Goal: Task Accomplishment & Management: Use online tool/utility

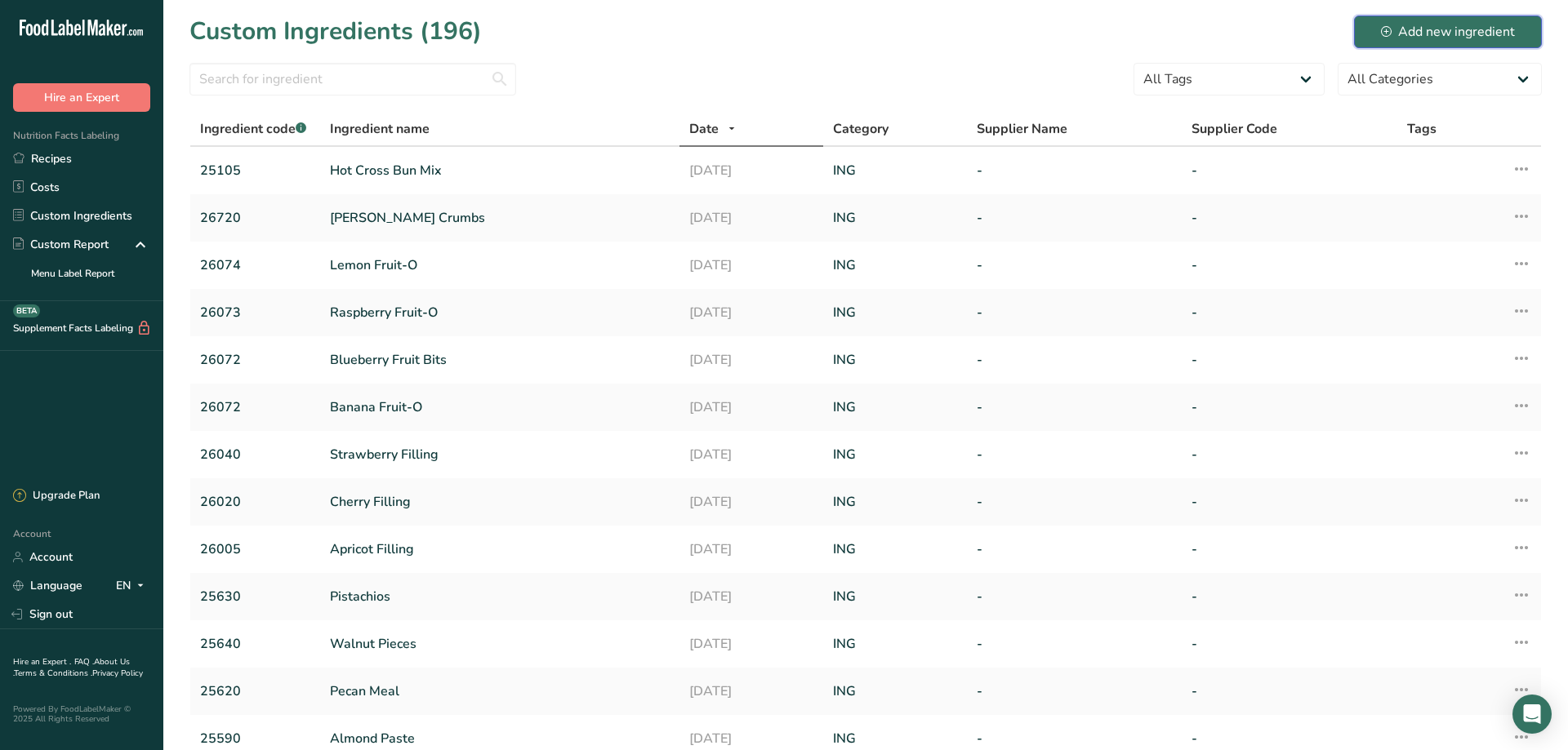
click at [1441, 30] on div "Add new ingredient" at bounding box center [1448, 31] width 134 height 19
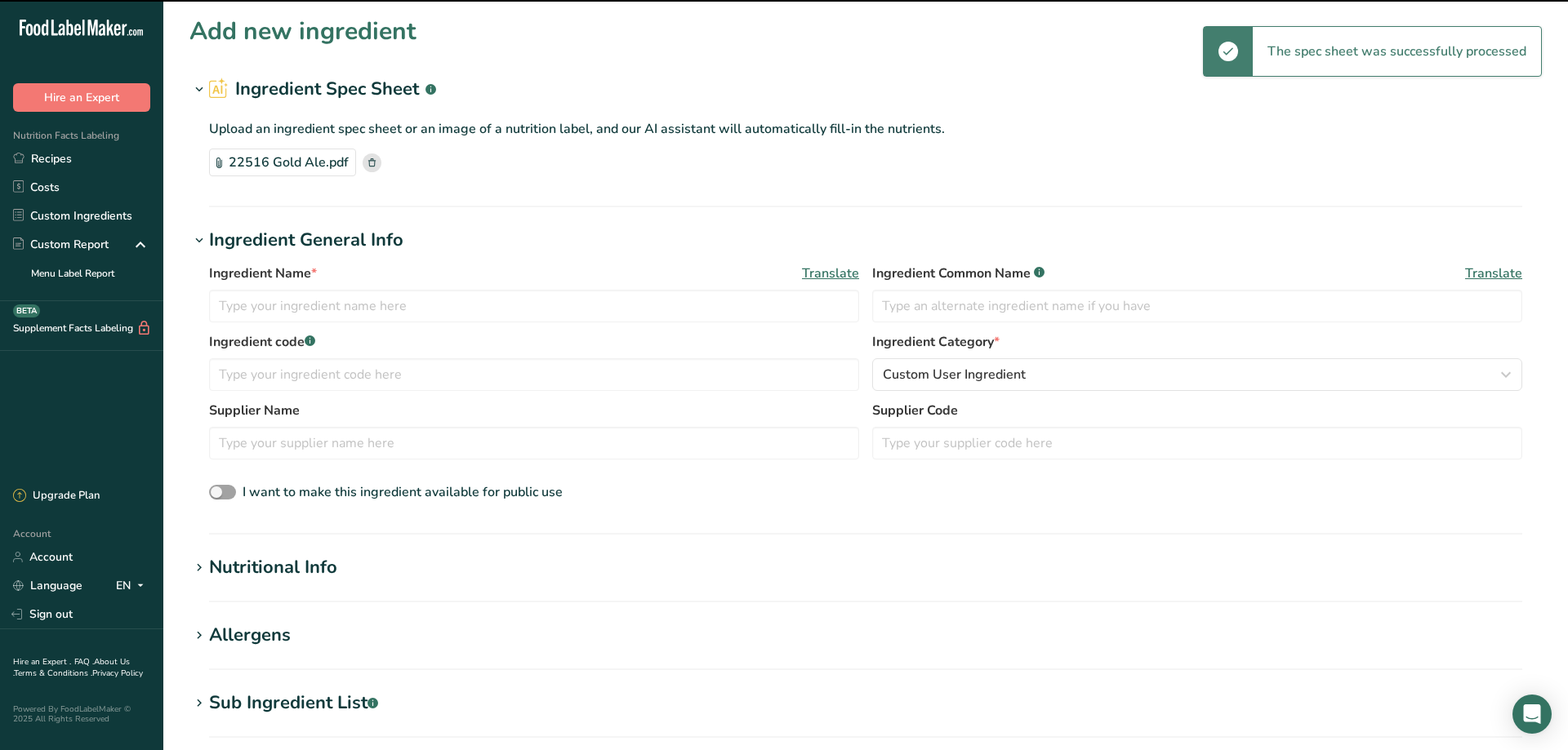
type input "[PERSON_NAME] Gold Ale Beer"
type input "22516"
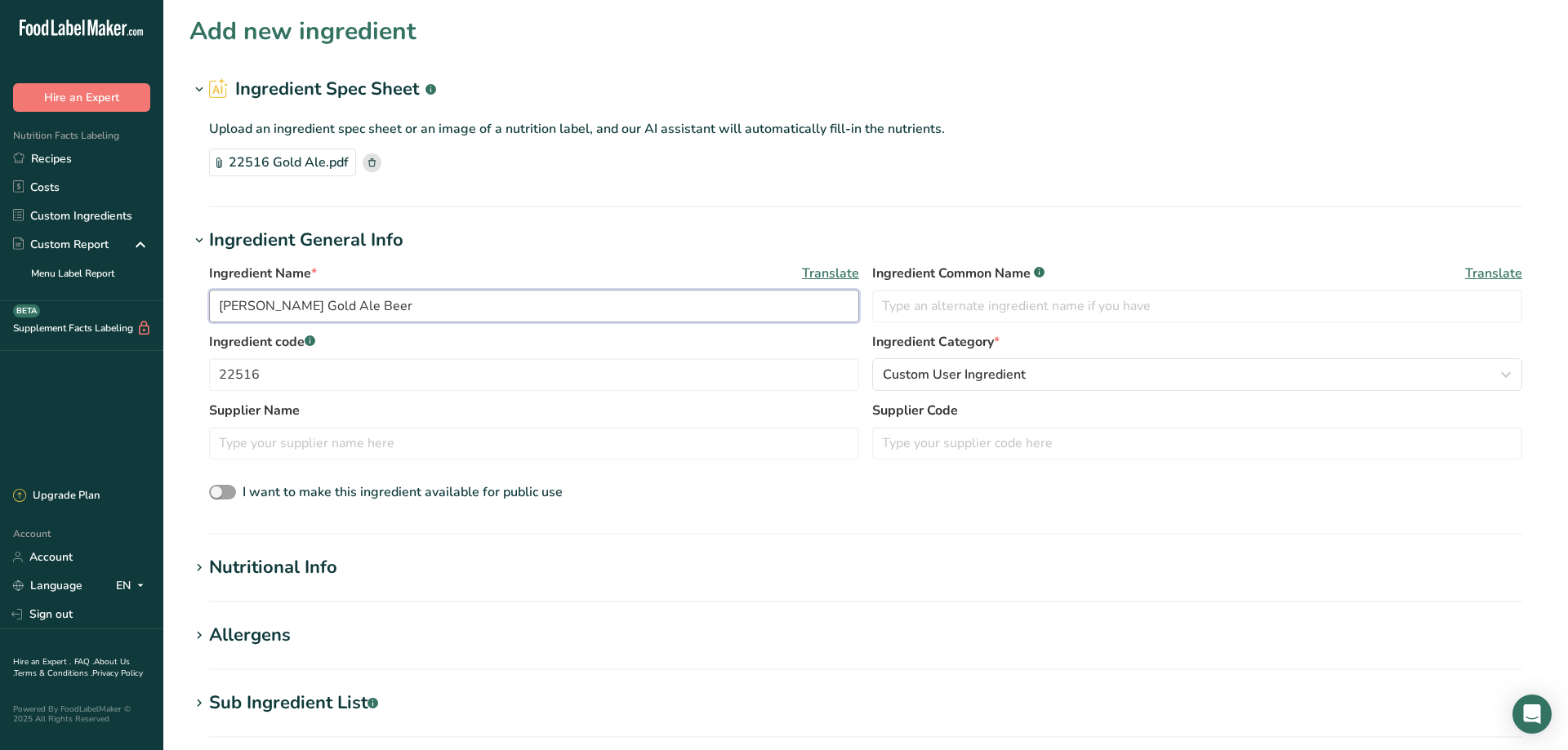
drag, startPoint x: 258, startPoint y: 306, endPoint x: 272, endPoint y: 308, distance: 14.1
click at [260, 307] on input "[PERSON_NAME] Gold Ale Beer" at bounding box center [534, 305] width 650 height 32
type input "Gold Ale Beer"
click at [913, 368] on span "Custom User Ingredient" at bounding box center [954, 375] width 143 height 19
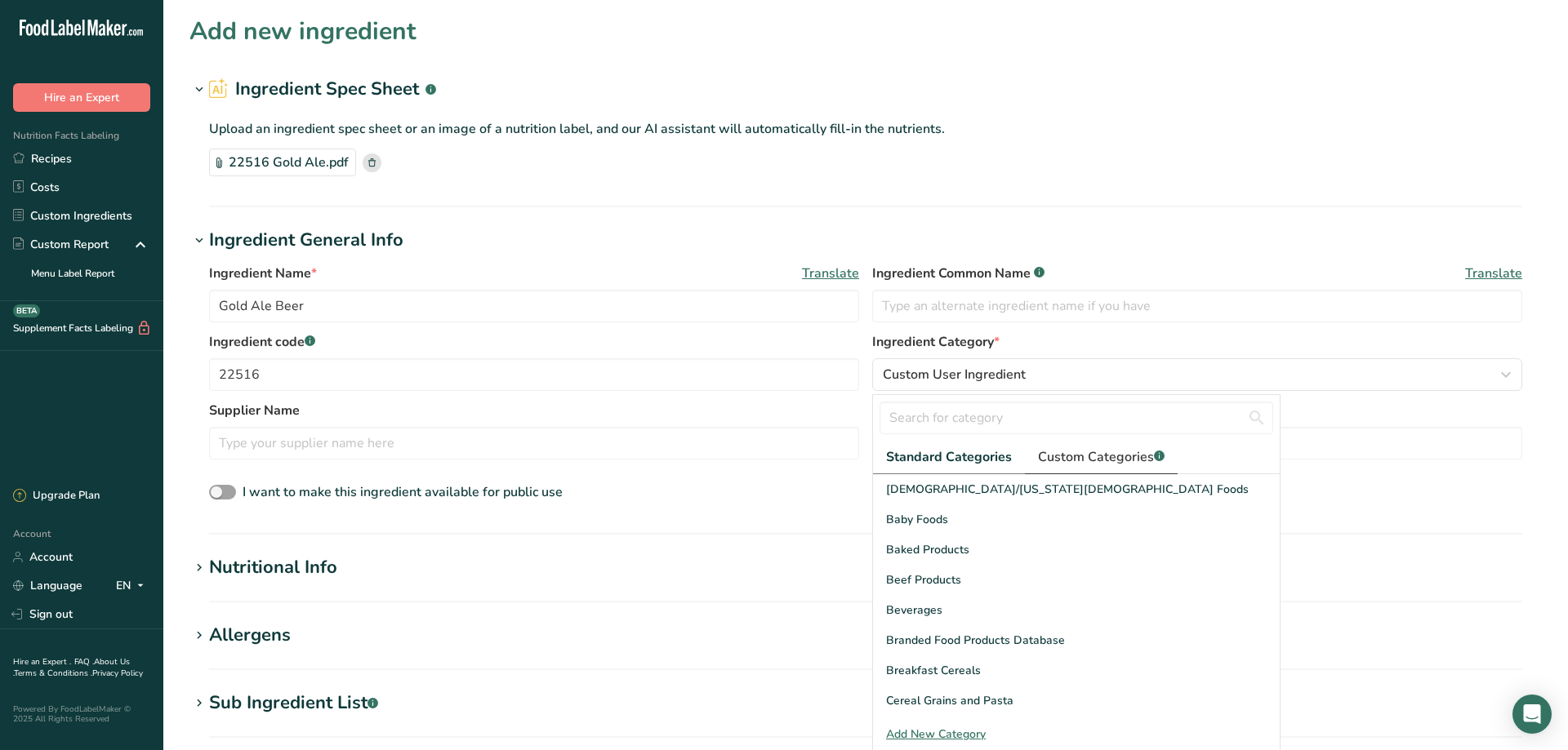
click at [1055, 448] on link "Custom Categories .a-a{fill:#347362;}.b-a{fill:#fff;}" at bounding box center [1101, 458] width 153 height 33
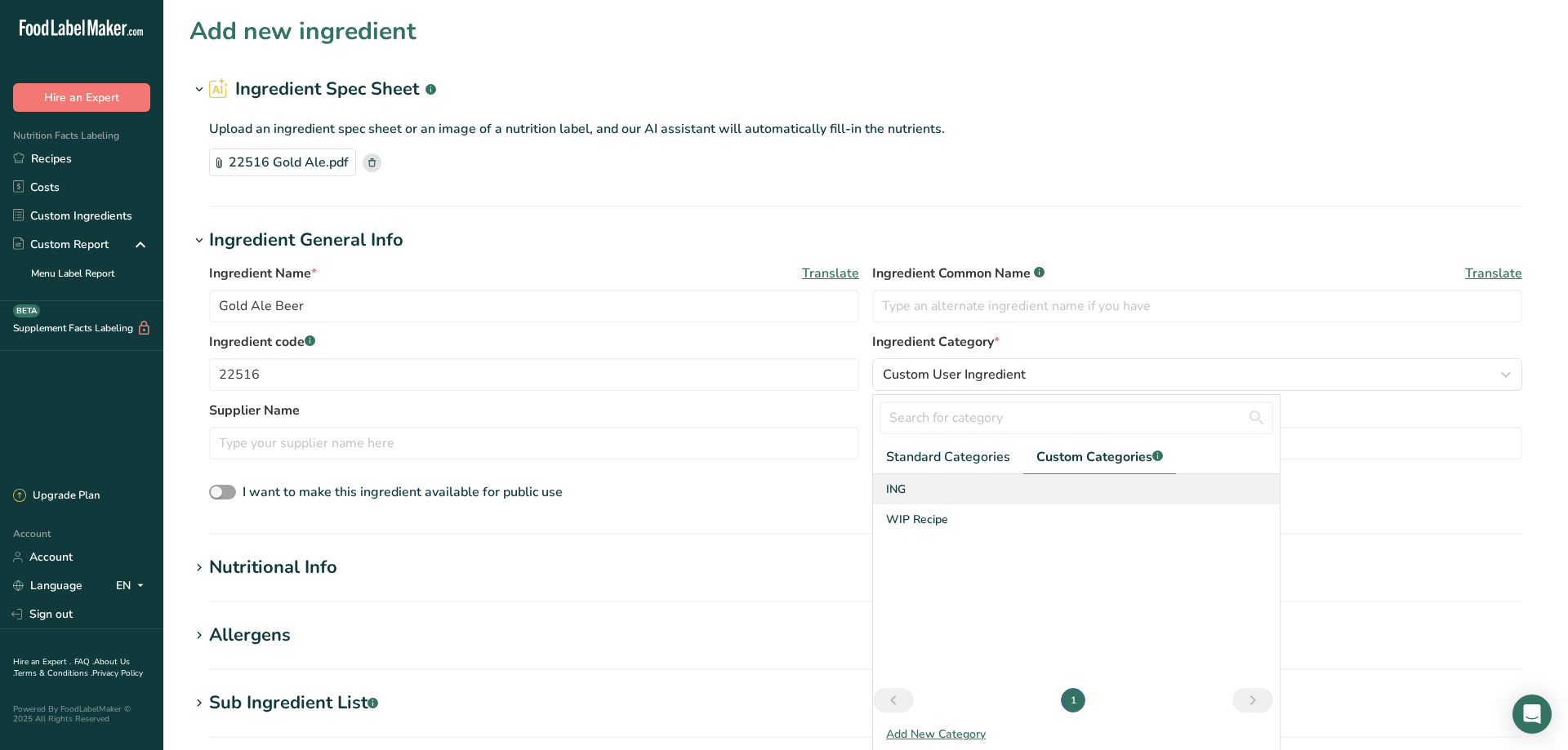
click at [892, 491] on span "ING" at bounding box center [895, 489] width 19 height 18
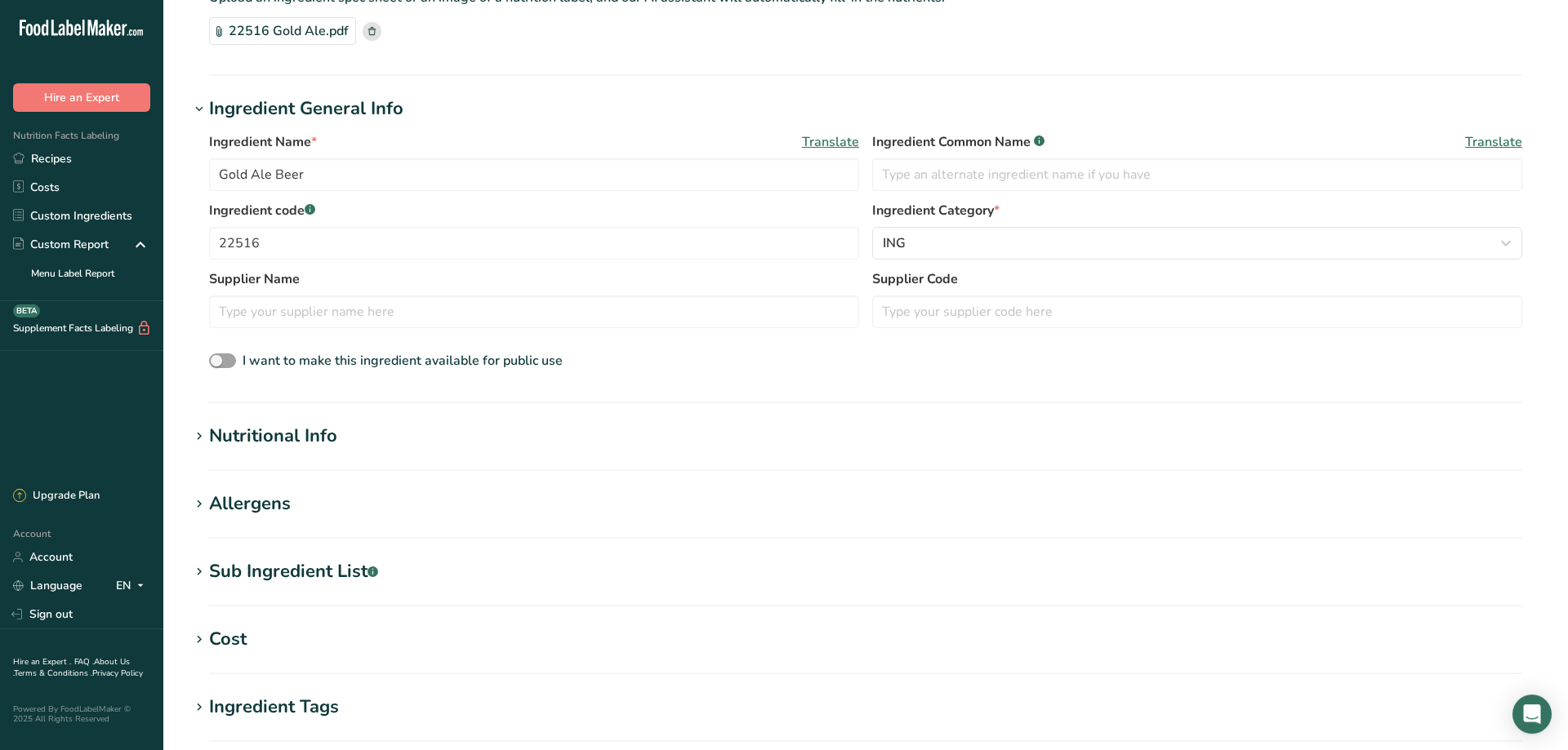
scroll to position [222, 0]
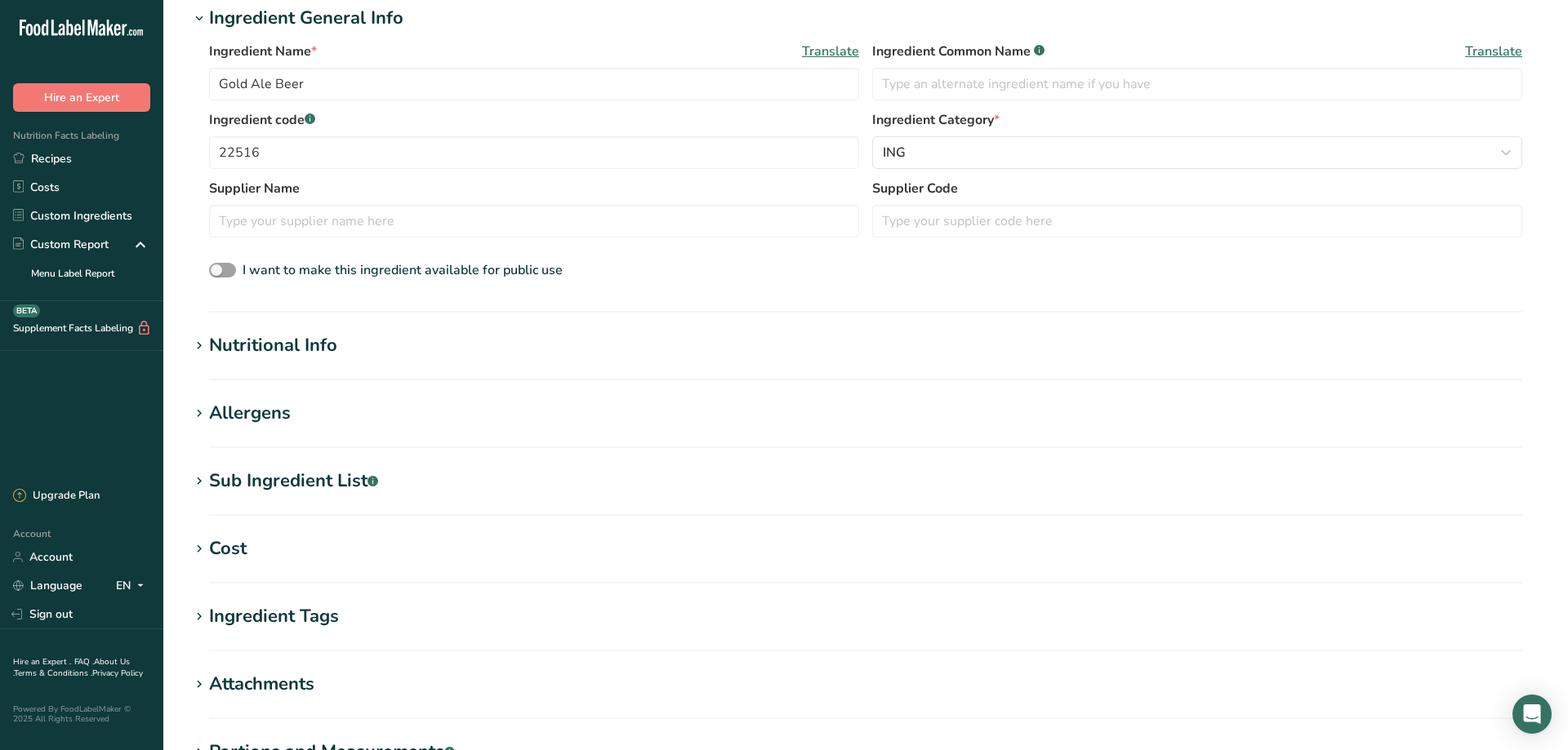
click at [199, 350] on icon at bounding box center [199, 346] width 15 height 23
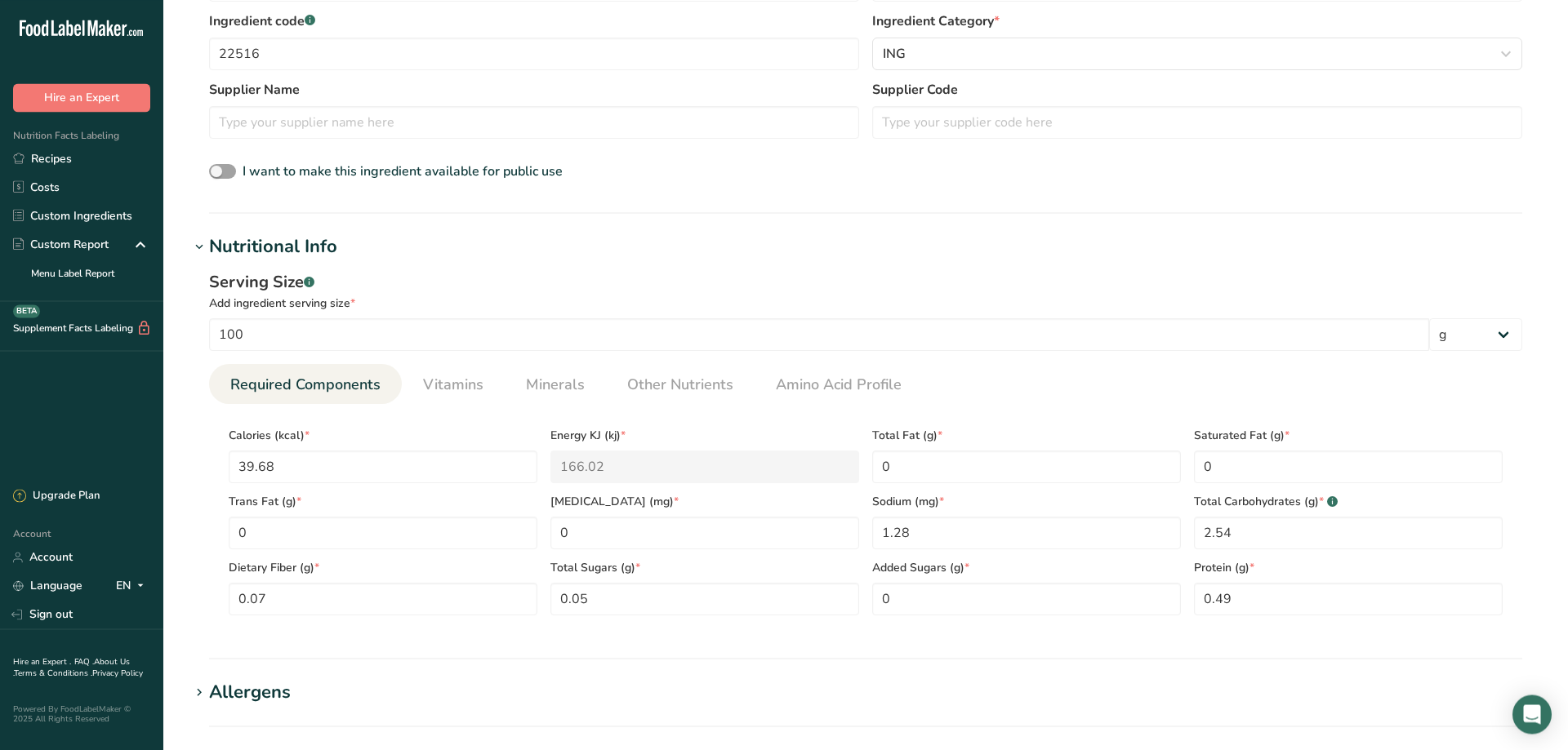
scroll to position [777, 0]
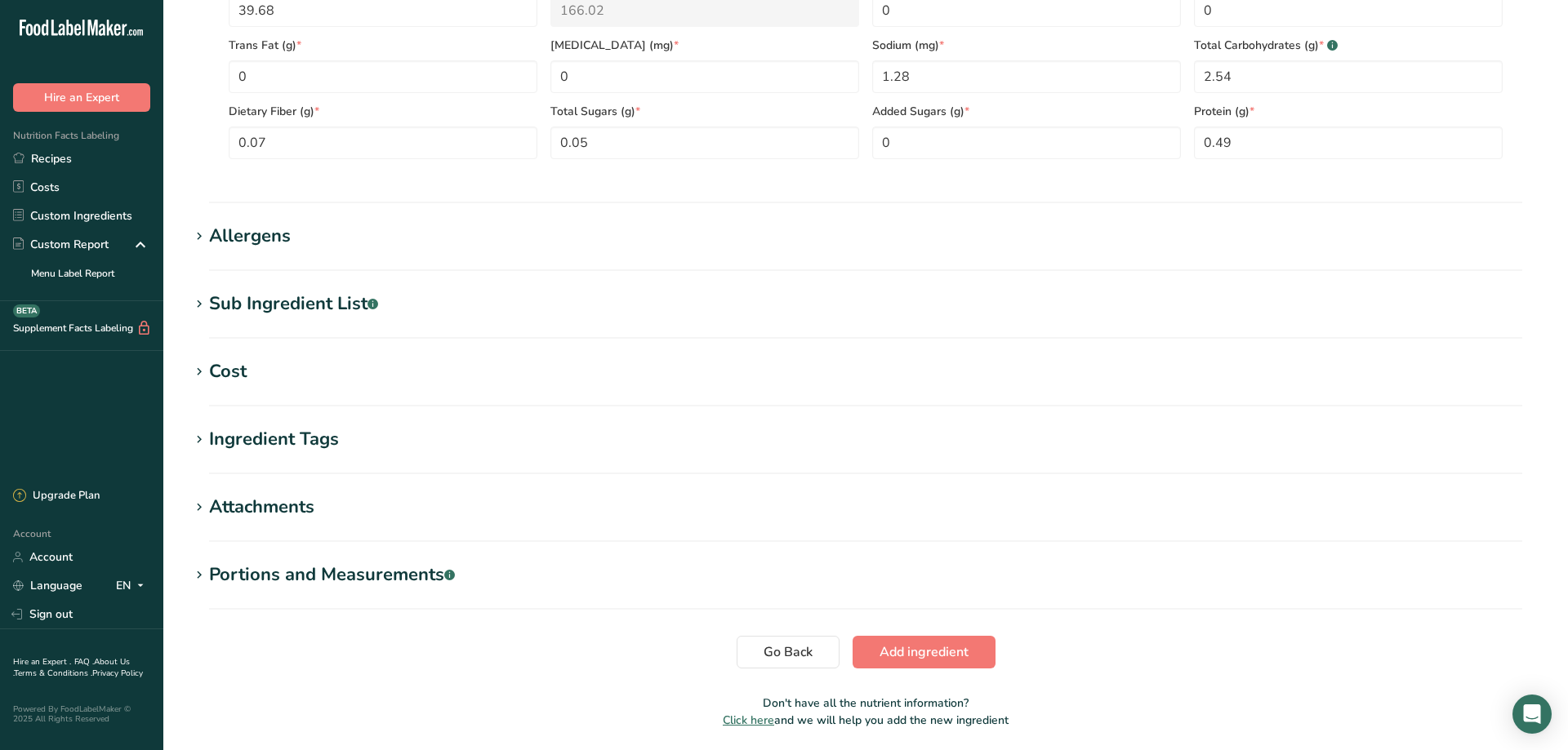
click at [198, 238] on icon at bounding box center [199, 237] width 15 height 23
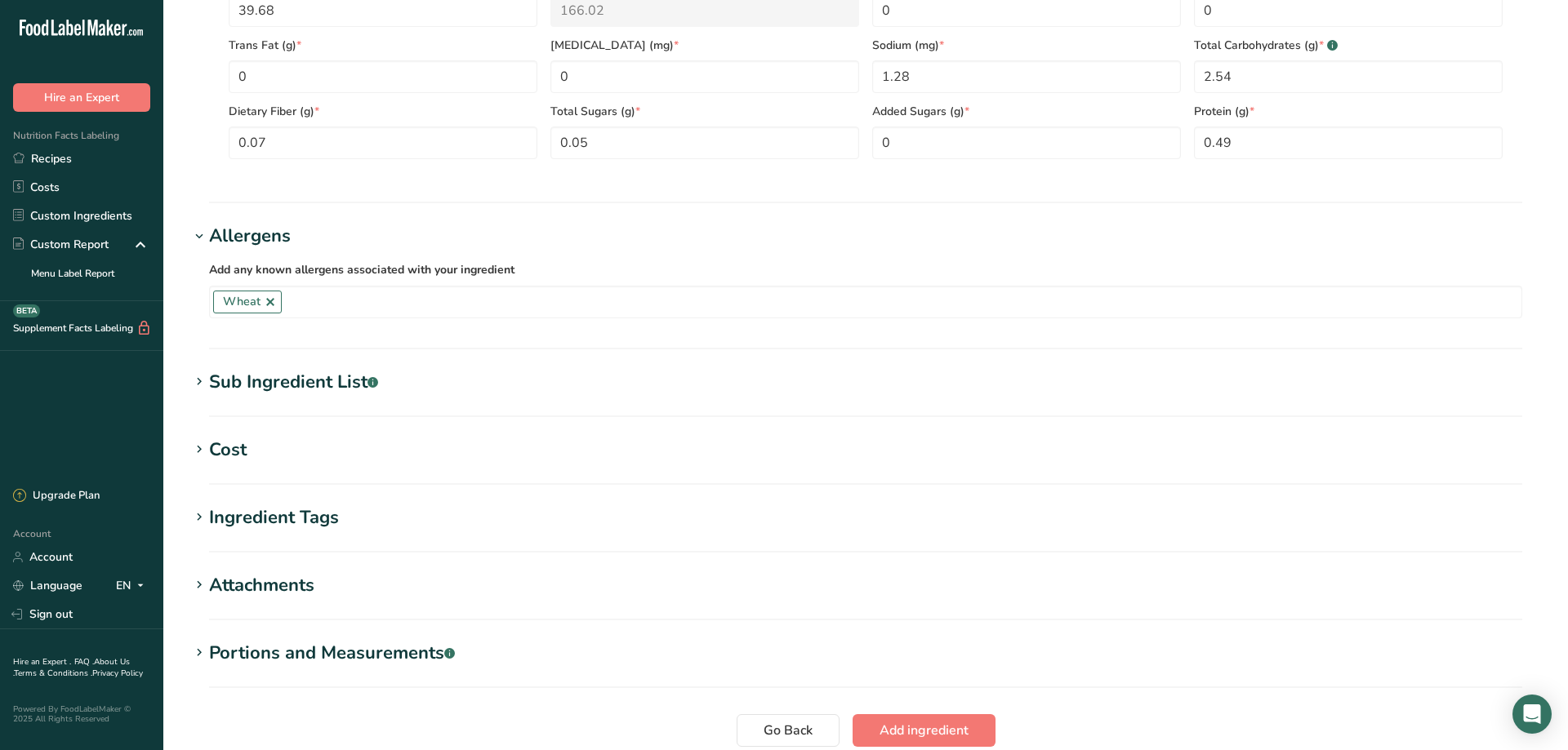
click at [199, 383] on icon at bounding box center [199, 382] width 15 height 23
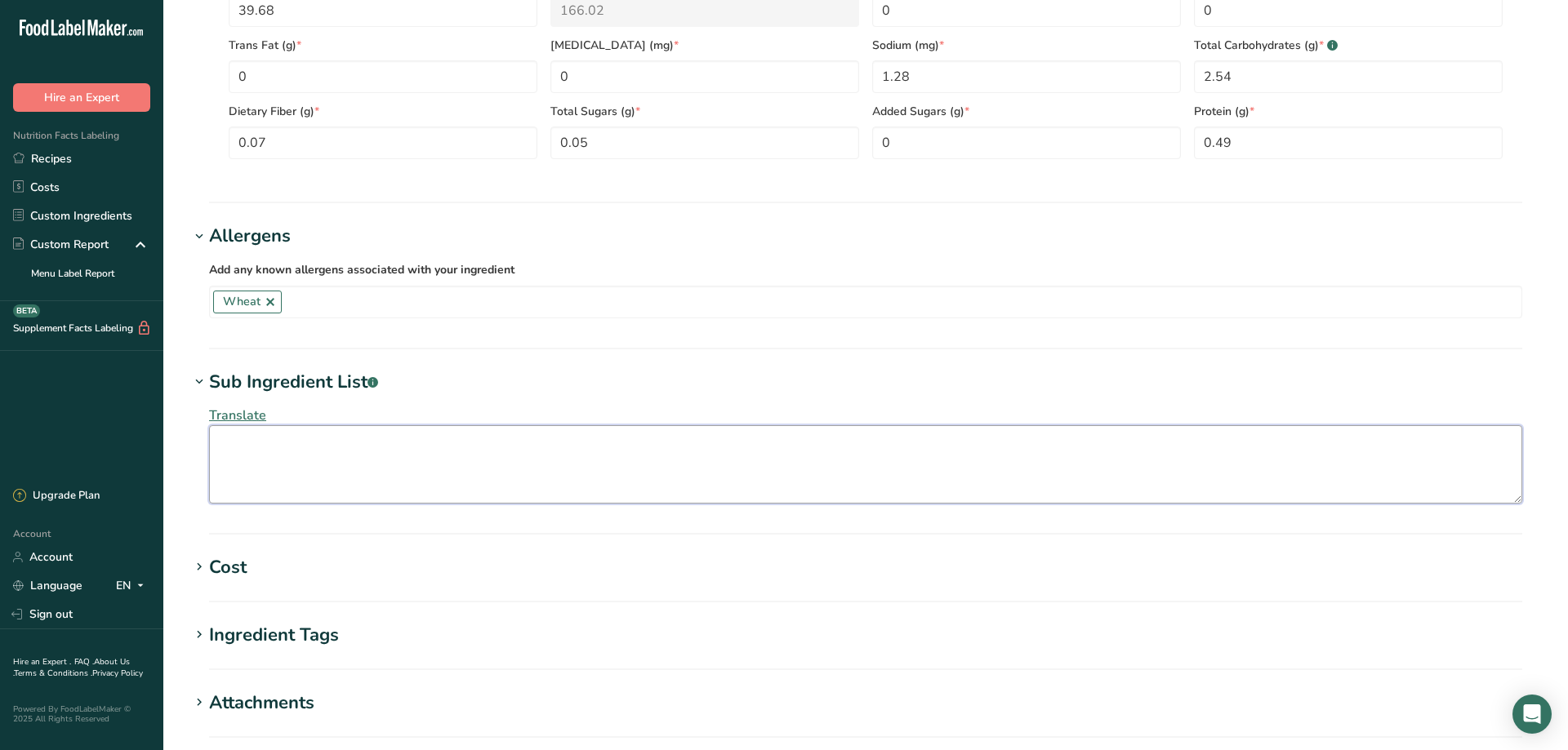
click at [238, 443] on textarea at bounding box center [866, 464] width 1314 height 79
paste textarea "[PERSON_NAME] Gold Ale Beer (GOLD ALE BEER (BARLEY, WHEAT, YEAST, HOPS, WATER))"
click at [452, 447] on textarea "[PERSON_NAME] Gold Ale Beer (GOLD ALE BEER (BARLEY, WHEAT, YEAST, HOPS, WATER))" at bounding box center [866, 464] width 1314 height 79
click at [488, 449] on textarea "BARLEY, WHEAT, YEAST, HOPS, WATER))" at bounding box center [866, 464] width 1314 height 79
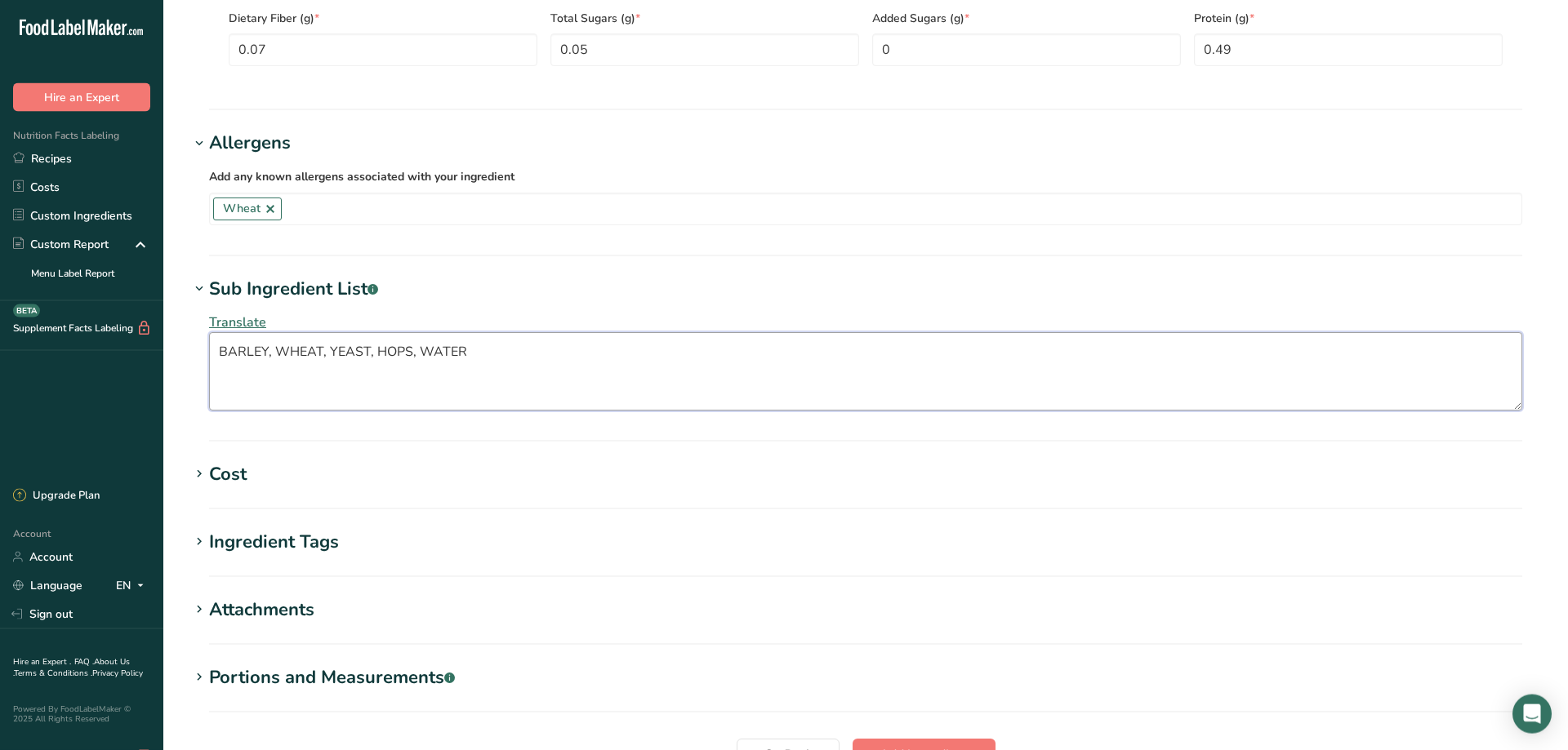
scroll to position [1030, 0]
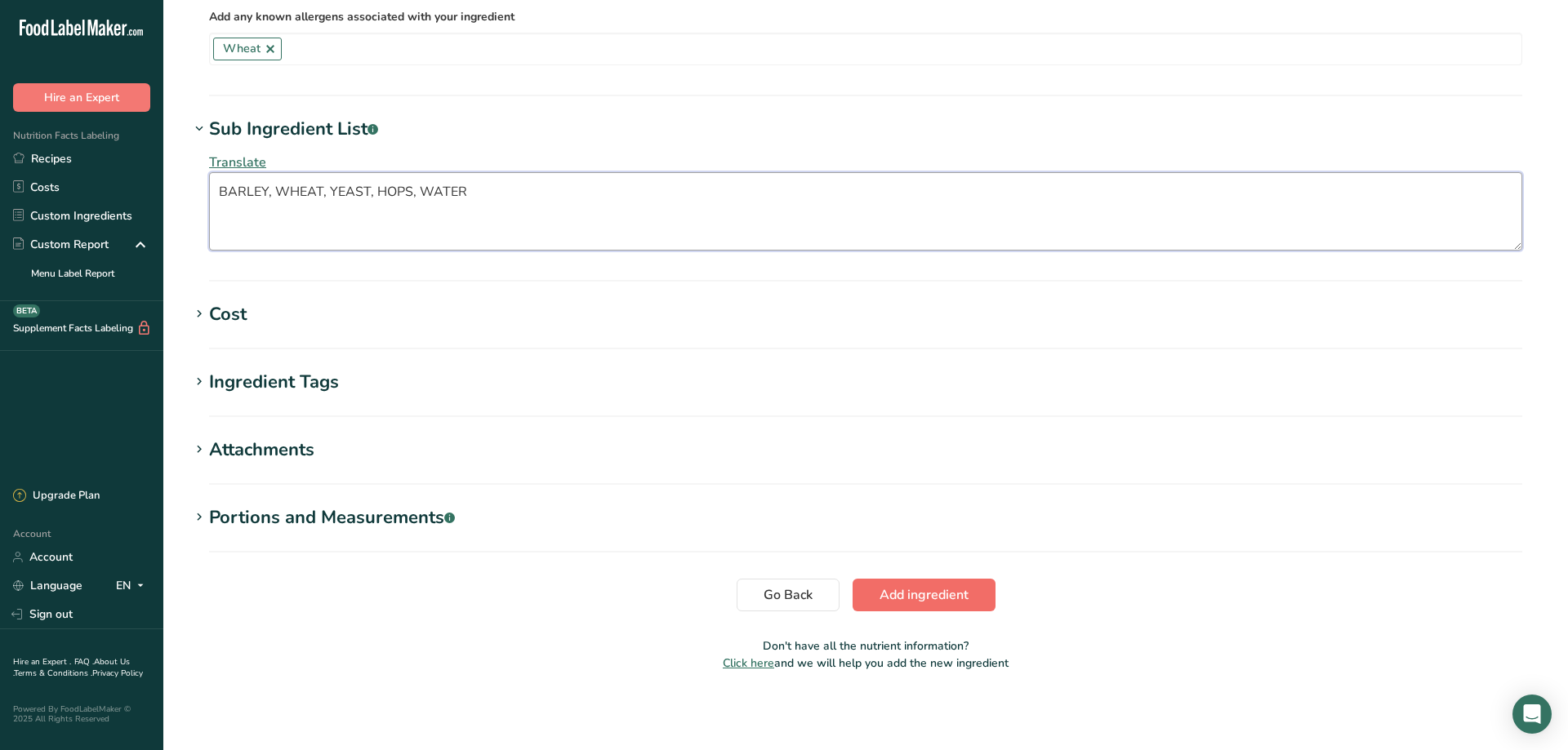
type textarea "BARLEY, WHEAT, YEAST, HOPS, WATER"
click at [924, 598] on span "Add ingredient" at bounding box center [924, 595] width 89 height 19
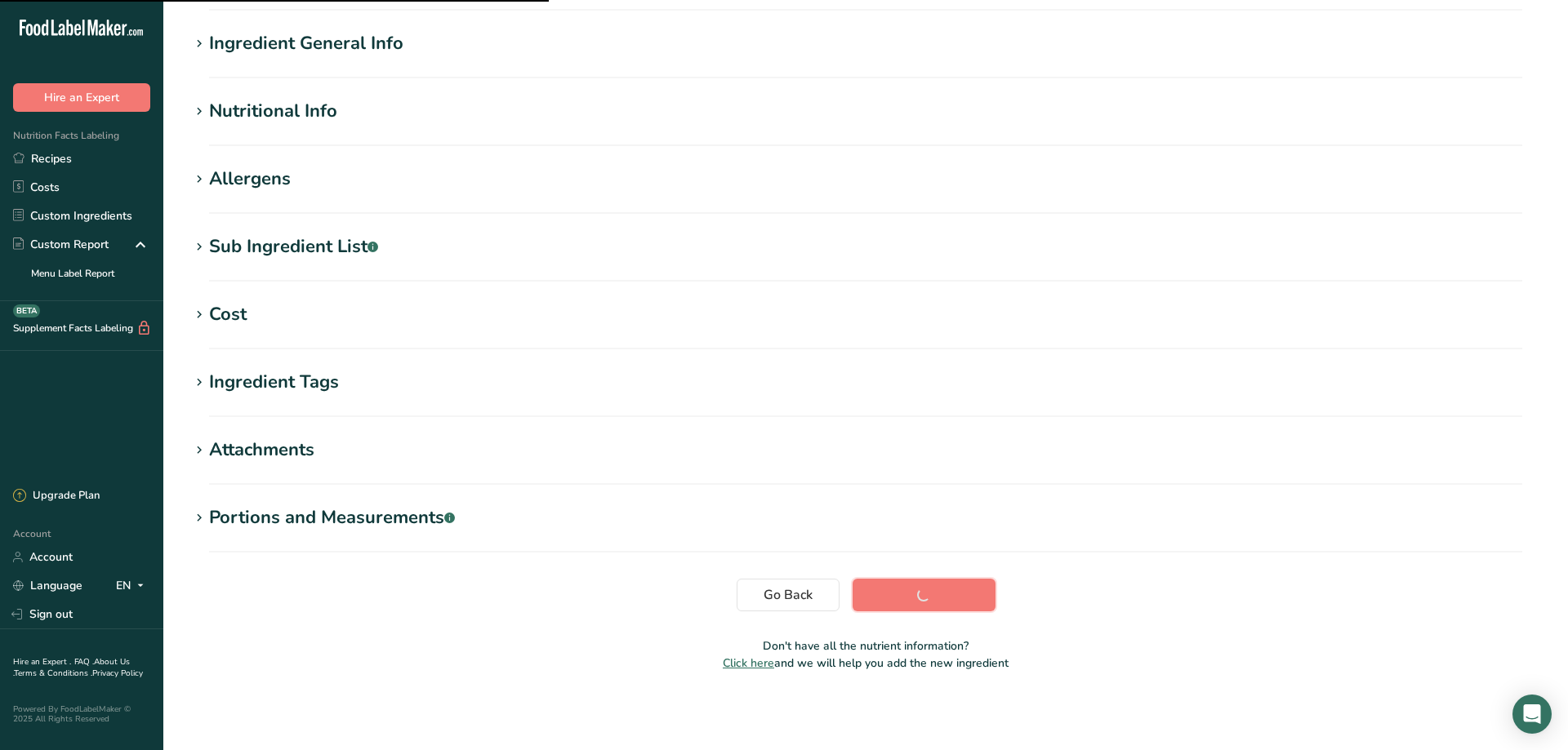
scroll to position [114, 0]
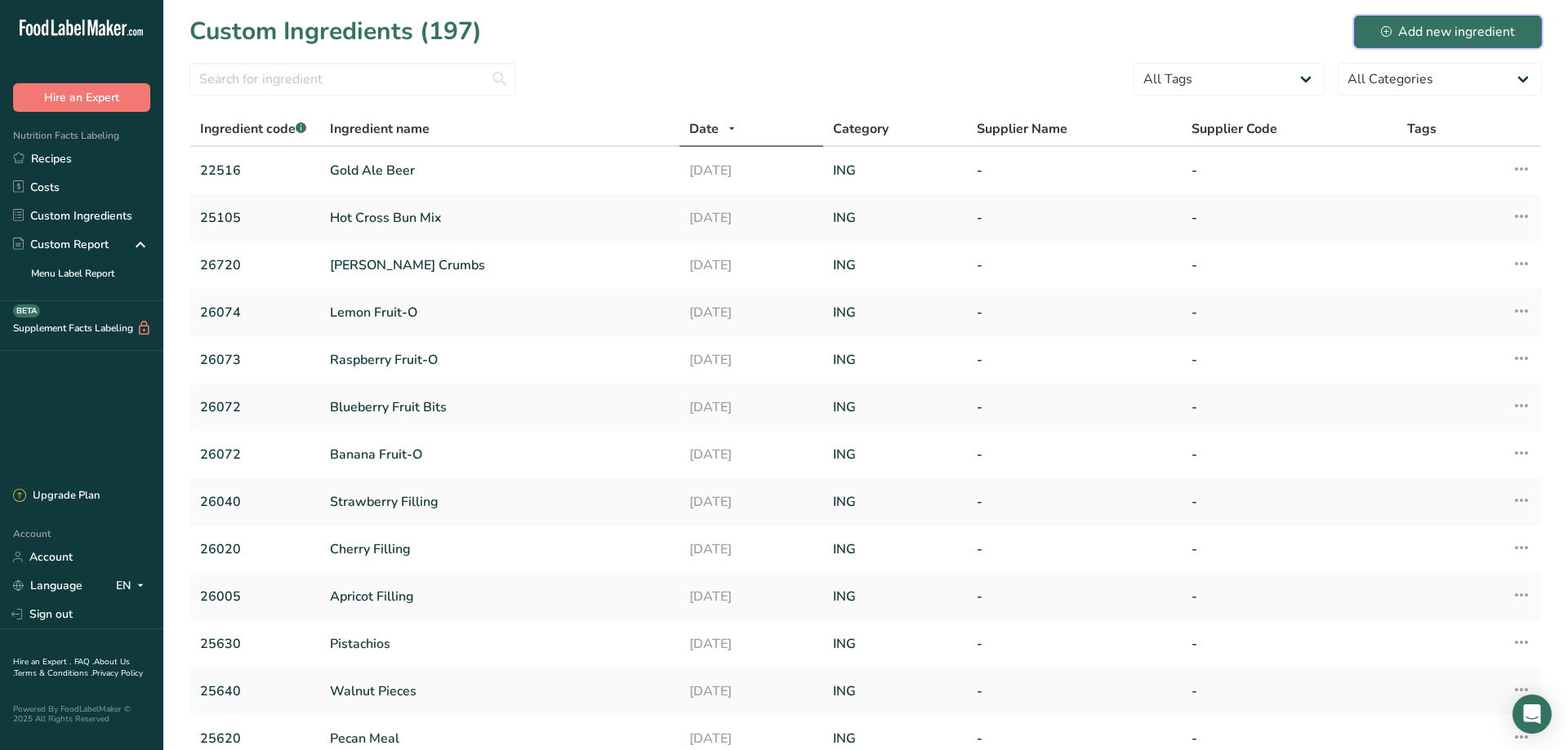
click at [1445, 35] on div "Add new ingredient" at bounding box center [1448, 31] width 134 height 19
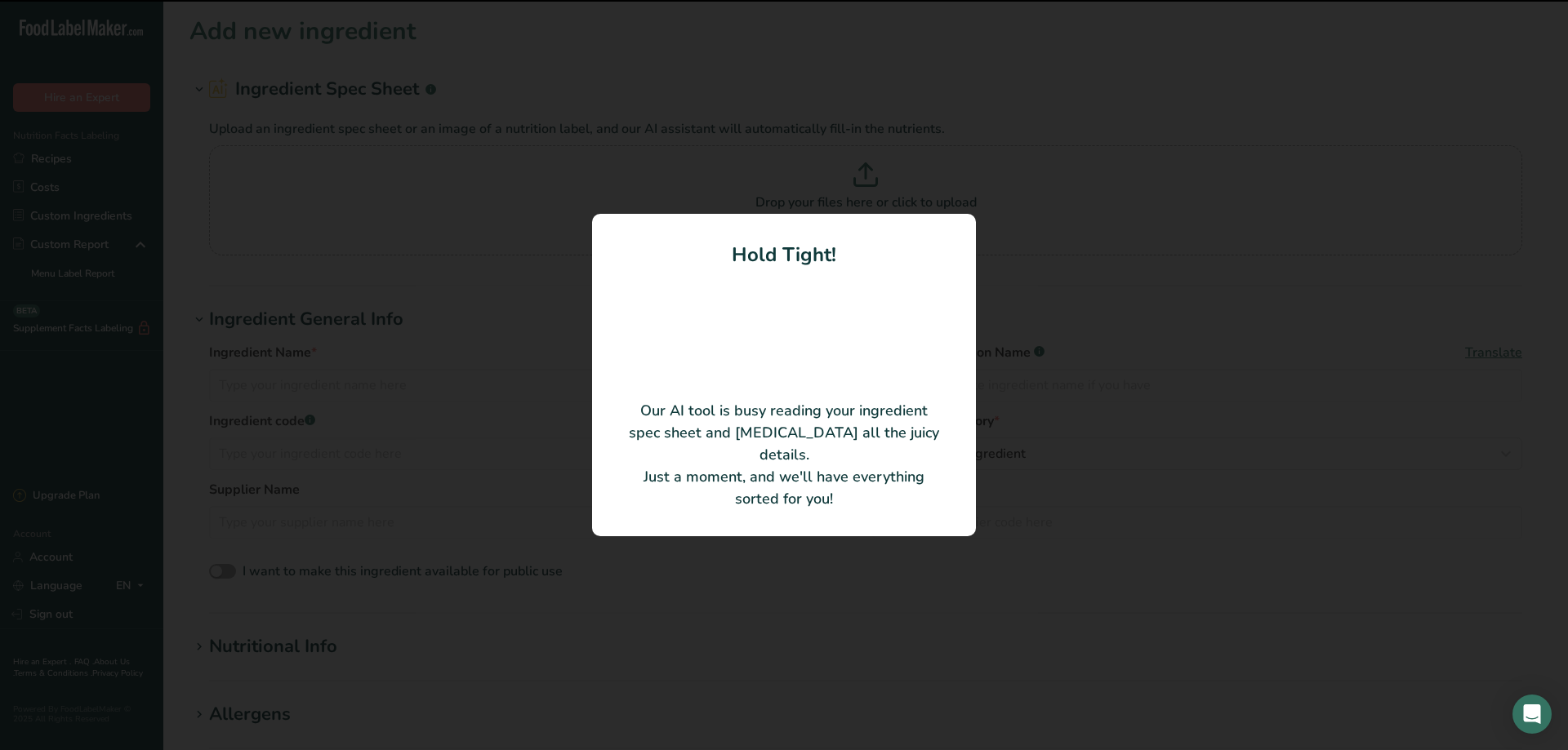
click at [930, 79] on div at bounding box center [784, 375] width 1568 height 750
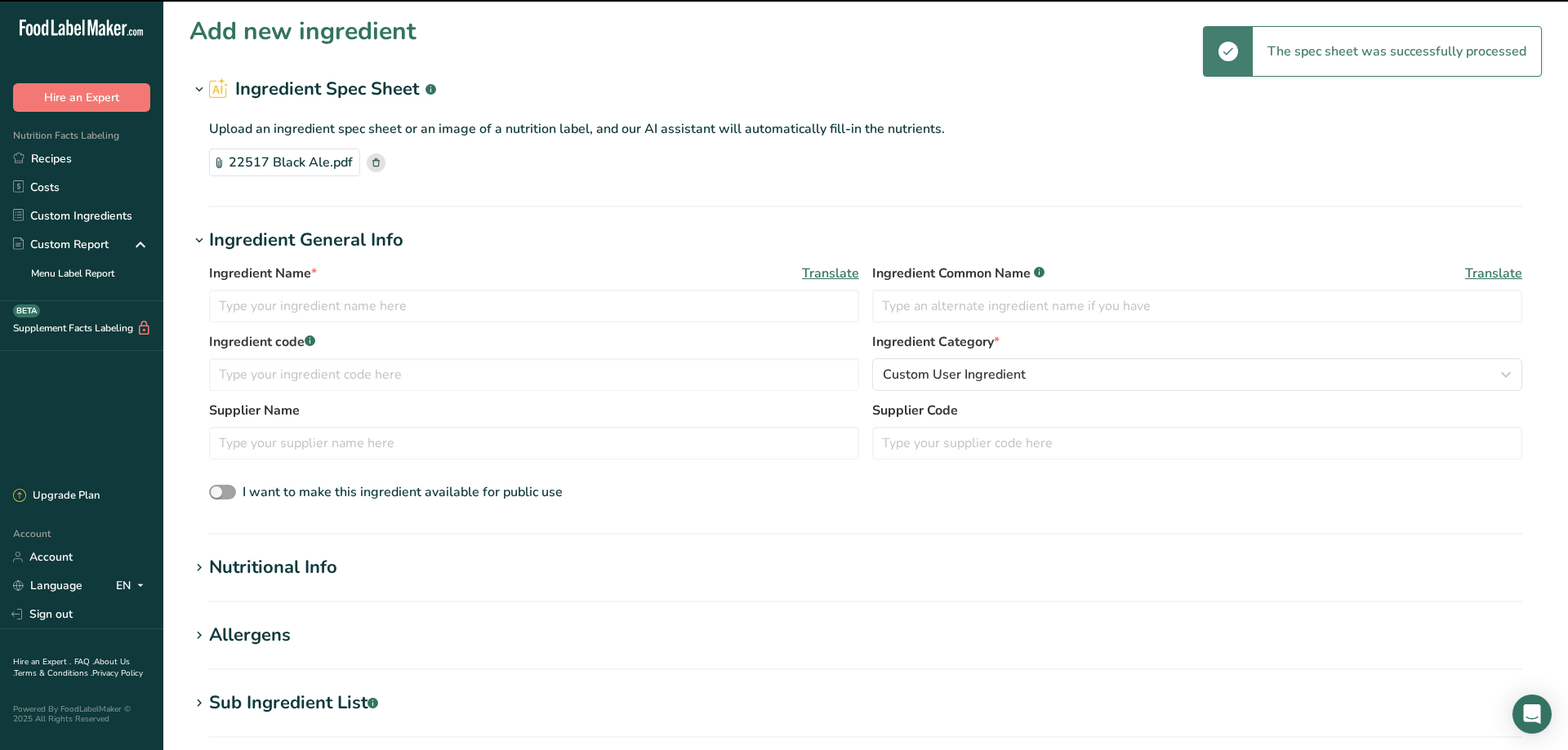
type input "[PERSON_NAME] Black Ale Beer"
type input "22517"
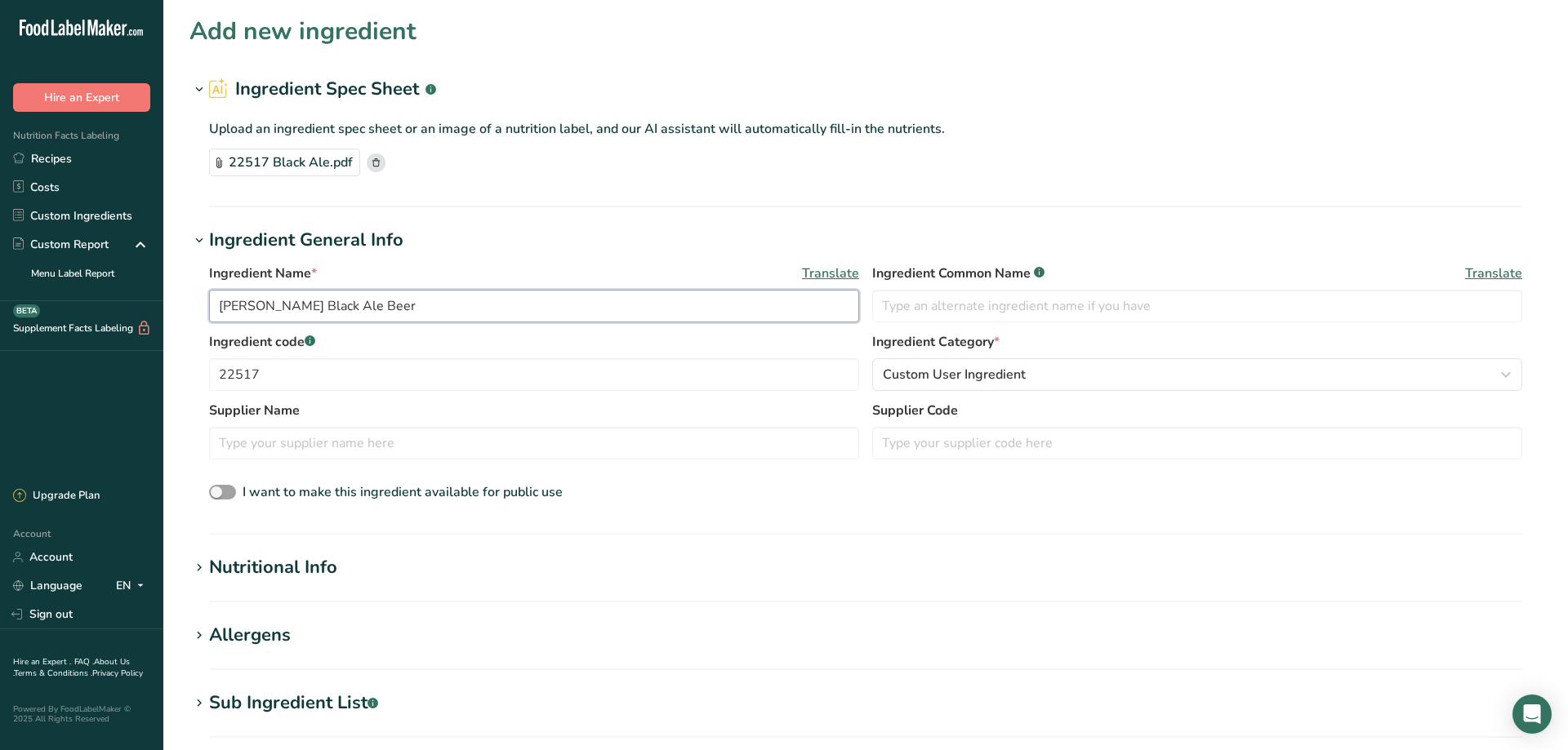
click at [258, 304] on input "[PERSON_NAME] Black Ale Beer" at bounding box center [534, 305] width 650 height 32
type input "Black Ale Beer"
click at [921, 374] on span "Custom User Ingredient" at bounding box center [954, 375] width 143 height 19
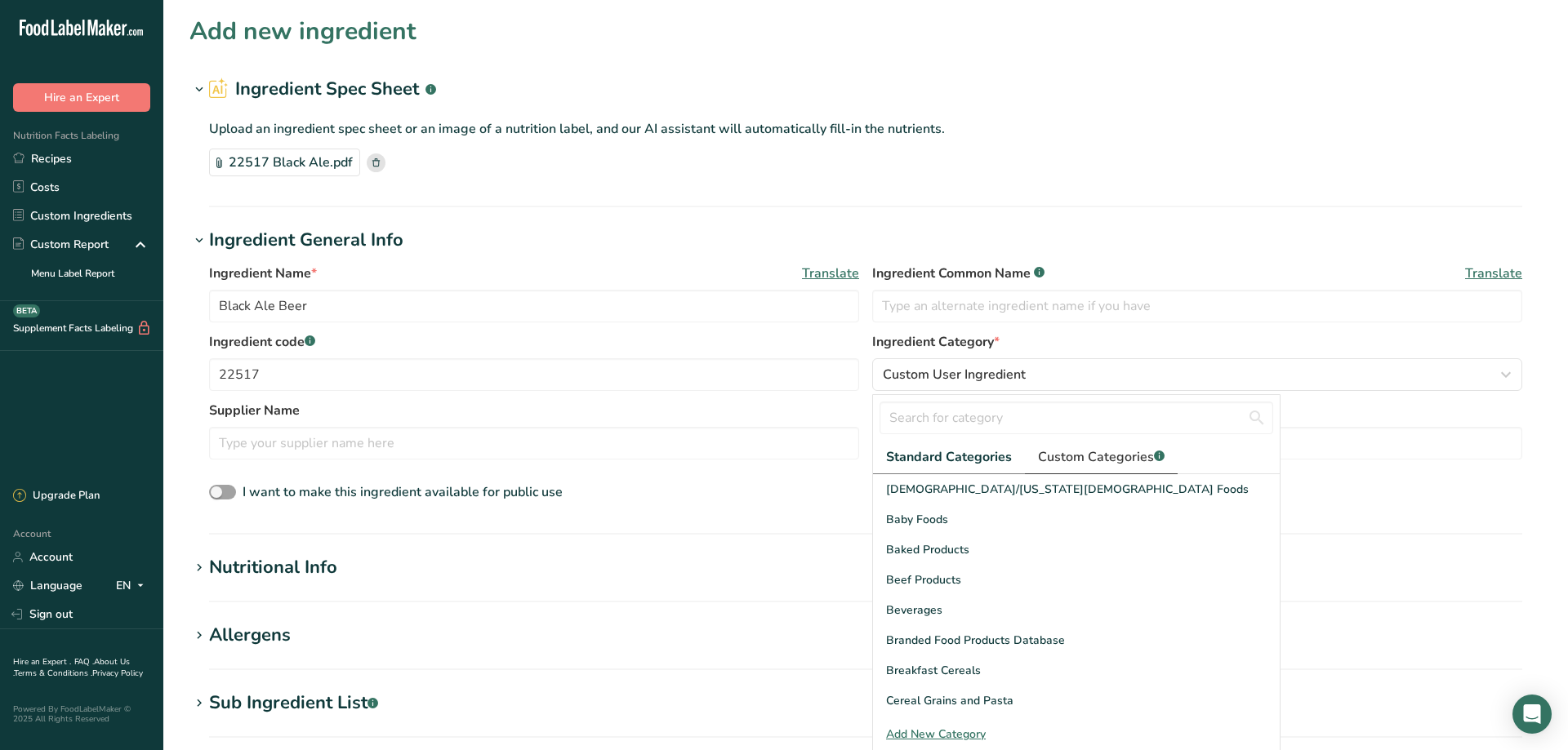
click at [1084, 457] on span "Custom Categories .a-a{fill:#347362;}.b-a{fill:#fff;}" at bounding box center [1101, 457] width 127 height 19
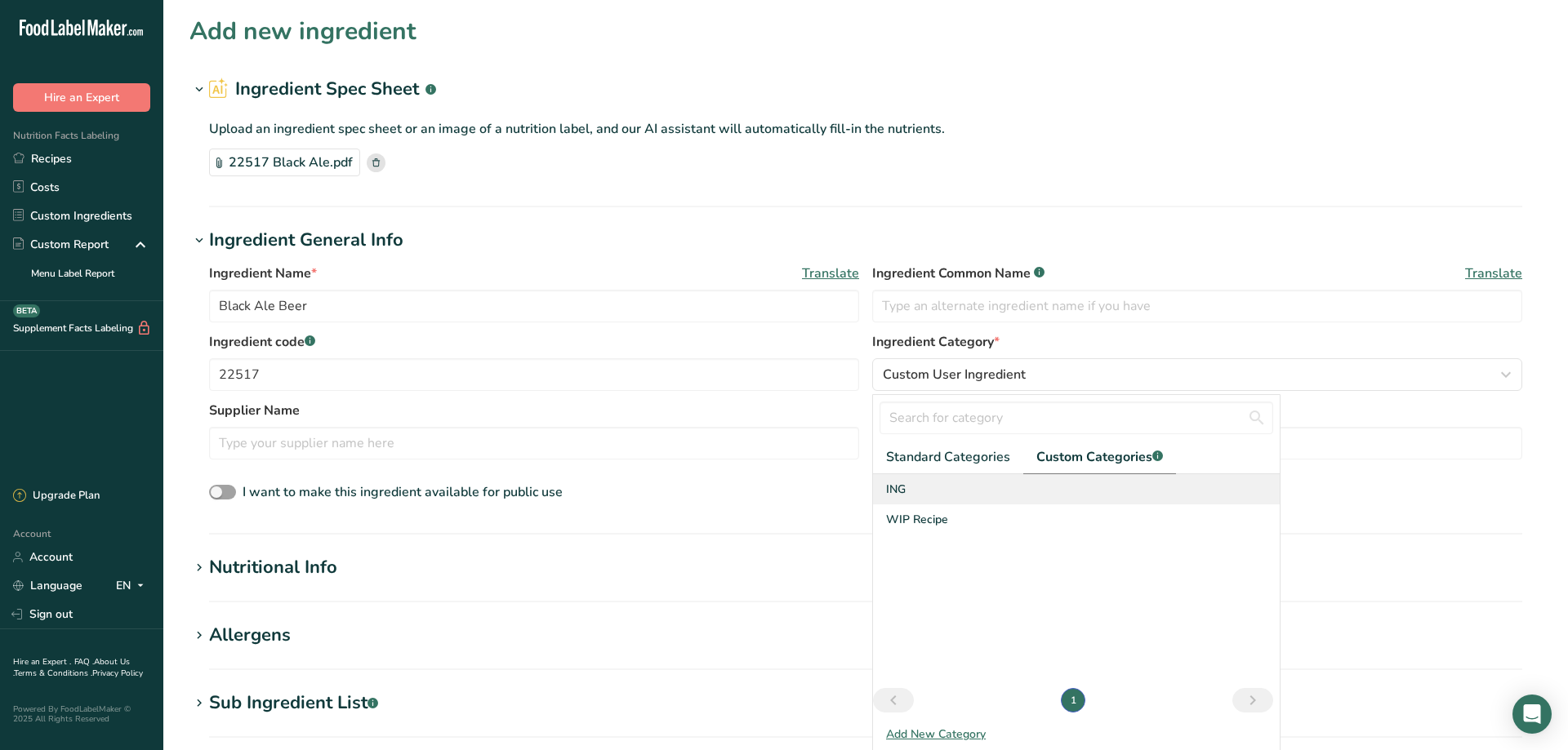
click at [907, 487] on div "ING" at bounding box center [1077, 489] width 407 height 31
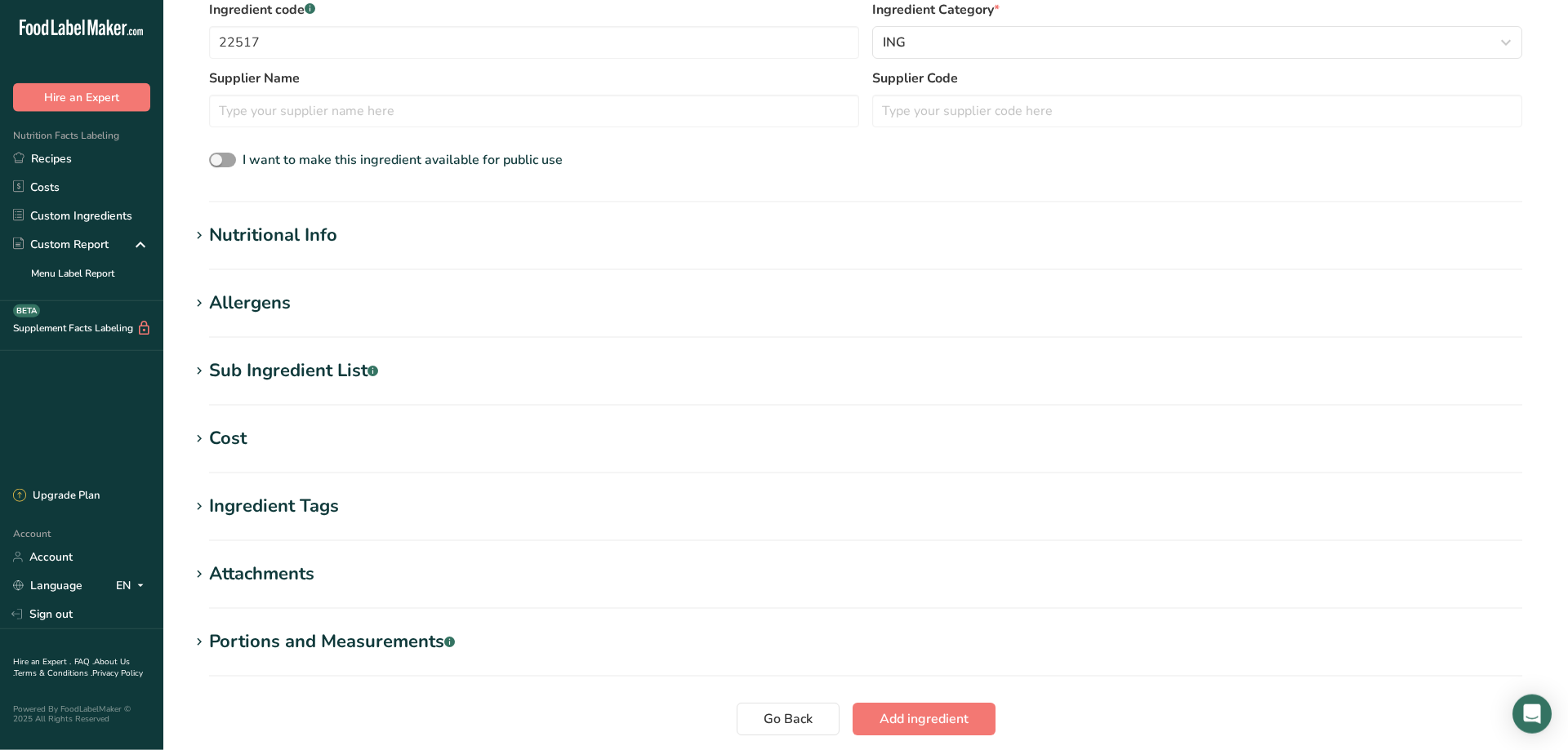
scroll to position [333, 0]
click at [226, 240] on div "Nutritional Info" at bounding box center [273, 234] width 129 height 27
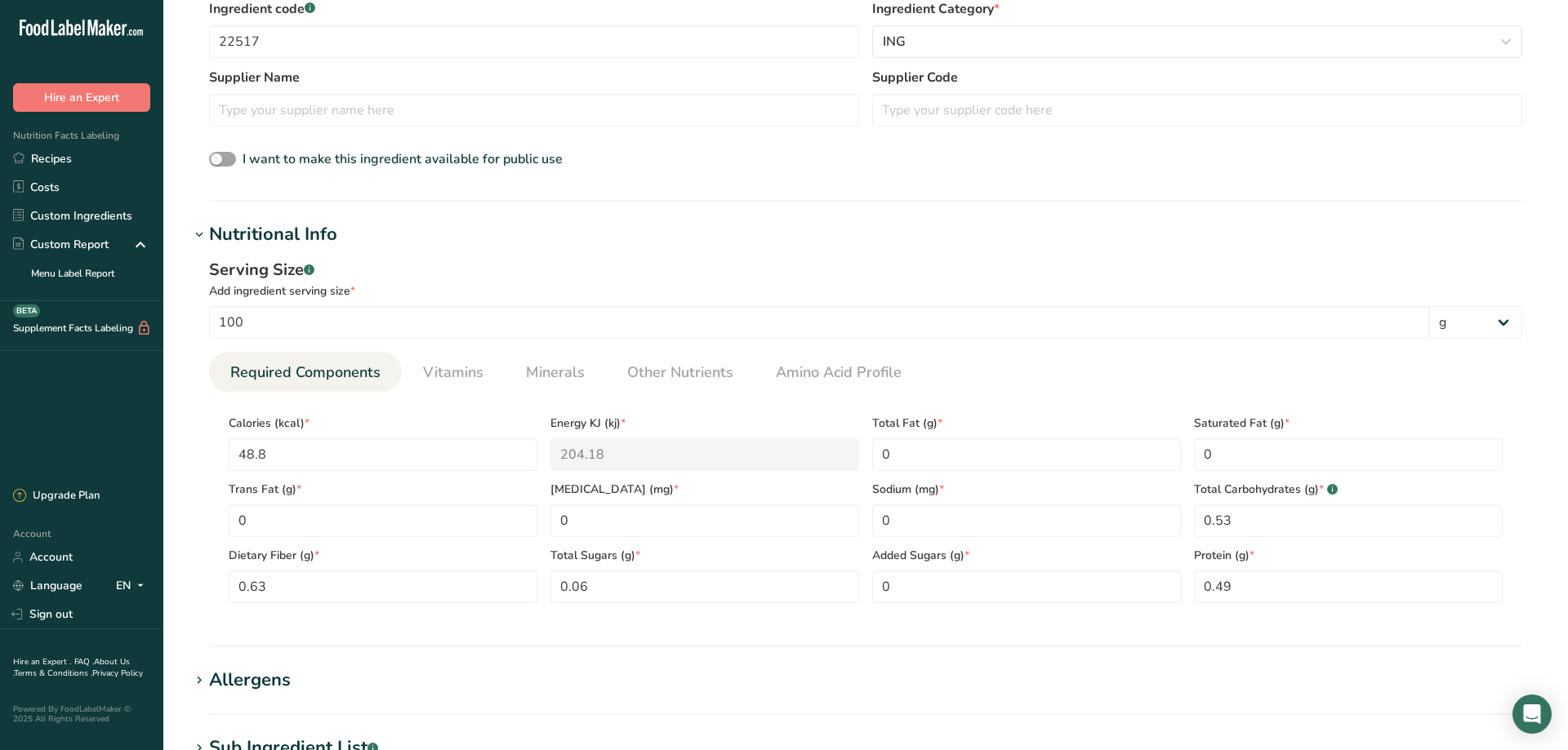
click at [224, 241] on div "Nutritional Info" at bounding box center [273, 234] width 129 height 27
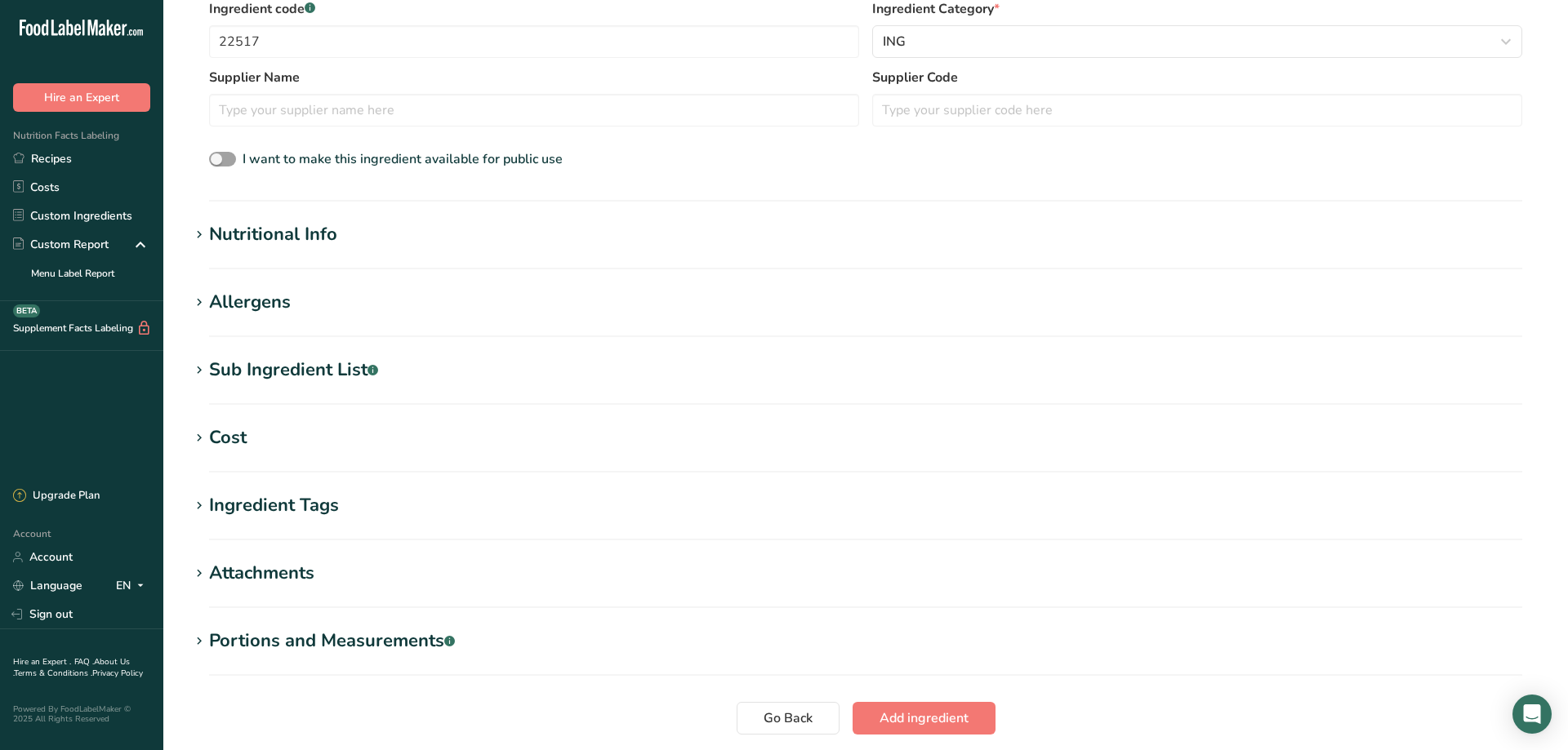
click at [217, 302] on div "Allergens" at bounding box center [250, 302] width 81 height 27
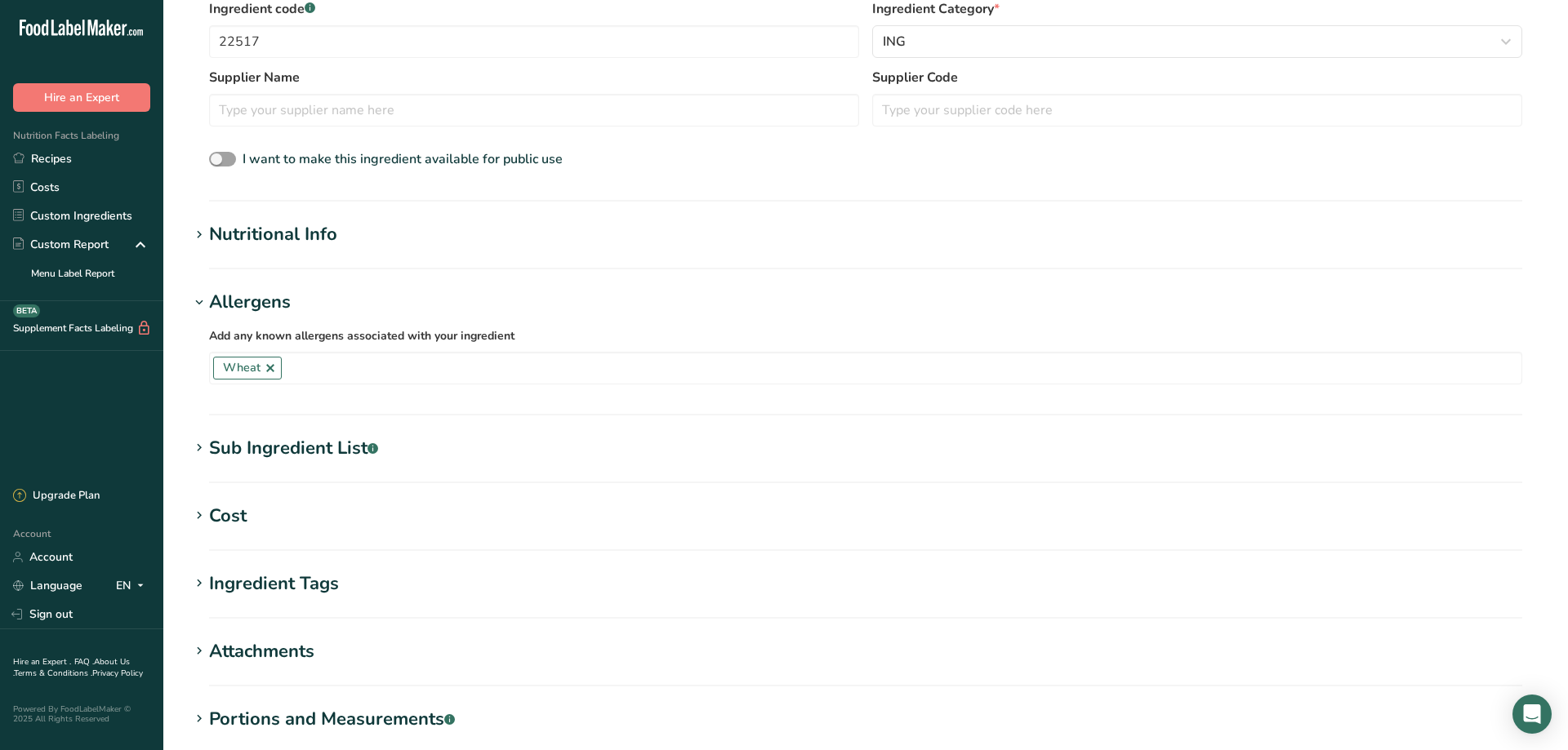
click at [216, 443] on div "Sub Ingredient List .a-a{fill:#347362;}.b-a{fill:#fff;}" at bounding box center [293, 449] width 169 height 27
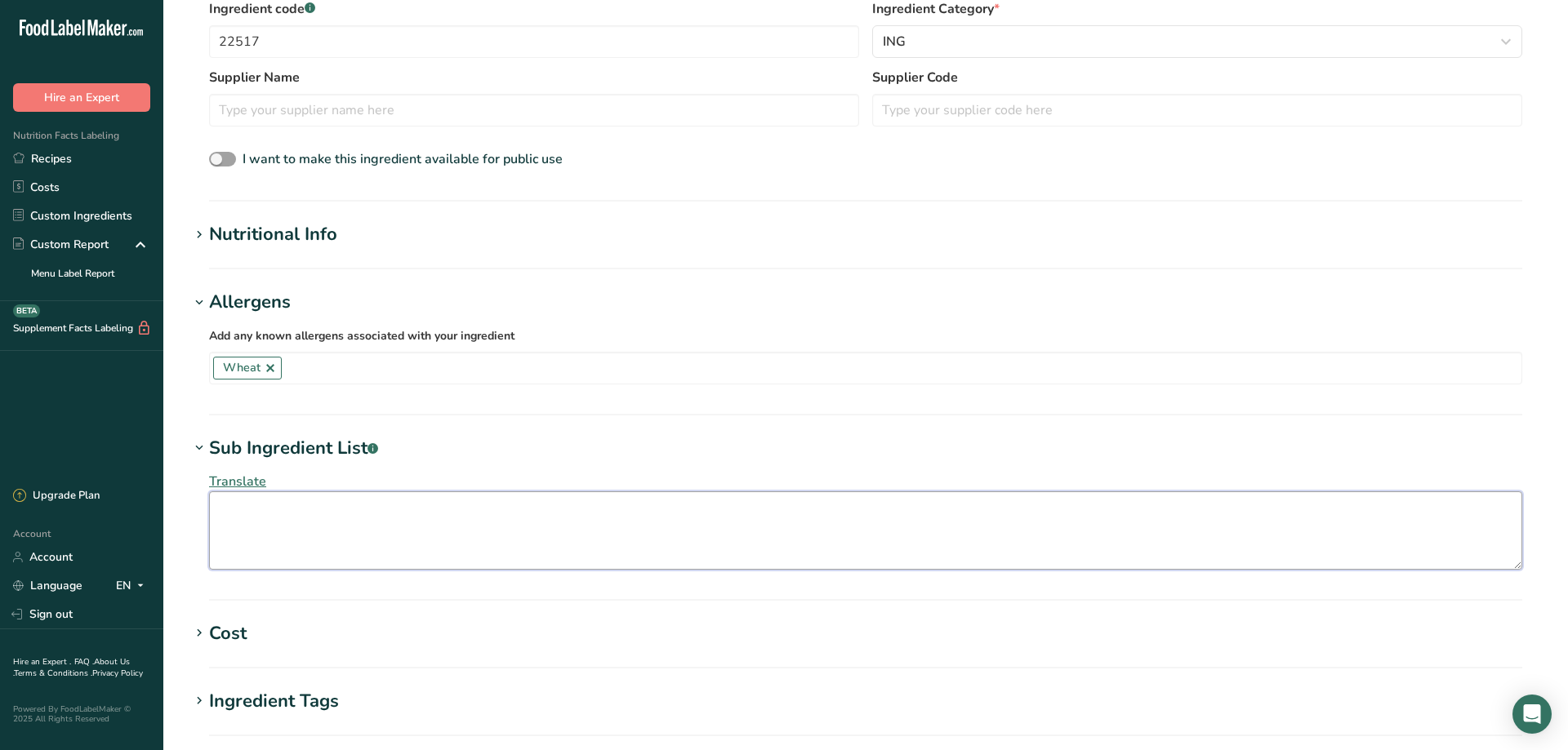
click at [248, 503] on textarea at bounding box center [866, 530] width 1314 height 79
paste textarea "TOASTED BARLEY, WHEAT, YEAST, HOPS, WATER)"
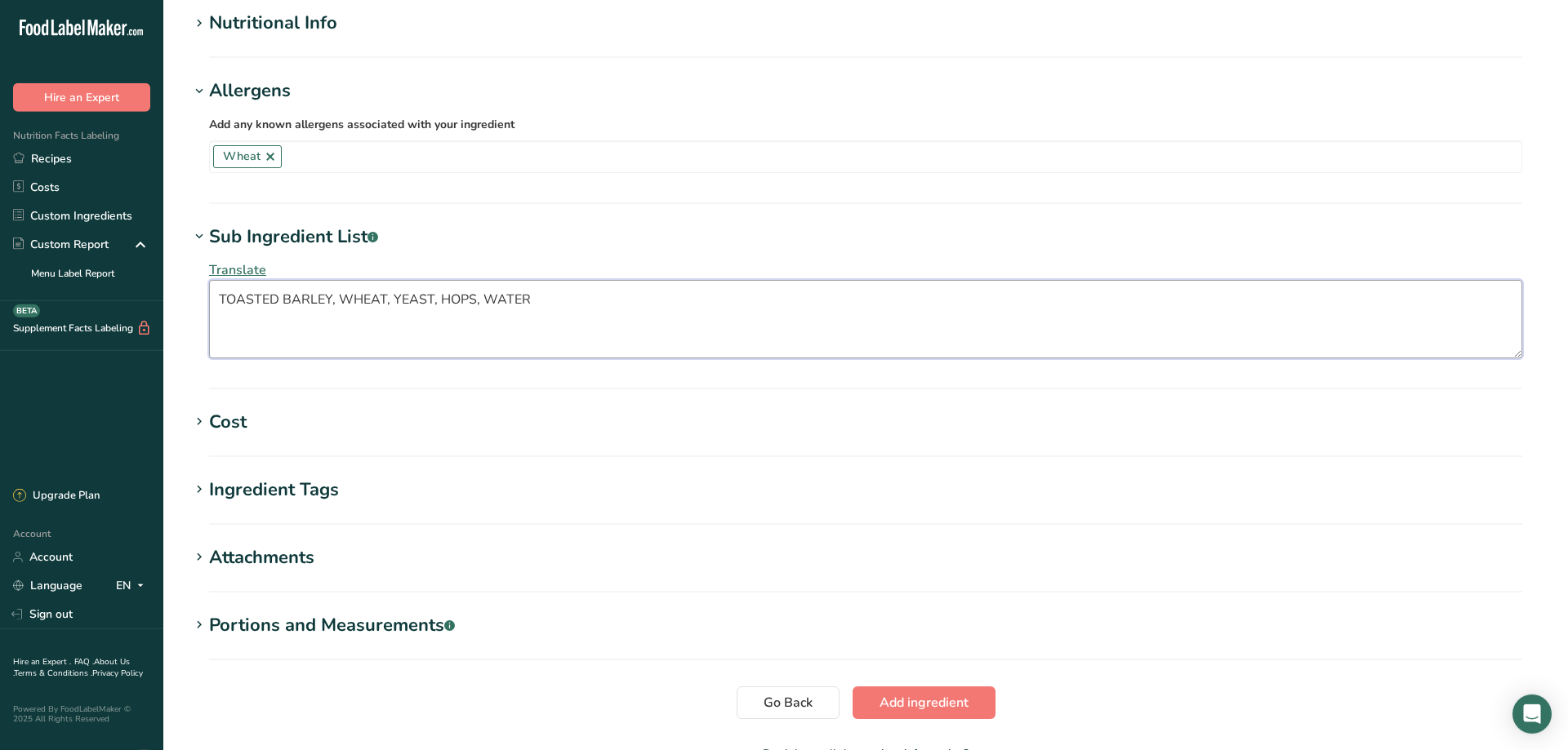
scroll to position [555, 0]
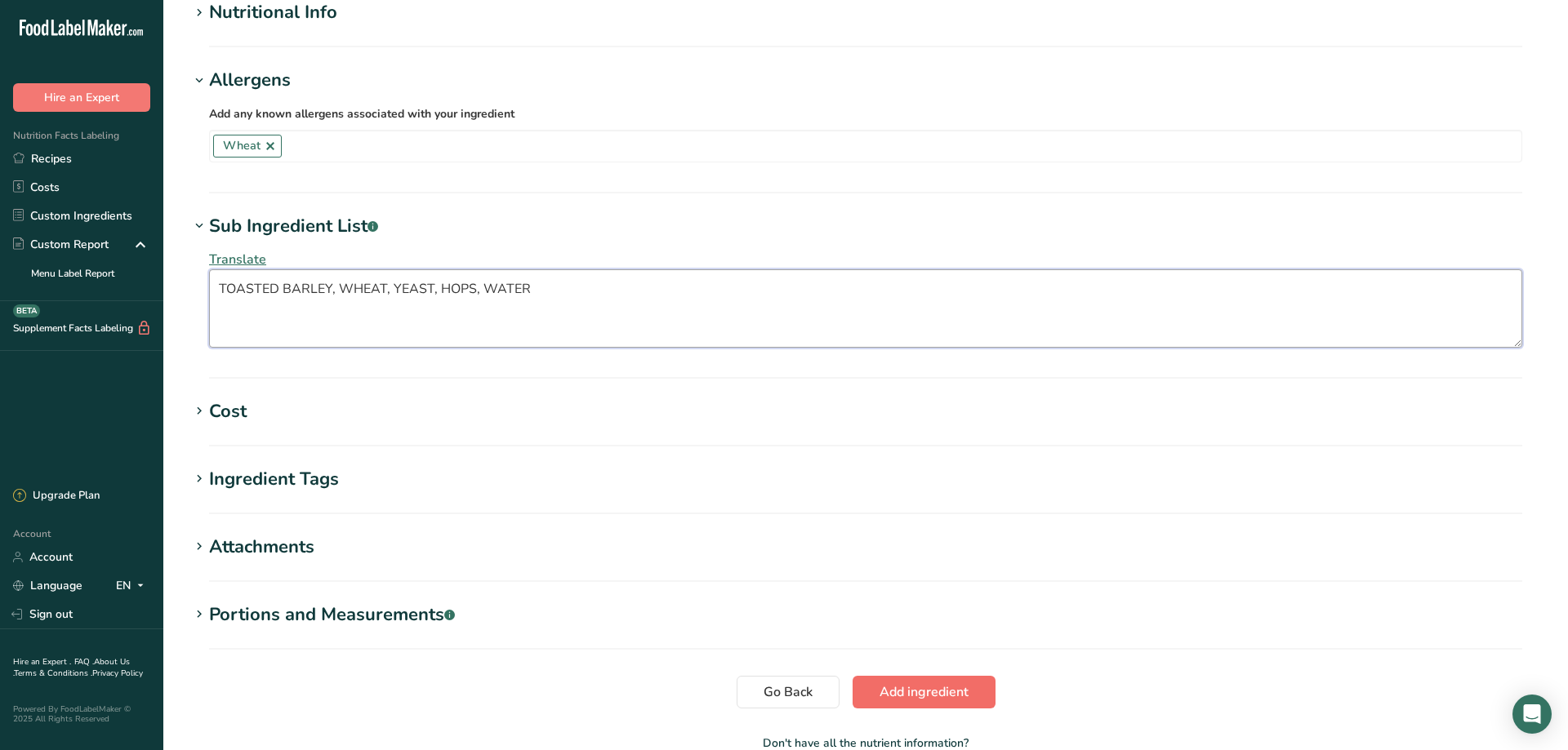
type textarea "TOASTED BARLEY, WHEAT, YEAST, HOPS, WATER"
click at [930, 686] on span "Add ingredient" at bounding box center [924, 692] width 89 height 19
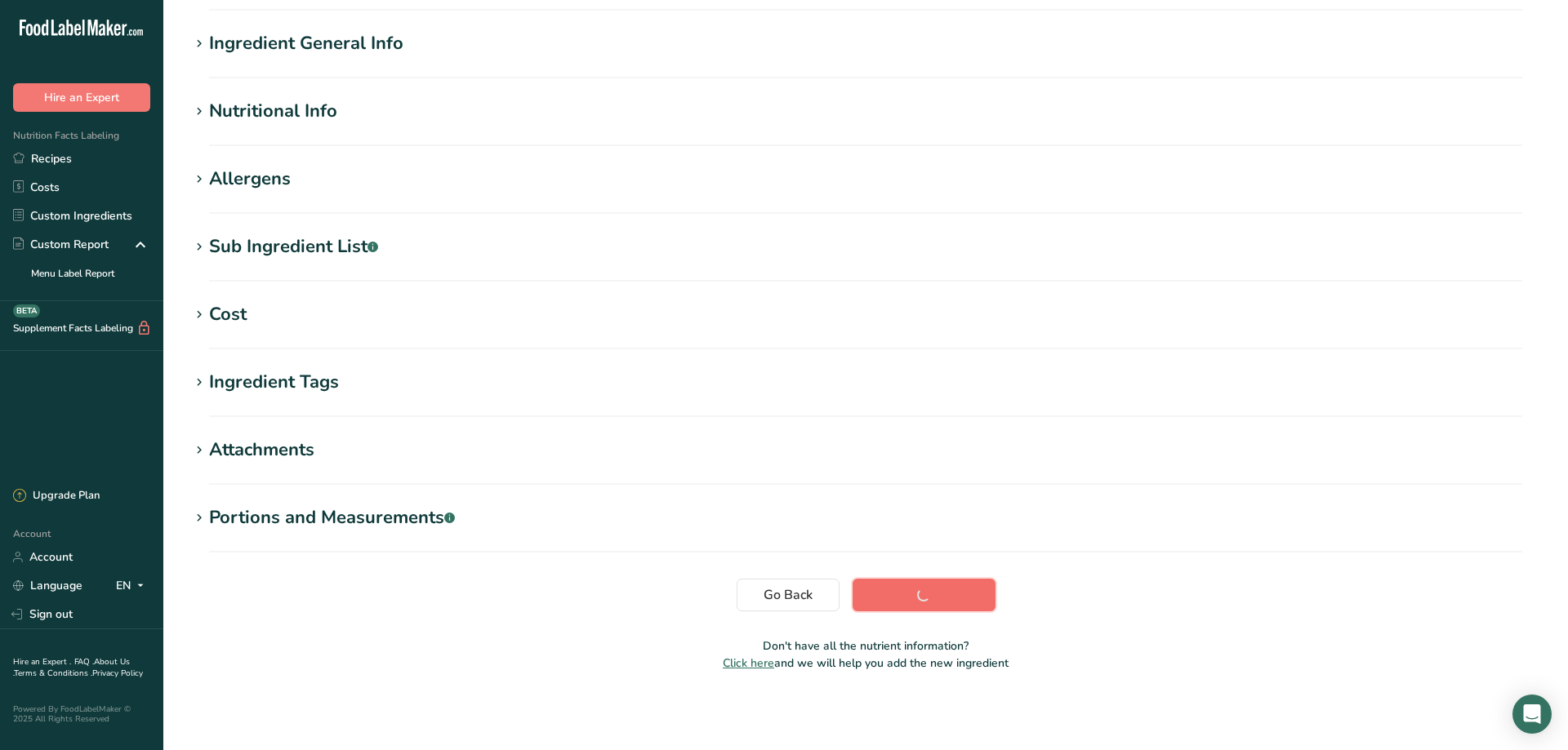
scroll to position [114, 0]
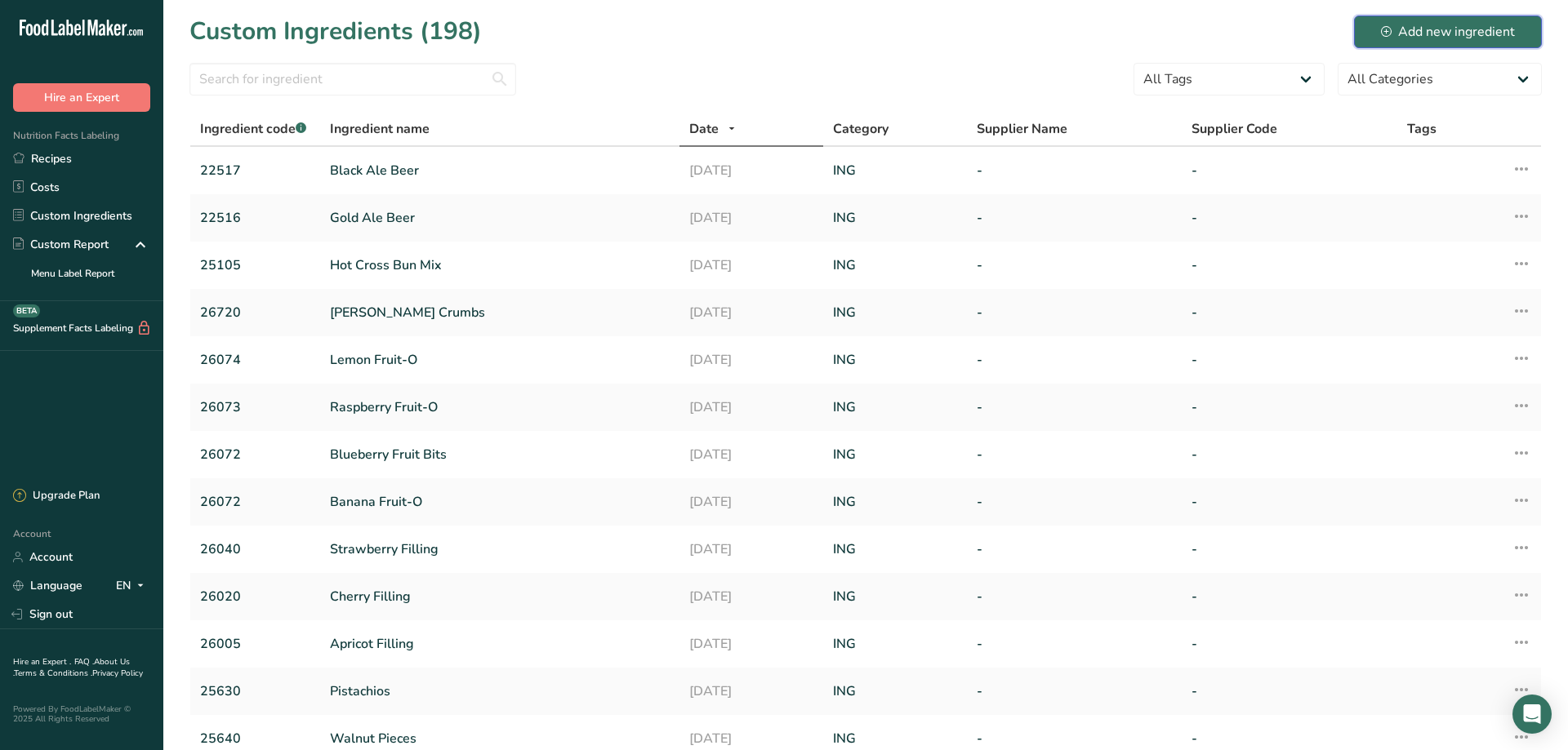
click at [1423, 30] on div "Add new ingredient" at bounding box center [1448, 31] width 134 height 19
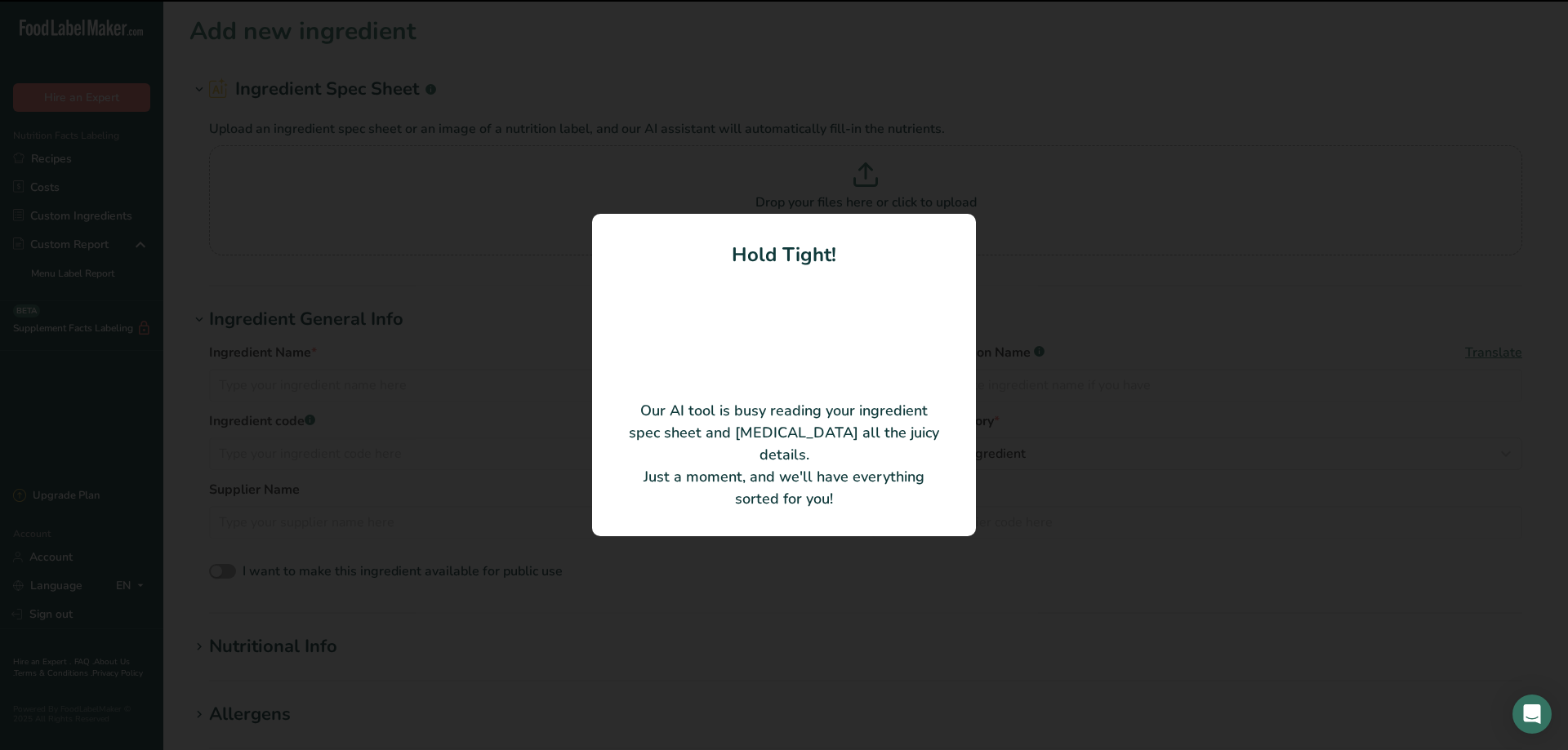
type input "Oven Roasted Tomatoes"
type input "883051"
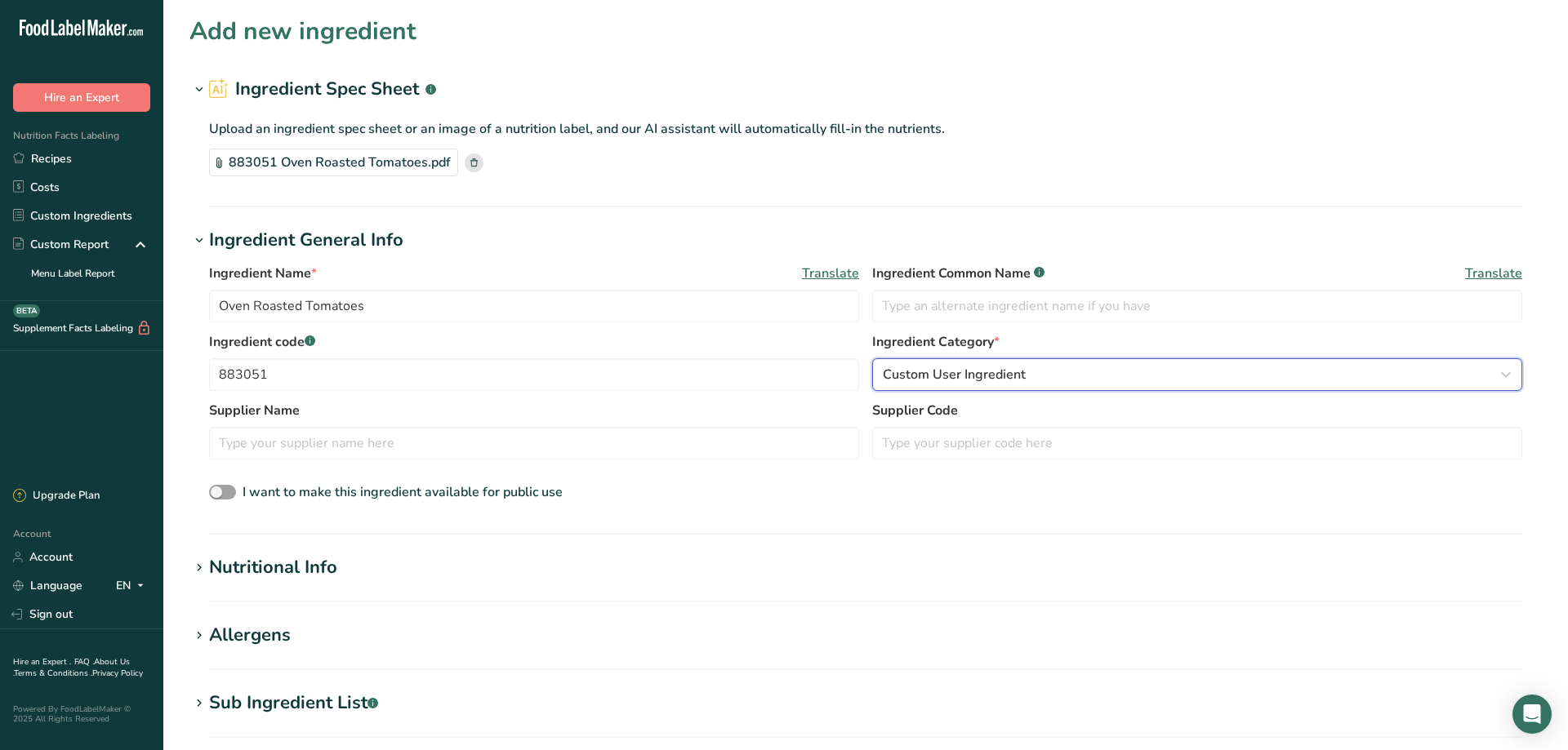
click at [989, 375] on span "Custom User Ingredient" at bounding box center [954, 375] width 143 height 19
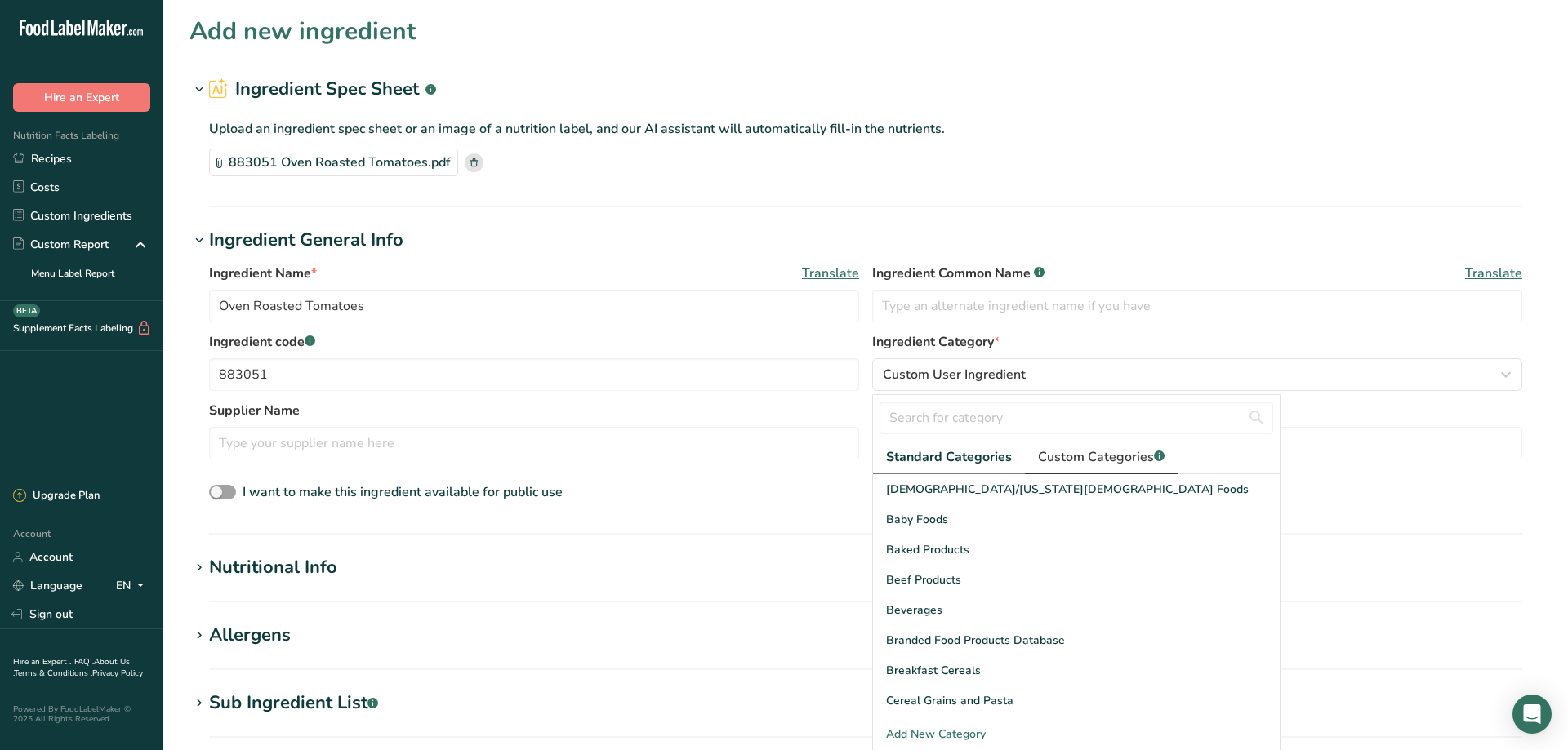
click at [1090, 453] on span "Custom Categories .a-a{fill:#347362;}.b-a{fill:#fff;}" at bounding box center [1101, 457] width 127 height 19
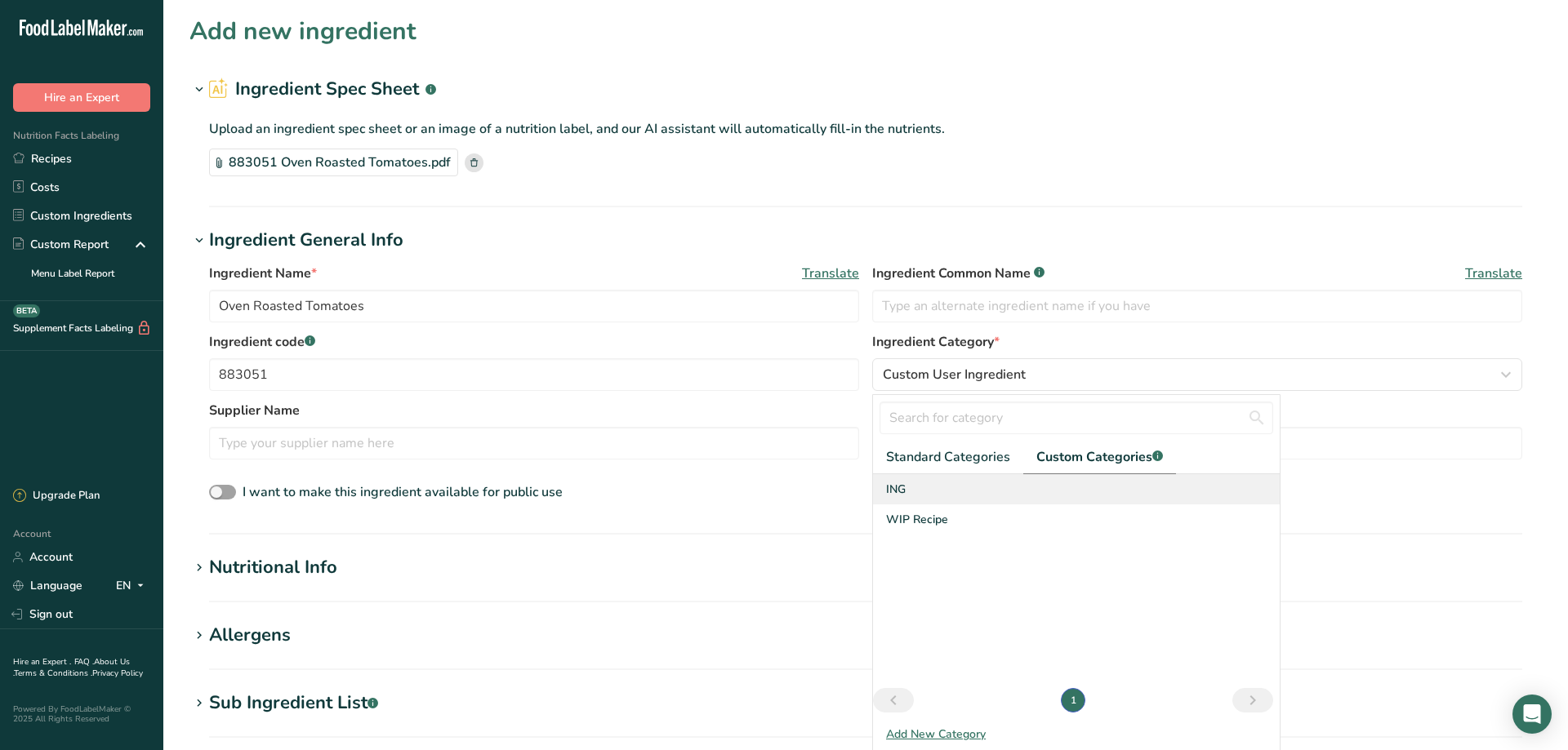
click at [917, 491] on div "ING" at bounding box center [1077, 489] width 407 height 31
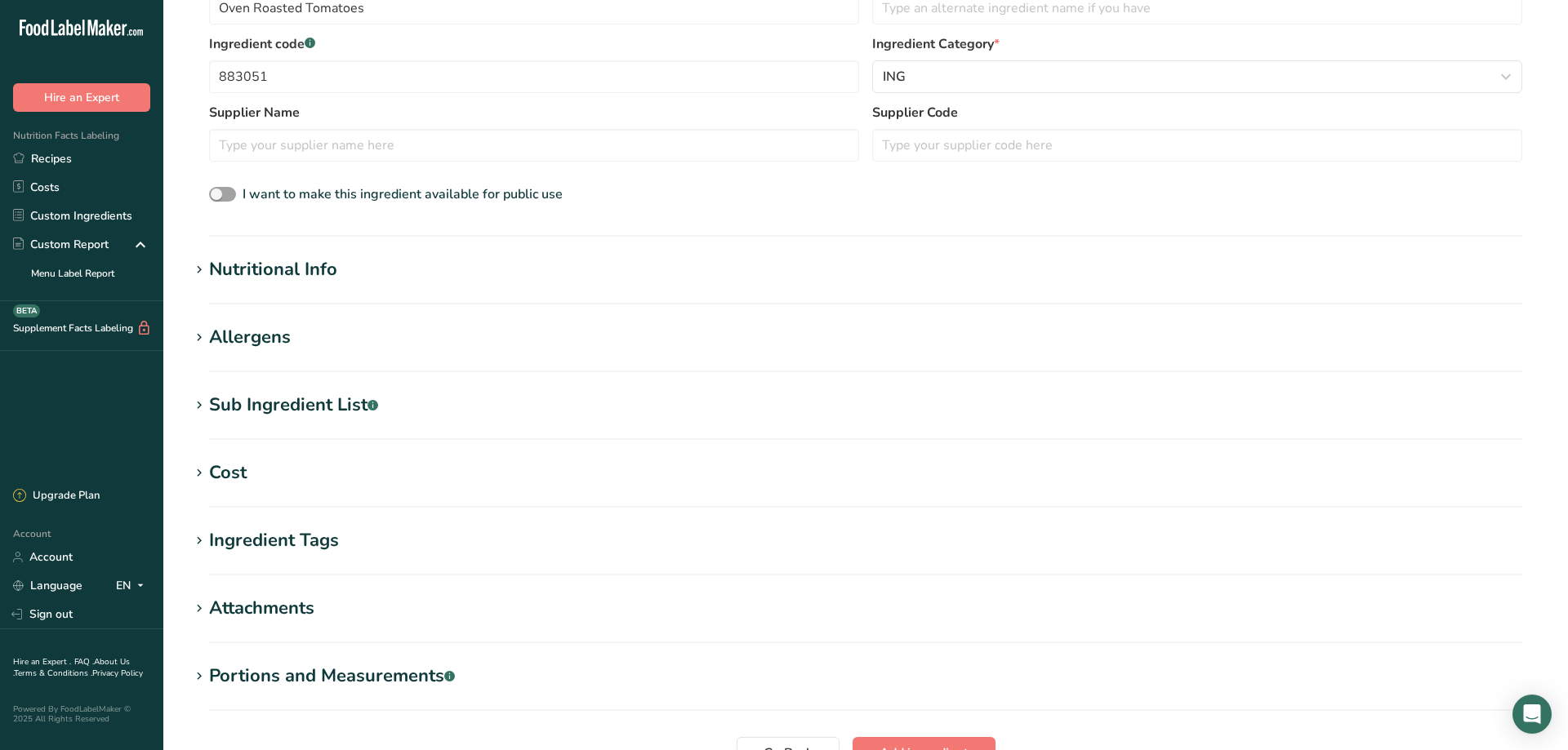
scroll to position [333, 0]
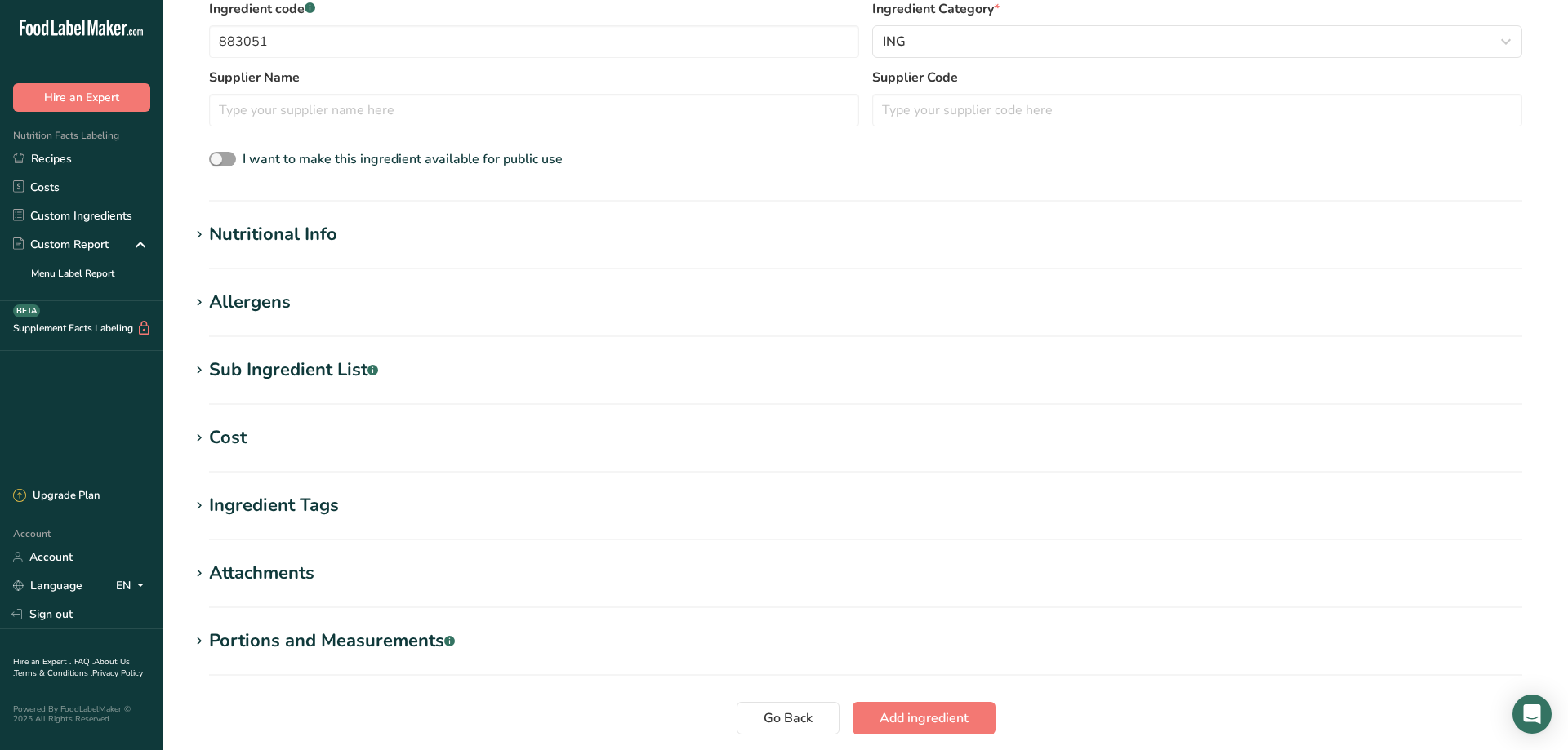
click at [199, 235] on icon at bounding box center [199, 235] width 15 height 23
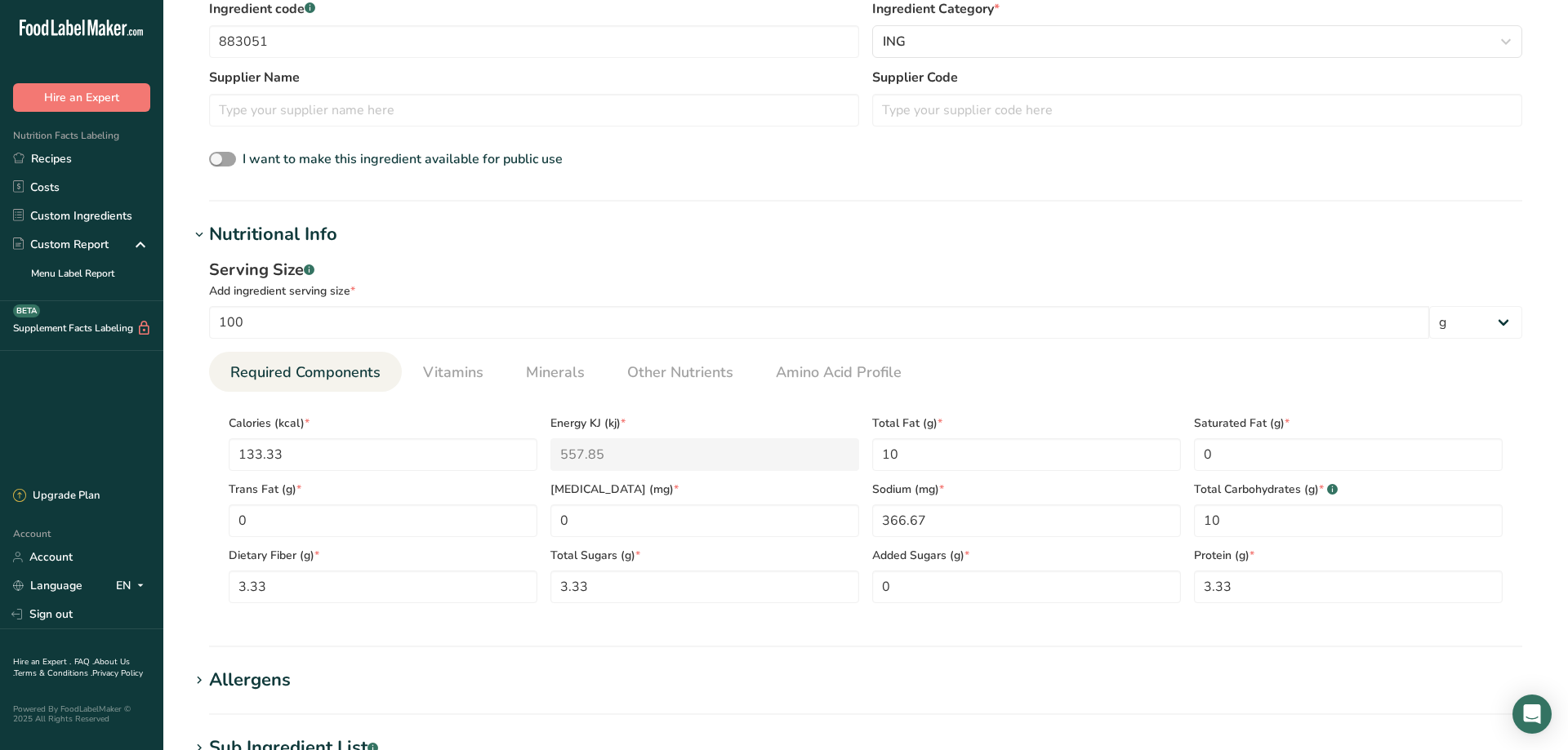
click at [199, 235] on icon at bounding box center [199, 235] width 15 height 23
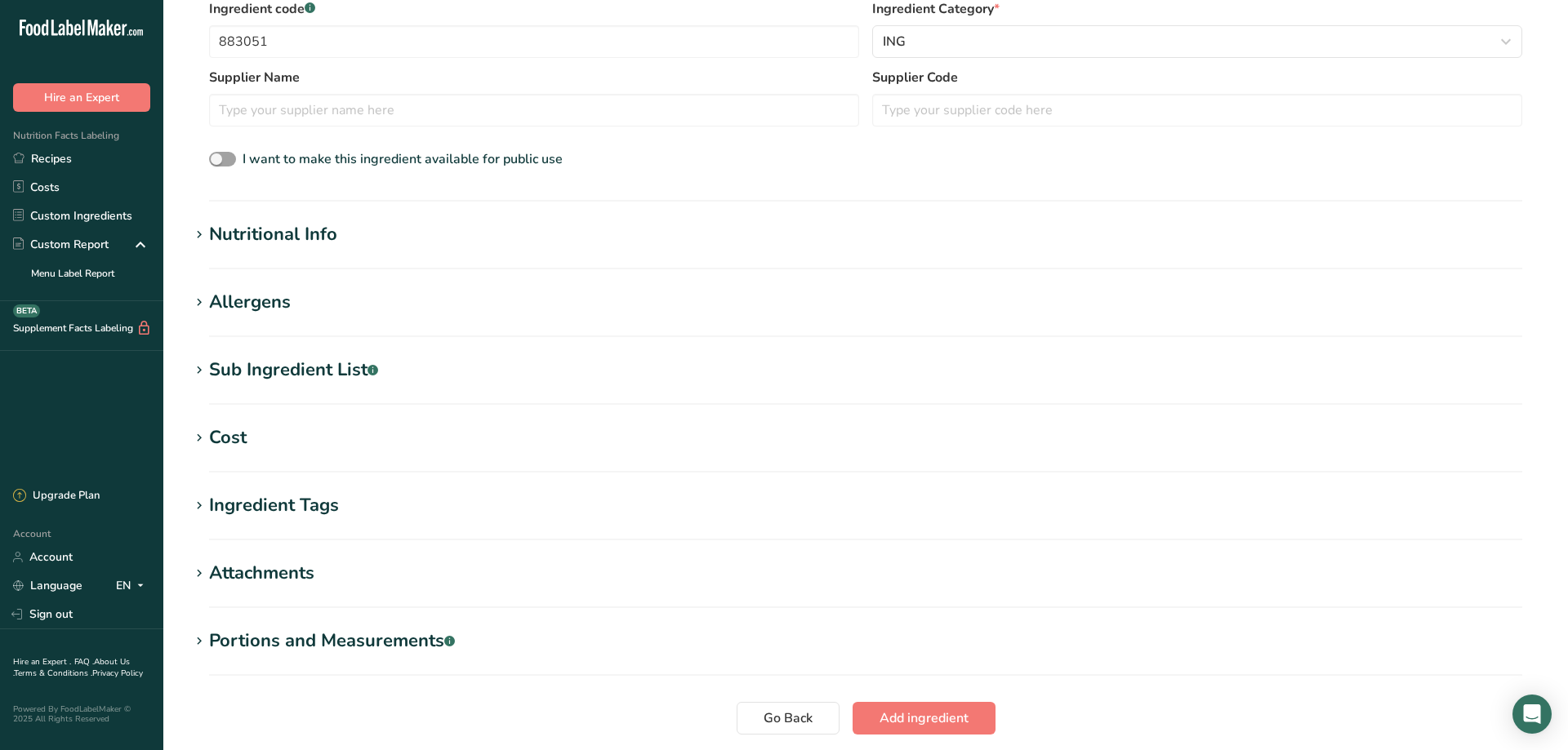
click at [199, 374] on icon at bounding box center [199, 370] width 15 height 23
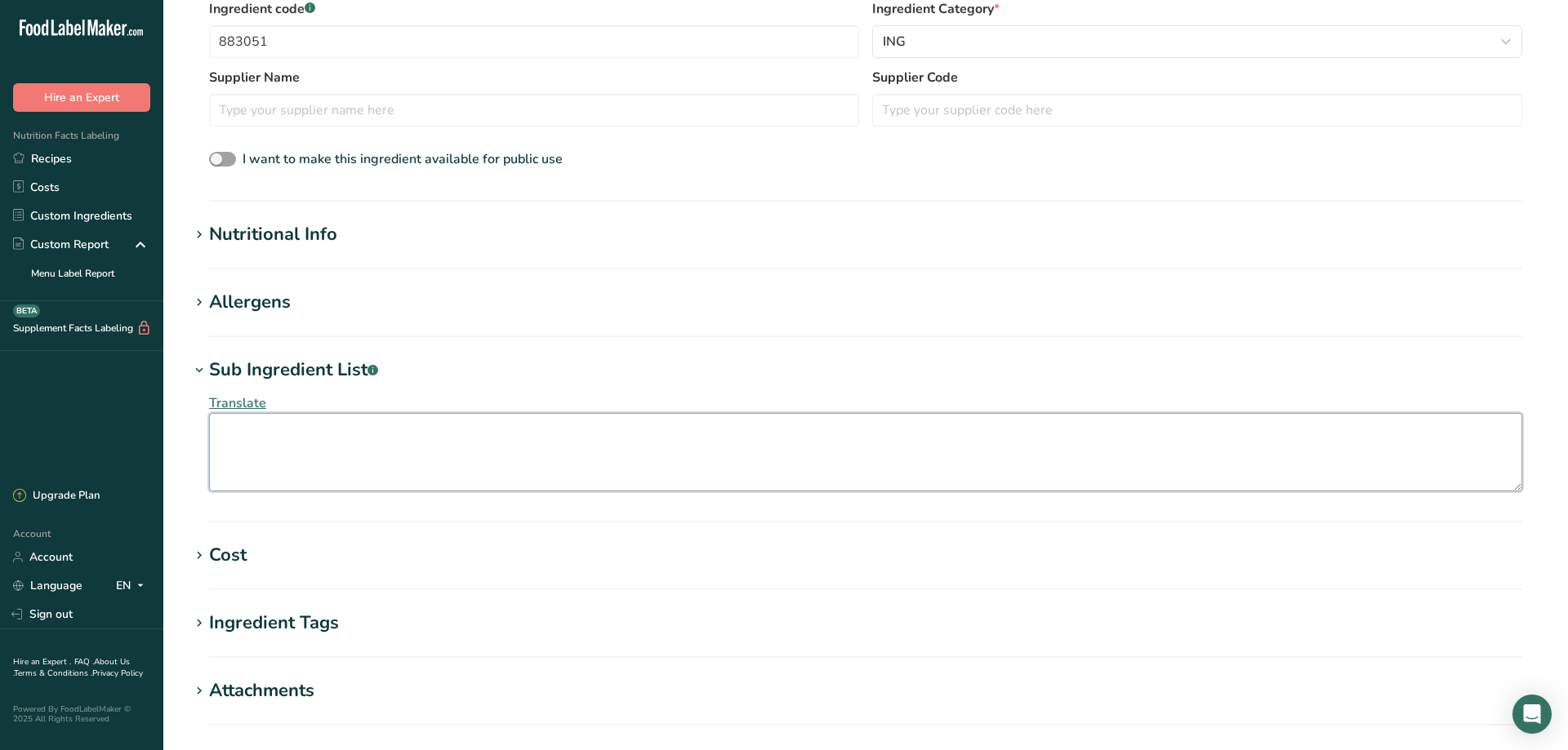
click at [255, 439] on textarea at bounding box center [866, 452] width 1314 height 79
paste textarea "TOMATOES, SUNFLOWER OIL, GARLIC, SALT, OREGANO"
type textarea "TOMATOES, SUNFLOWER OIL, GARLIC, SALT, OREGANO"
click at [196, 303] on icon at bounding box center [199, 302] width 15 height 23
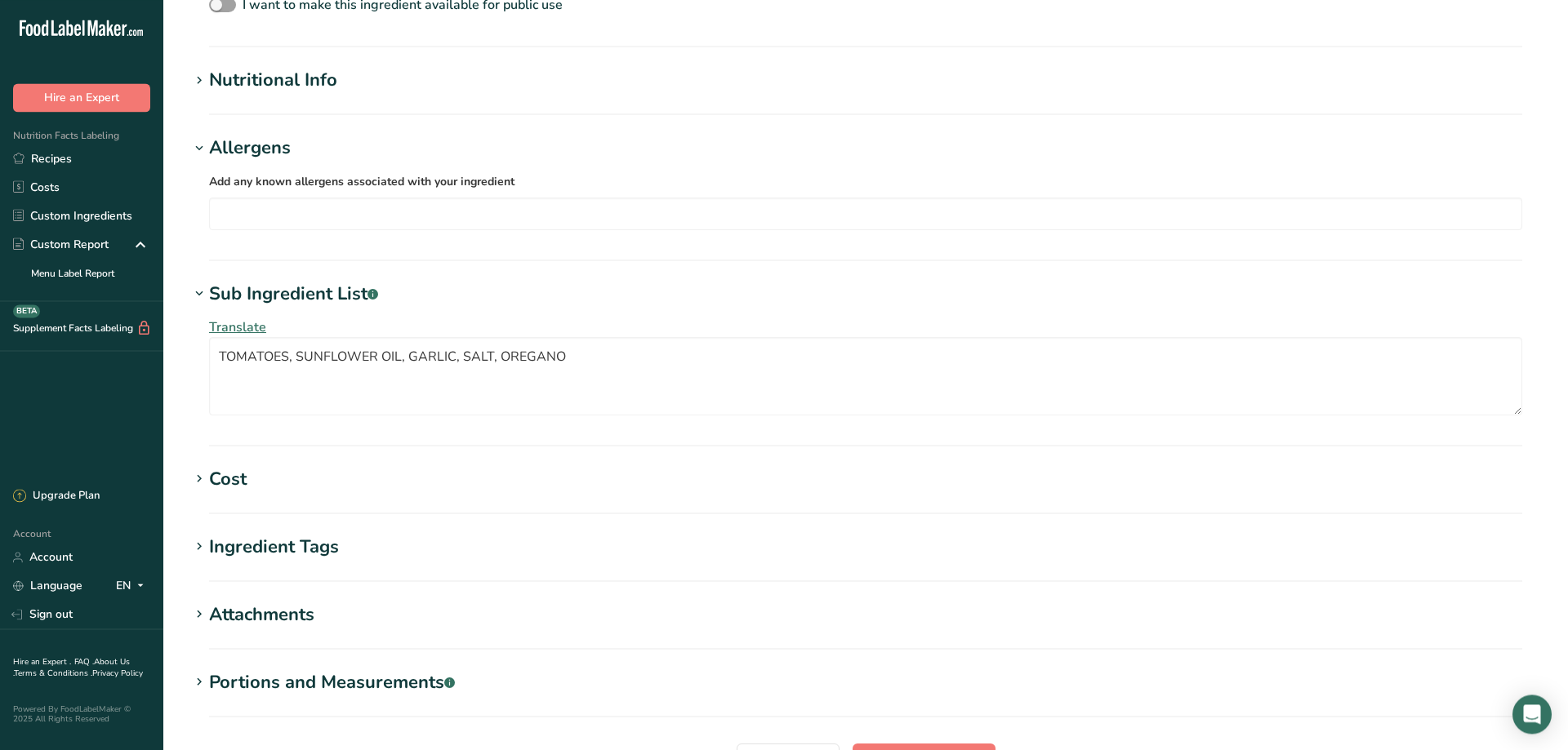
scroll to position [652, 0]
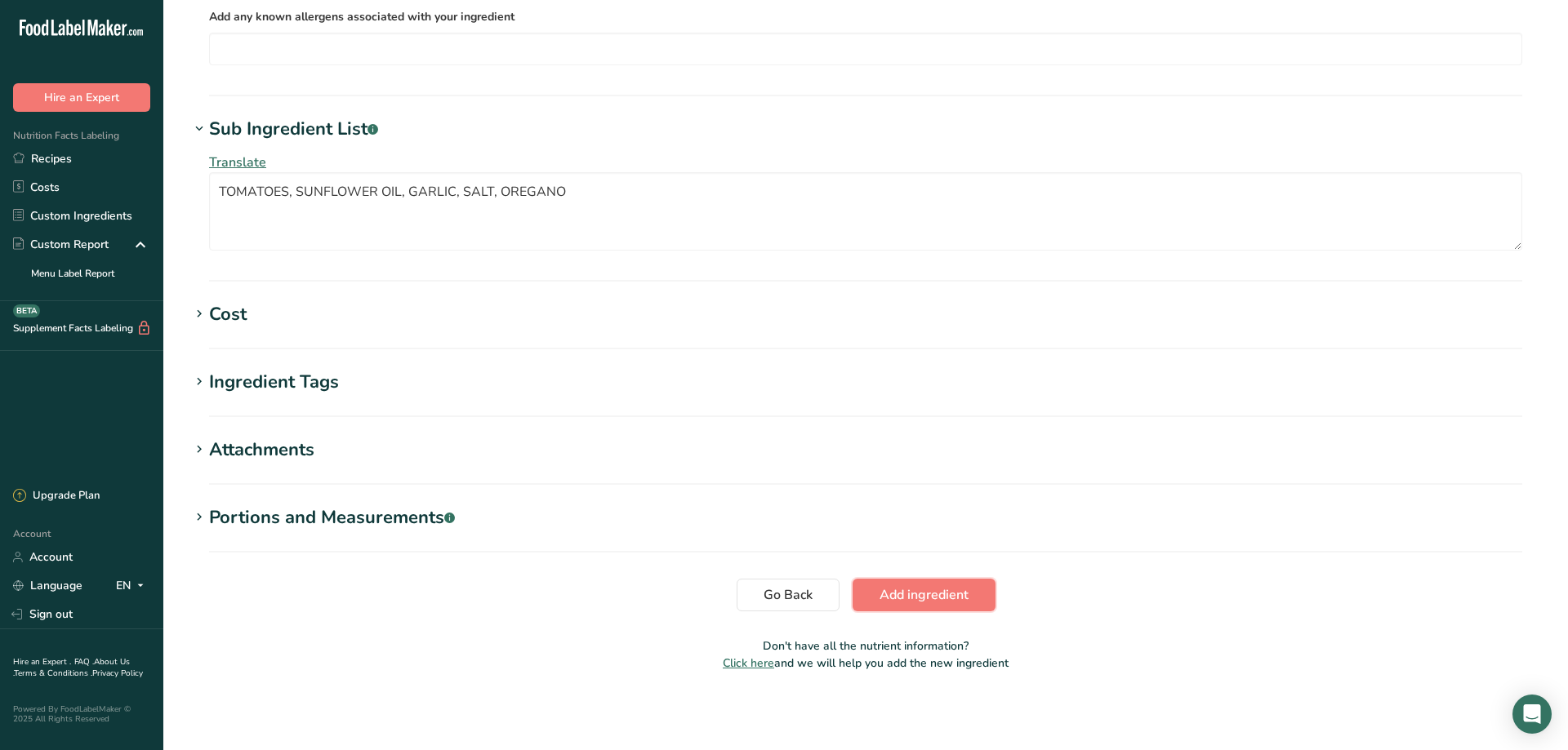
click at [930, 596] on span "Add ingredient" at bounding box center [924, 595] width 89 height 19
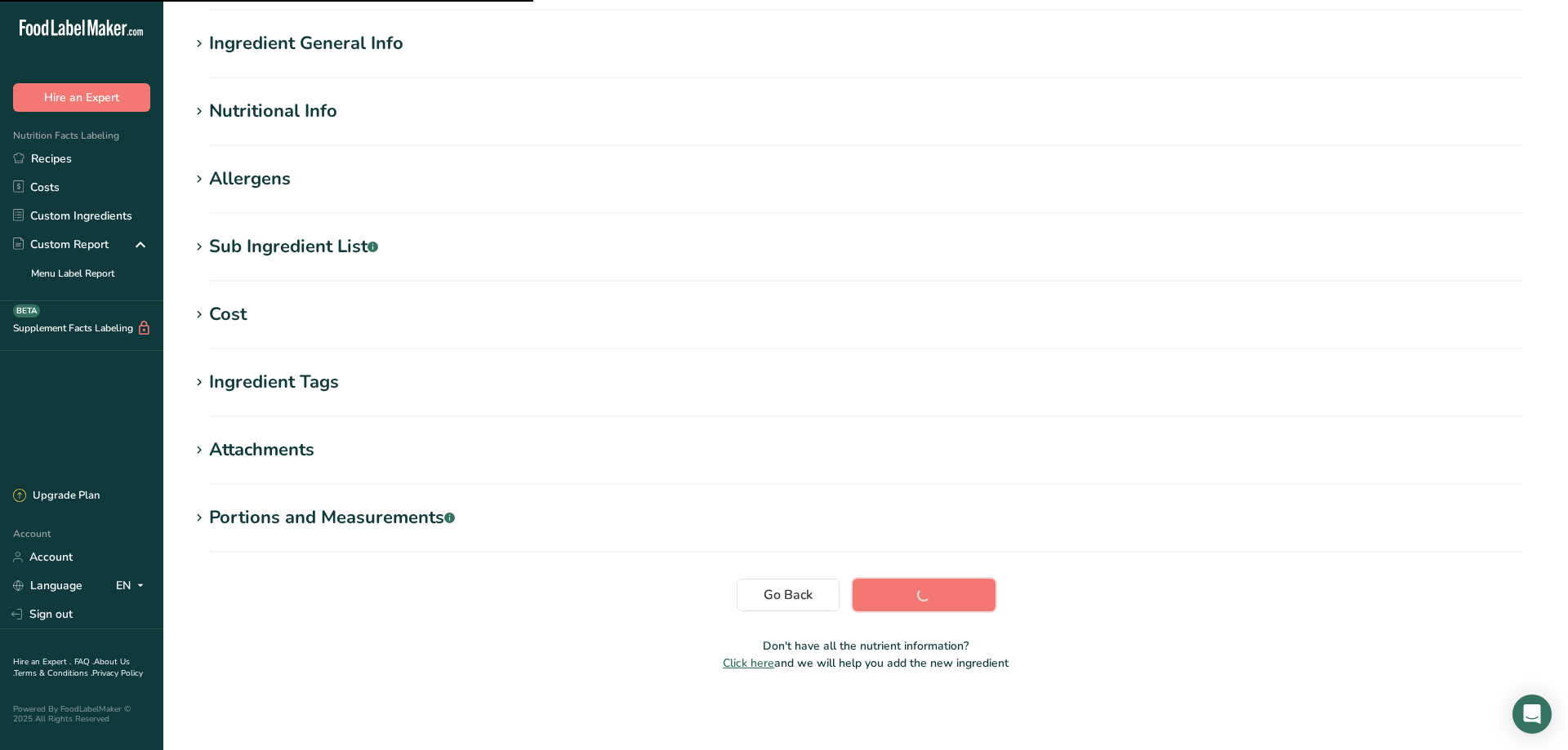
scroll to position [114, 0]
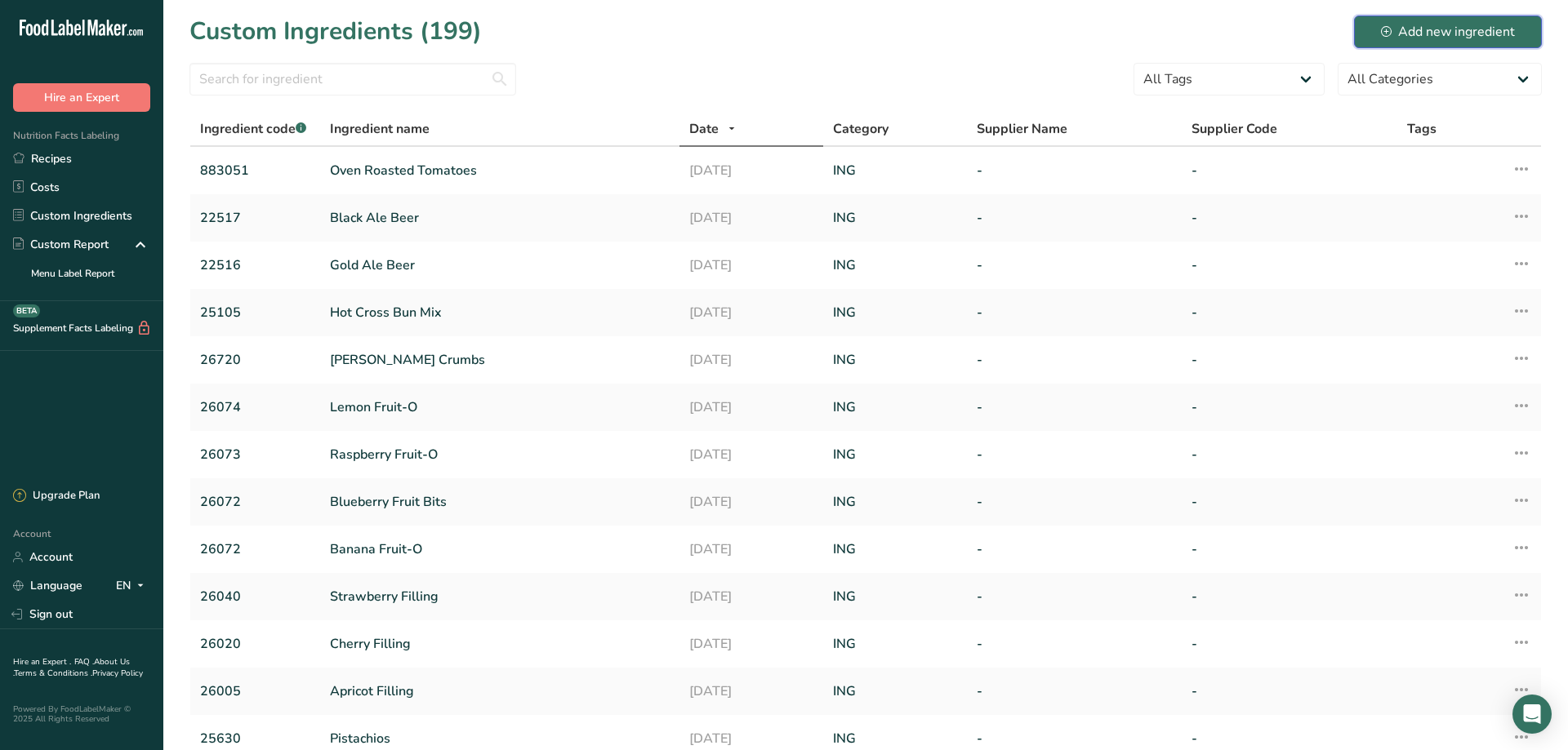
click at [1440, 35] on div "Add new ingredient" at bounding box center [1448, 31] width 134 height 19
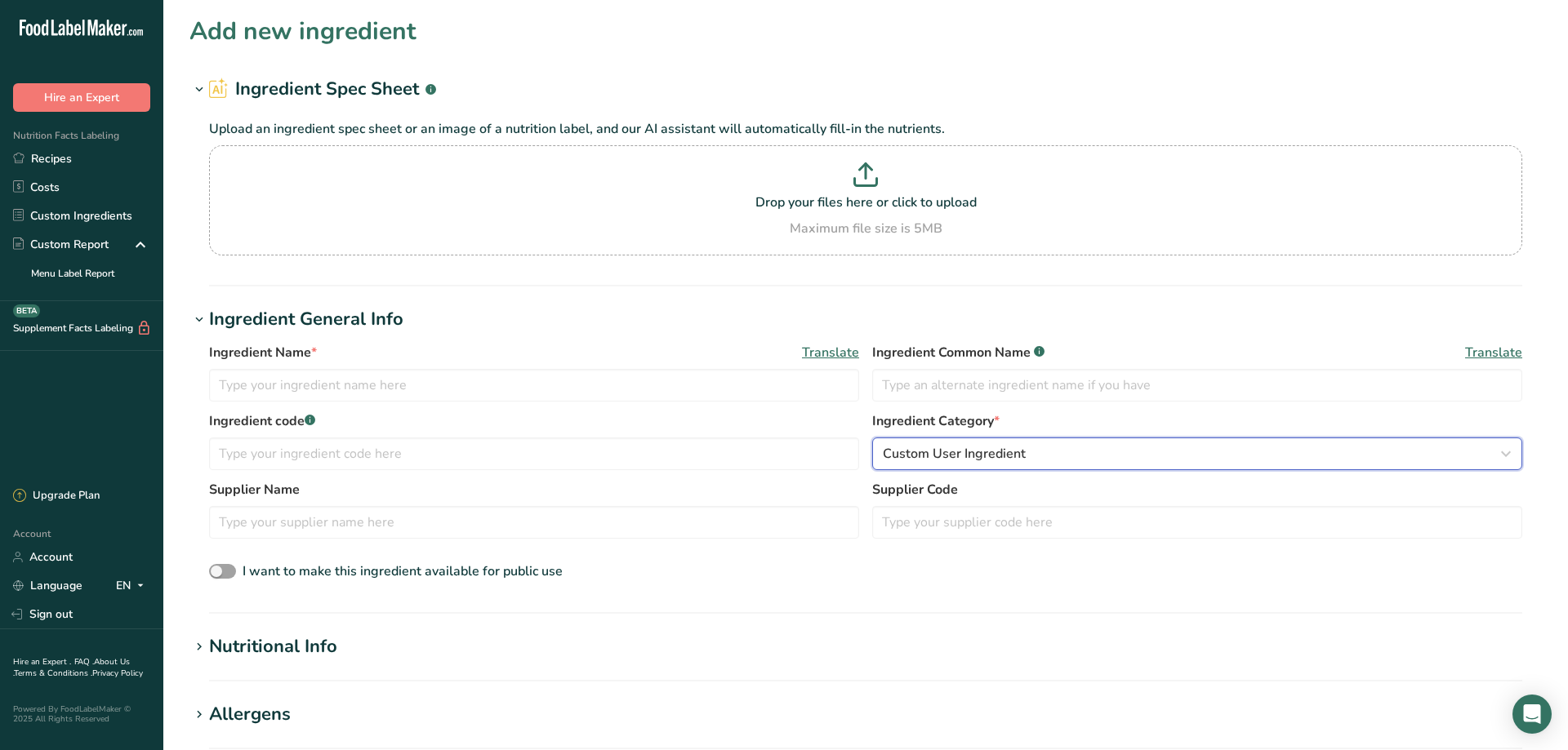
click at [985, 453] on span "Custom User Ingredient" at bounding box center [954, 453] width 143 height 19
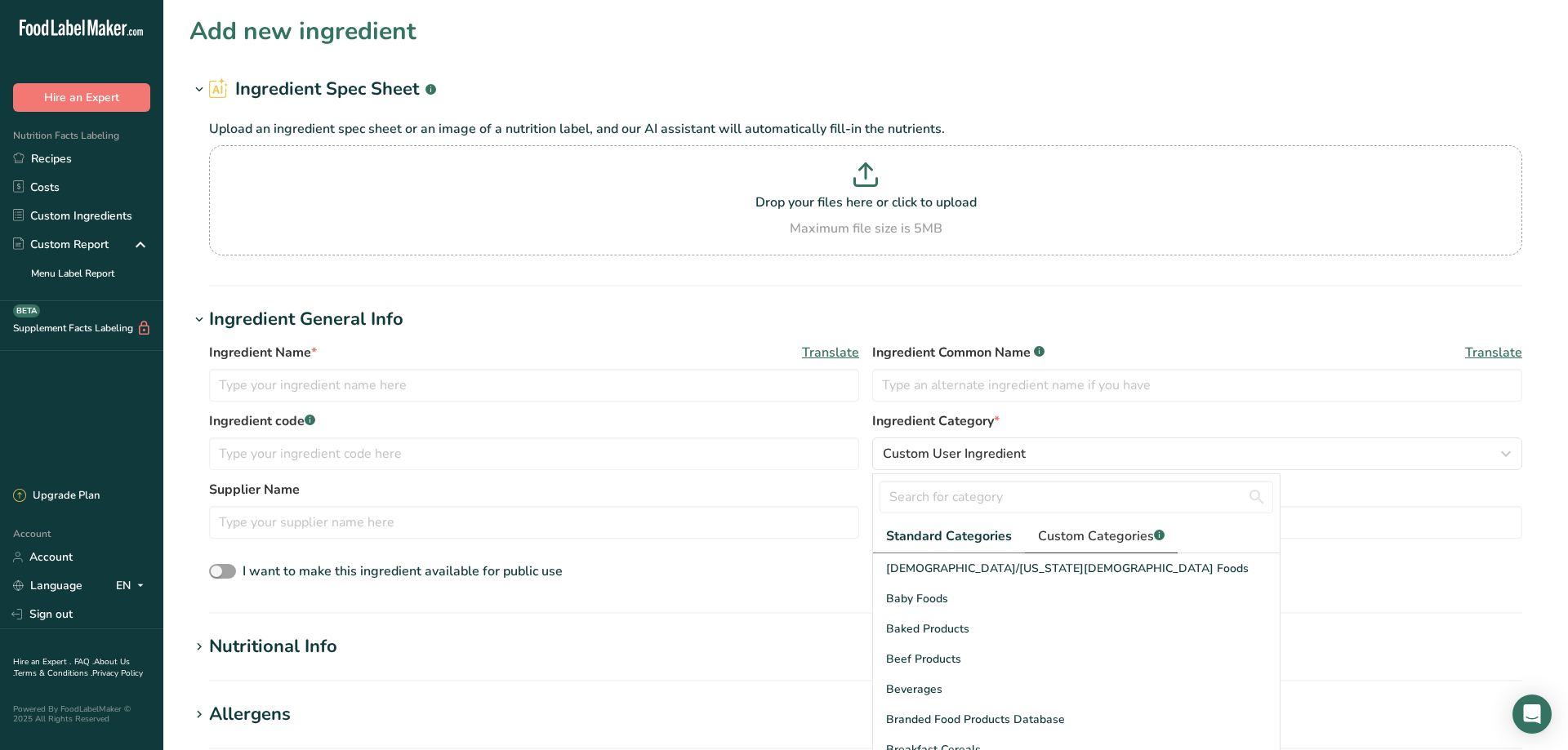
click at [1077, 535] on span "Custom Categories .a-a{fill:#347362;}.b-a{fill:#fff;}" at bounding box center [1101, 535] width 127 height 19
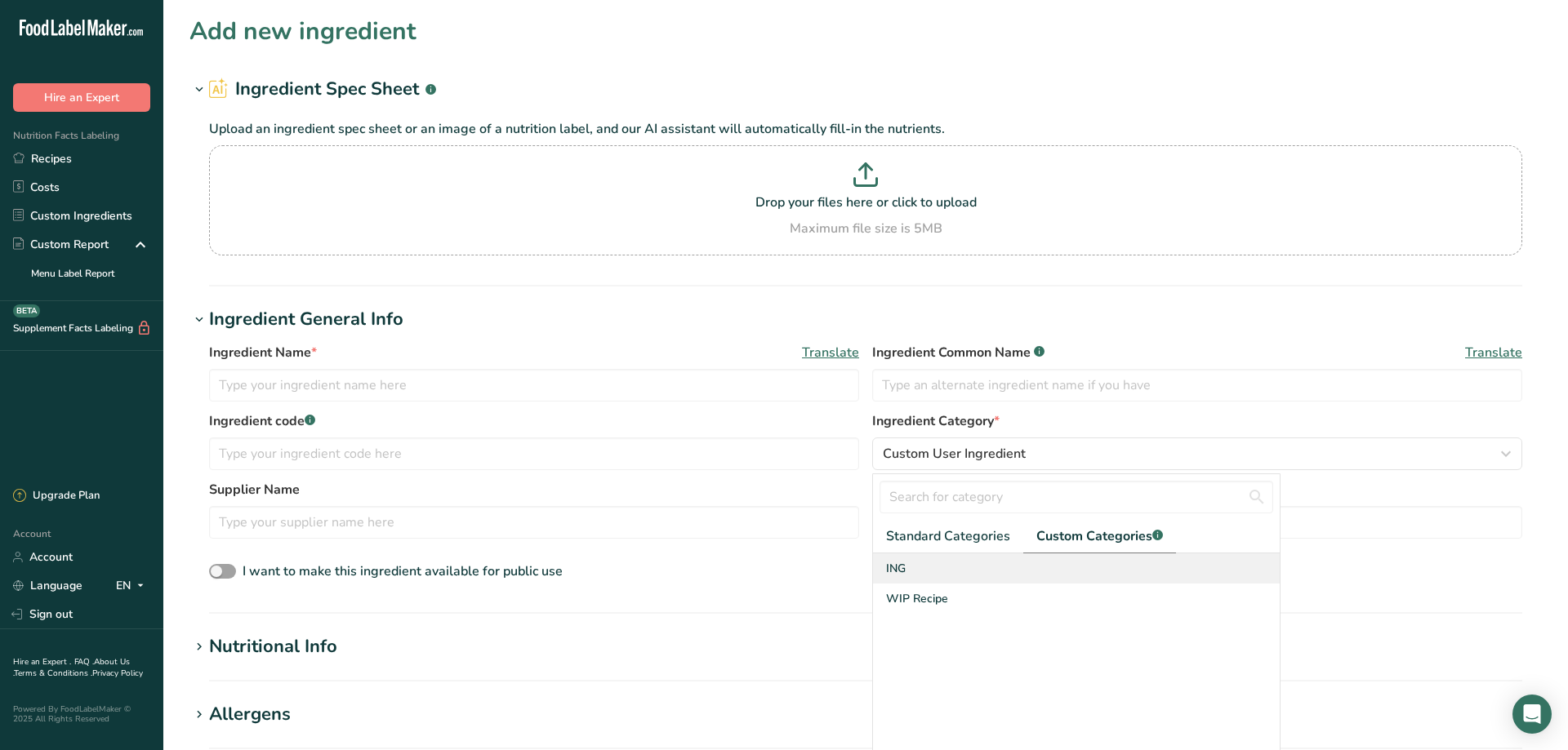
drag, startPoint x: 922, startPoint y: 563, endPoint x: 932, endPoint y: 561, distance: 10.2
click at [922, 564] on div "ING" at bounding box center [1077, 569] width 407 height 31
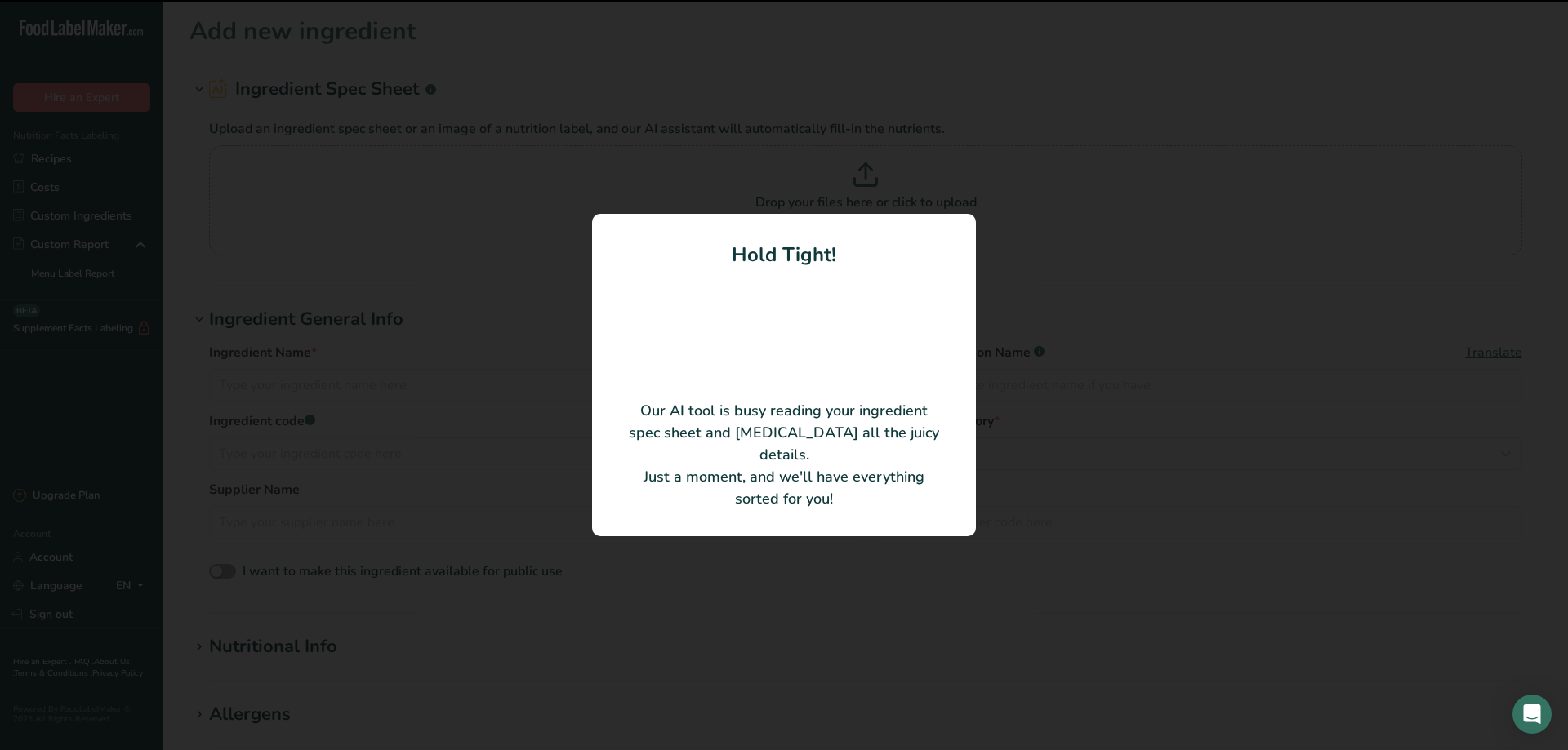
type input "Shredded Parmesan Cheese"
type input "432413"
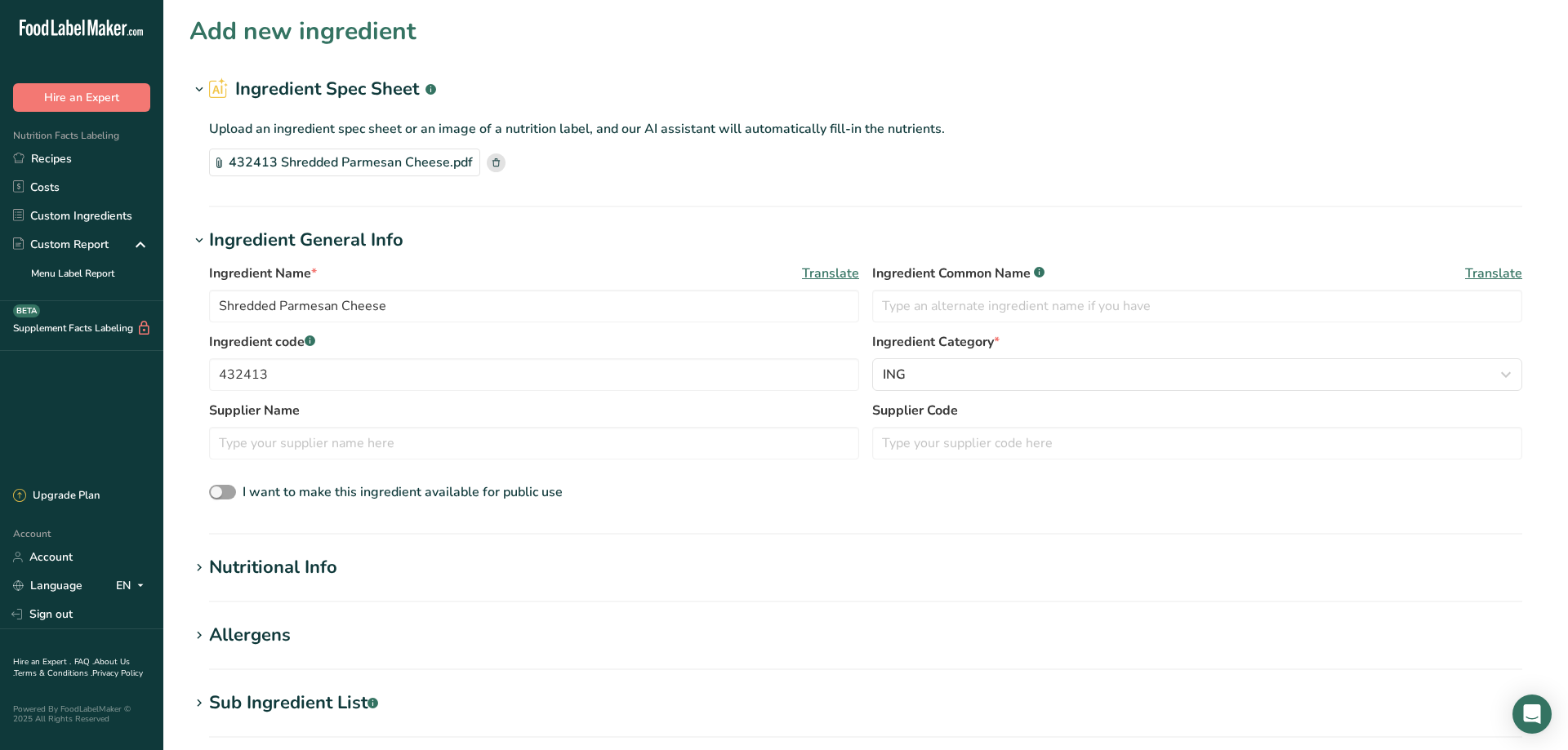
click at [201, 564] on icon at bounding box center [199, 568] width 15 height 23
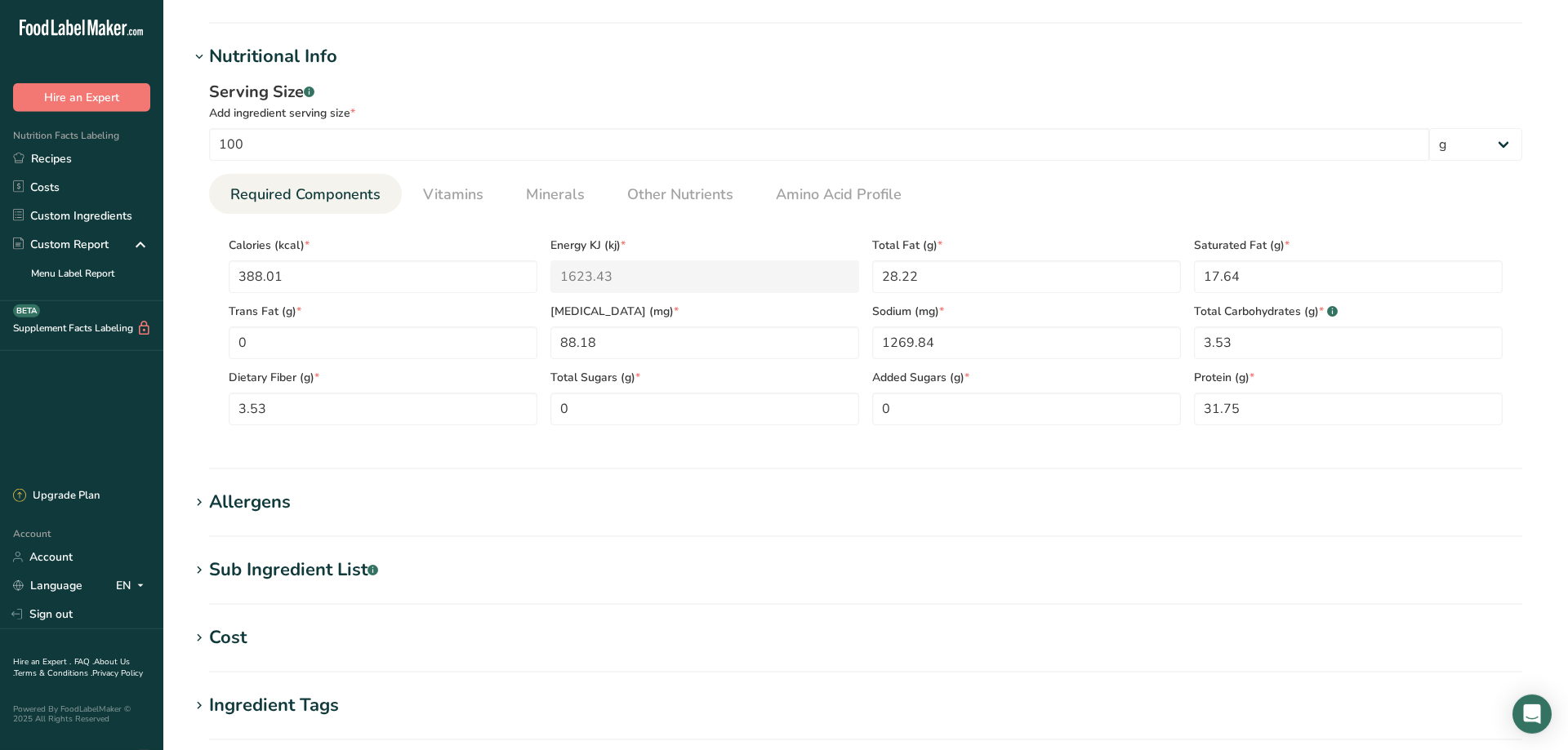
scroll to position [777, 0]
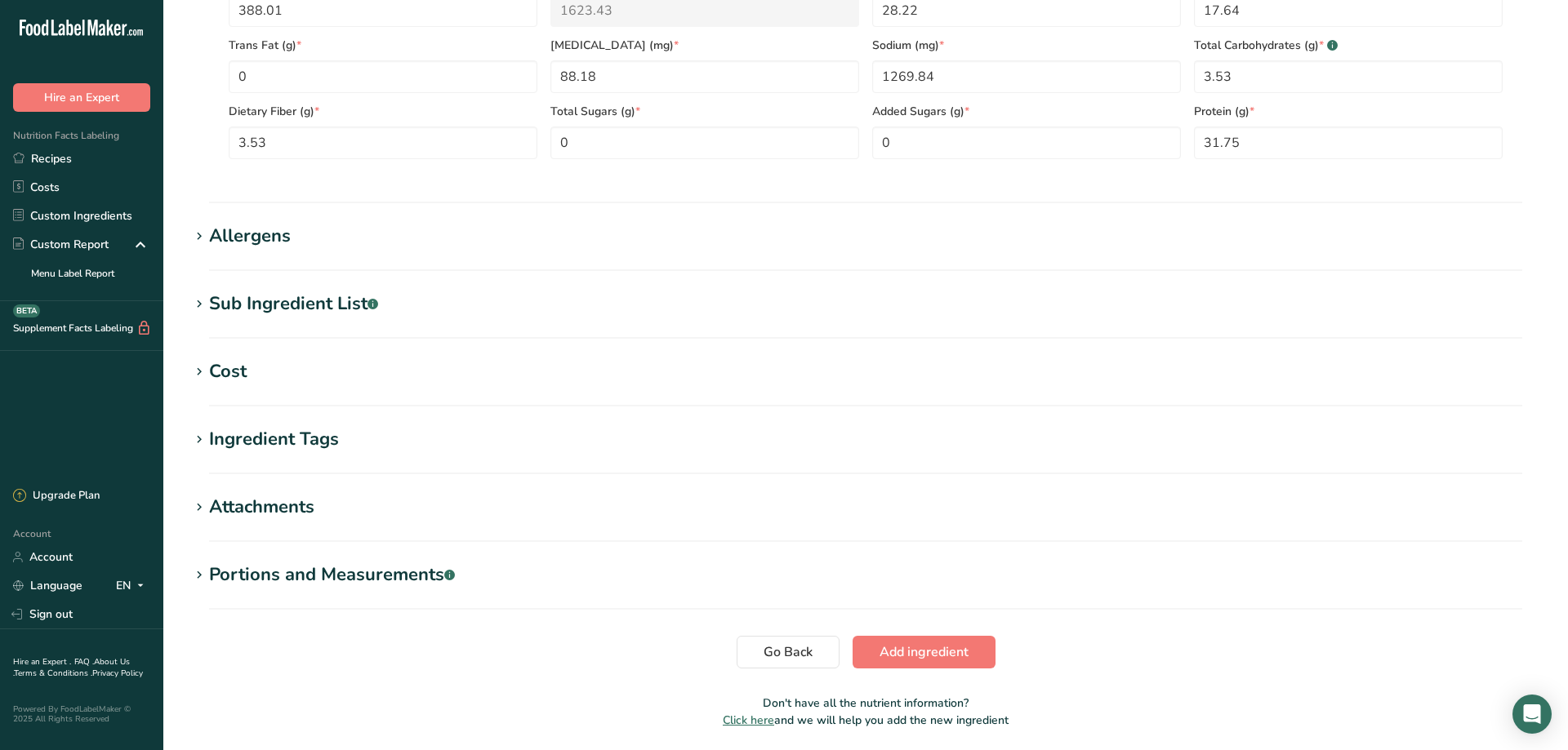
click at [199, 303] on icon at bounding box center [199, 304] width 15 height 23
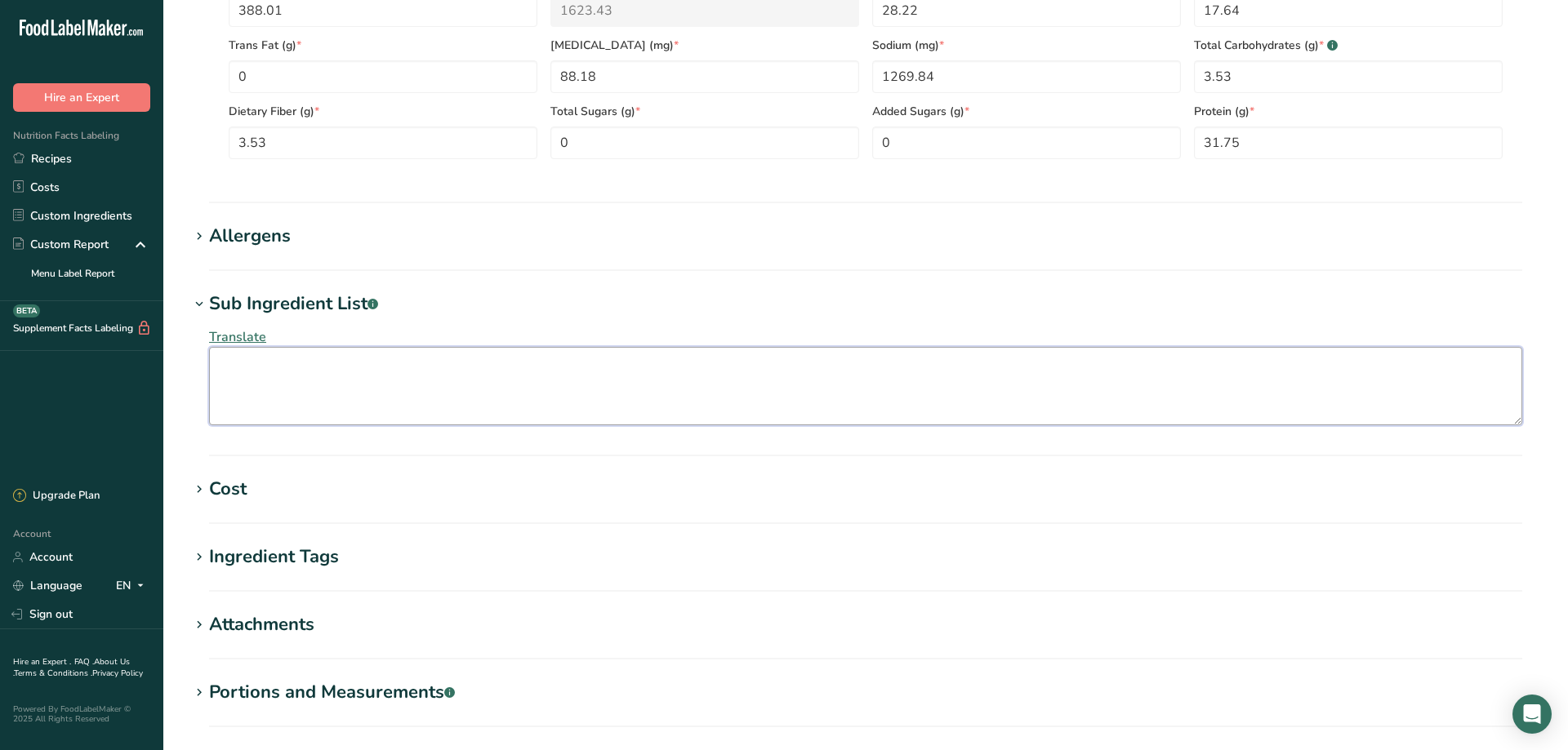
click at [261, 366] on textarea at bounding box center [866, 386] width 1314 height 79
paste textarea "Pasteurized Part-Skim Cows Milk, Cheese Cultures, Salt, Enzymes), Potato Starch…"
click at [221, 362] on textarea "Pasteurized Part-Skim Cows Milk, Cheese Cultures, Salt, Enzymes), Potato Starch…" at bounding box center [866, 386] width 1314 height 79
type textarea "(Pasteurized Part-Skim Cows Milk, Cheese Cultures, Salt, Enzymes), Potato Starc…"
click at [199, 234] on icon at bounding box center [199, 237] width 15 height 23
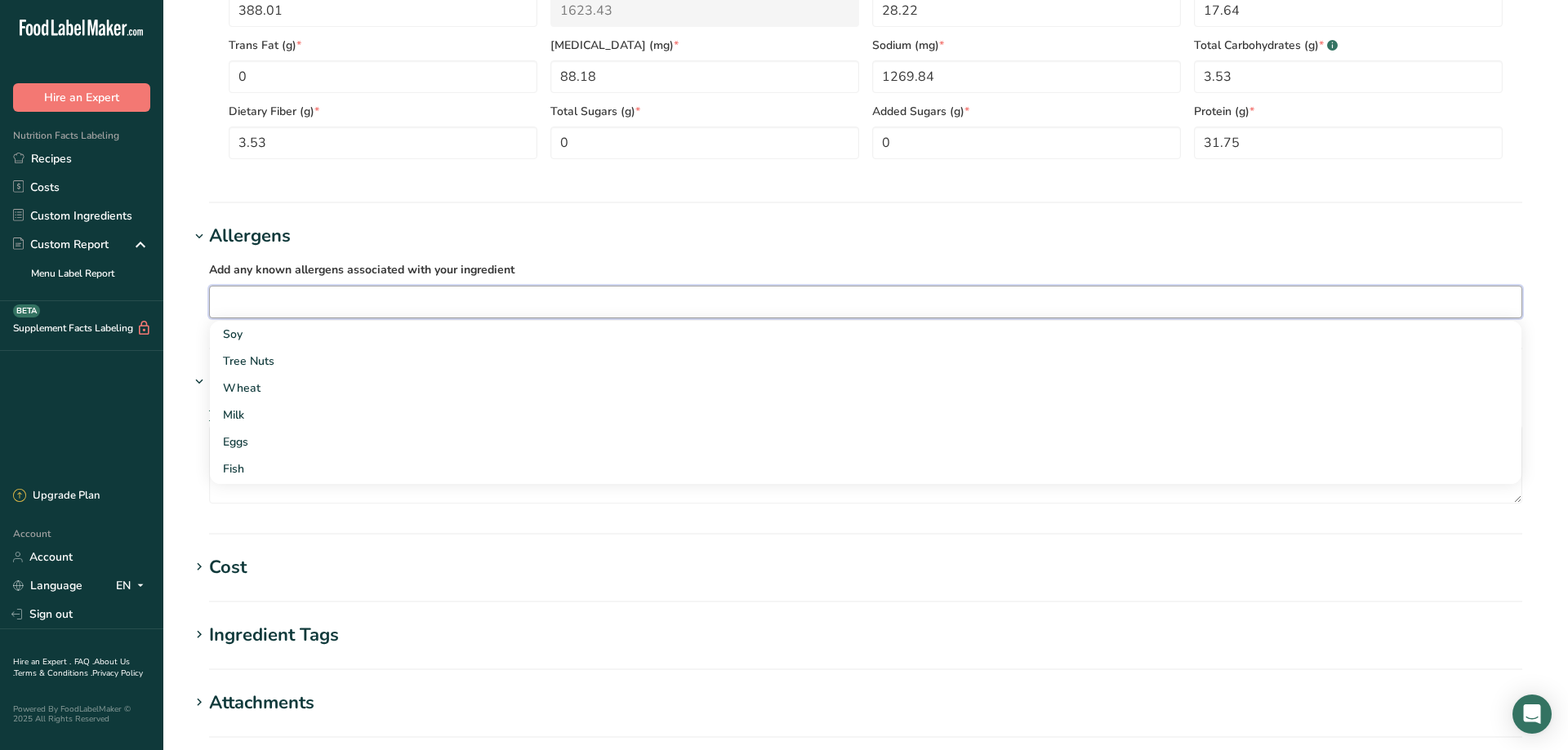
click at [241, 293] on input "text" at bounding box center [866, 301] width 1312 height 25
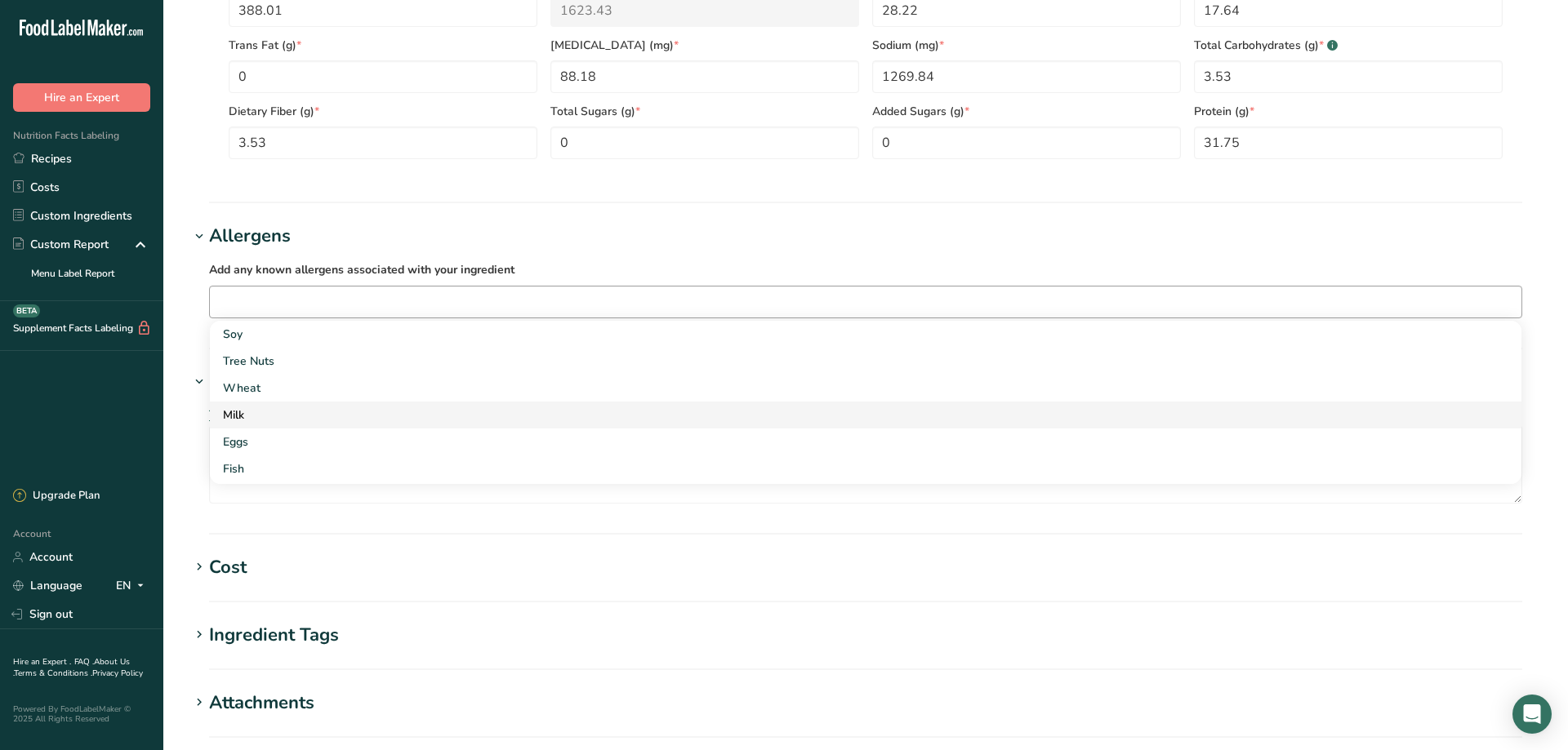
click at [243, 415] on div "Milk" at bounding box center [852, 415] width 1259 height 18
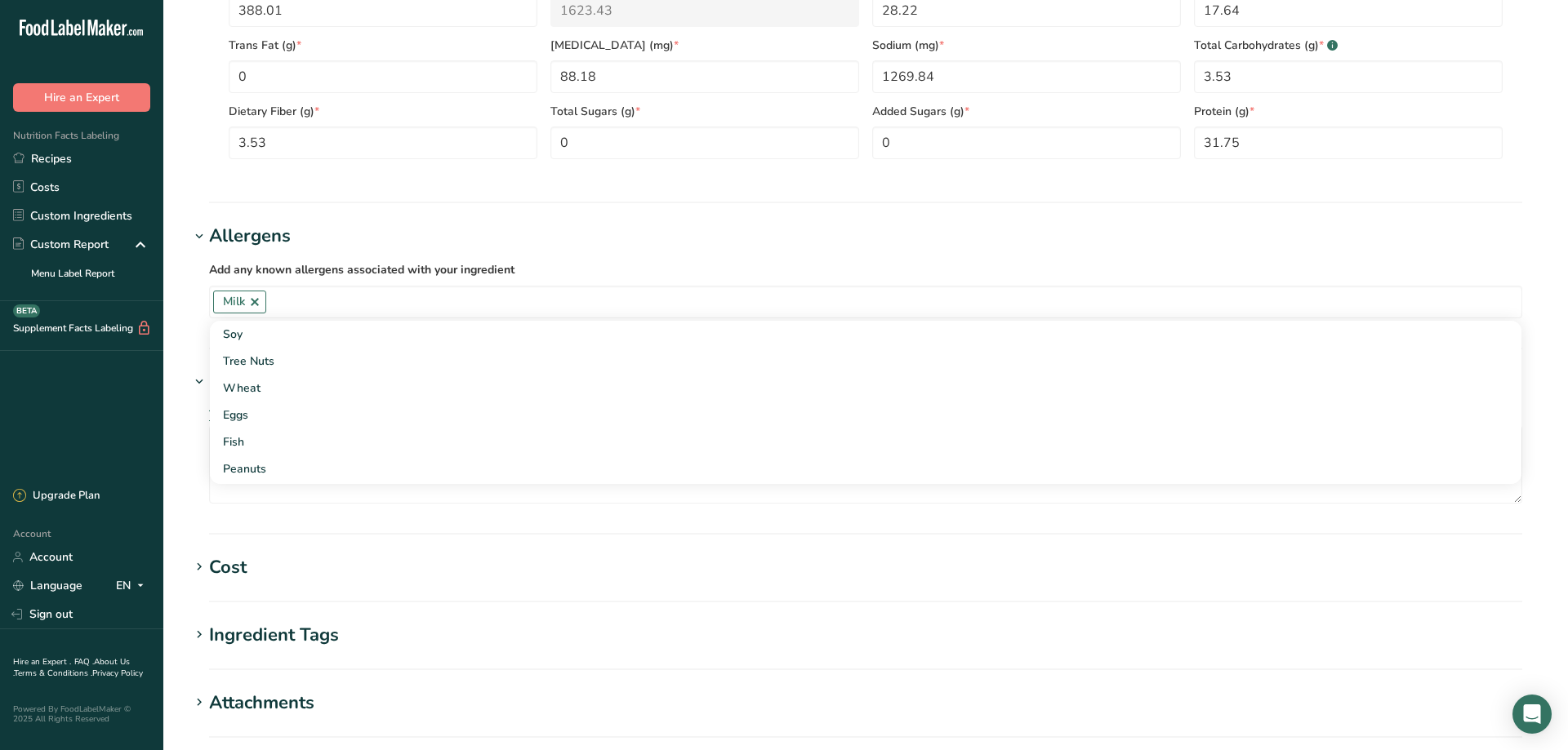
click at [587, 560] on h1 "Cost" at bounding box center [866, 567] width 1352 height 27
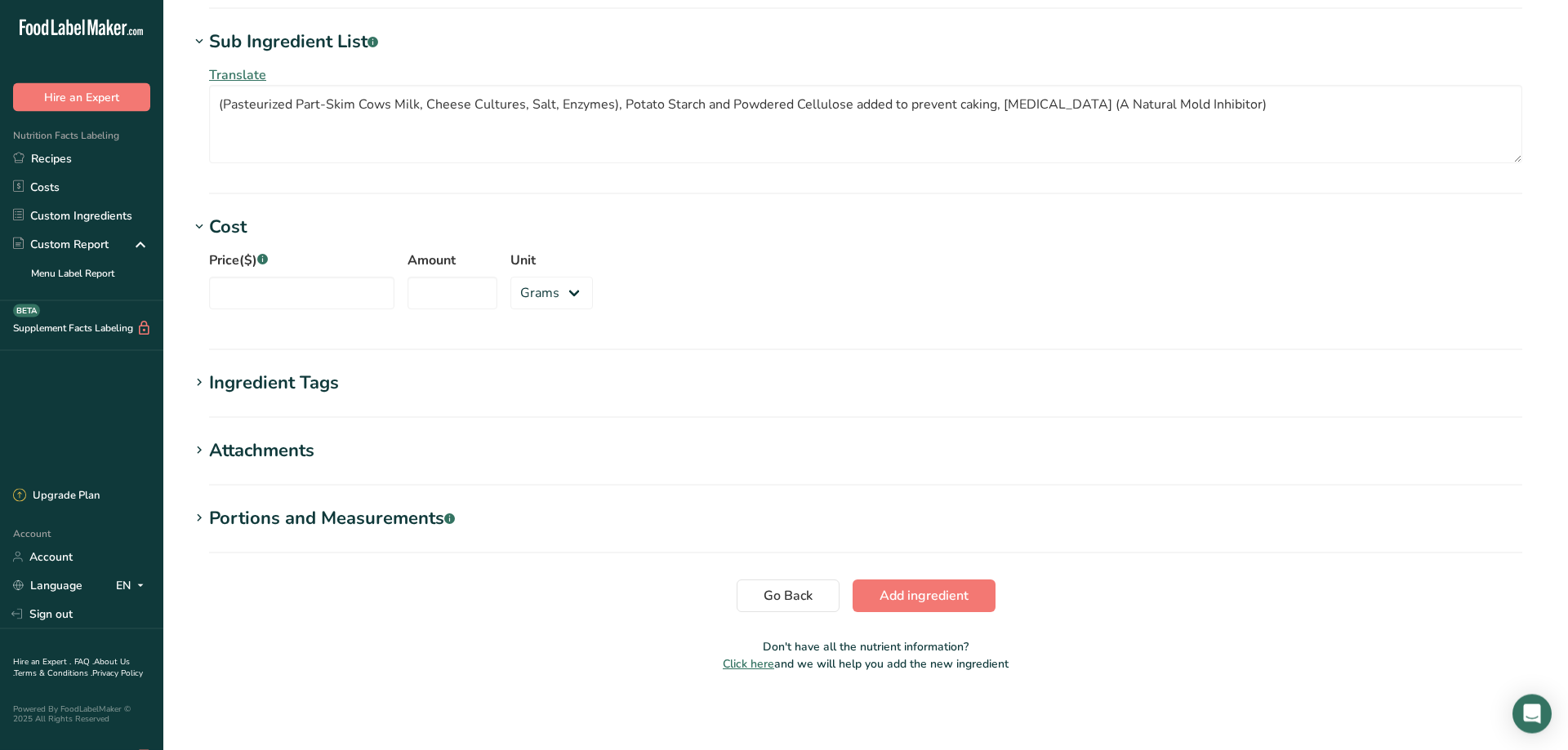
scroll to position [1119, 0]
click at [937, 596] on span "Add ingredient" at bounding box center [924, 595] width 89 height 19
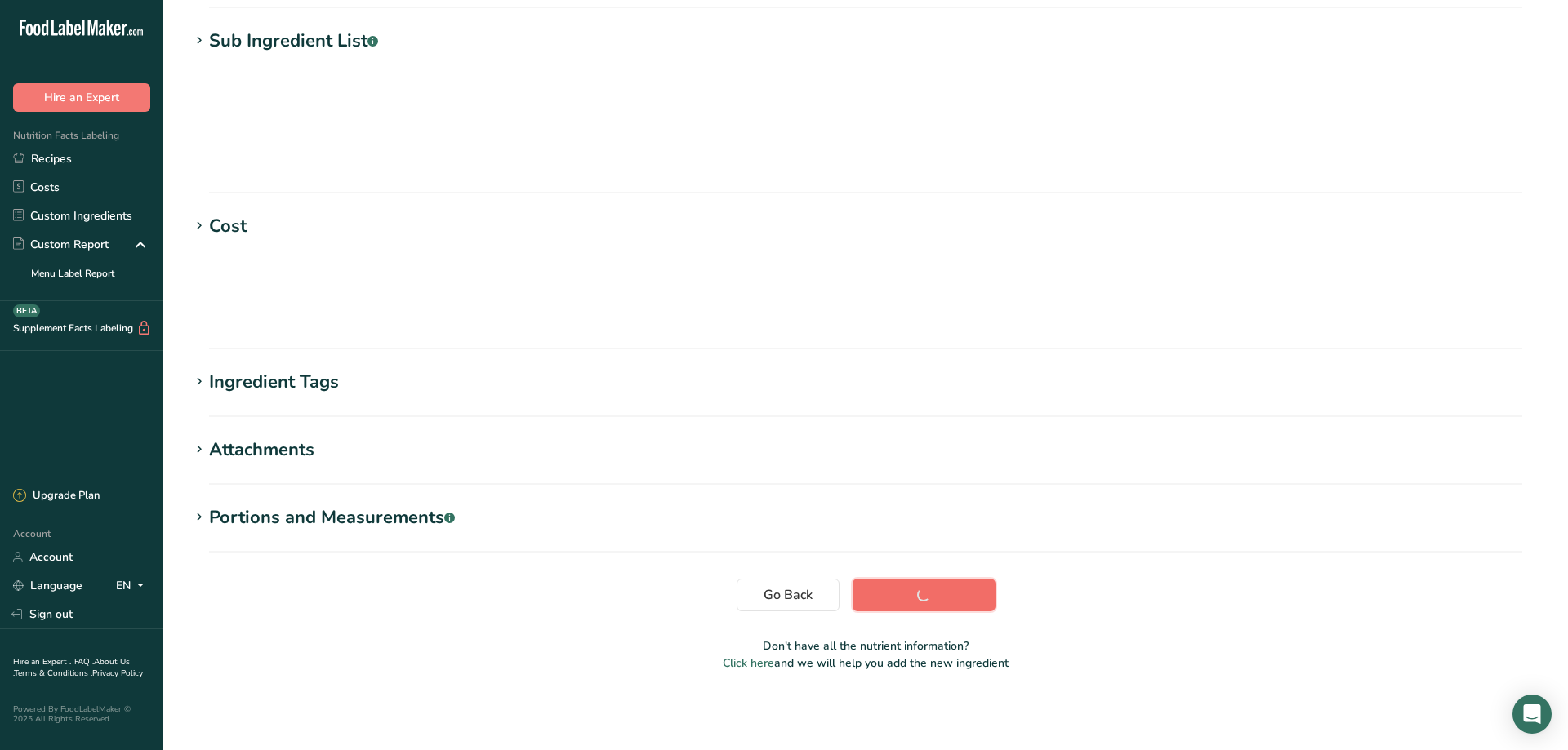
scroll to position [114, 0]
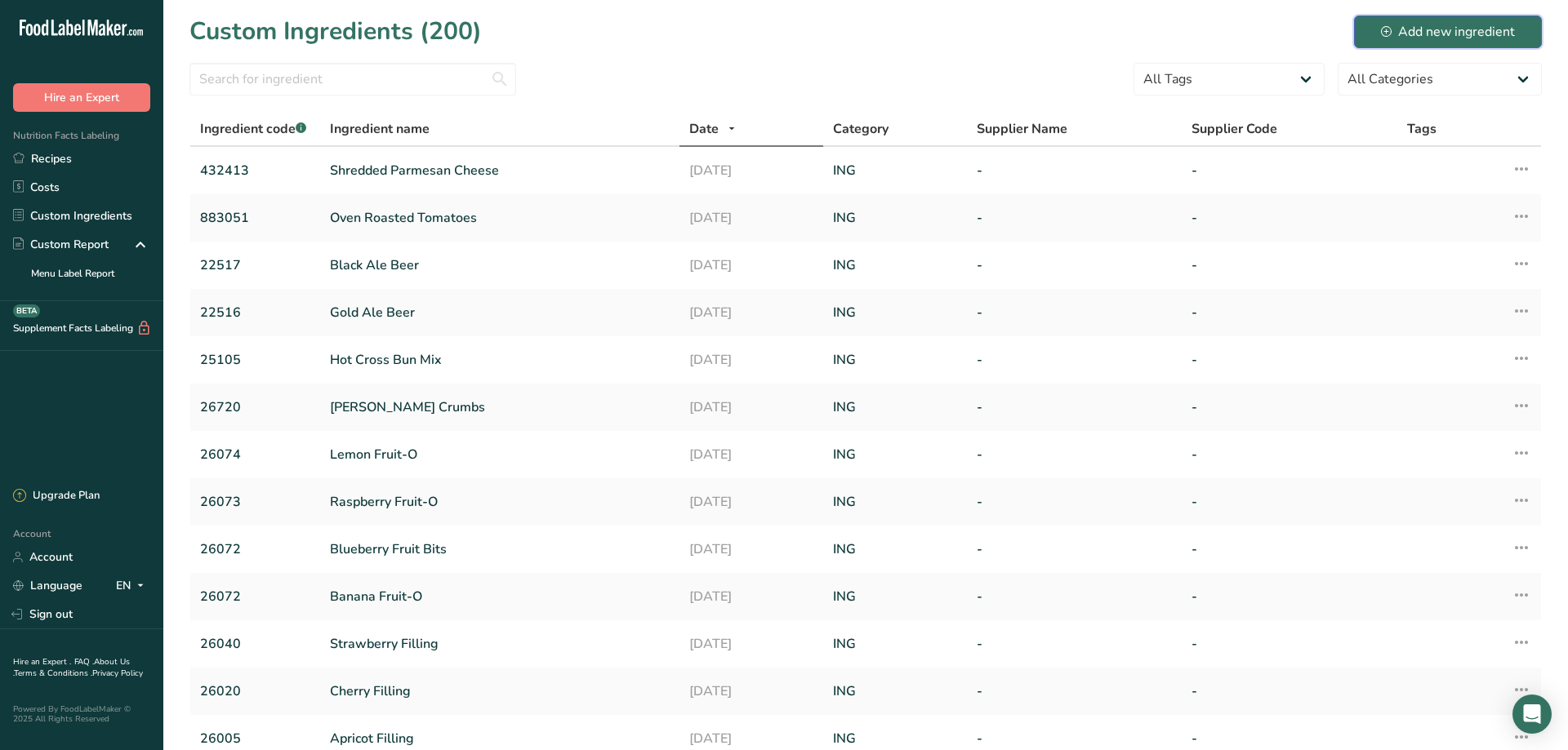
click at [1451, 34] on div "Add new ingredient" at bounding box center [1448, 31] width 134 height 19
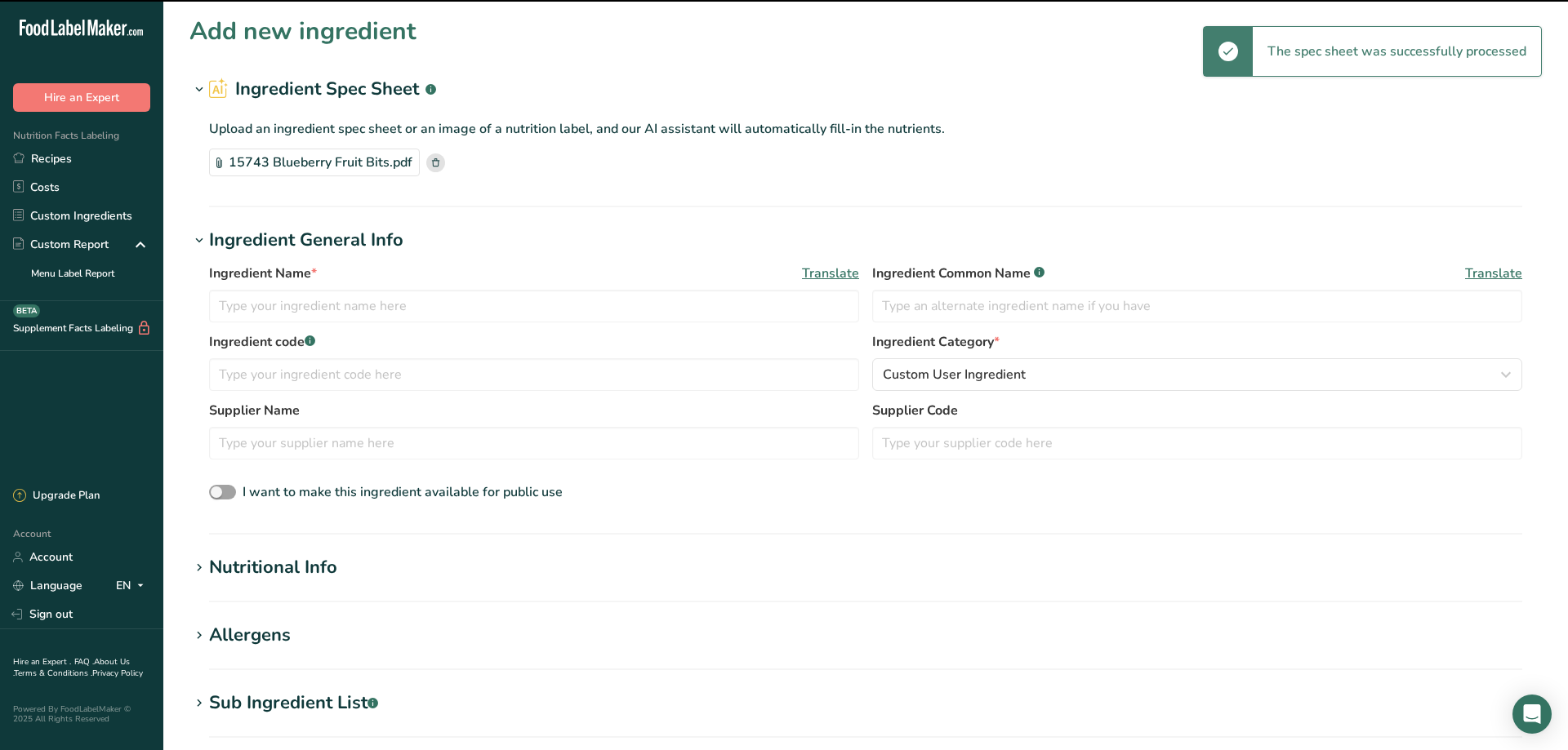
type input "Blueberry Fruit Bits"
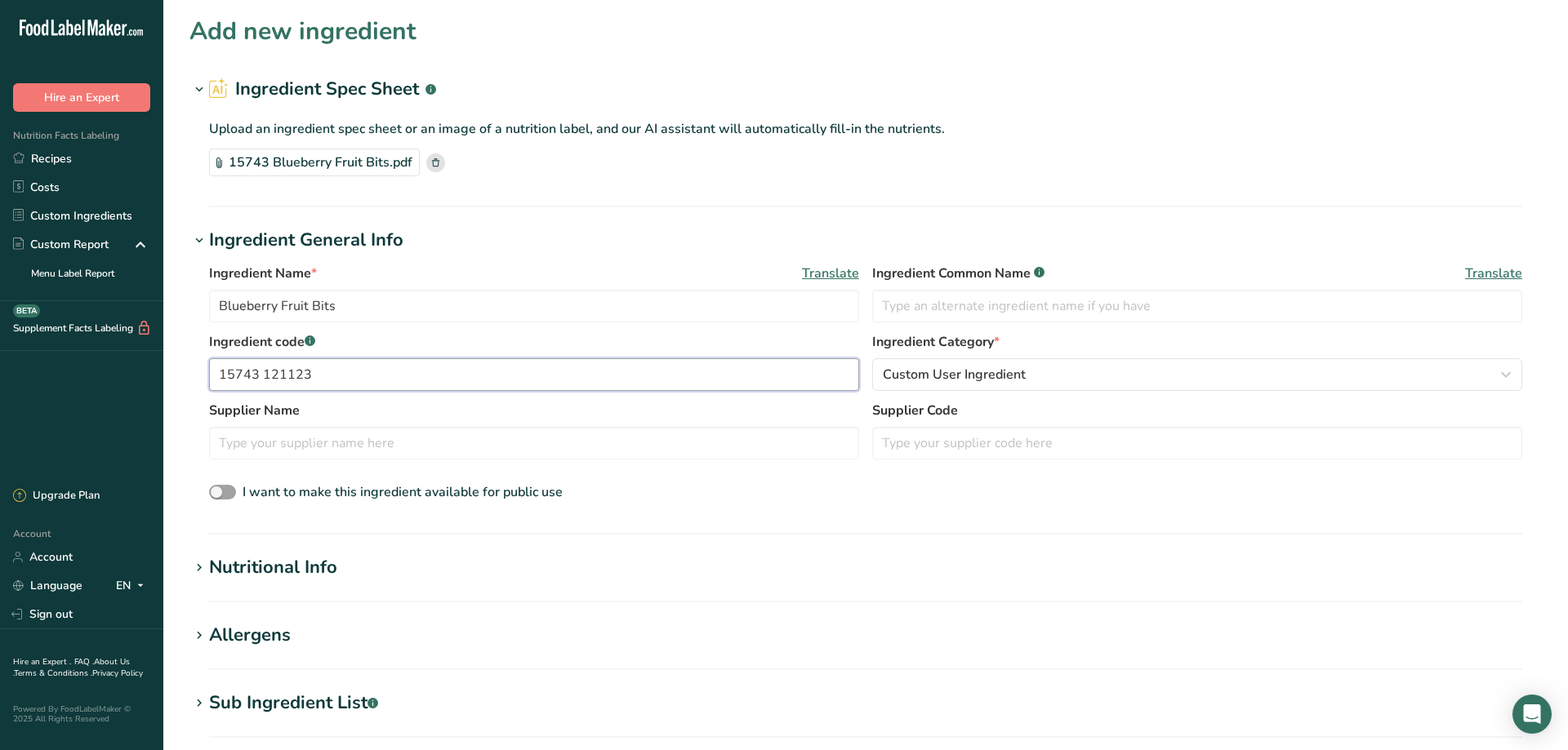
drag, startPoint x: 328, startPoint y: 374, endPoint x: 265, endPoint y: 376, distance: 63.0
click at [265, 376] on input "15743 121123" at bounding box center [534, 375] width 650 height 32
type input "15743"
click at [953, 378] on span "Custom User Ingredient" at bounding box center [954, 375] width 143 height 19
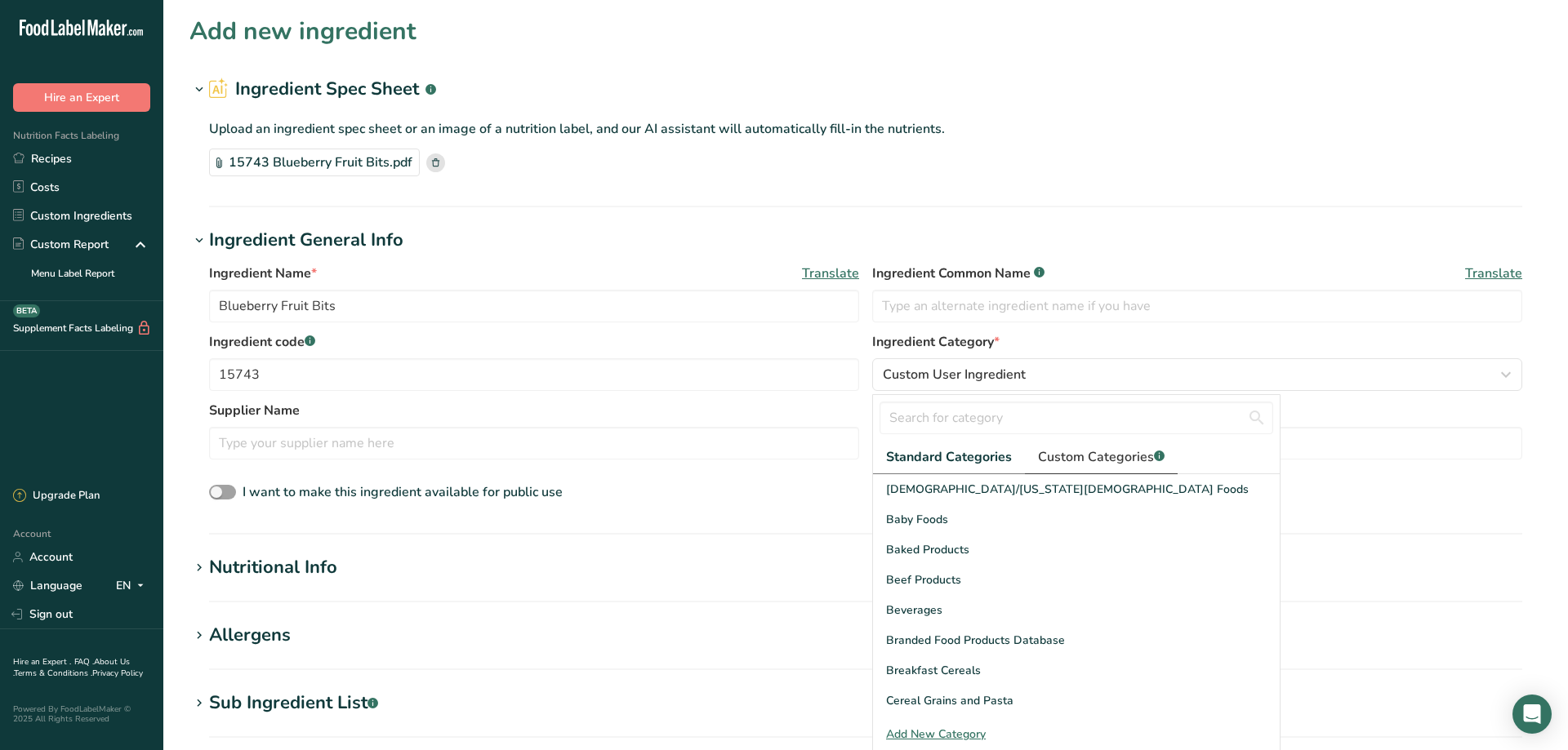
click at [1092, 457] on span "Custom Categories .a-a{fill:#347362;}.b-a{fill:#fff;}" at bounding box center [1101, 457] width 127 height 19
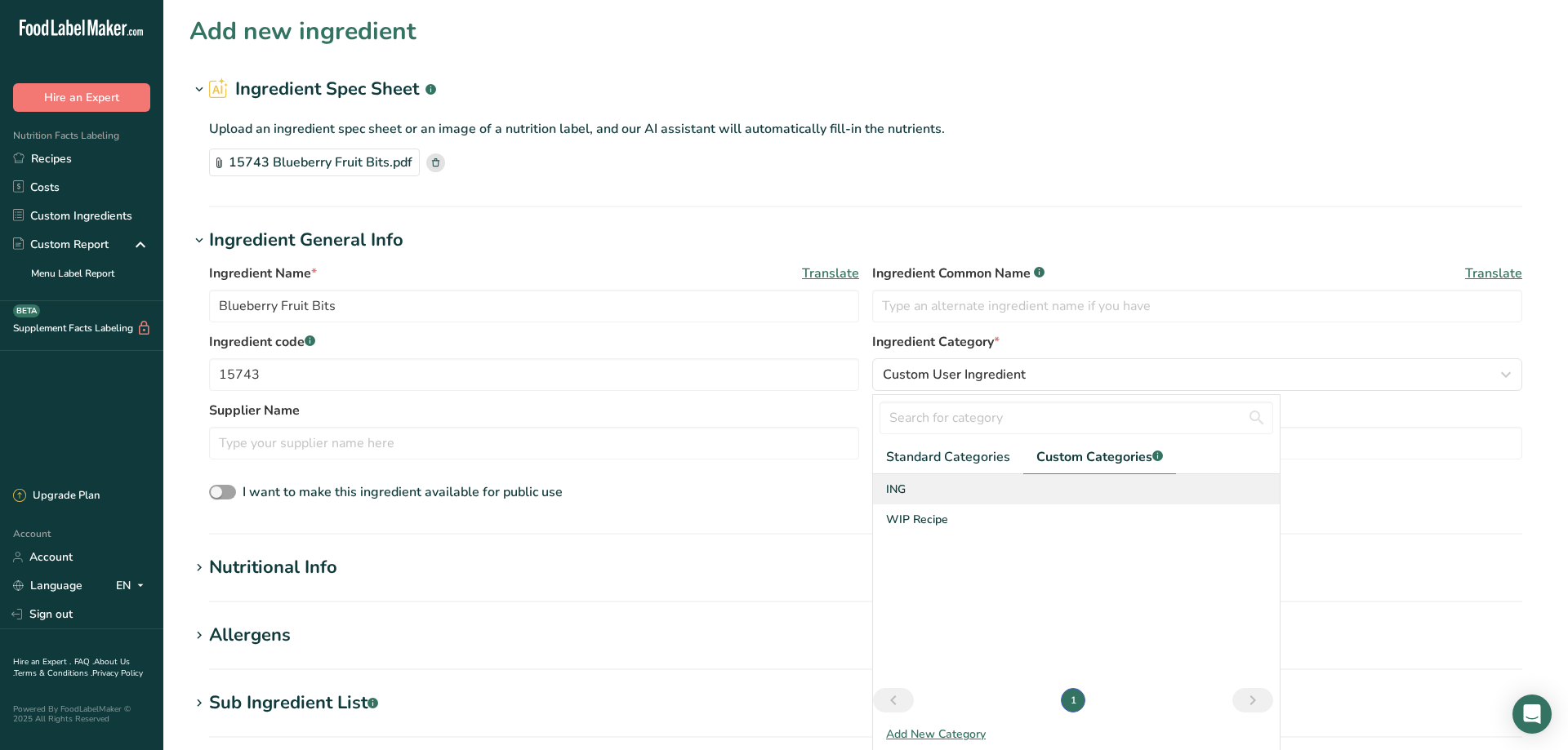
click at [912, 491] on div "ING" at bounding box center [1077, 489] width 407 height 31
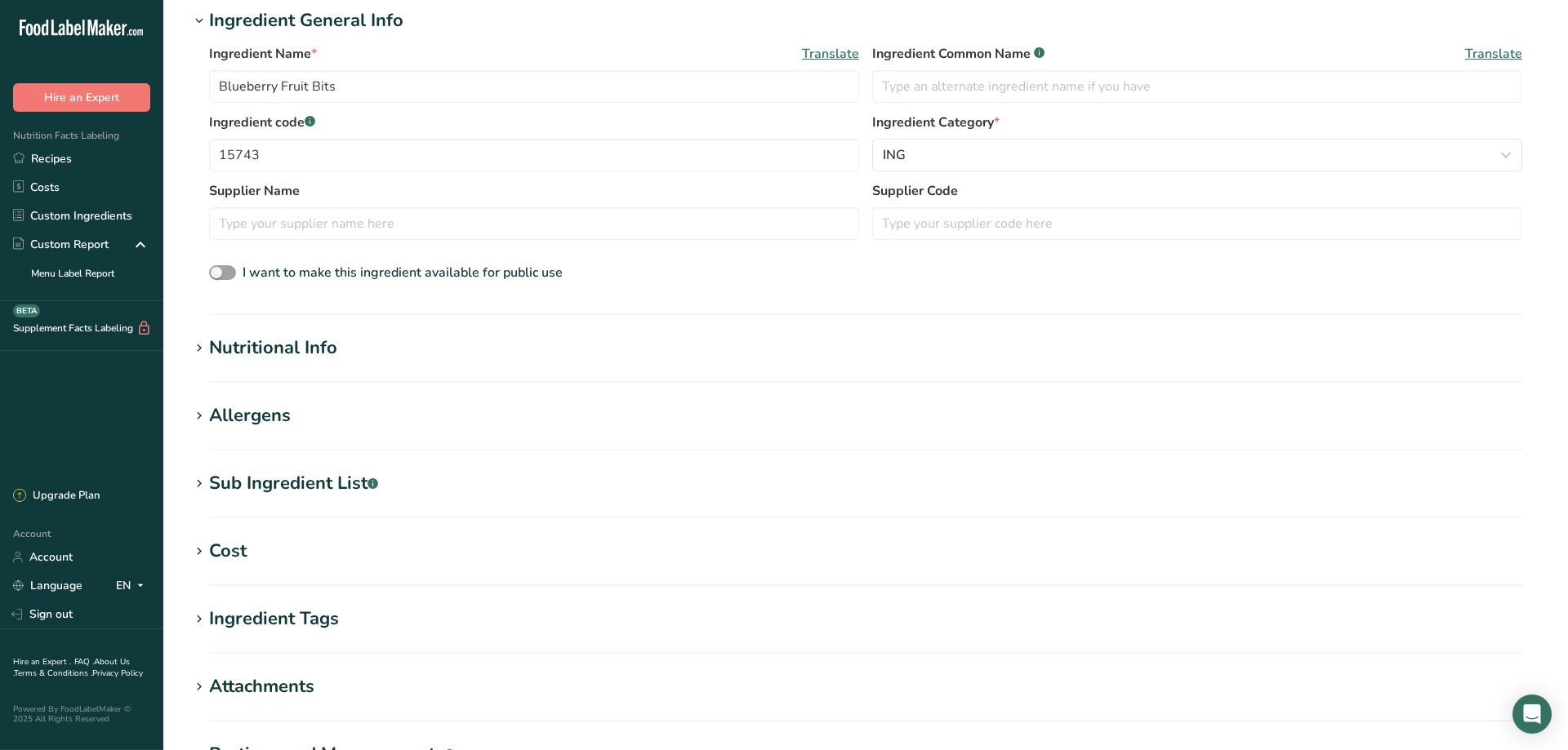
scroll to position [222, 0]
click at [201, 343] on icon at bounding box center [199, 346] width 15 height 23
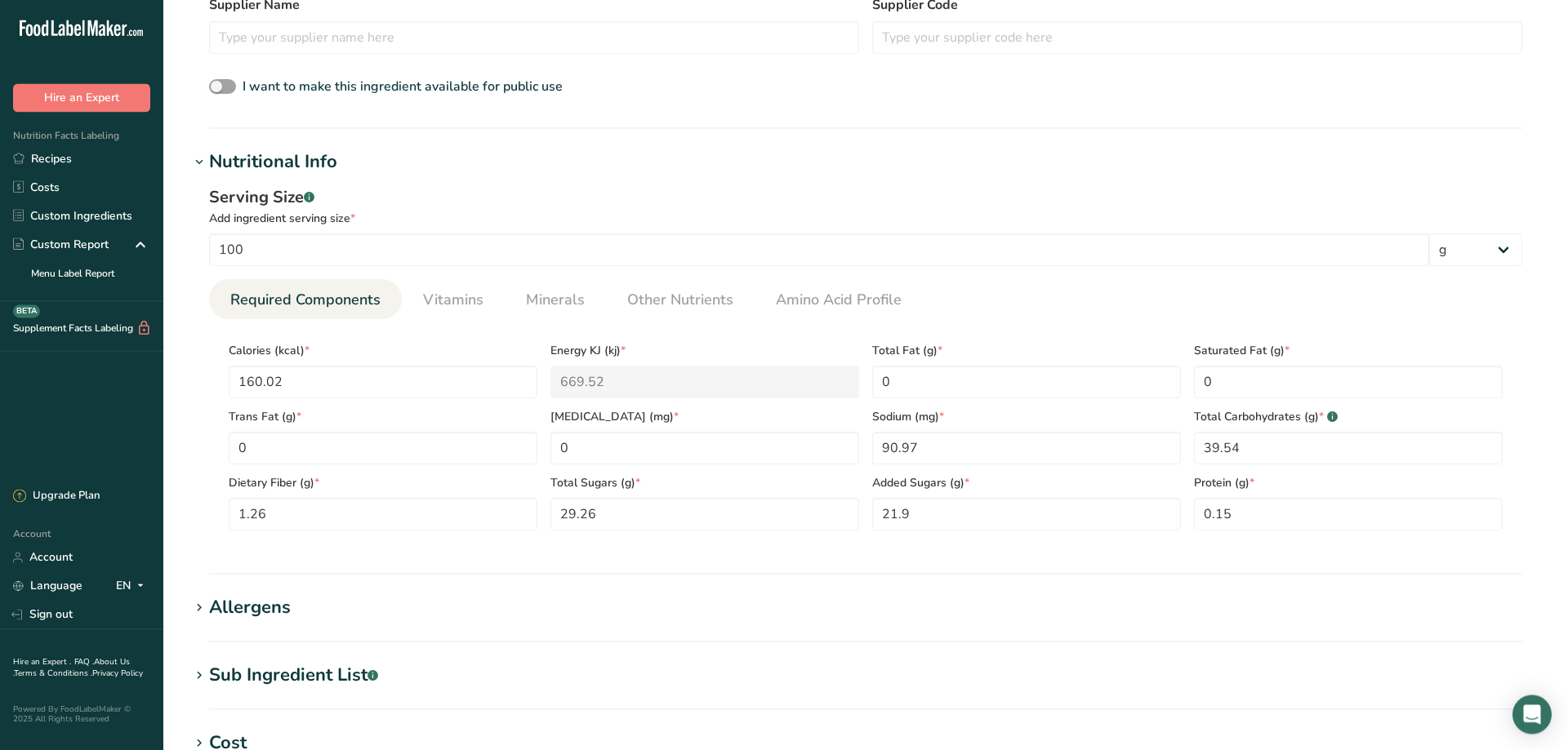
scroll to position [444, 0]
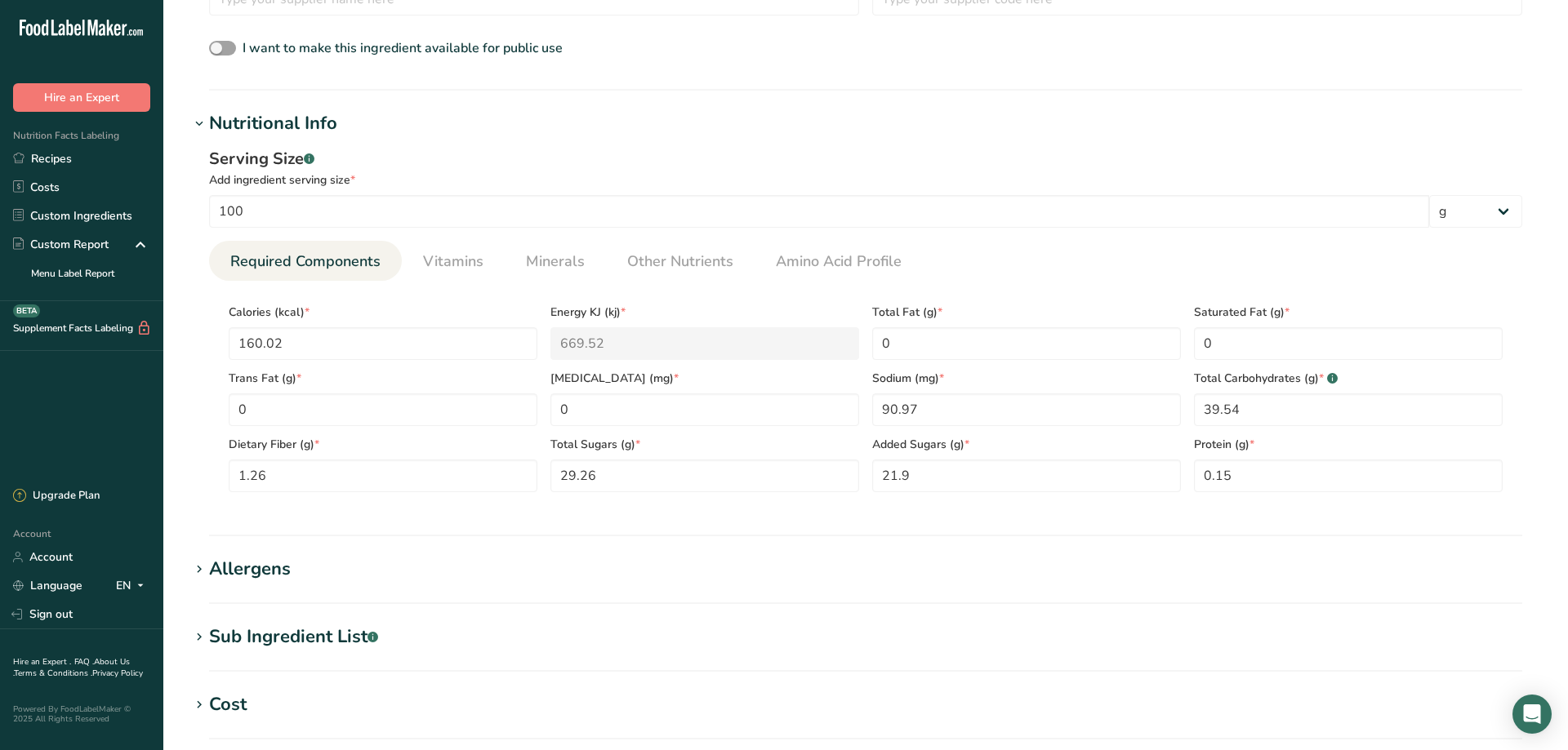
click at [200, 637] on icon at bounding box center [199, 637] width 15 height 23
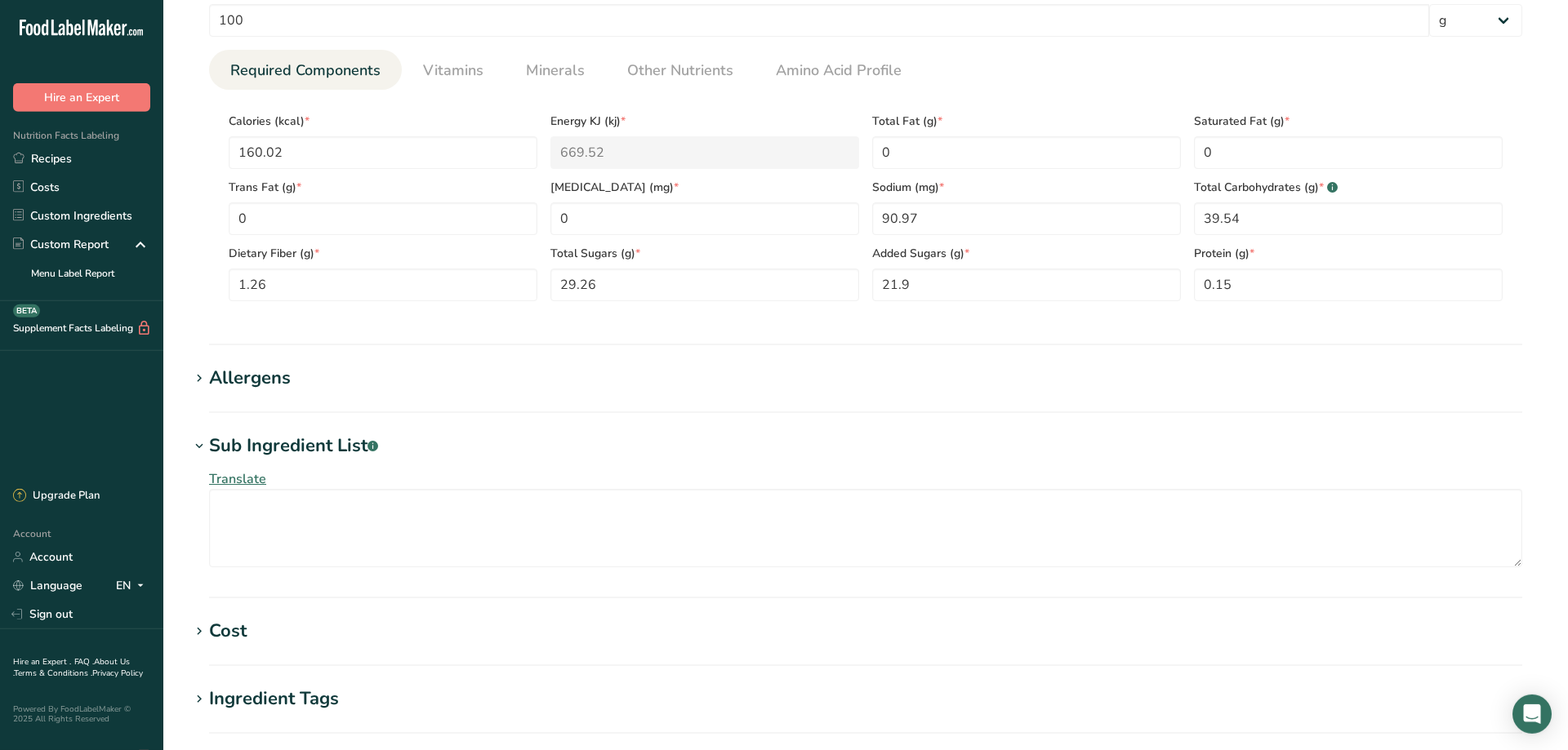
scroll to position [666, 0]
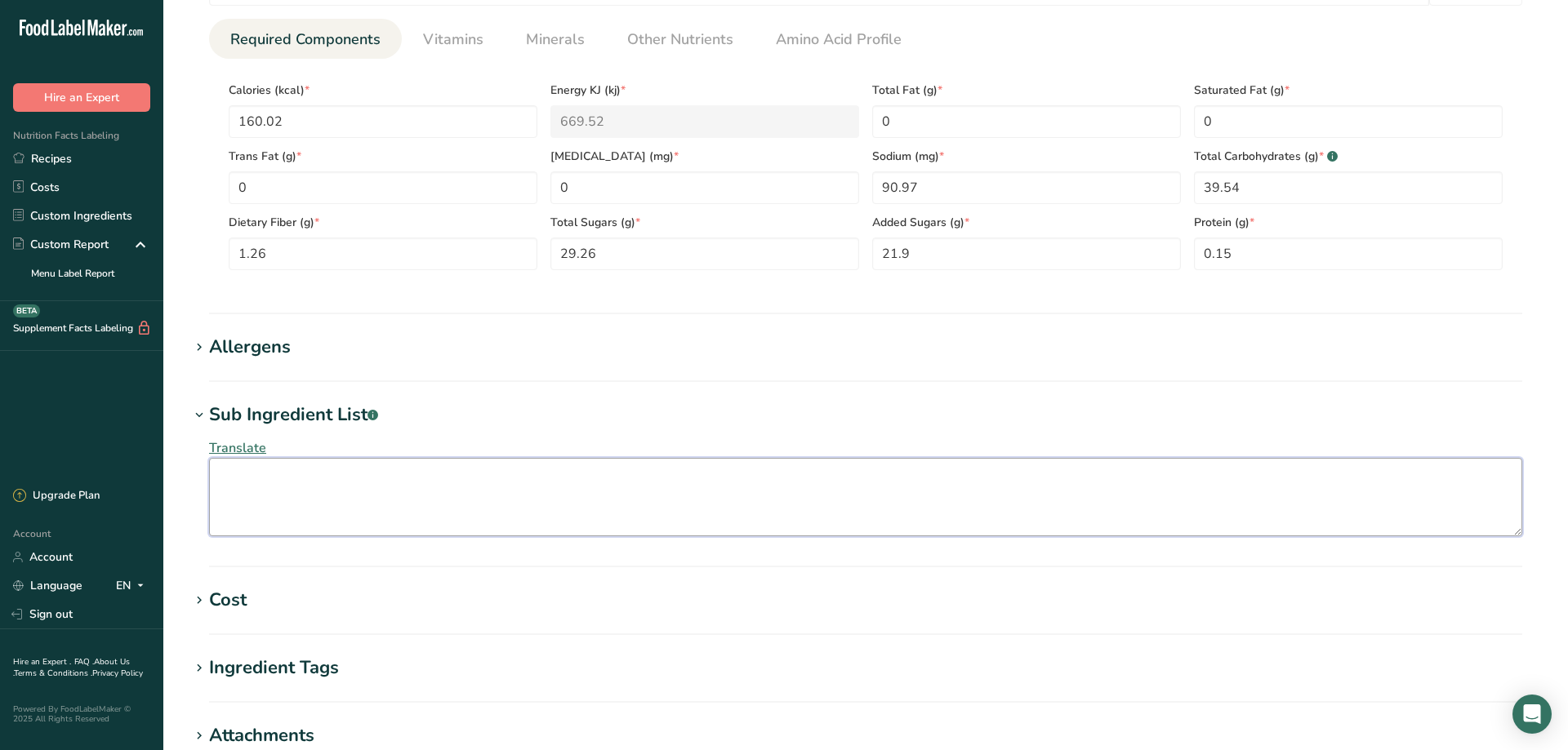
click at [265, 475] on textarea at bounding box center [866, 497] width 1314 height 79
paste textarea "WATER, HIGH FRUCTOSE CORN SYRUP, DRIED APPLES (APPLES, PRESERVATIVE (SODIUM SUL…"
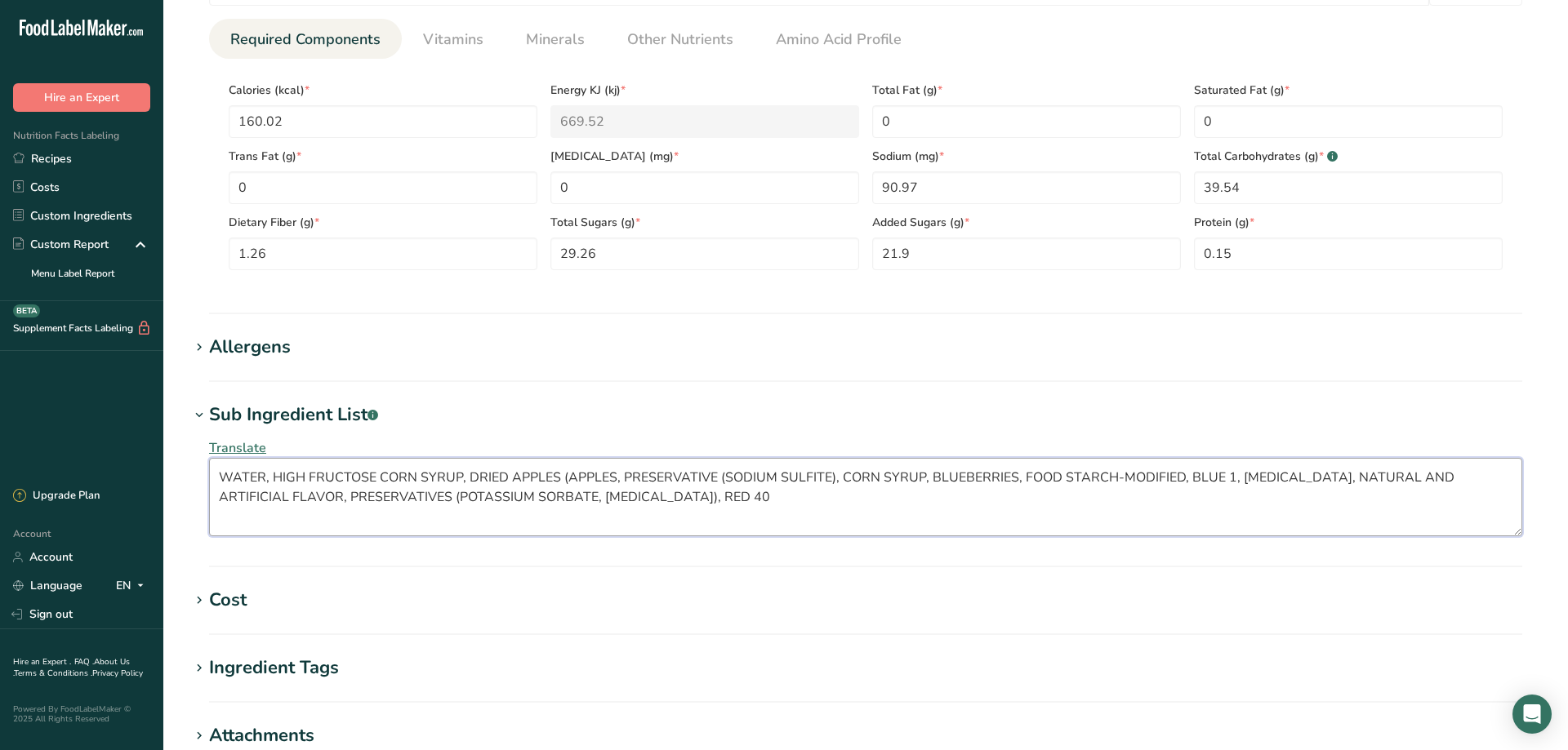
type textarea "WATER, HIGH FRUCTOSE CORN SYRUP, DRIED APPLES (APPLES, PRESERVATIVE (SODIUM SUL…"
click at [203, 345] on icon at bounding box center [199, 348] width 15 height 23
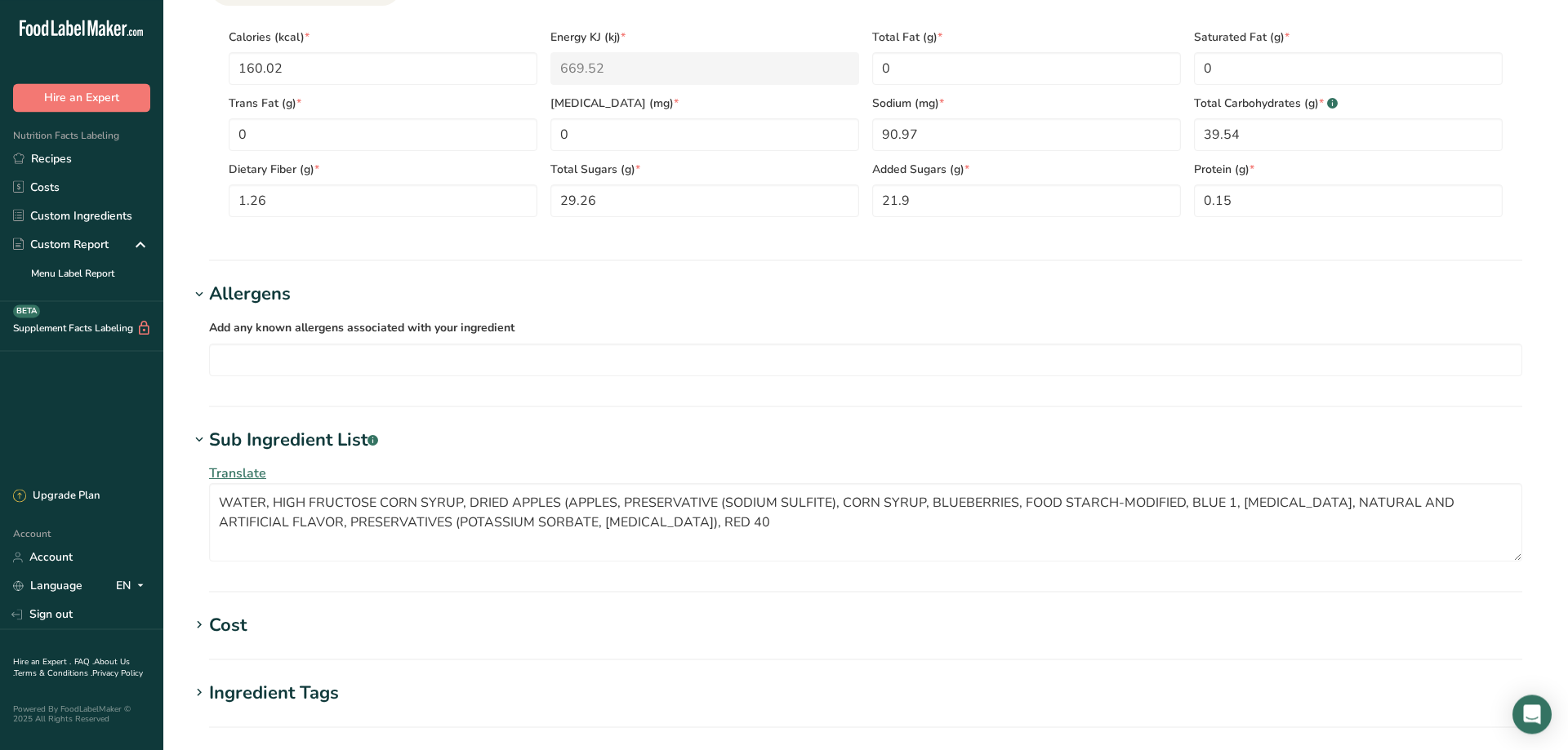
scroll to position [1030, 0]
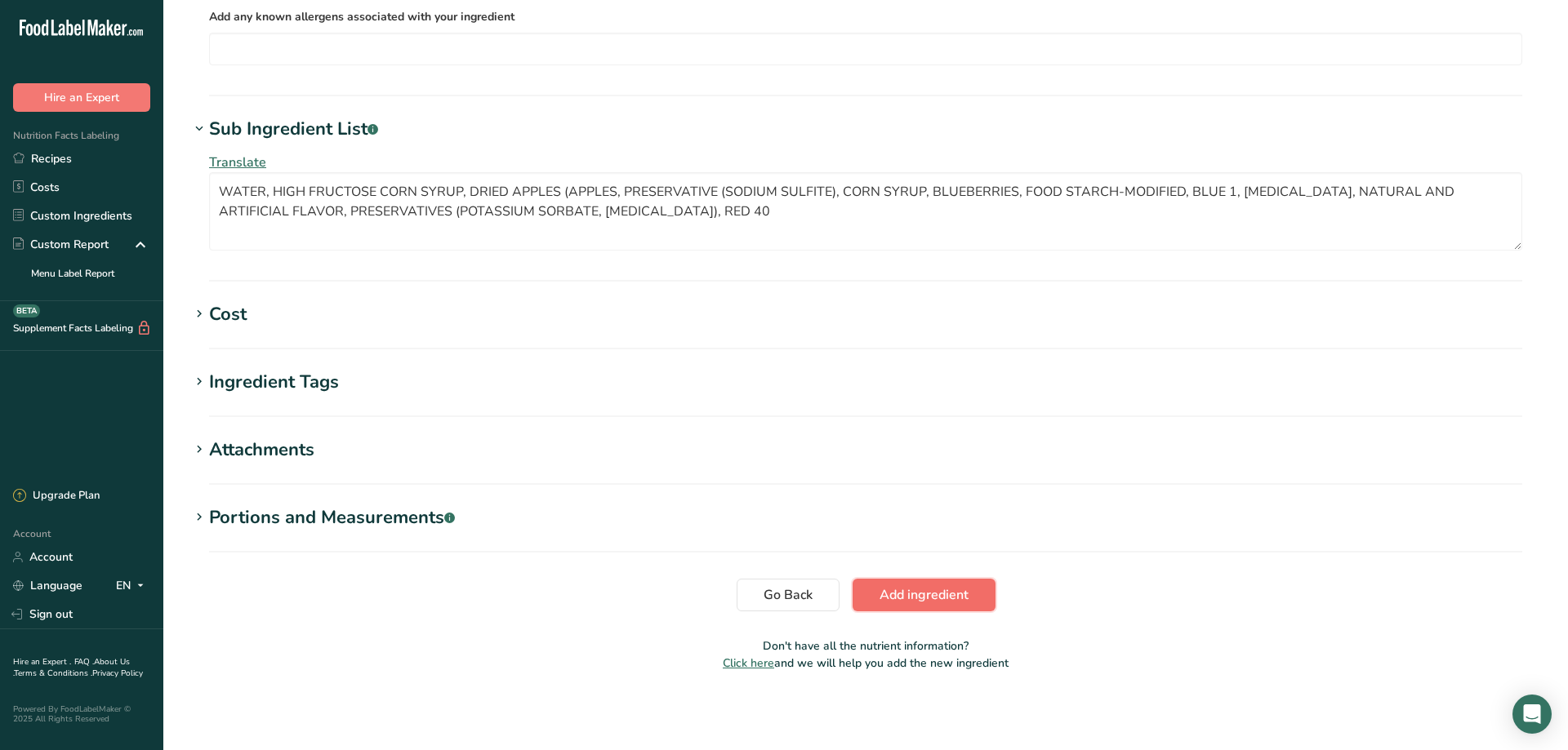
click at [944, 599] on span "Add ingredient" at bounding box center [924, 595] width 89 height 19
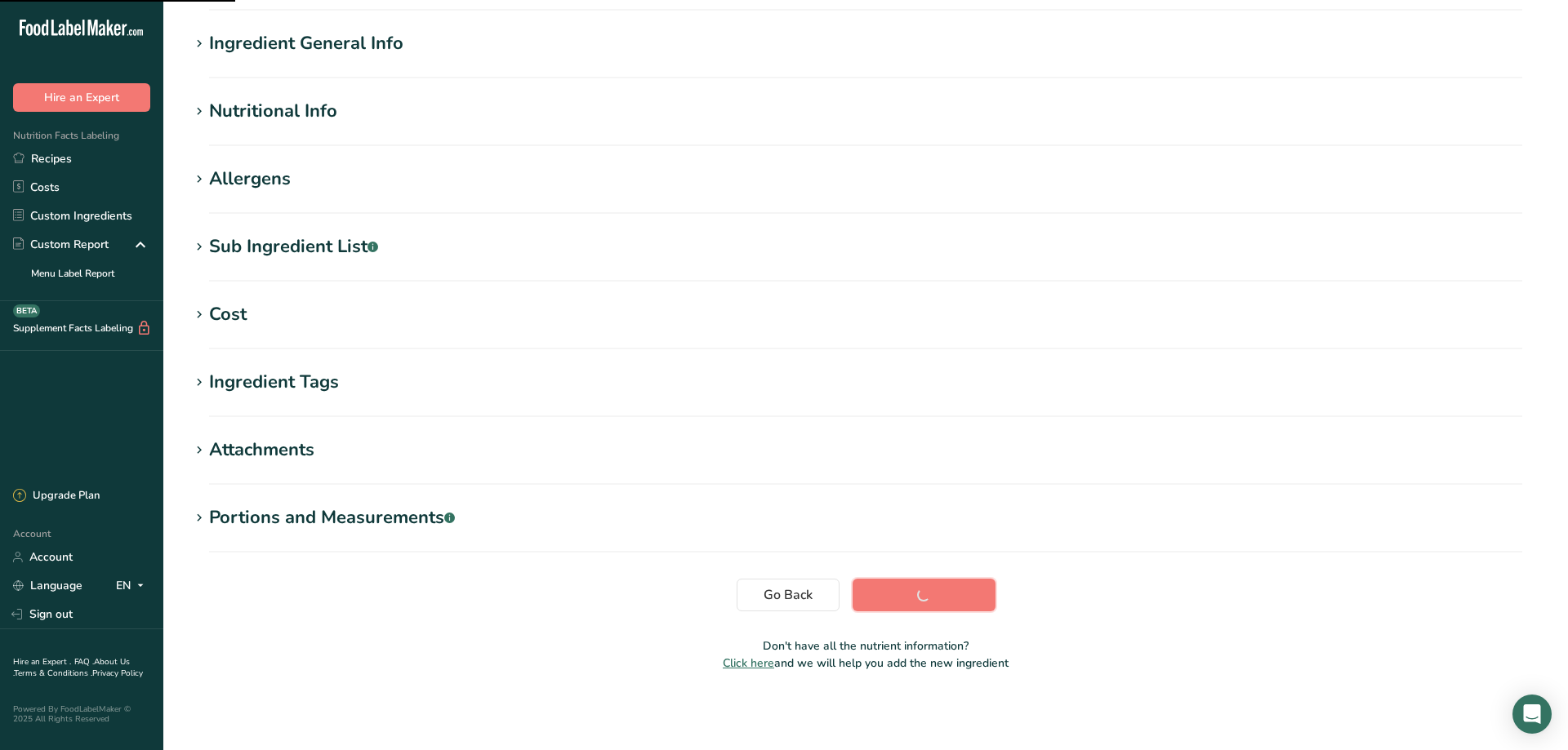
scroll to position [114, 0]
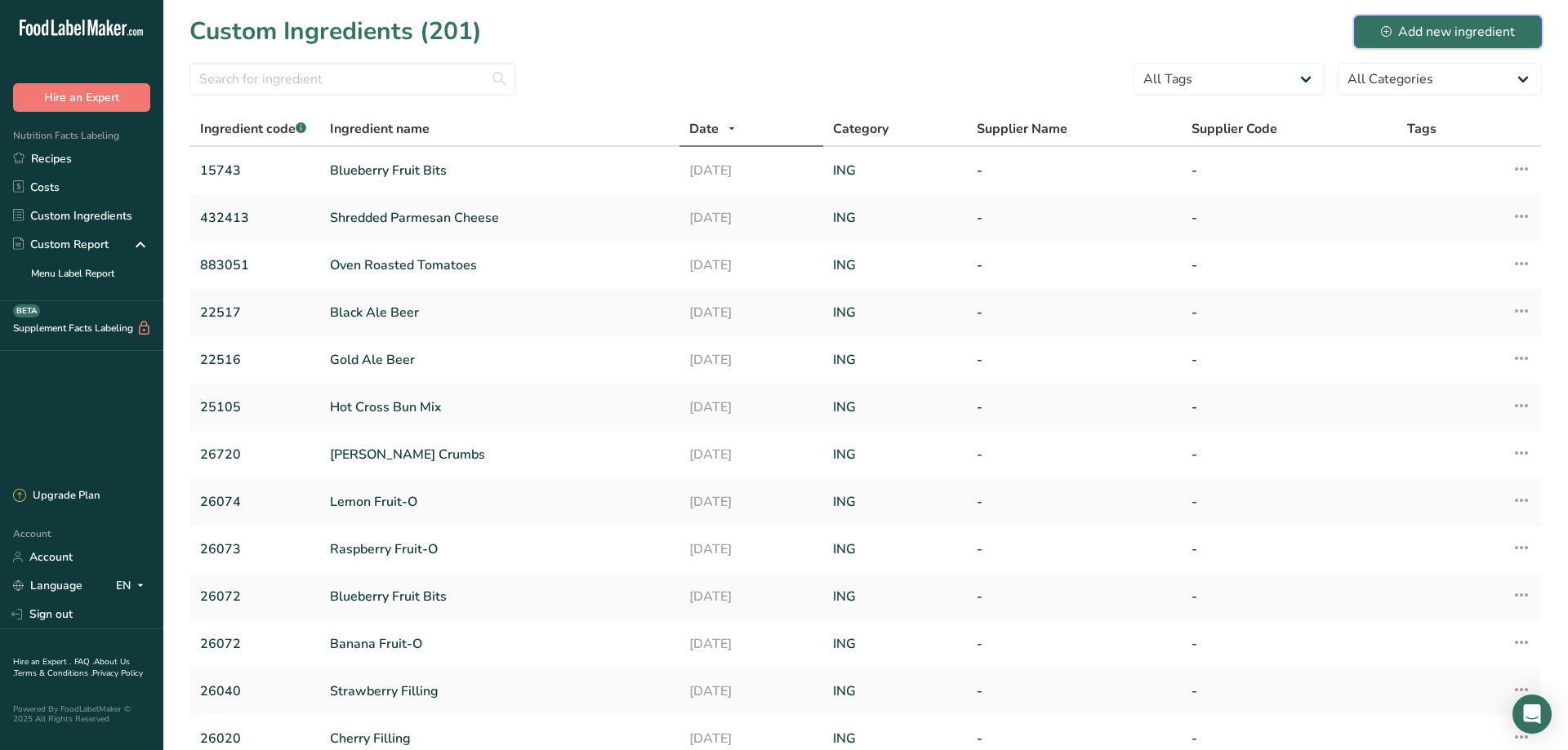
click at [1447, 31] on div "Add new ingredient" at bounding box center [1448, 31] width 134 height 19
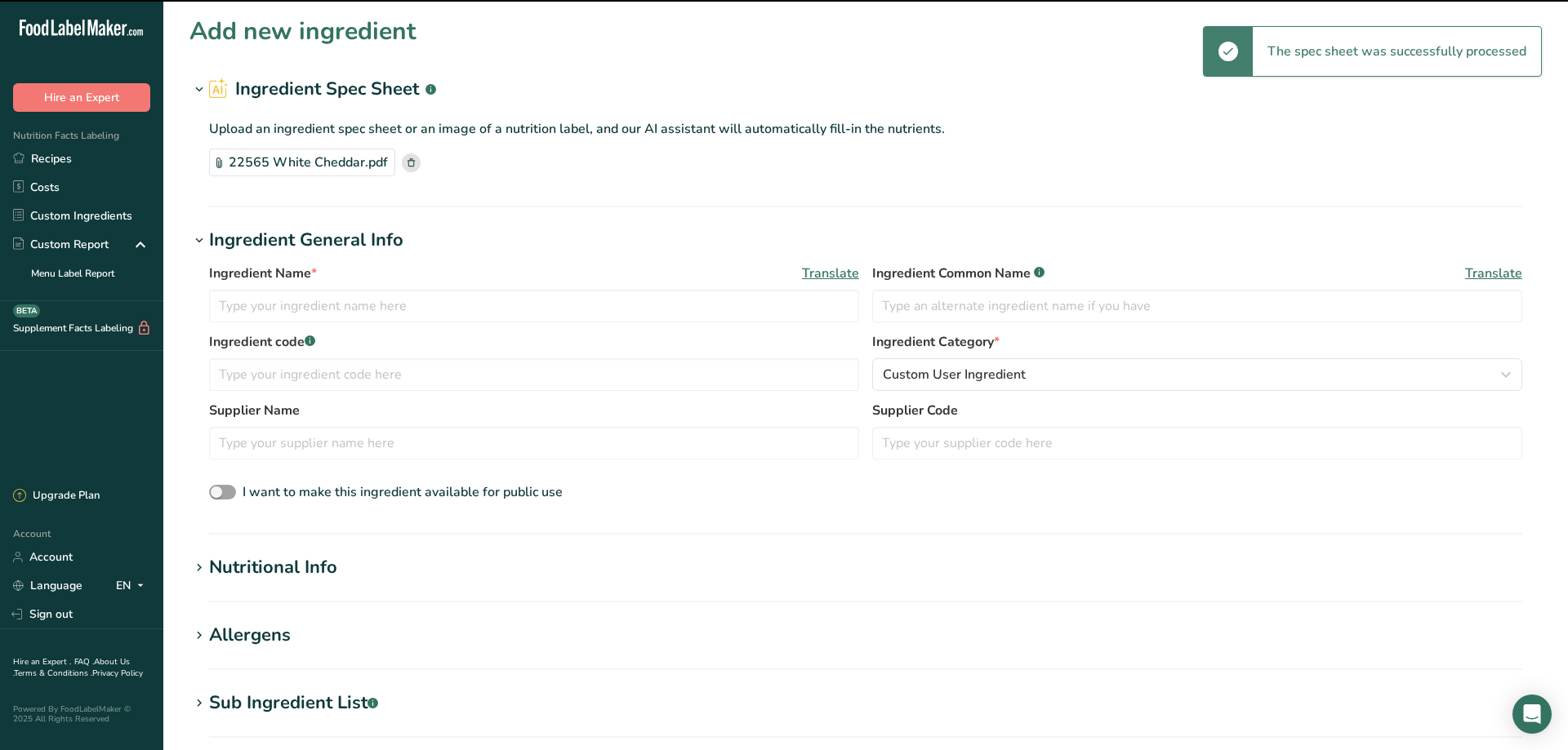
type input "cheese product, cheddar, white"
type input "[PERSON_NAME]"
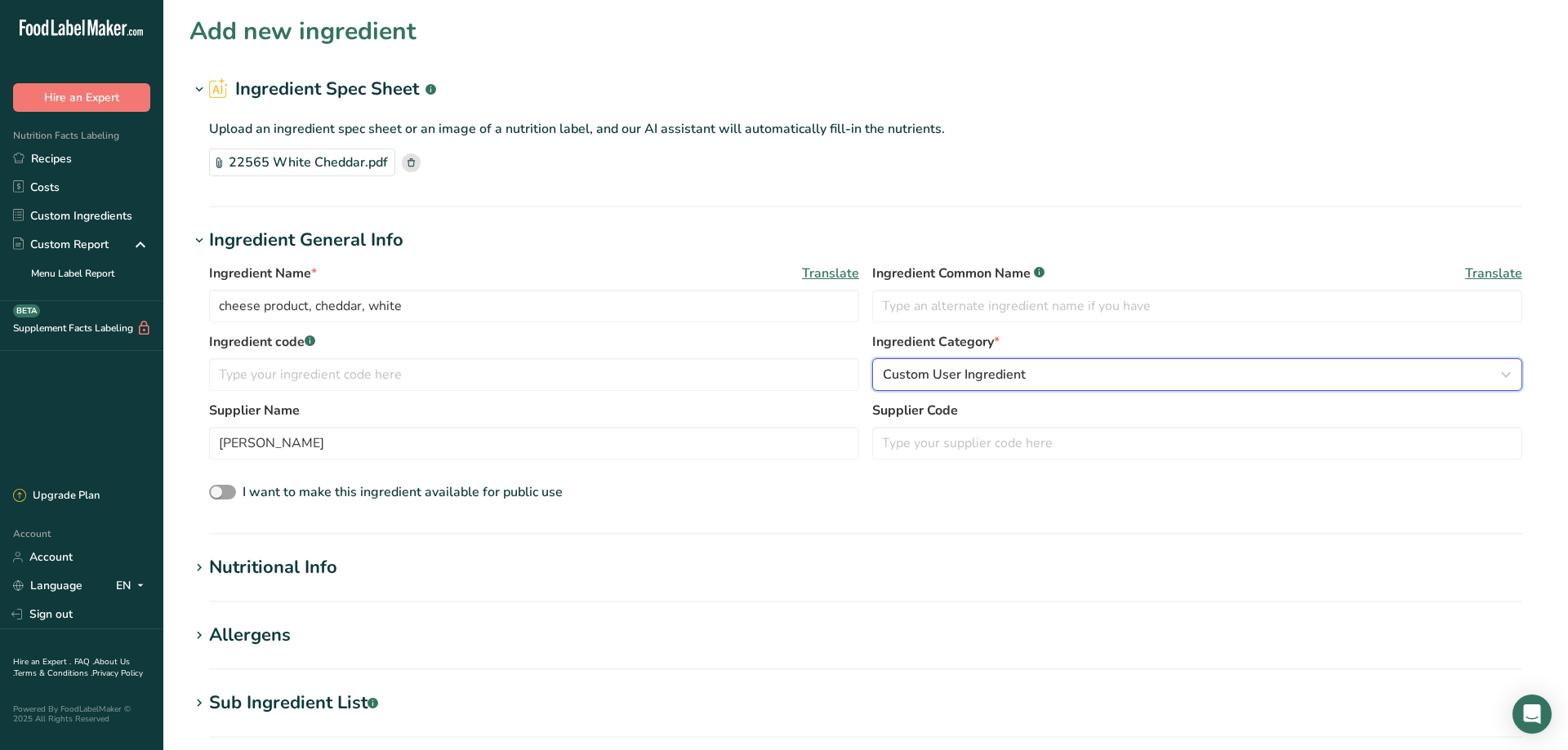
click at [967, 371] on span "Custom User Ingredient" at bounding box center [954, 375] width 143 height 19
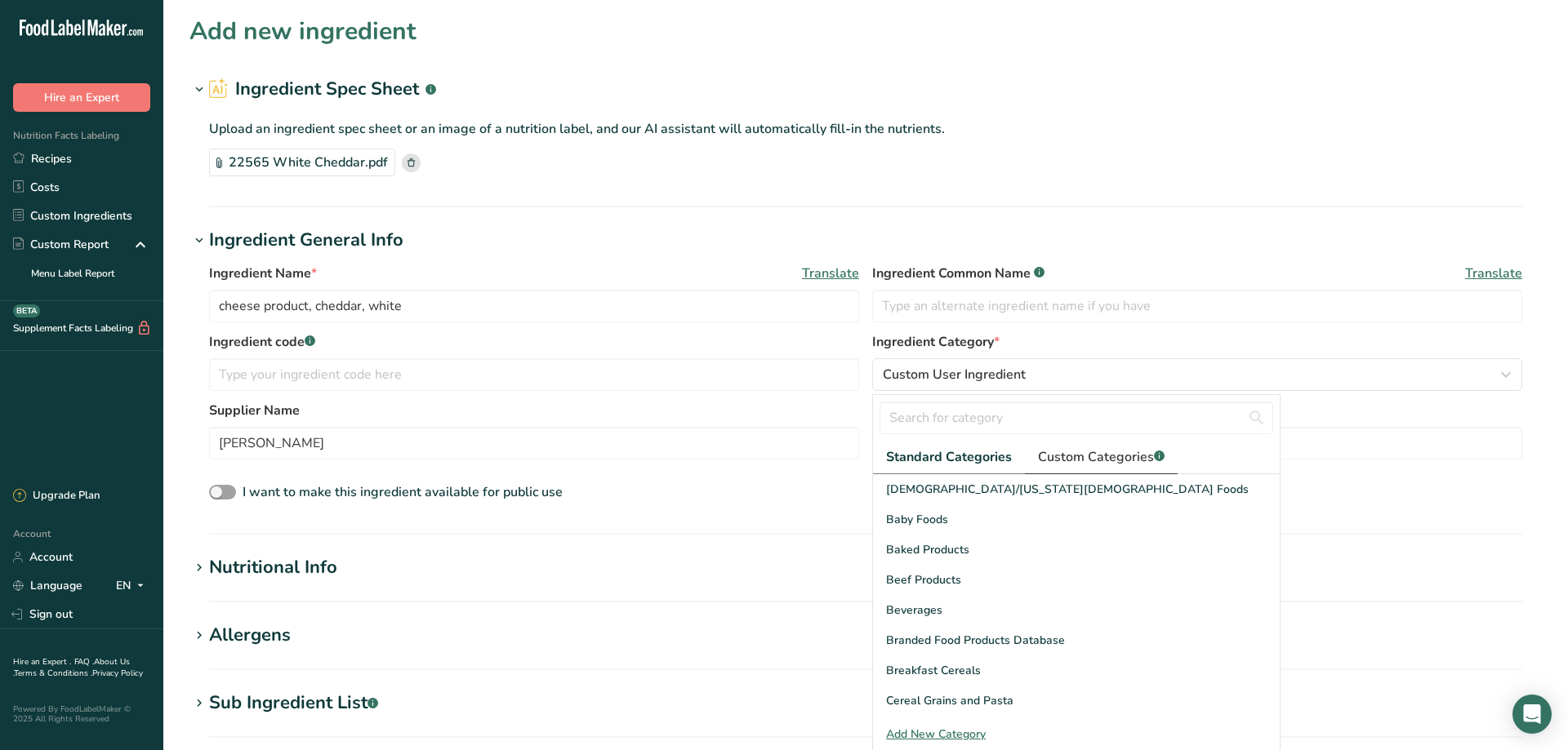
click at [1105, 449] on span "Custom Categories .a-a{fill:#347362;}.b-a{fill:#fff;}" at bounding box center [1101, 457] width 127 height 19
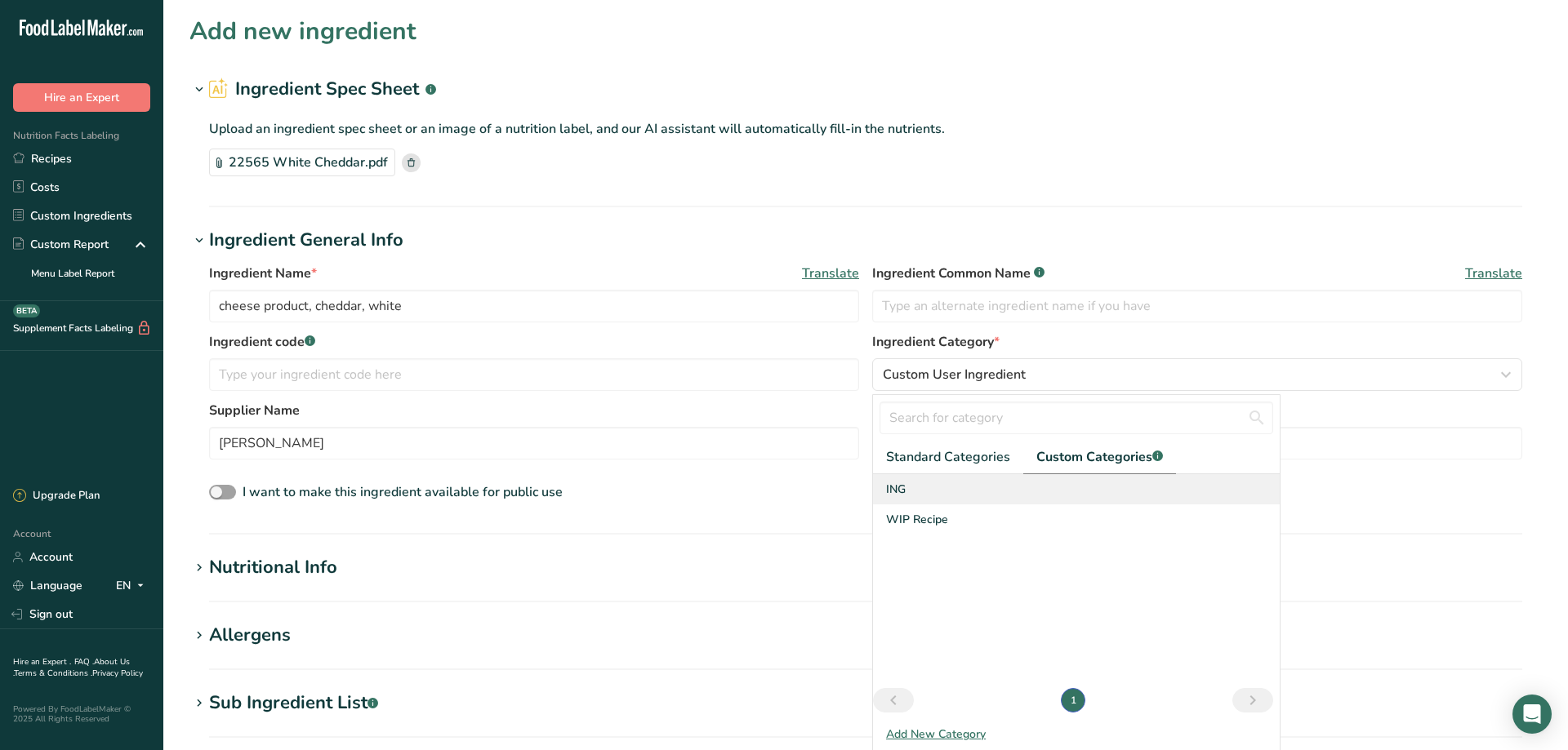
click at [909, 493] on div "ING" at bounding box center [1077, 489] width 407 height 31
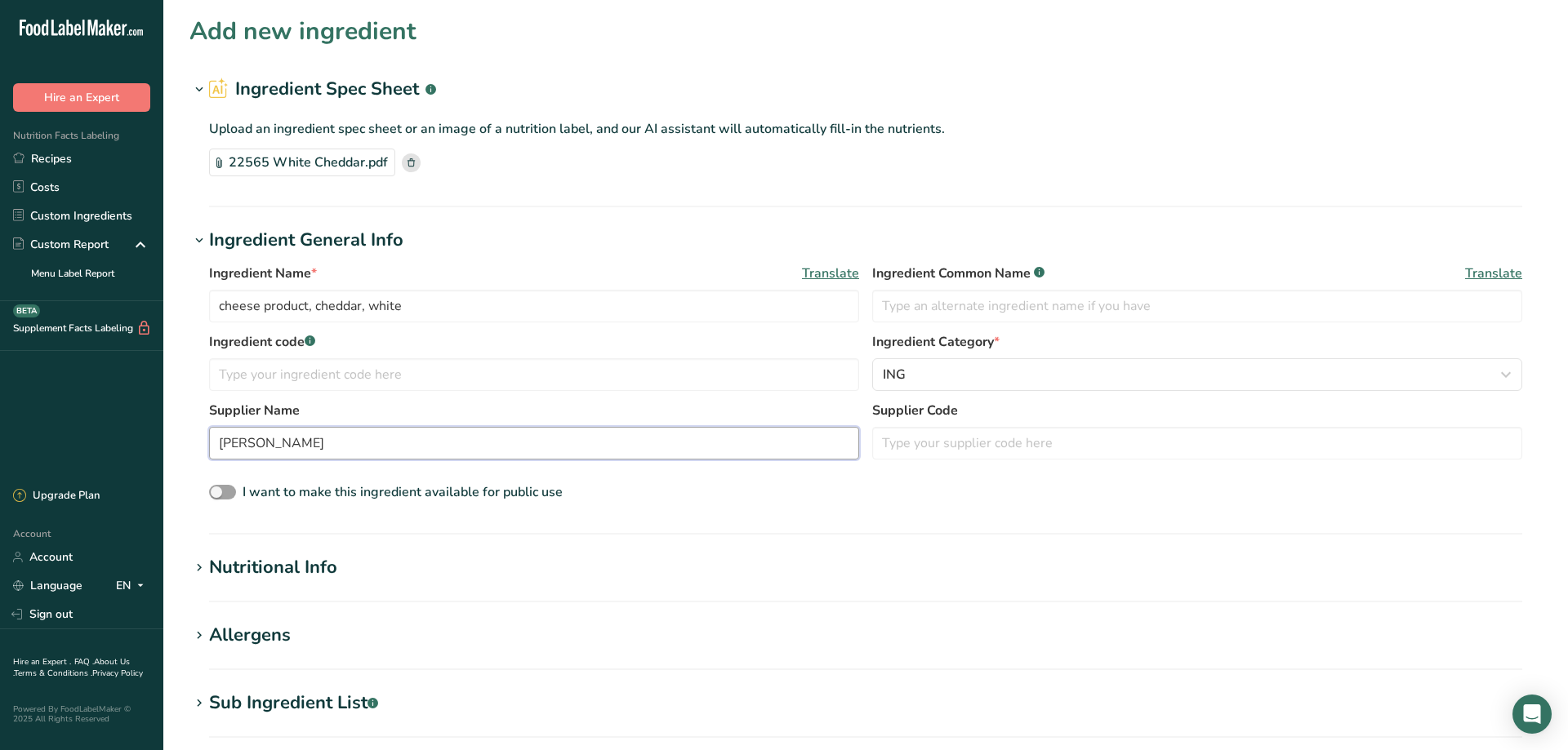
drag, startPoint x: 315, startPoint y: 445, endPoint x: 144, endPoint y: 431, distance: 171.6
click at [209, 433] on input "[PERSON_NAME]" at bounding box center [534, 443] width 650 height 32
drag, startPoint x: 430, startPoint y: 304, endPoint x: 61, endPoint y: 303, distance: 369.0
click at [209, 303] on input "cheese product, cheddar, white" at bounding box center [534, 305] width 650 height 32
type input "White Cheddar Cheese"
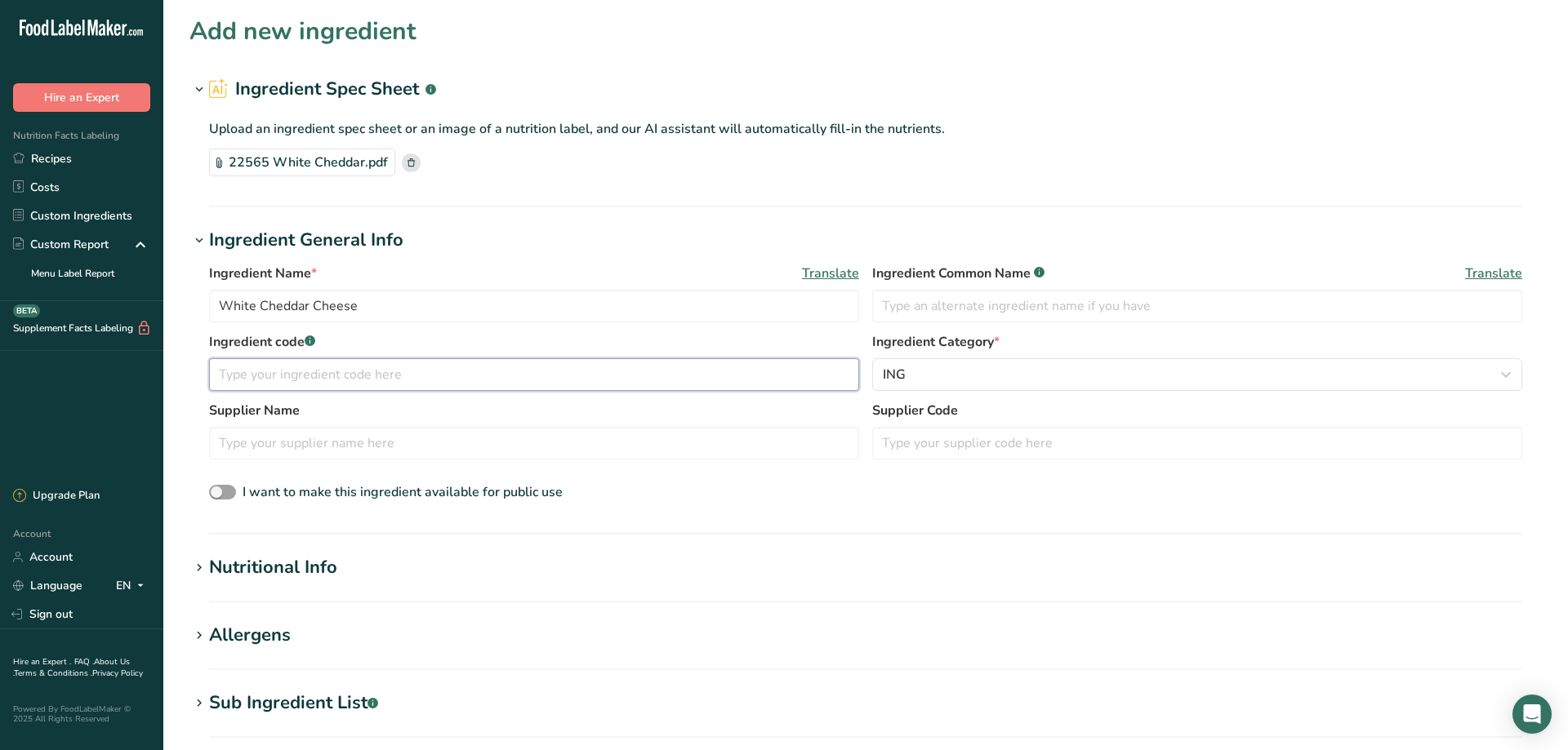
click at [268, 376] on input "text" at bounding box center [534, 375] width 650 height 32
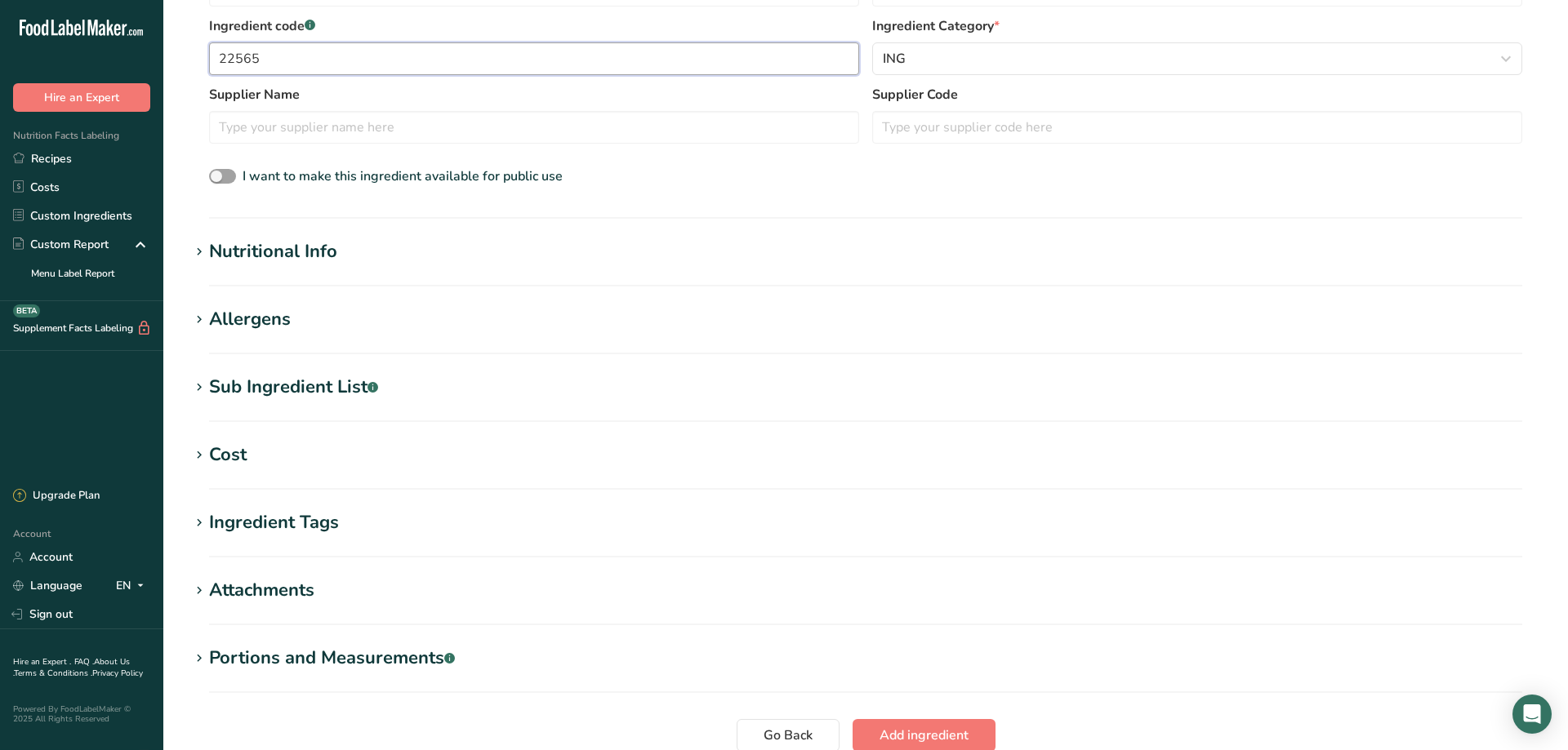
scroll to position [333, 0]
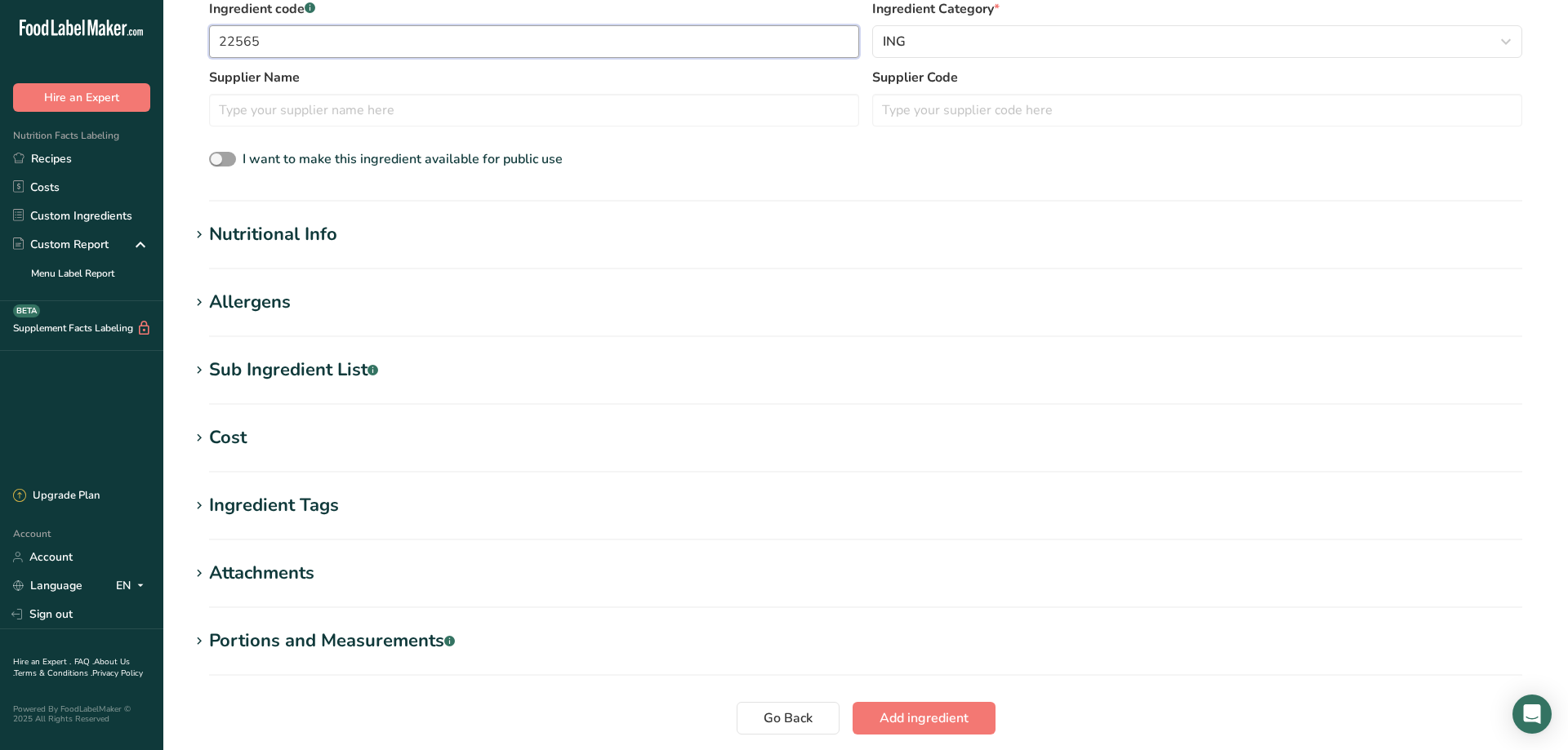
type input "22565"
click at [204, 305] on icon at bounding box center [199, 302] width 15 height 23
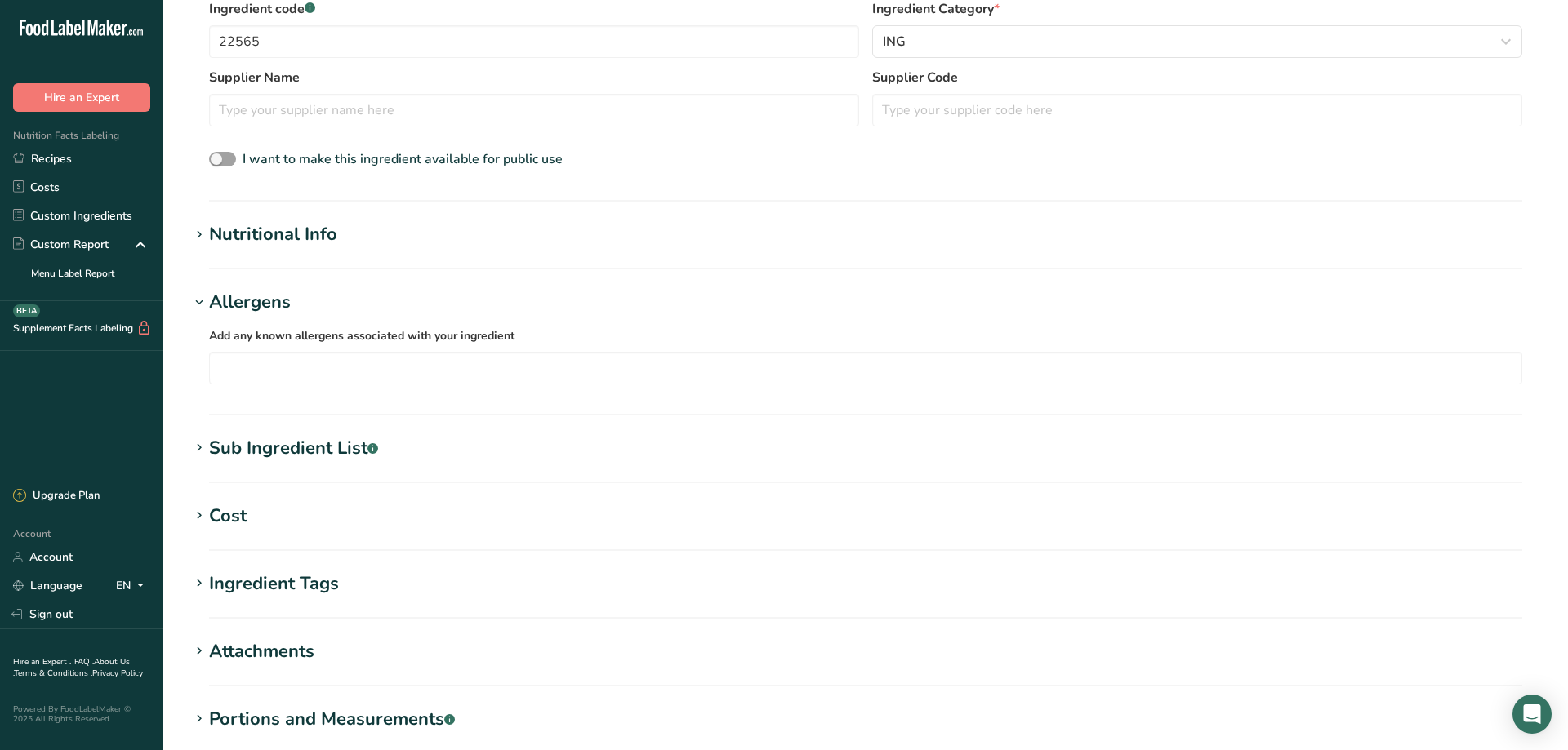
click at [200, 446] on icon at bounding box center [199, 448] width 15 height 23
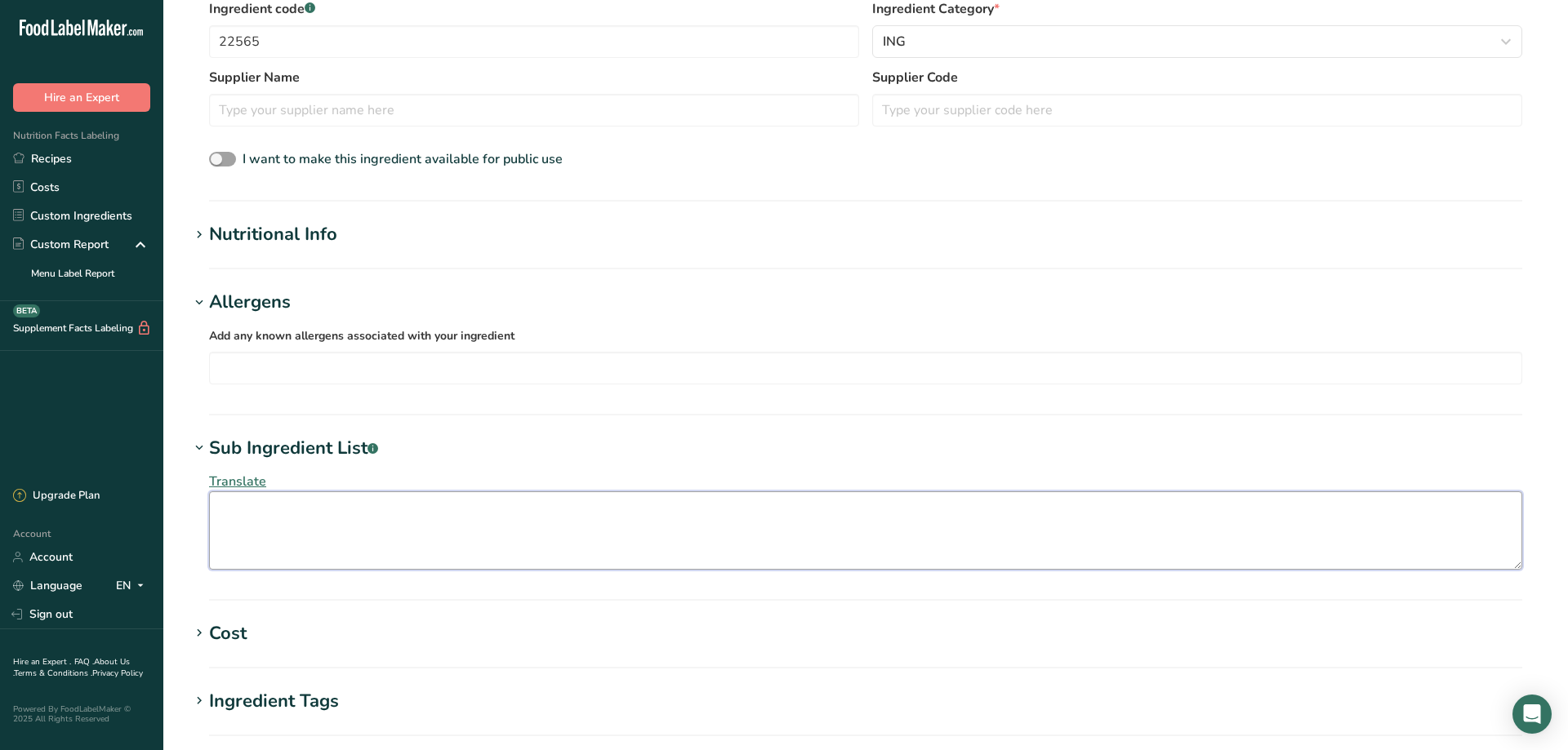
click at [251, 516] on textarea at bounding box center [866, 530] width 1314 height 79
paste textarea "WATER, HIGH FRUCTOSE CORN SYRUP, DRIED APPLES (APPLES, PRESERVATIVE (SODIUM SUL…"
type textarea "WATER, HIGH FRUCTOSE CORN SYRUP, DRIED APPLES (APPLES, PRESERVATIVE (SODIUM SUL…"
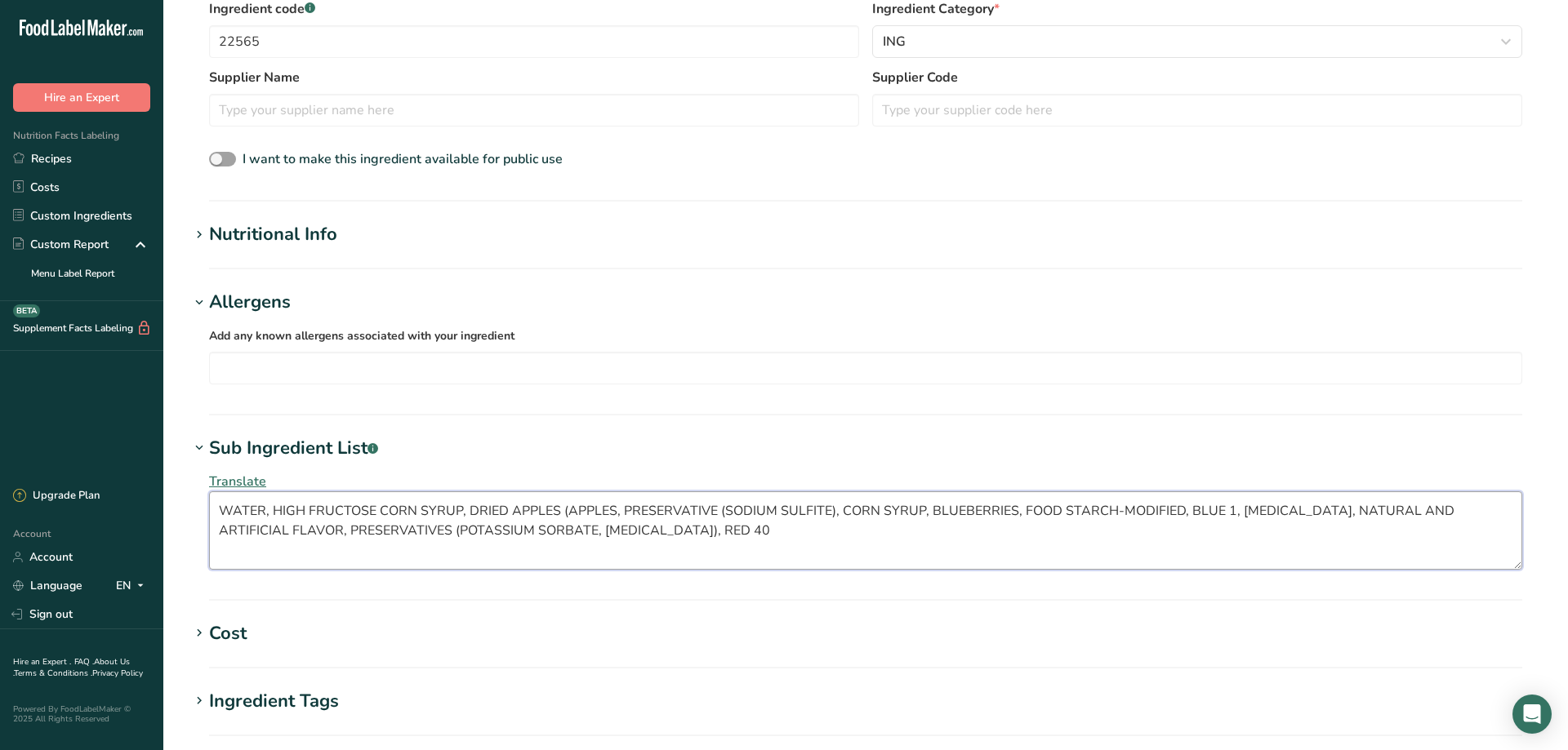
drag, startPoint x: 673, startPoint y: 523, endPoint x: 80, endPoint y: 458, distance: 596.6
click at [209, 491] on textarea "WATER, HIGH FRUCTOSE CORN SYRUP, DRIED APPLES (APPLES, PRESERVATIVE (SODIUM SUL…" at bounding box center [866, 530] width 1314 height 79
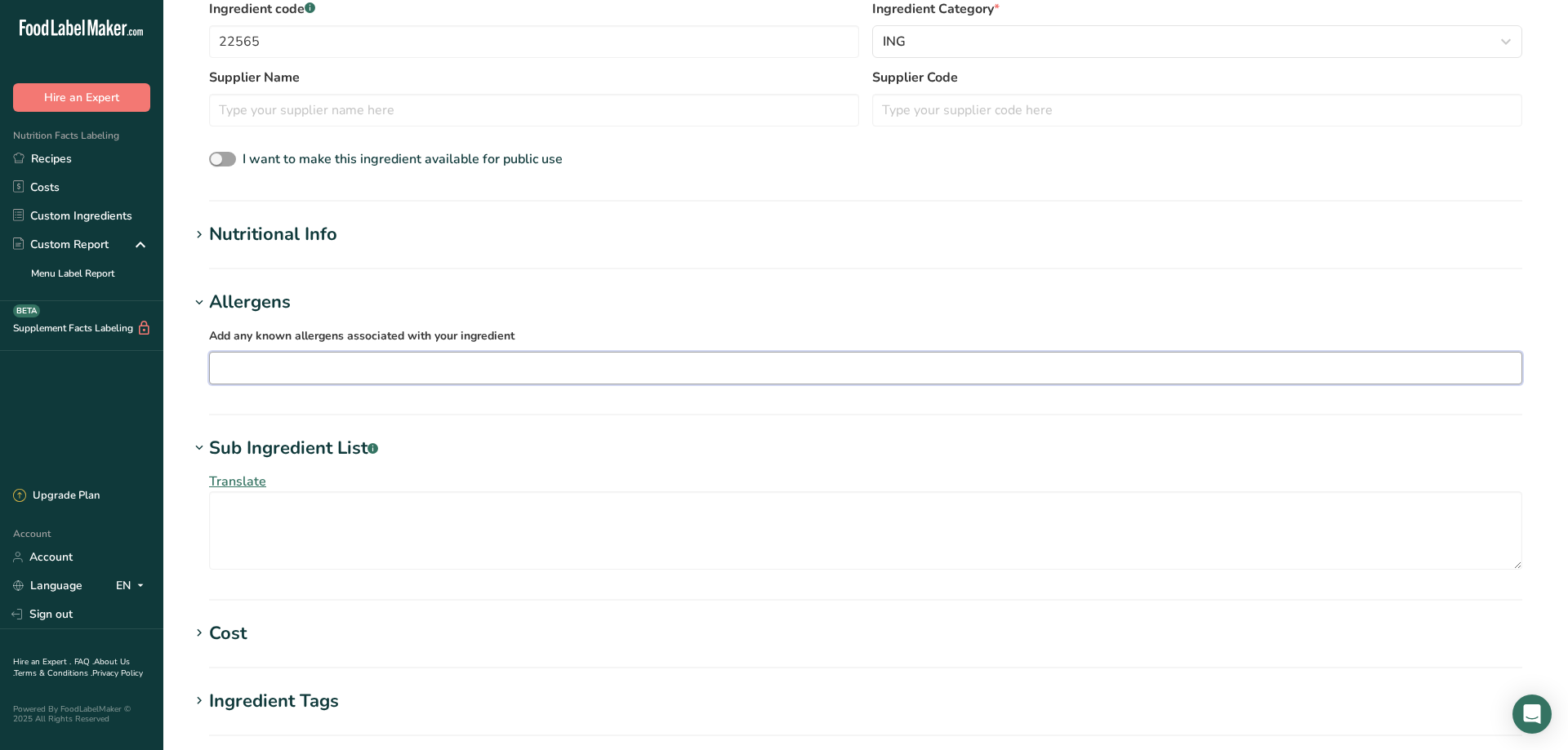
click at [249, 364] on input "text" at bounding box center [866, 367] width 1312 height 25
click at [247, 482] on div "Milk" at bounding box center [852, 481] width 1259 height 18
click at [566, 283] on section "Add new ingredient Ingredient Spec Sheet .a-a{fill:#347362;}.b-a{fill:#fff;} Up…" at bounding box center [866, 342] width 1405 height 1350
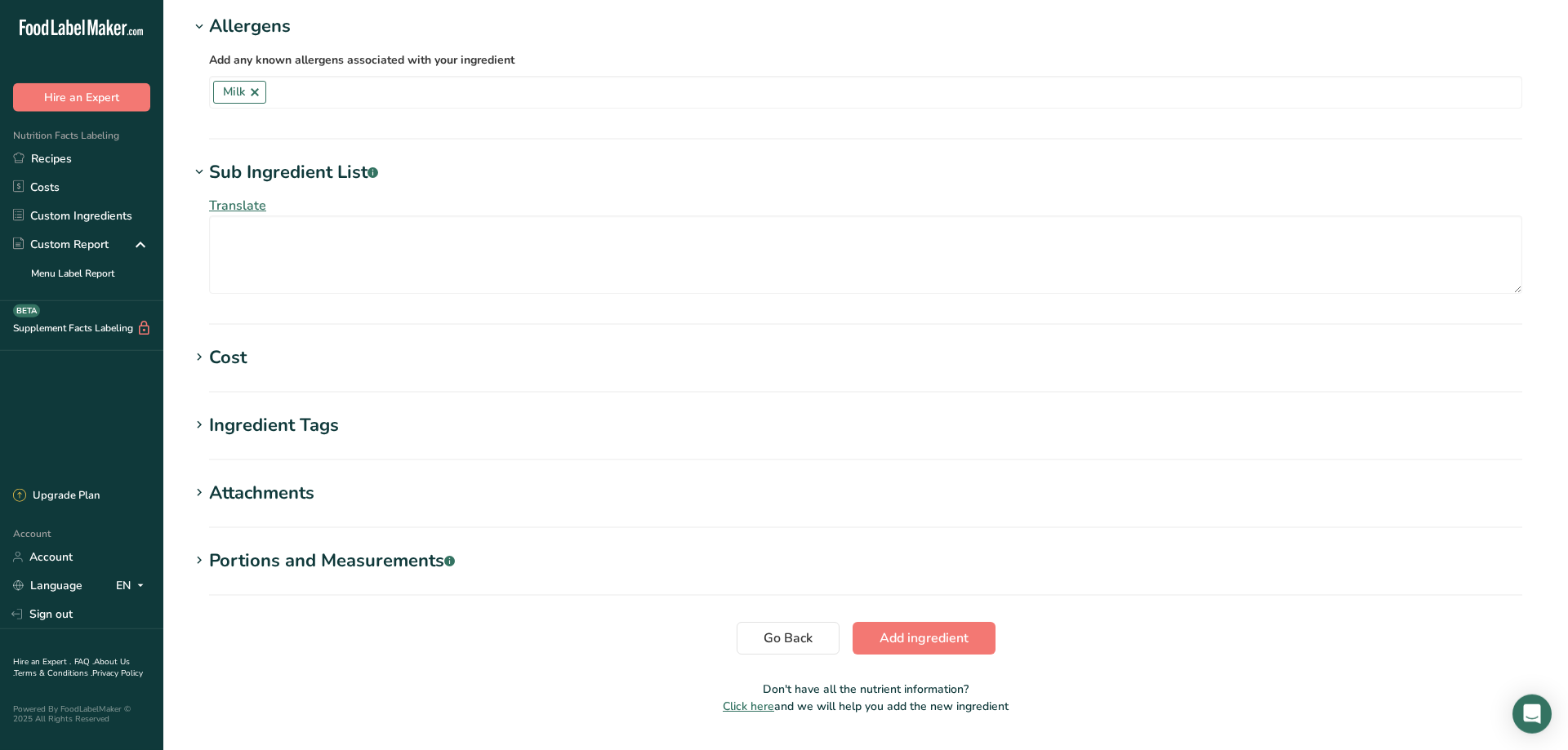
scroll to position [652, 0]
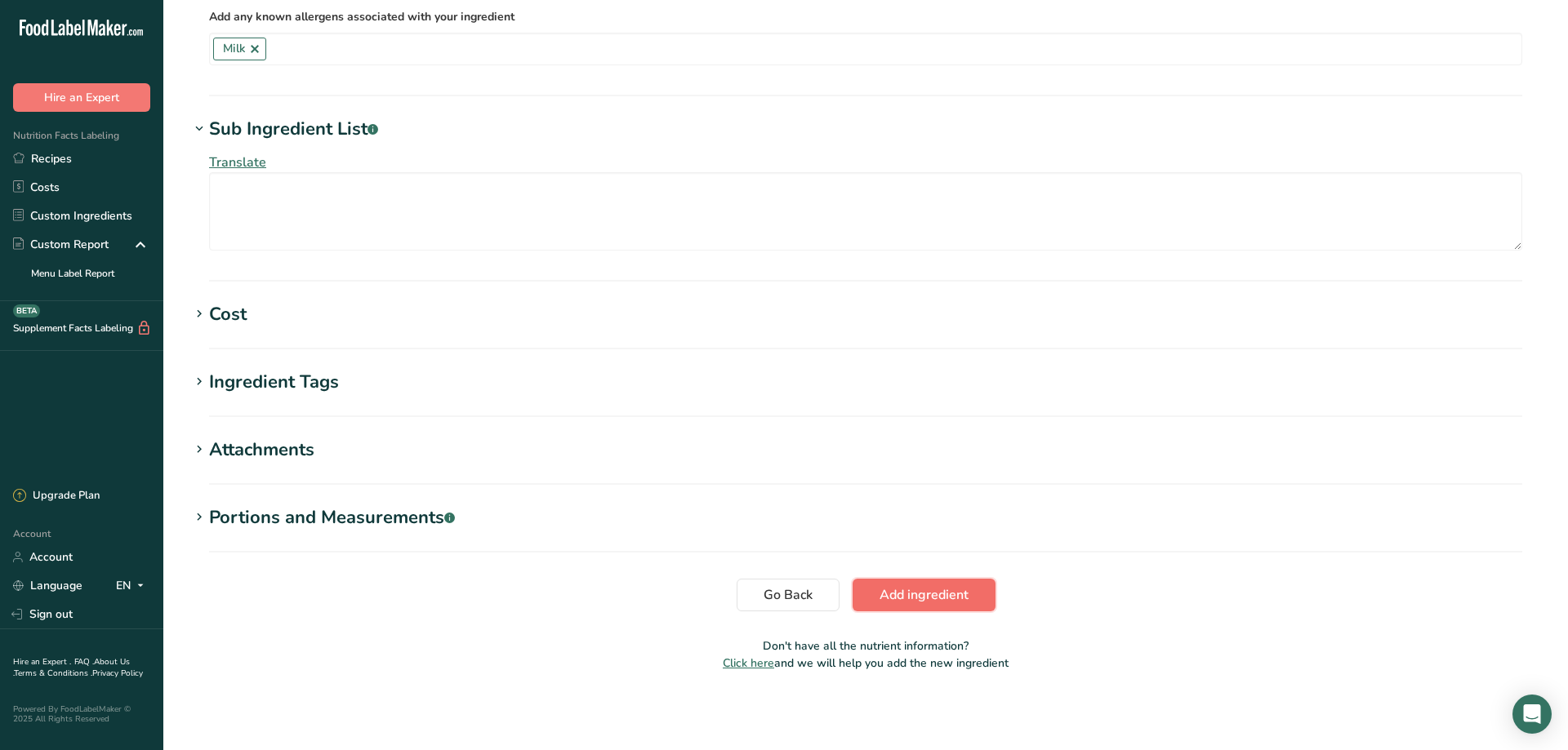
click at [933, 596] on span "Add ingredient" at bounding box center [924, 595] width 89 height 19
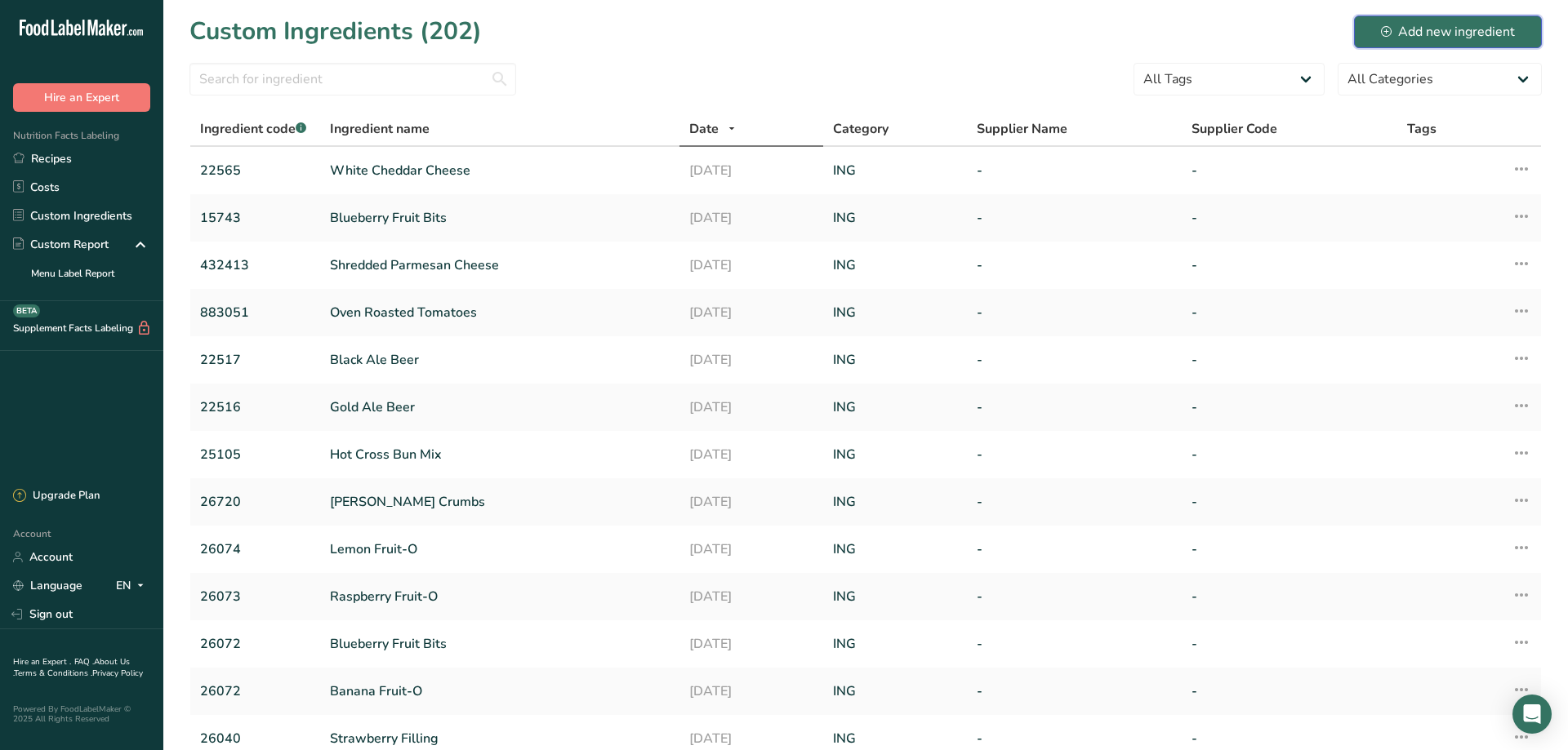
click at [1441, 29] on div "Add new ingredient" at bounding box center [1448, 31] width 134 height 19
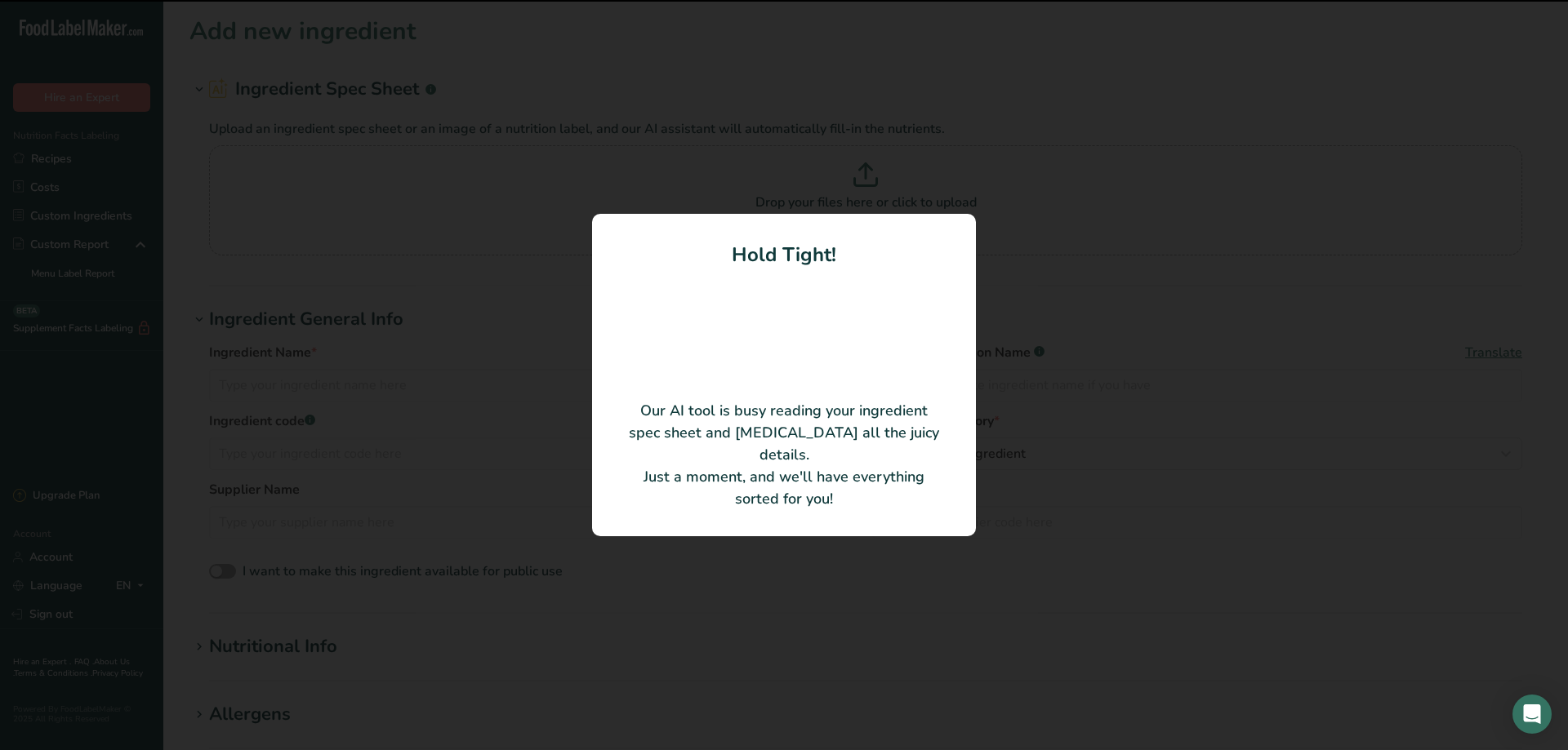
type input "Egg White Mix"
type input "22570"
type input "[PERSON_NAME] Foods"
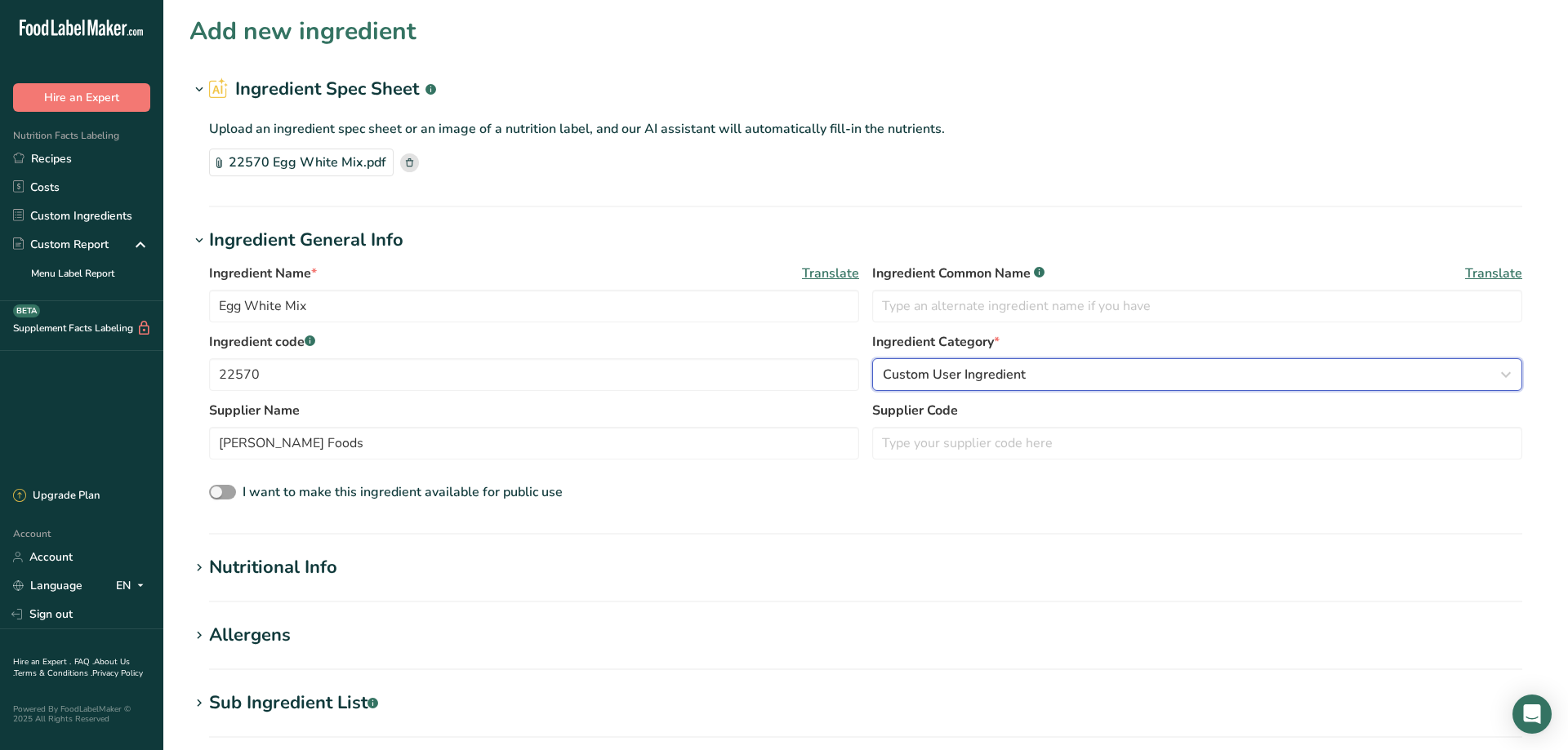
click at [956, 375] on span "Custom User Ingredient" at bounding box center [954, 375] width 143 height 19
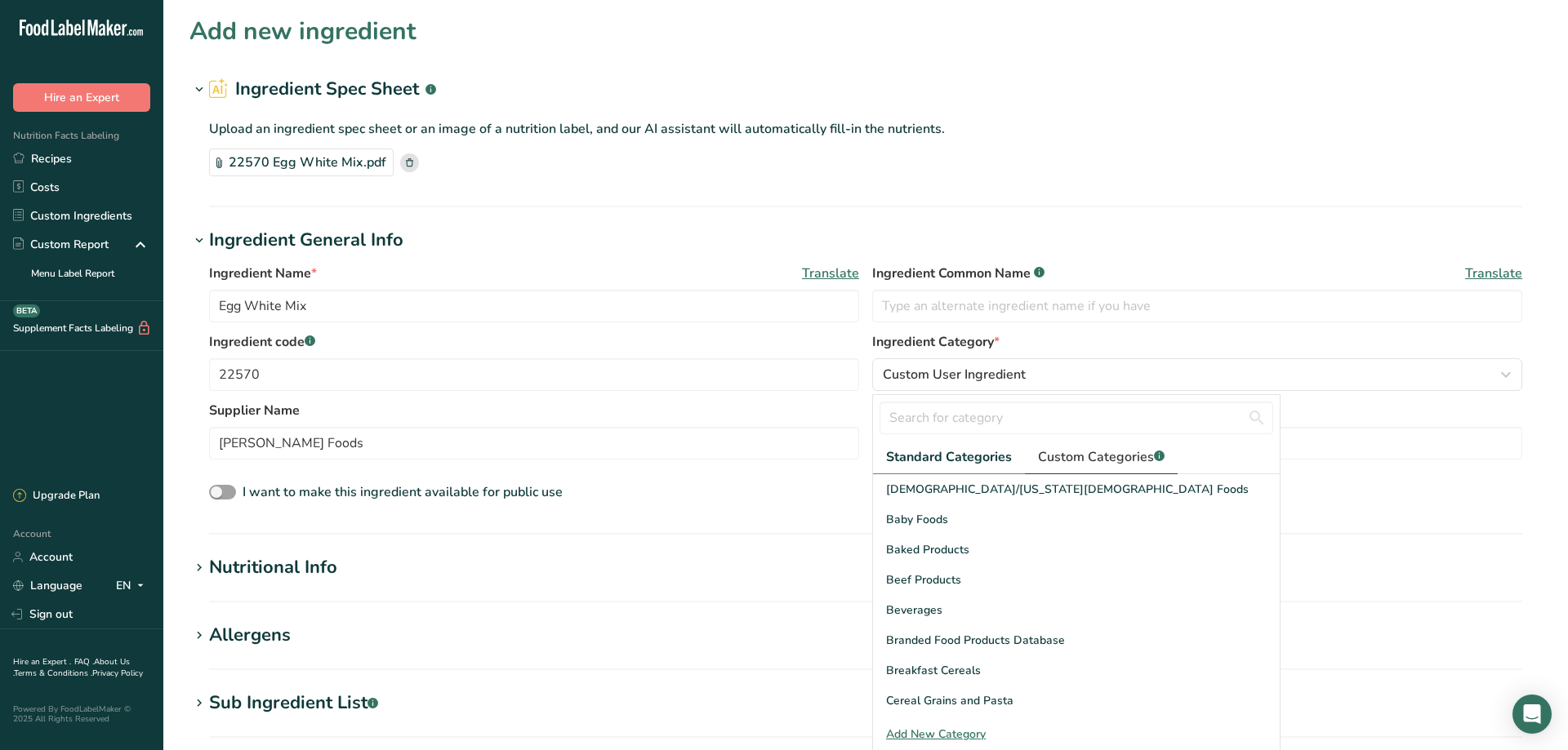
click at [1079, 454] on span "Custom Categories .a-a{fill:#347362;}.b-a{fill:#fff;}" at bounding box center [1101, 457] width 127 height 19
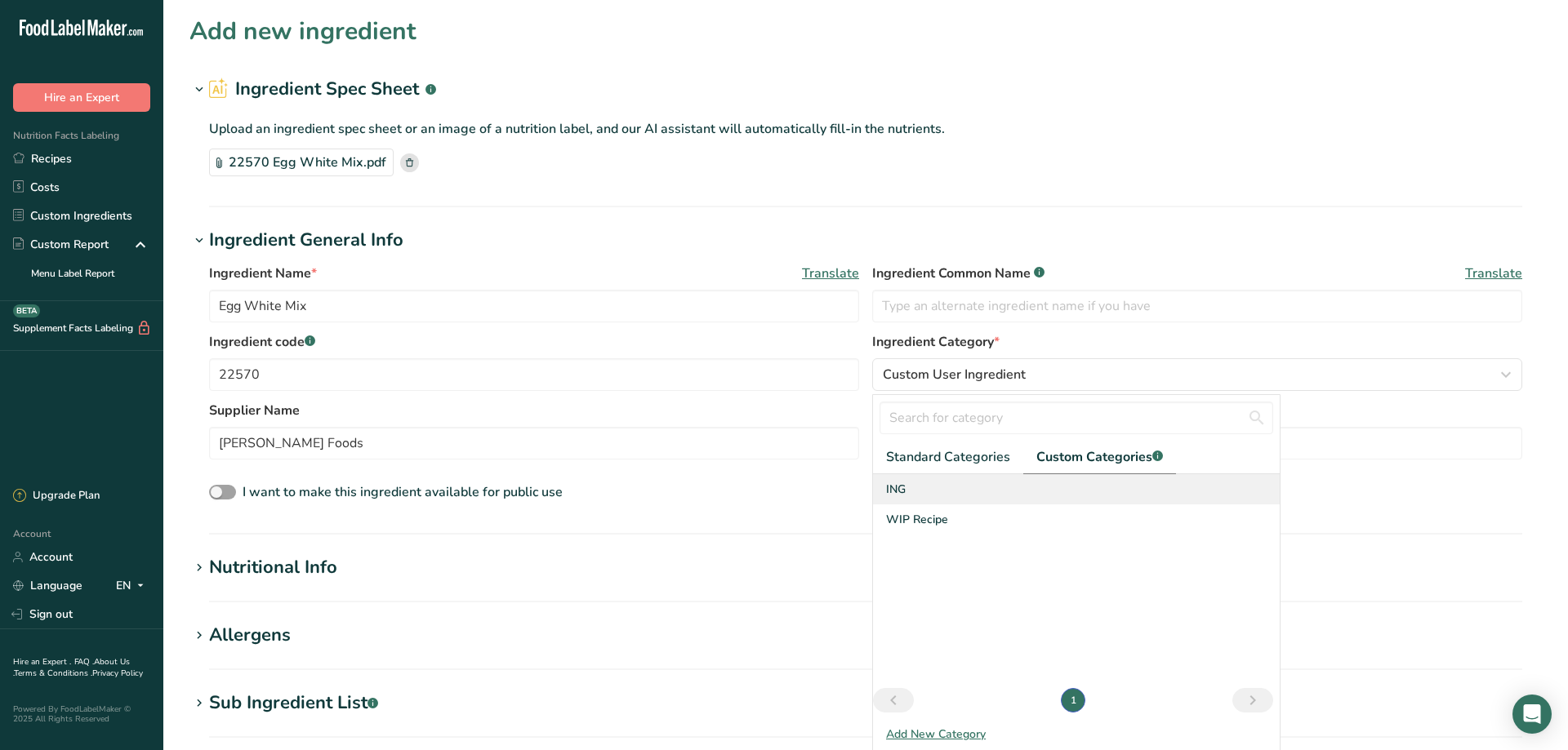
click at [902, 488] on span "ING" at bounding box center [895, 489] width 19 height 18
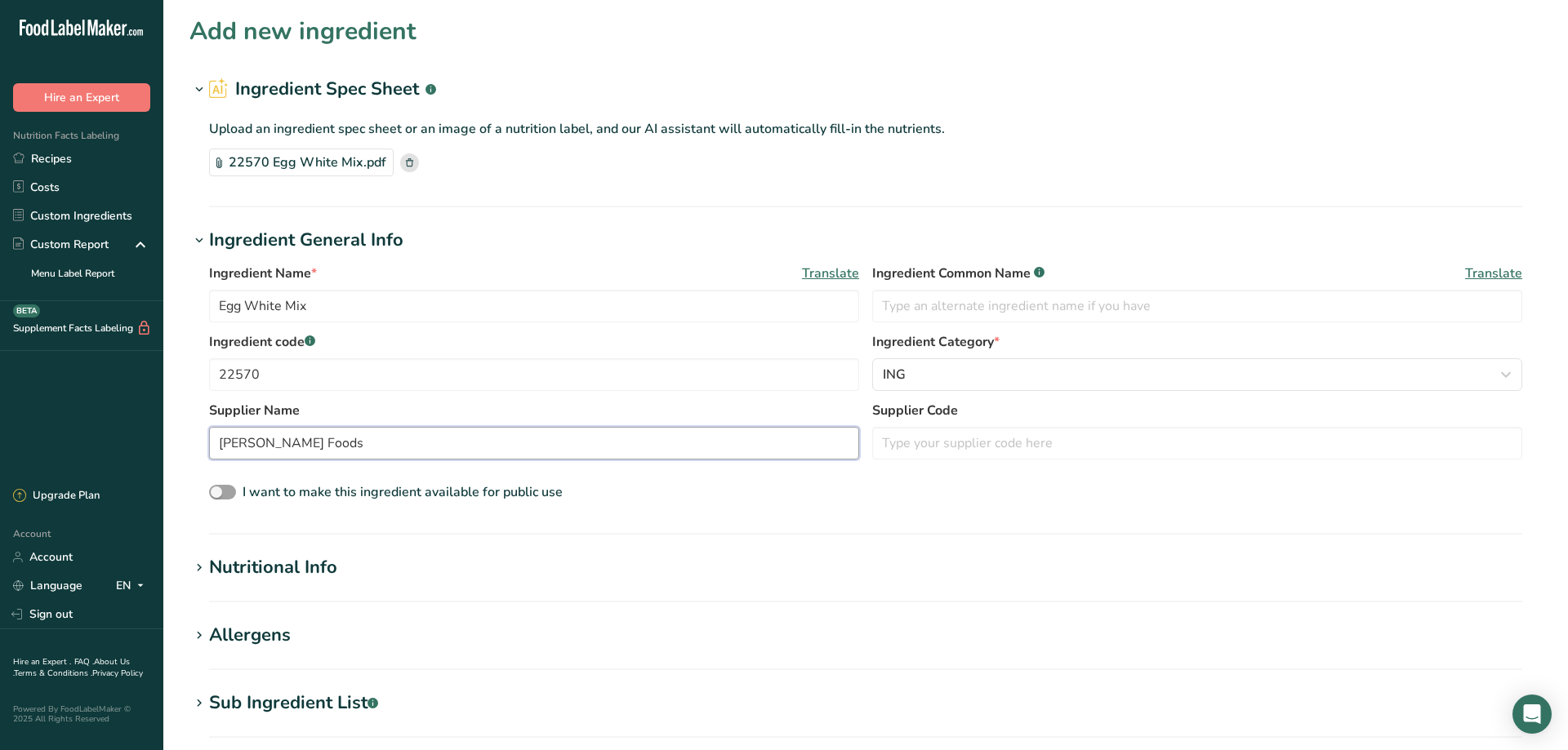
drag, startPoint x: 325, startPoint y: 444, endPoint x: 118, endPoint y: 441, distance: 207.0
click at [209, 442] on input "[PERSON_NAME] Foods" at bounding box center [534, 443] width 650 height 32
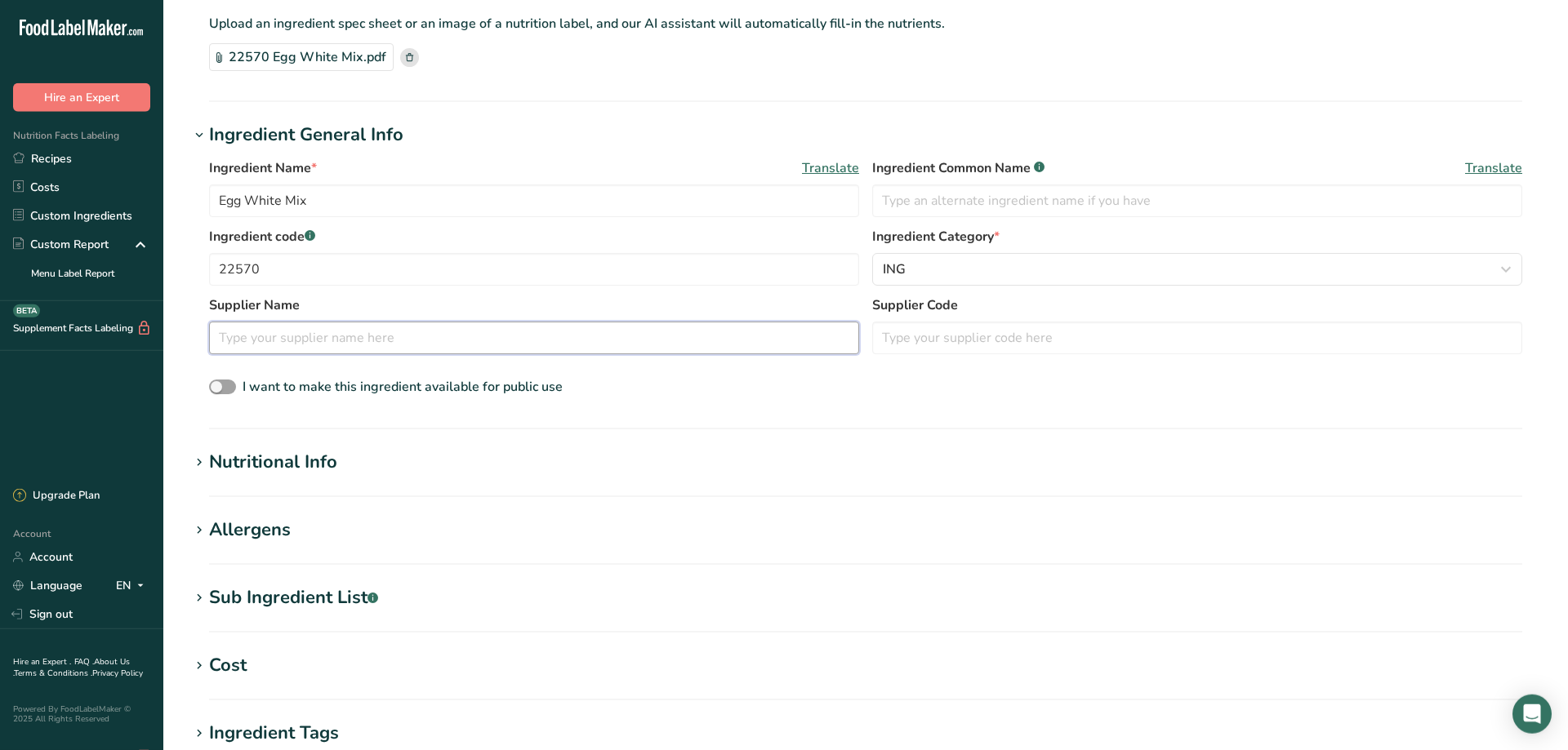
scroll to position [111, 0]
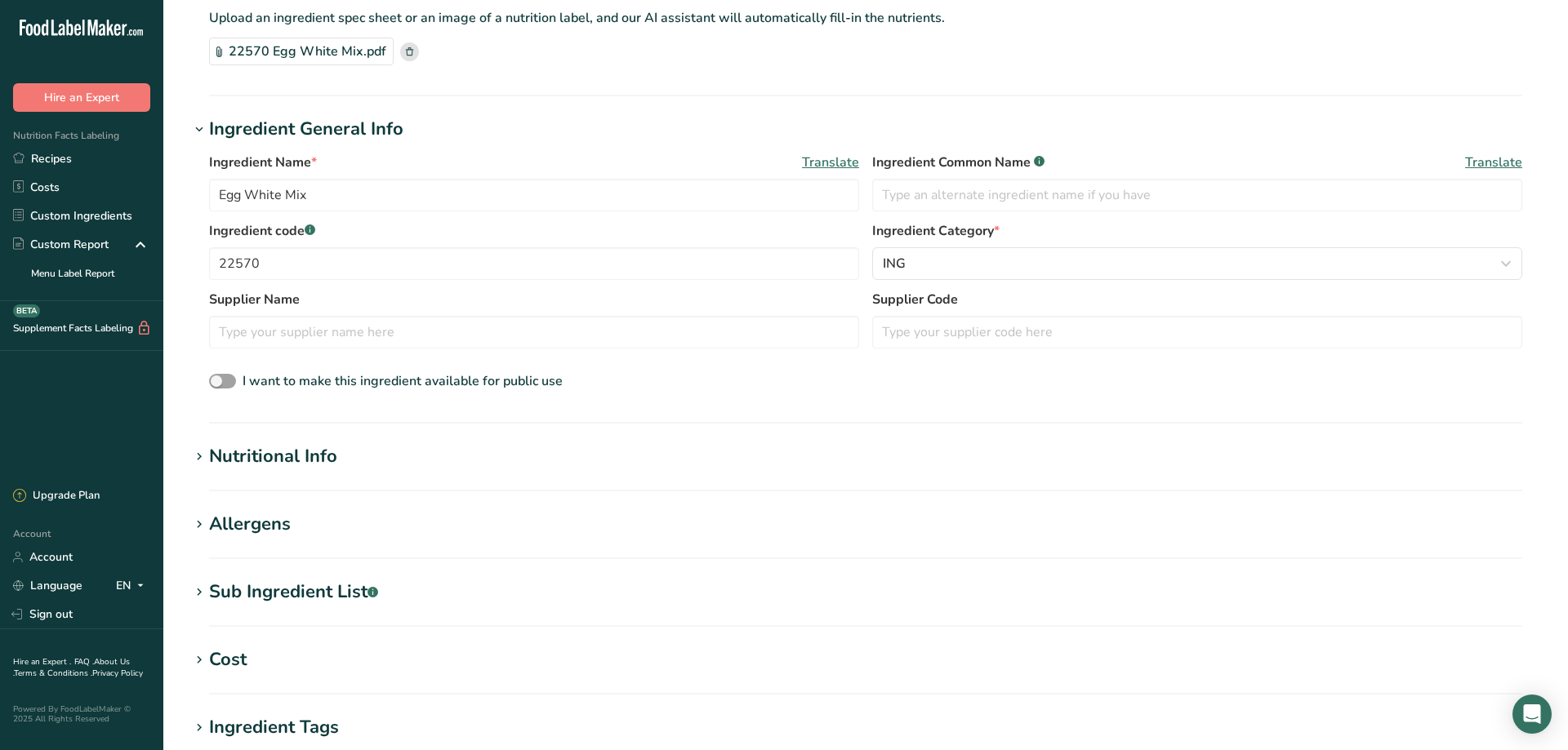
click at [198, 460] on icon at bounding box center [199, 457] width 15 height 23
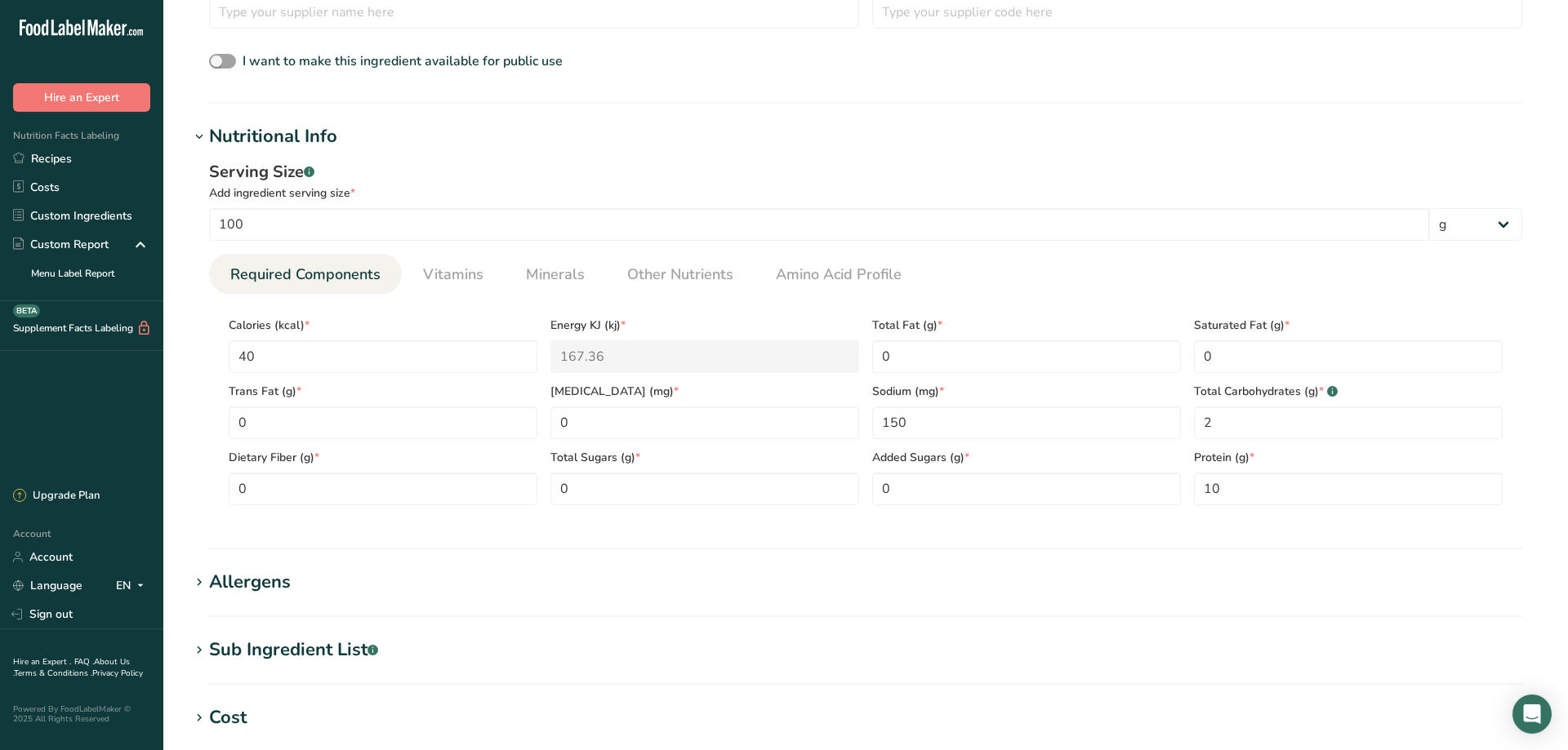
scroll to position [444, 0]
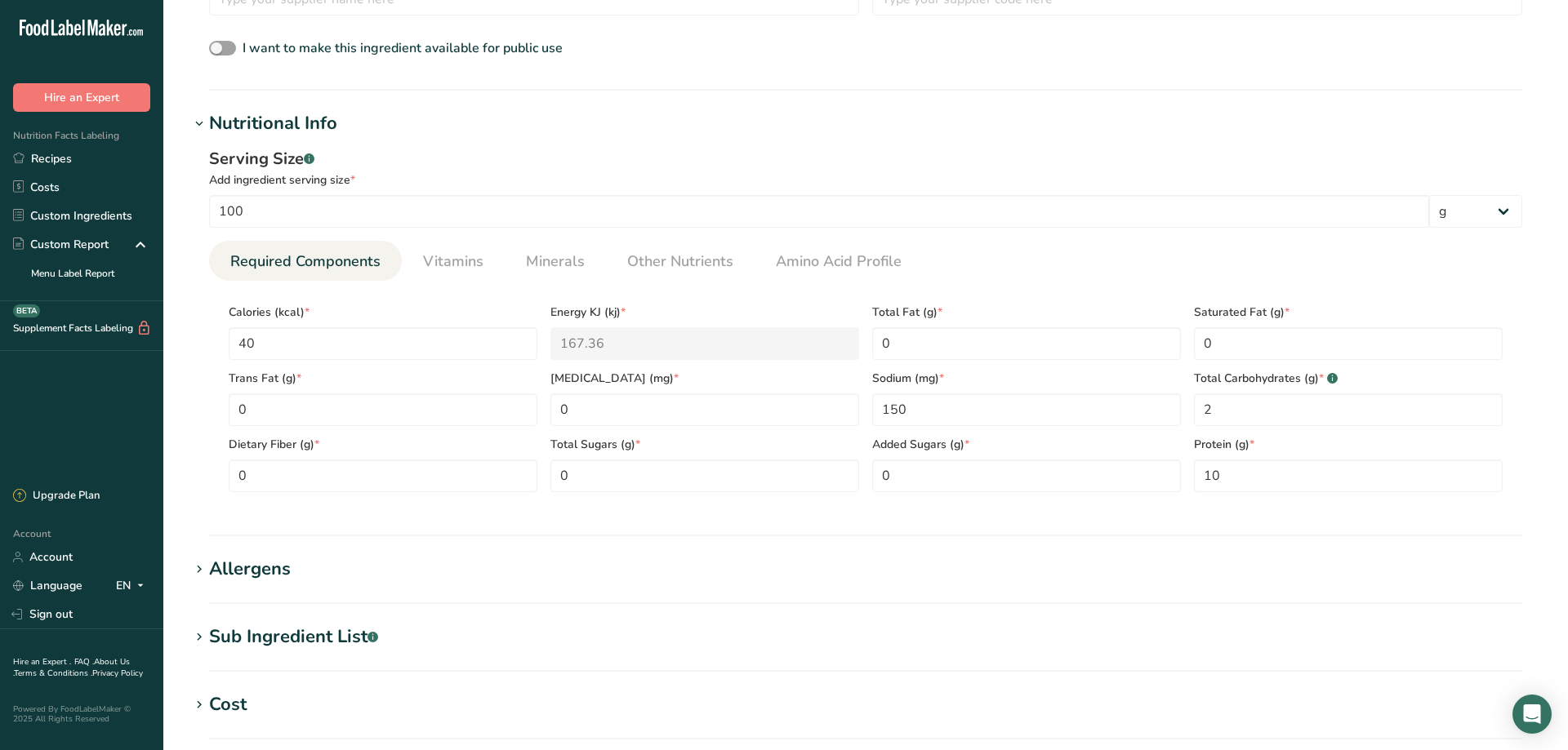
click at [199, 568] on icon at bounding box center [199, 570] width 15 height 23
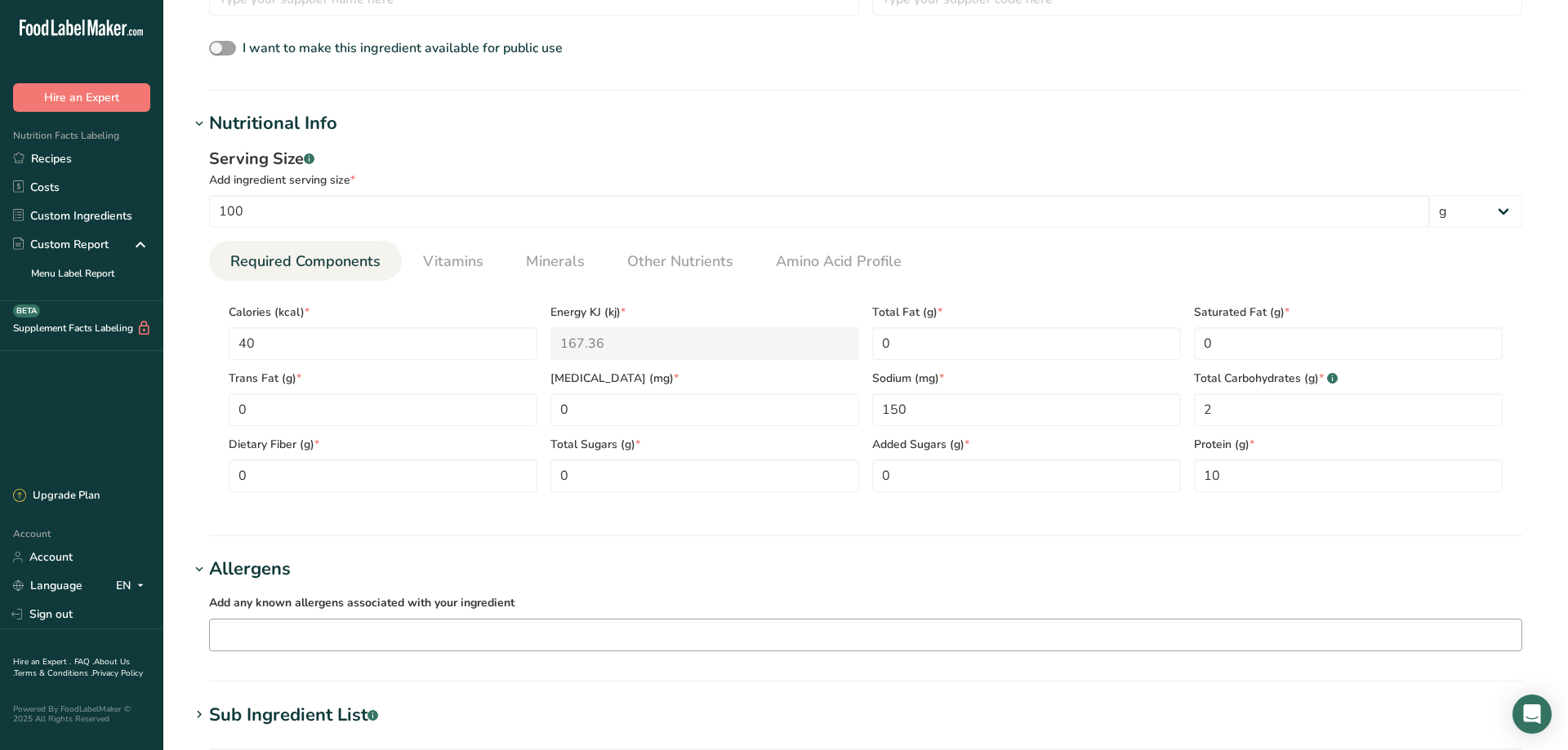
click at [251, 632] on input "text" at bounding box center [866, 634] width 1312 height 25
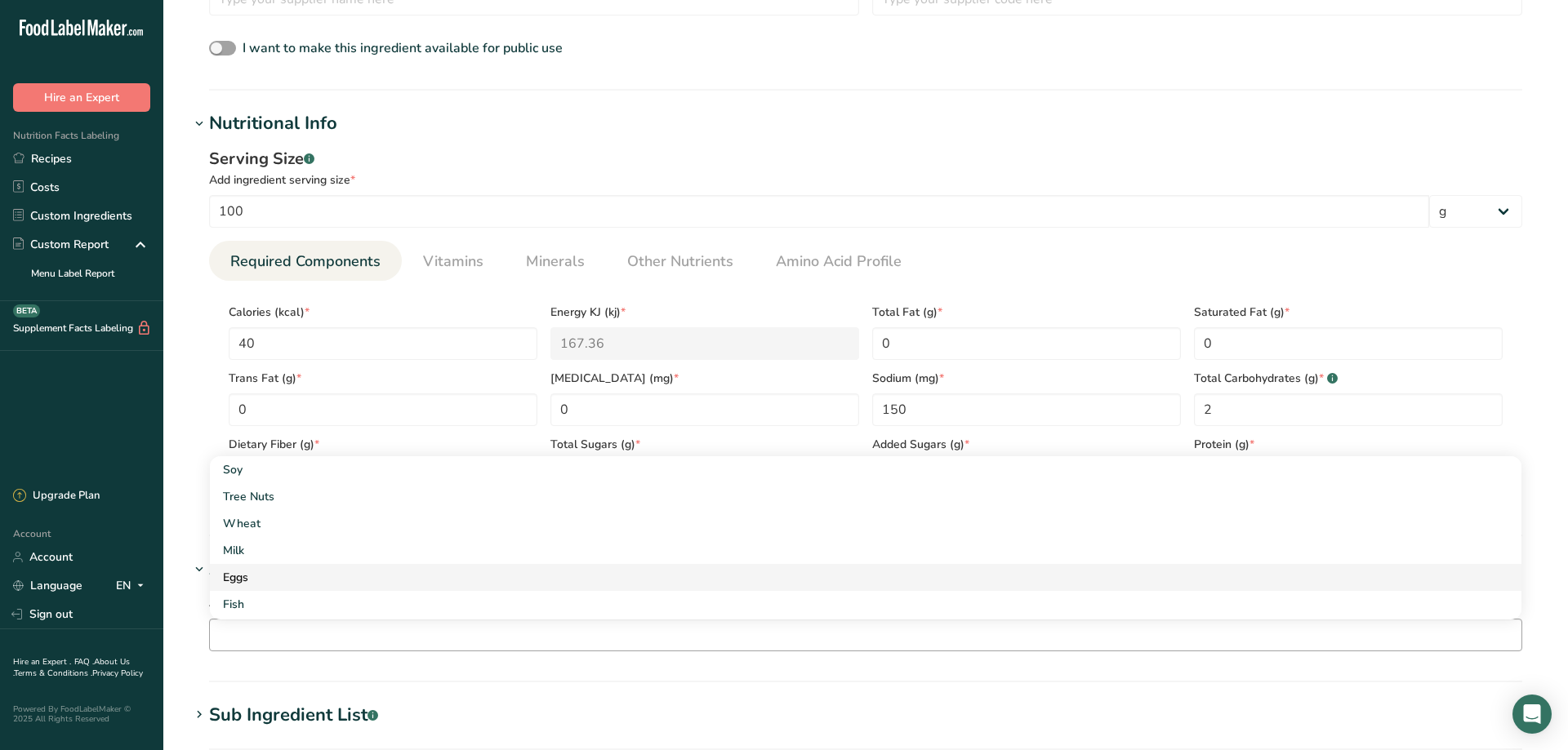
click at [248, 579] on div "Eggs" at bounding box center [852, 577] width 1259 height 18
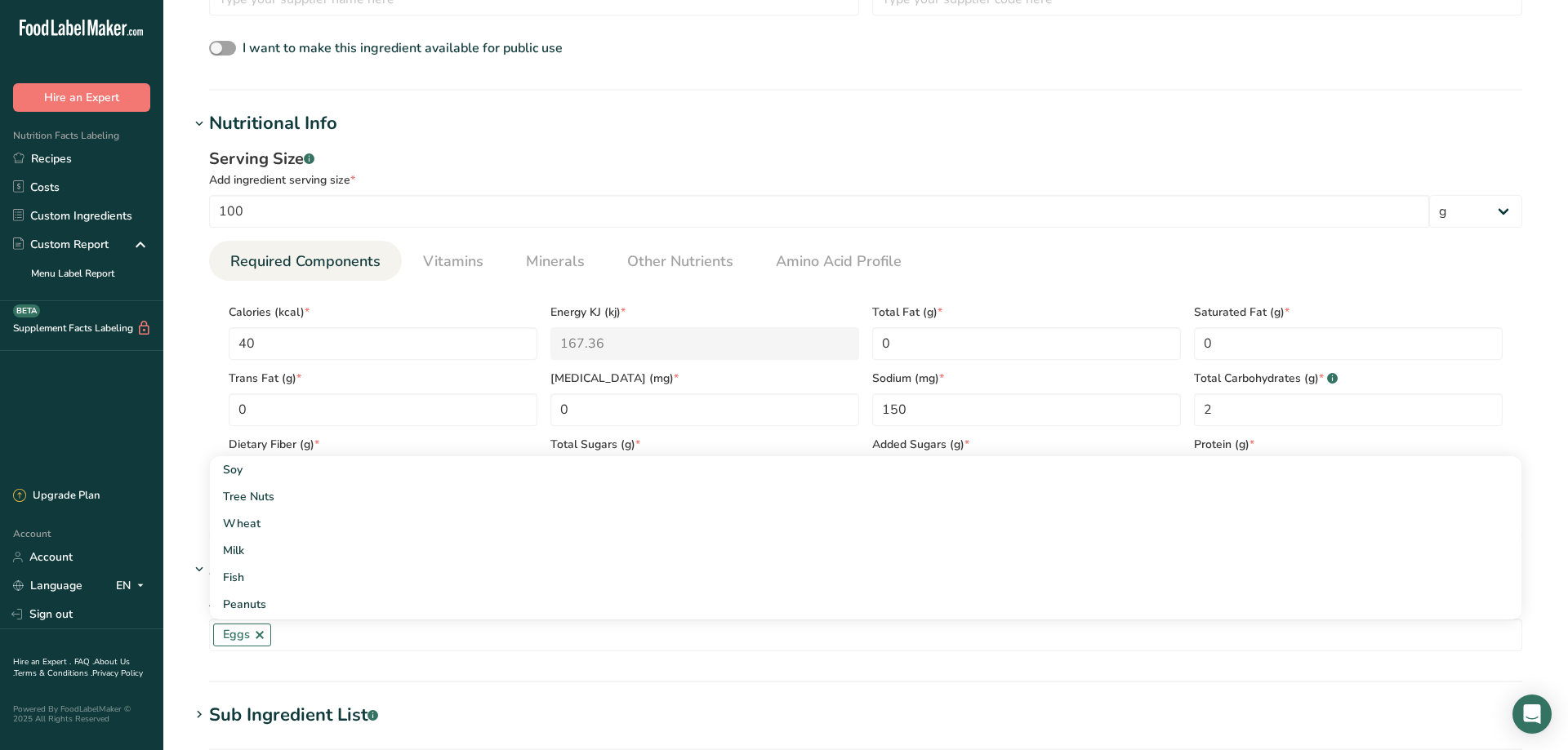
click at [192, 632] on div "Add any known allergens associated with your ingredient Eggs Soy Tree Nuts Whea…" at bounding box center [866, 621] width 1352 height 79
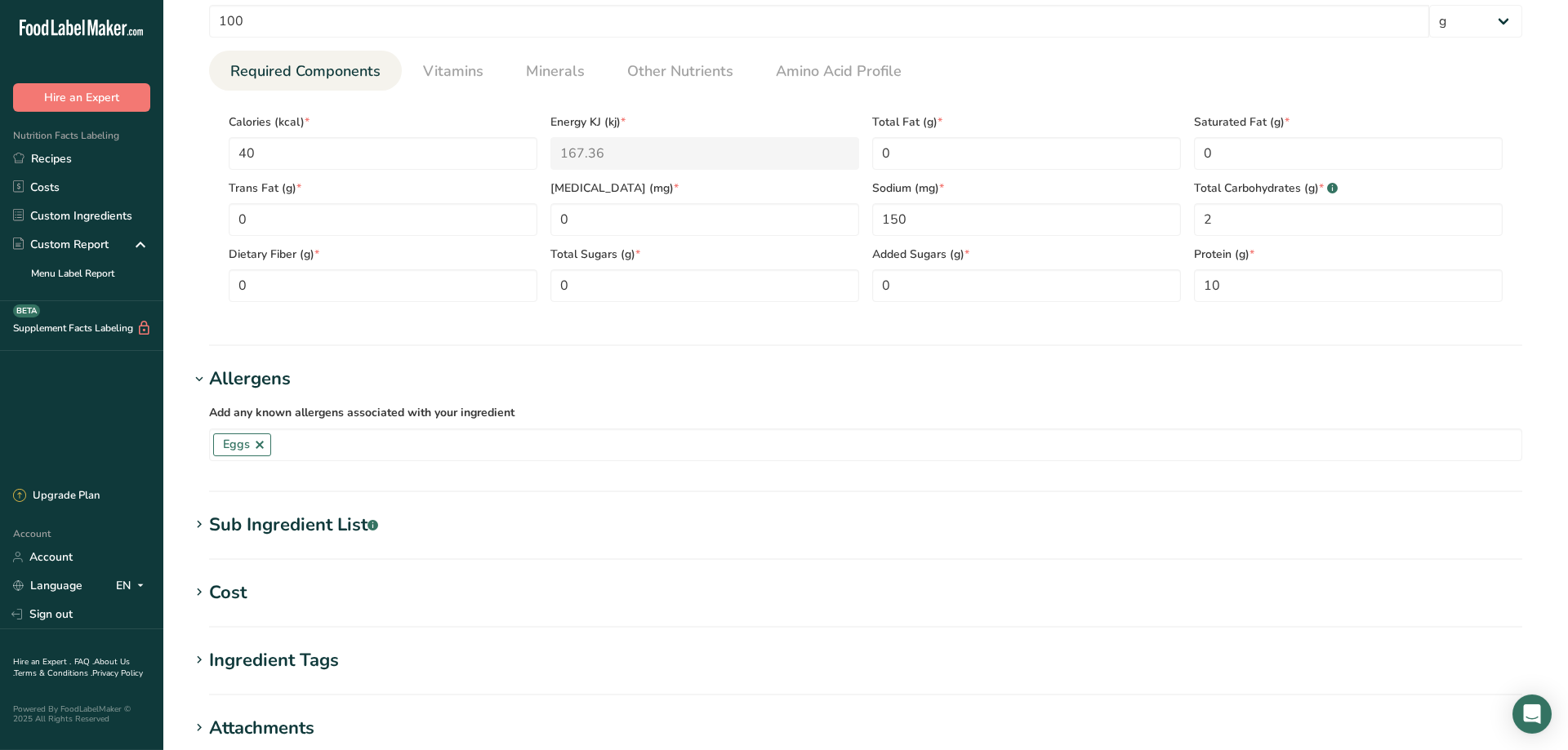
scroll to position [666, 0]
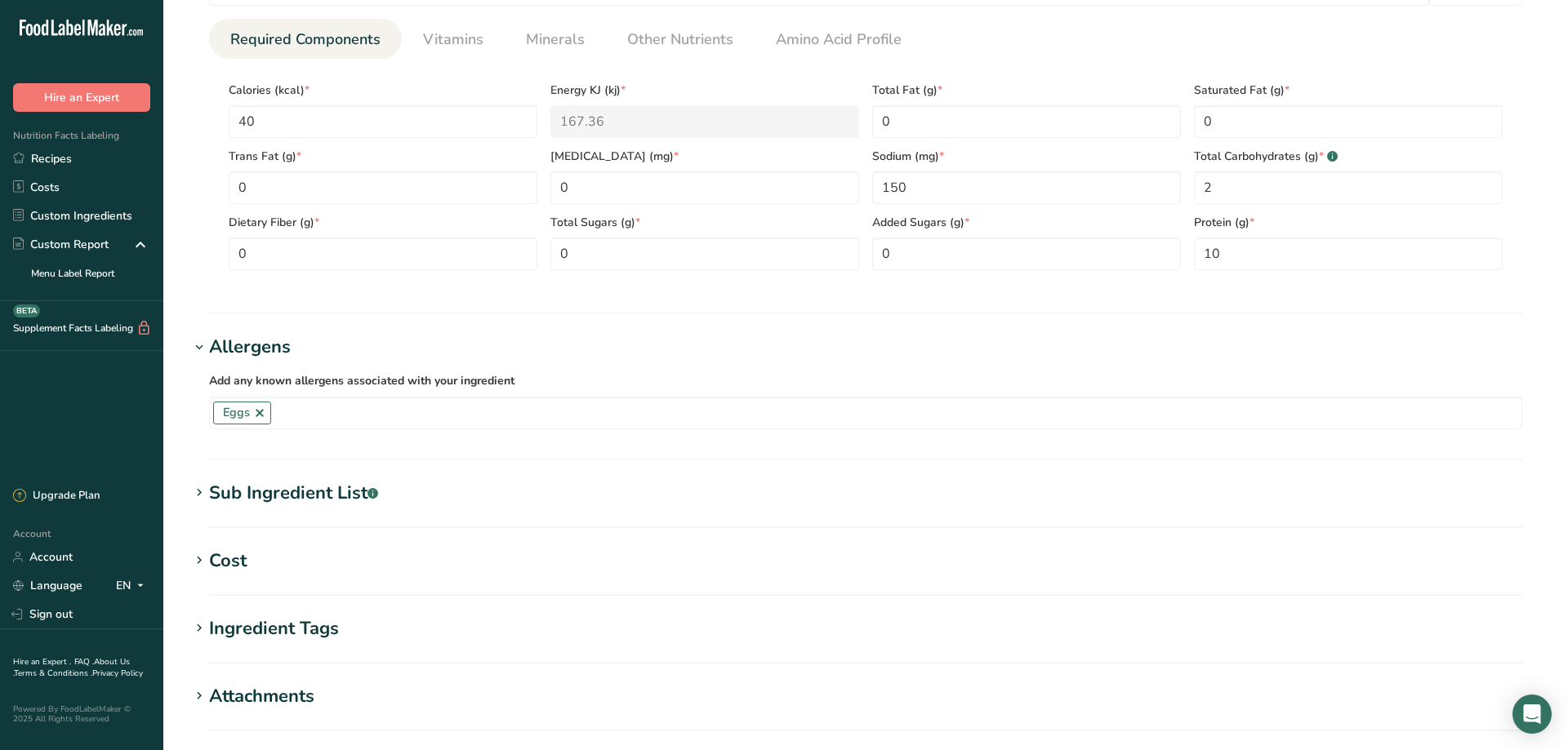
click at [250, 489] on div "Sub Ingredient List .a-a{fill:#347362;}.b-a{fill:#fff;}" at bounding box center [293, 493] width 169 height 27
click at [229, 547] on textarea at bounding box center [866, 575] width 1314 height 79
paste textarea "EGG WHITES, SUGAR, CORN STARCH, [MEDICAL_DATA], SODIUM ALUMINUM PHOSPHATE, GUR …"
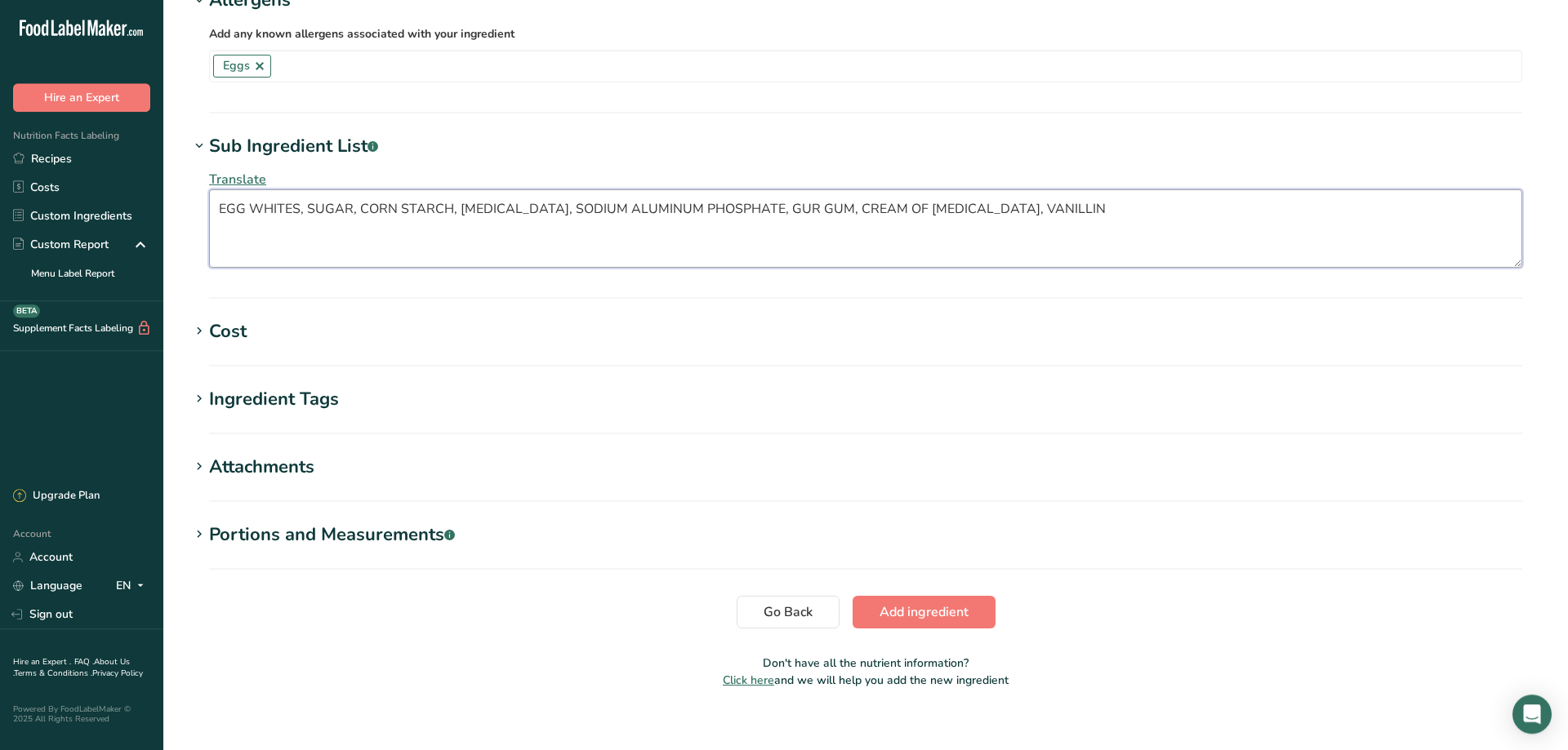
scroll to position [1030, 0]
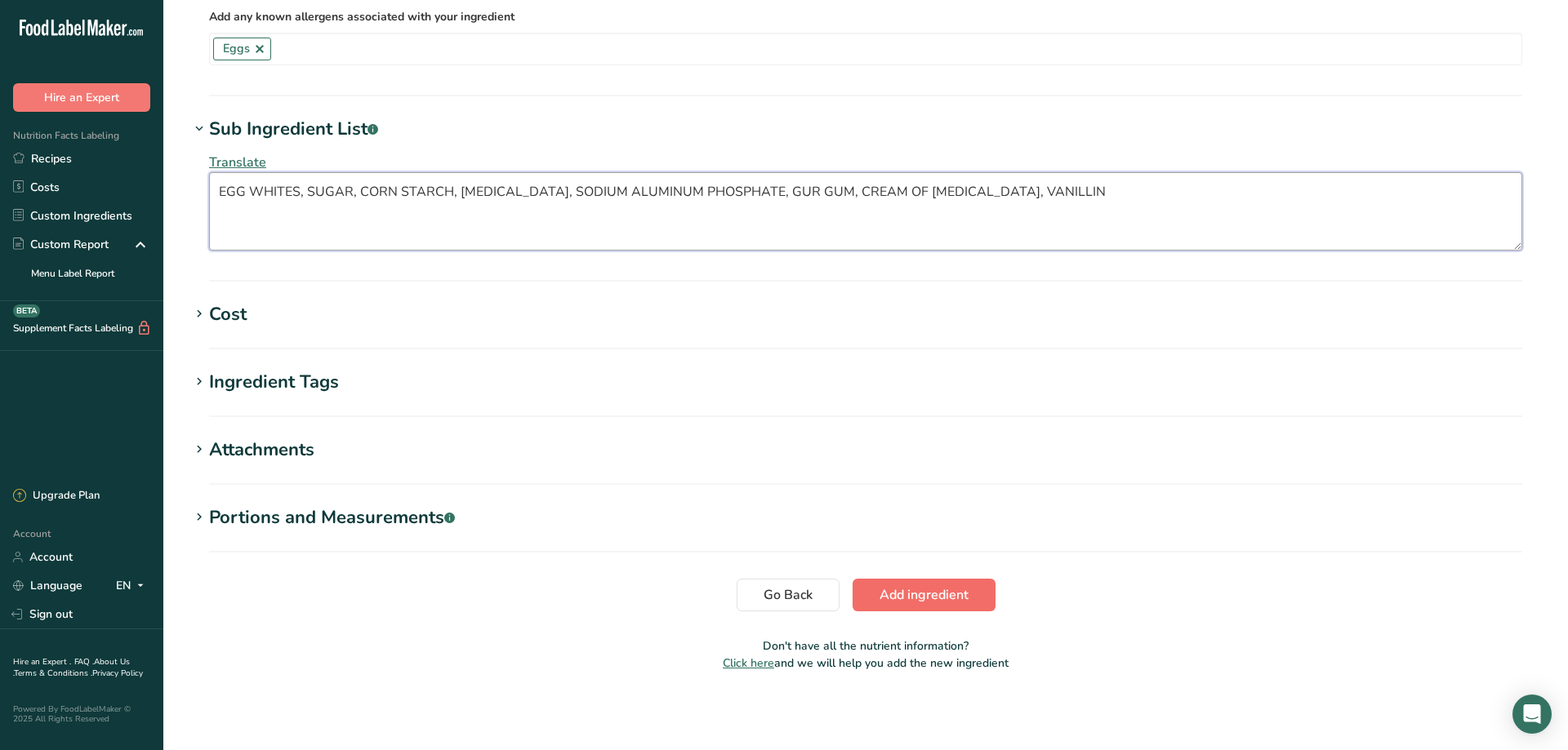
type textarea "EGG WHITES, SUGAR, CORN STARCH, [MEDICAL_DATA], SODIUM ALUMINUM PHOSPHATE, GUR …"
click at [928, 590] on span "Add ingredient" at bounding box center [924, 595] width 89 height 19
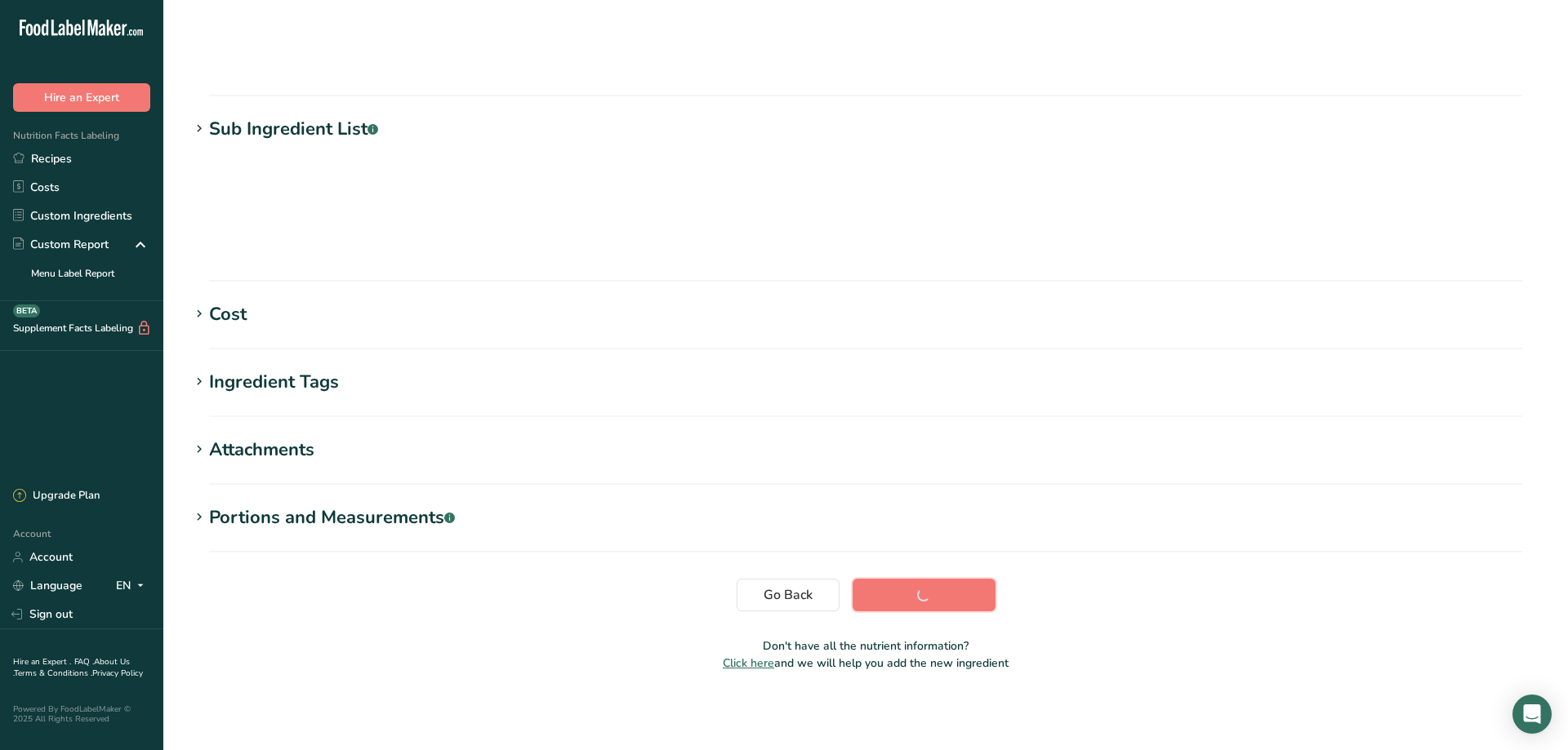
scroll to position [114, 0]
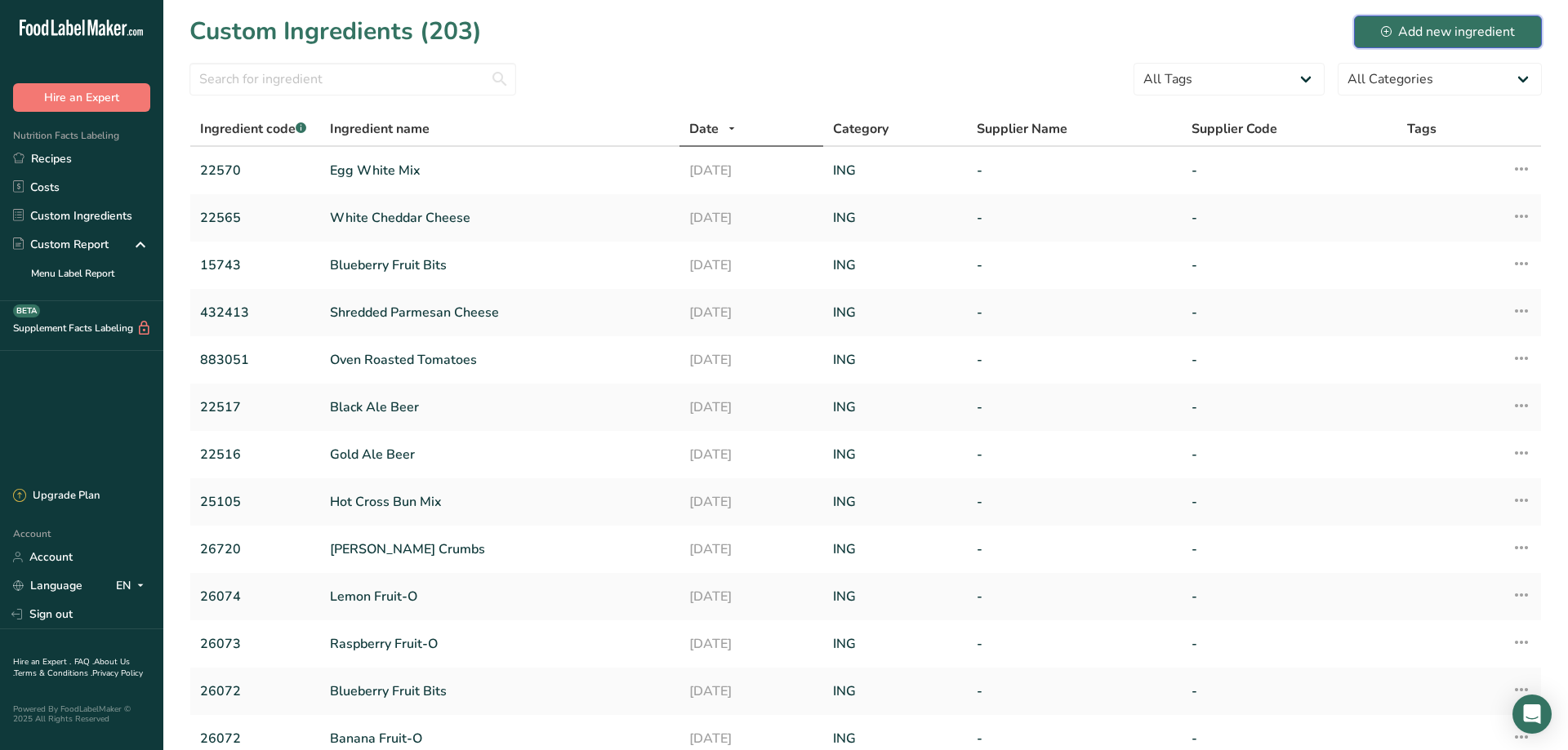
click at [1488, 32] on div "Add new ingredient" at bounding box center [1448, 31] width 134 height 19
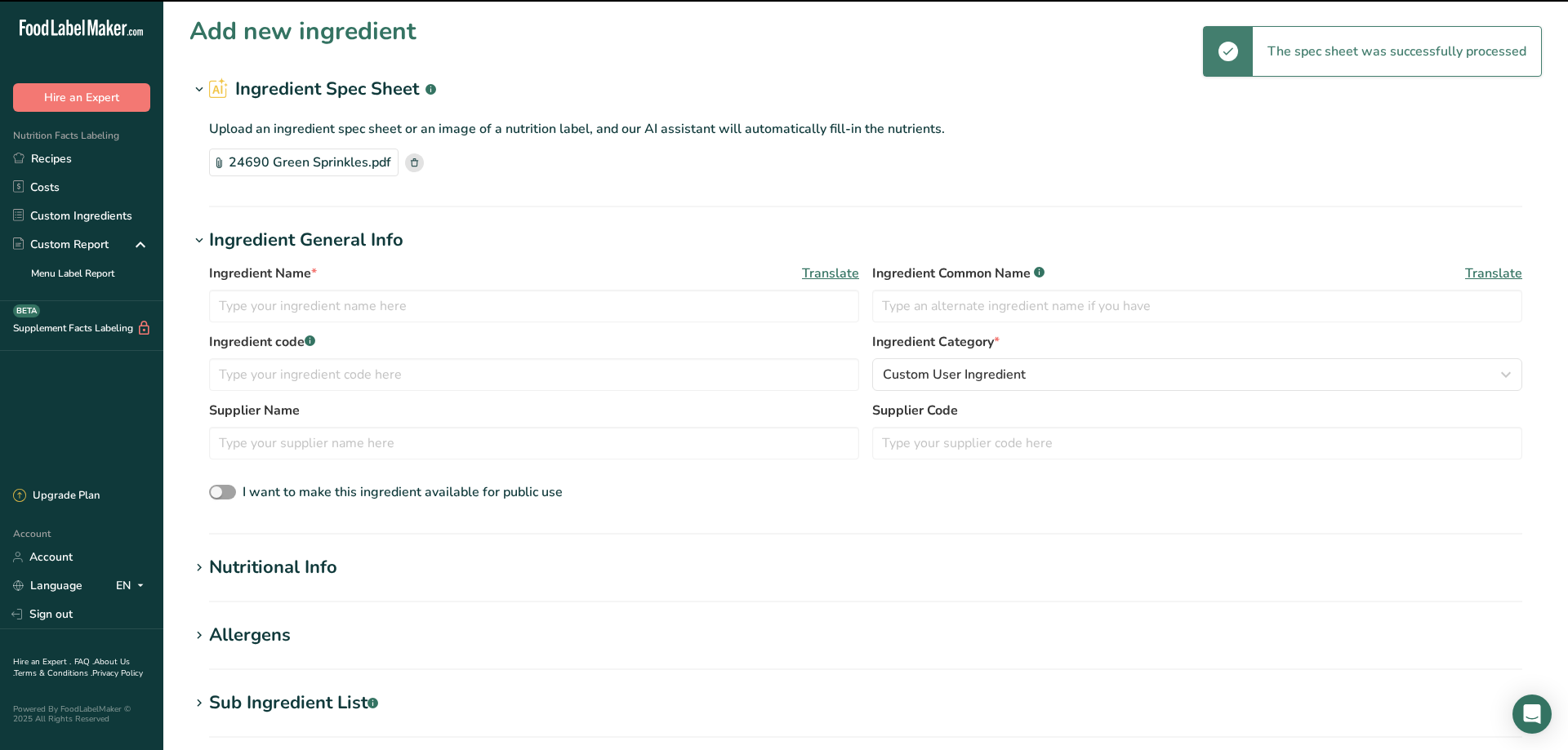
type input "Green Decos Sprinkles"
type input "24690"
type input "DDA"
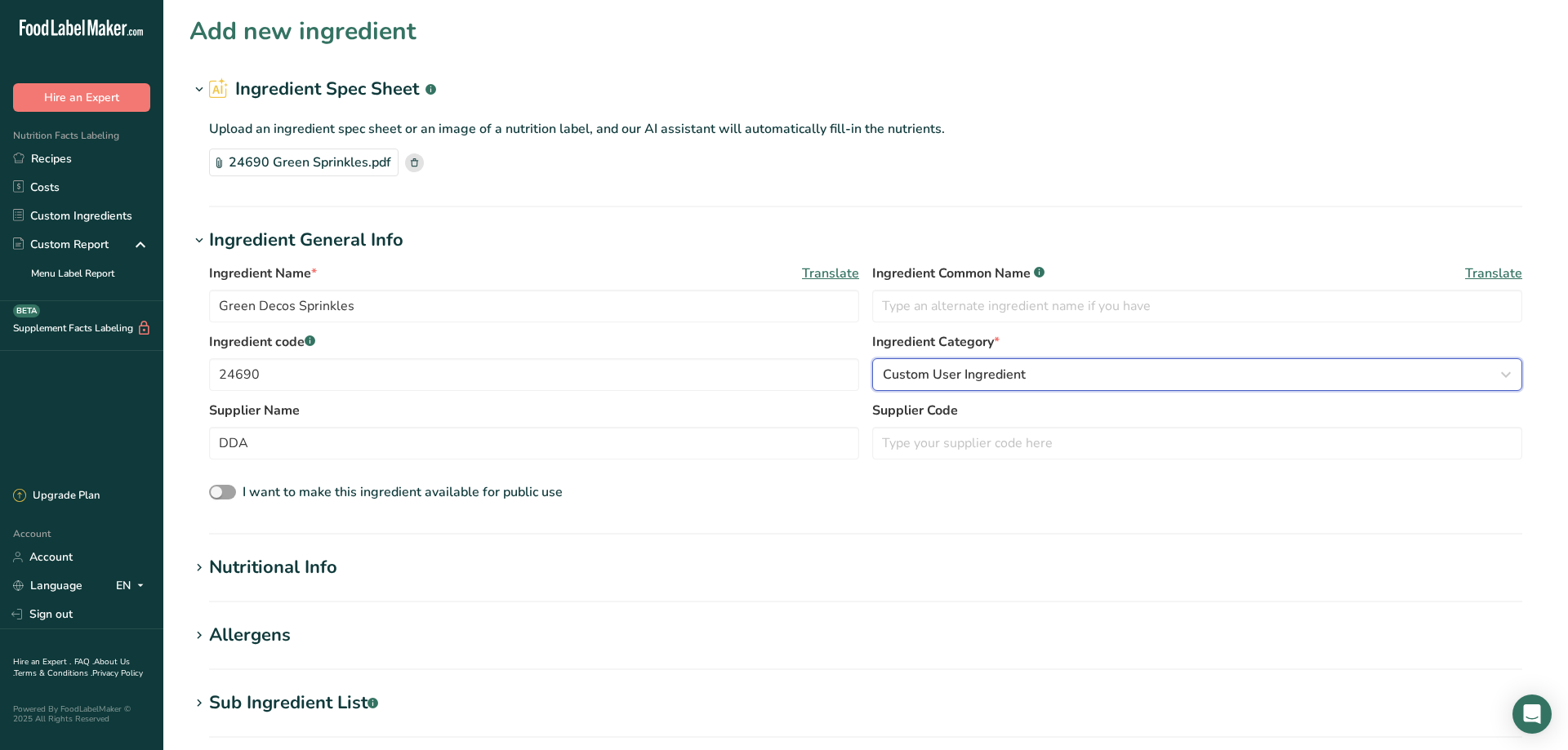
click at [979, 380] on span "Custom User Ingredient" at bounding box center [954, 375] width 143 height 19
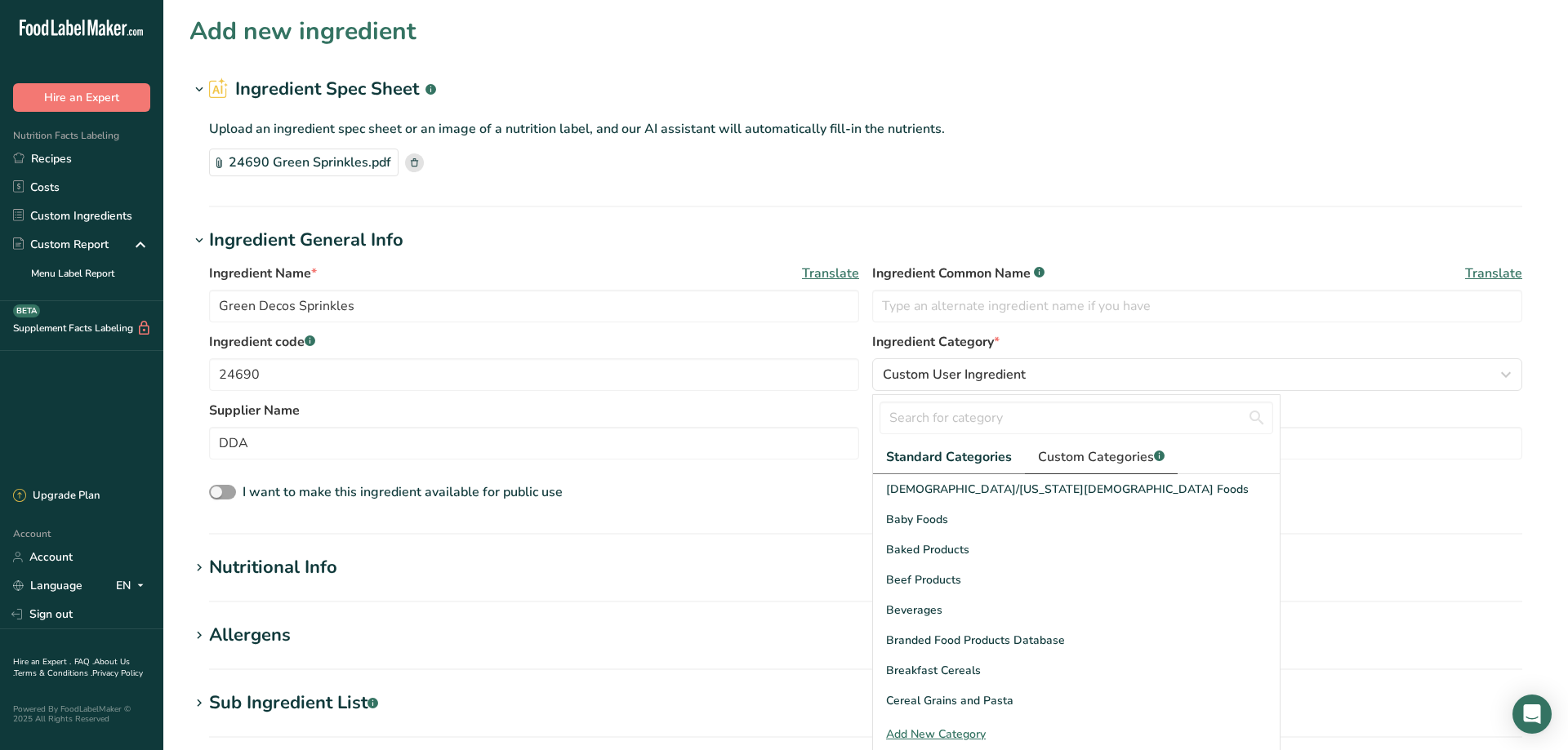
click at [1102, 459] on span "Custom Categories .a-a{fill:#347362;}.b-a{fill:#fff;}" at bounding box center [1101, 457] width 127 height 19
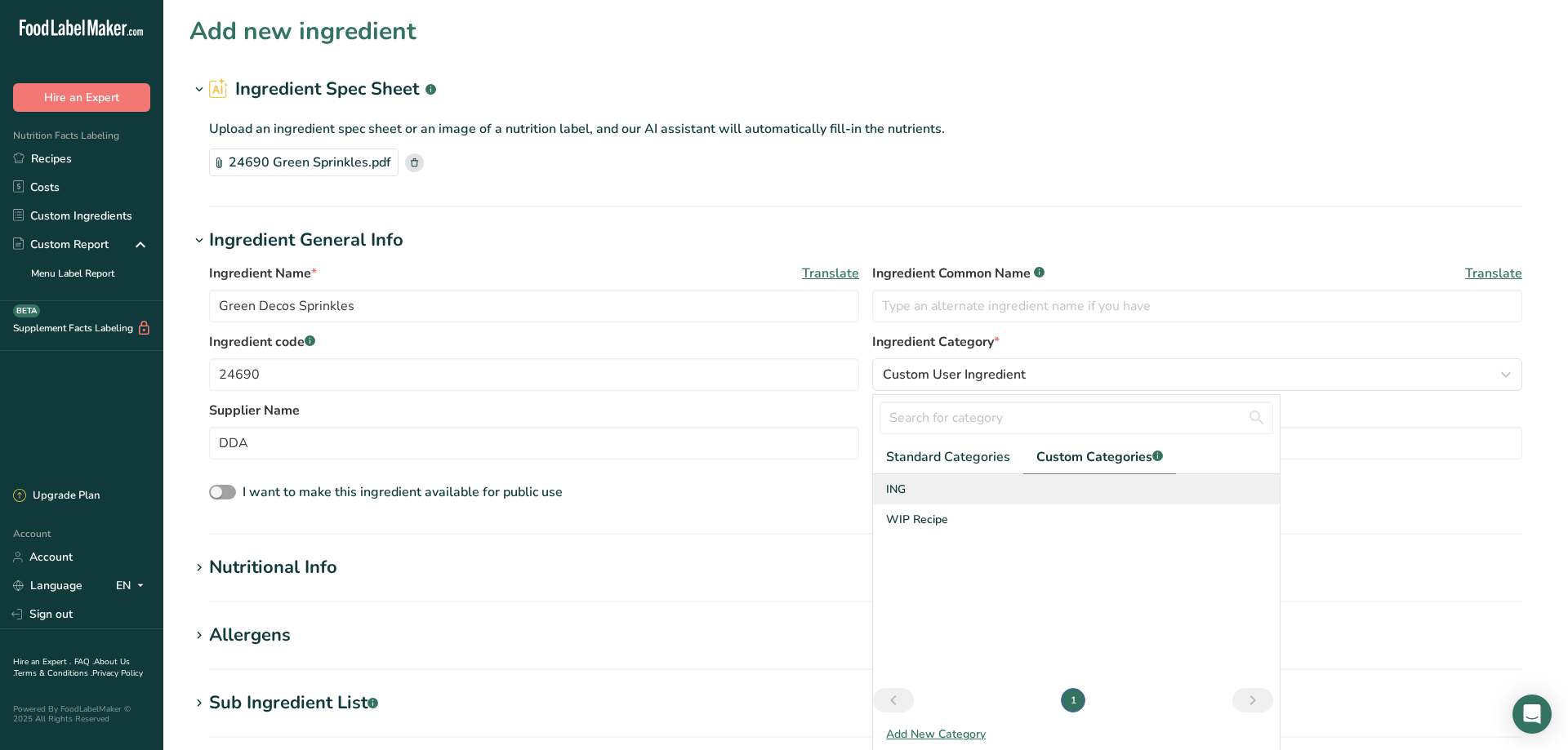
click at [900, 491] on span "ING" at bounding box center [895, 489] width 19 height 18
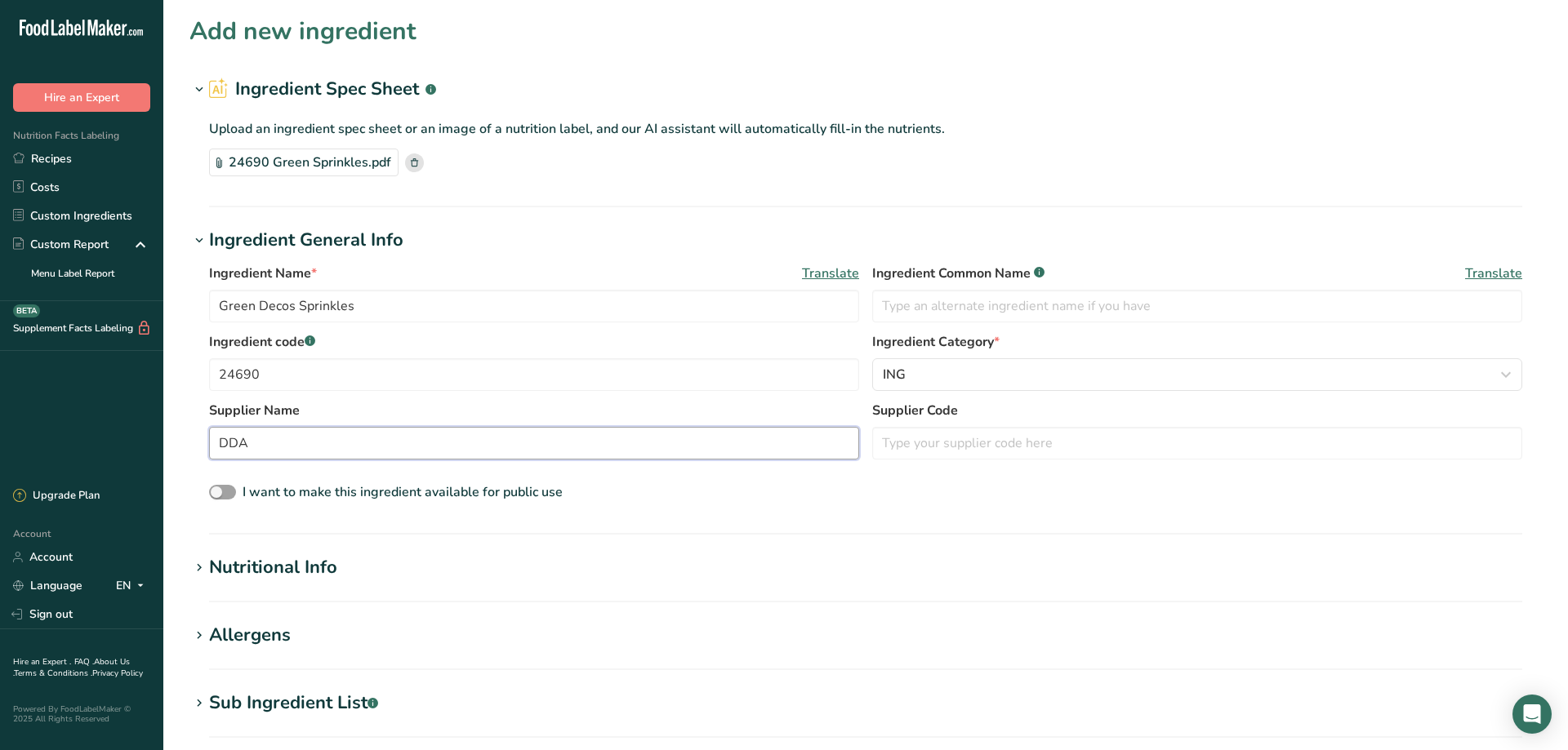
drag, startPoint x: 279, startPoint y: 444, endPoint x: 169, endPoint y: 437, distance: 110.2
click at [209, 437] on input "DDA" at bounding box center [534, 443] width 650 height 32
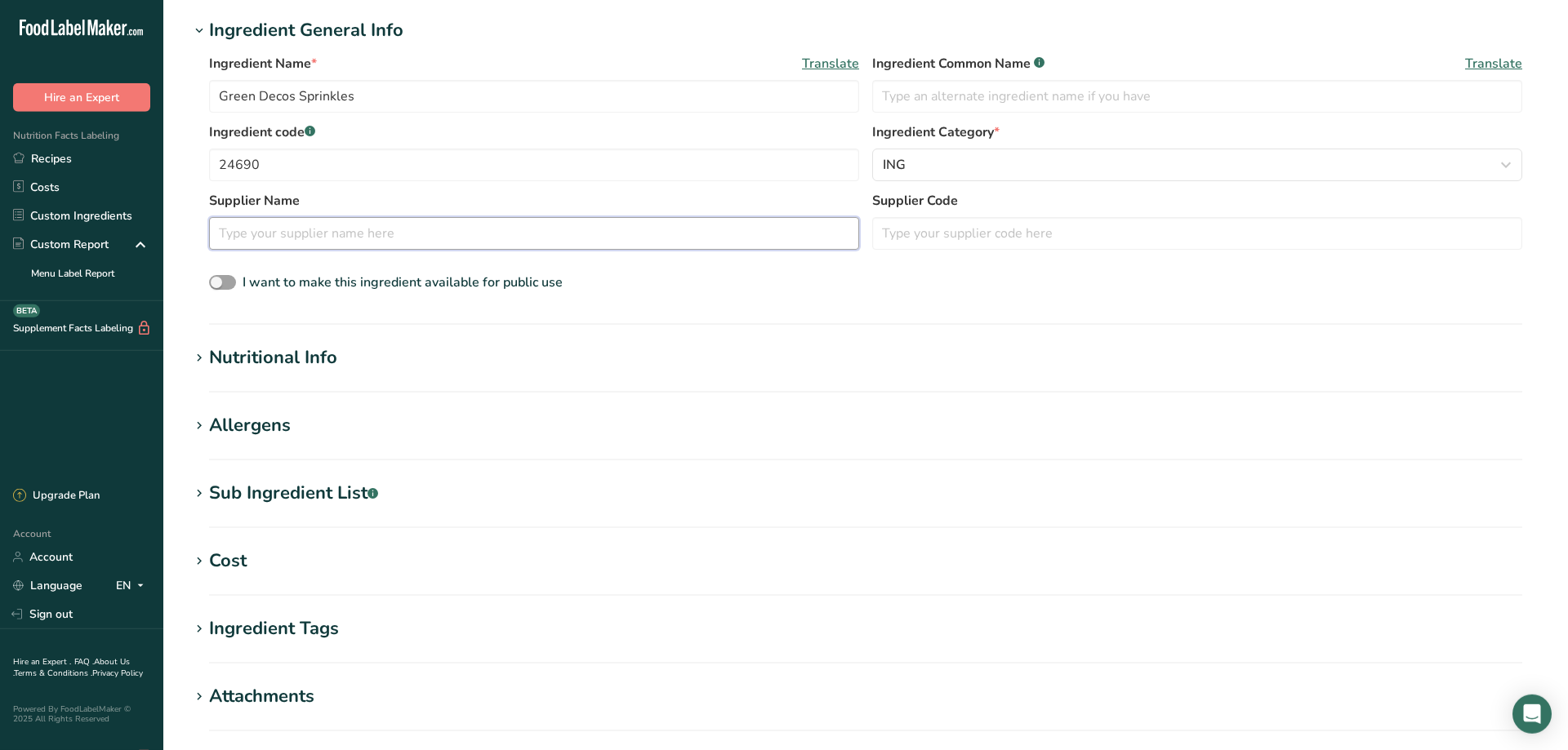
scroll to position [222, 0]
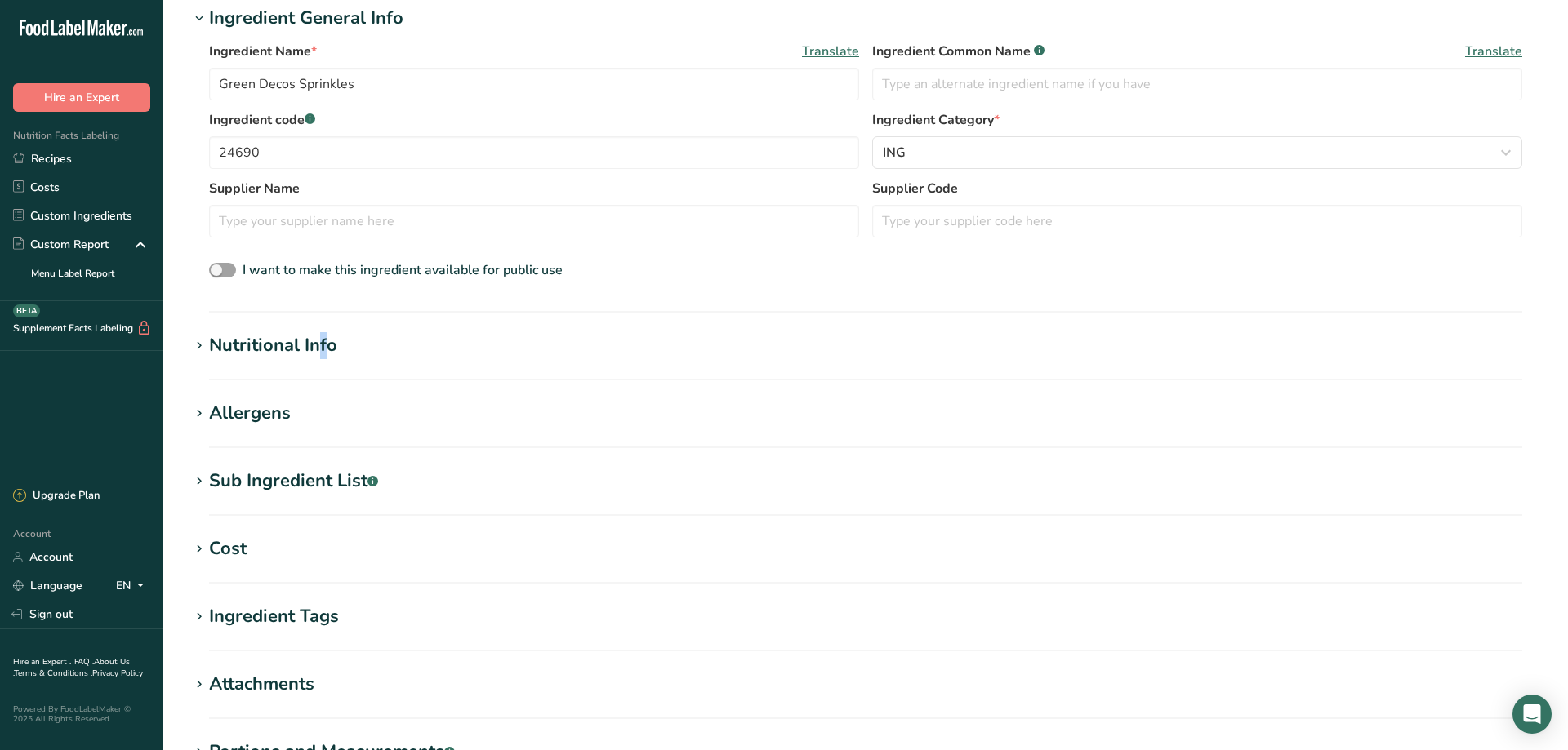
click at [242, 347] on div "Nutritional Info" at bounding box center [273, 345] width 129 height 27
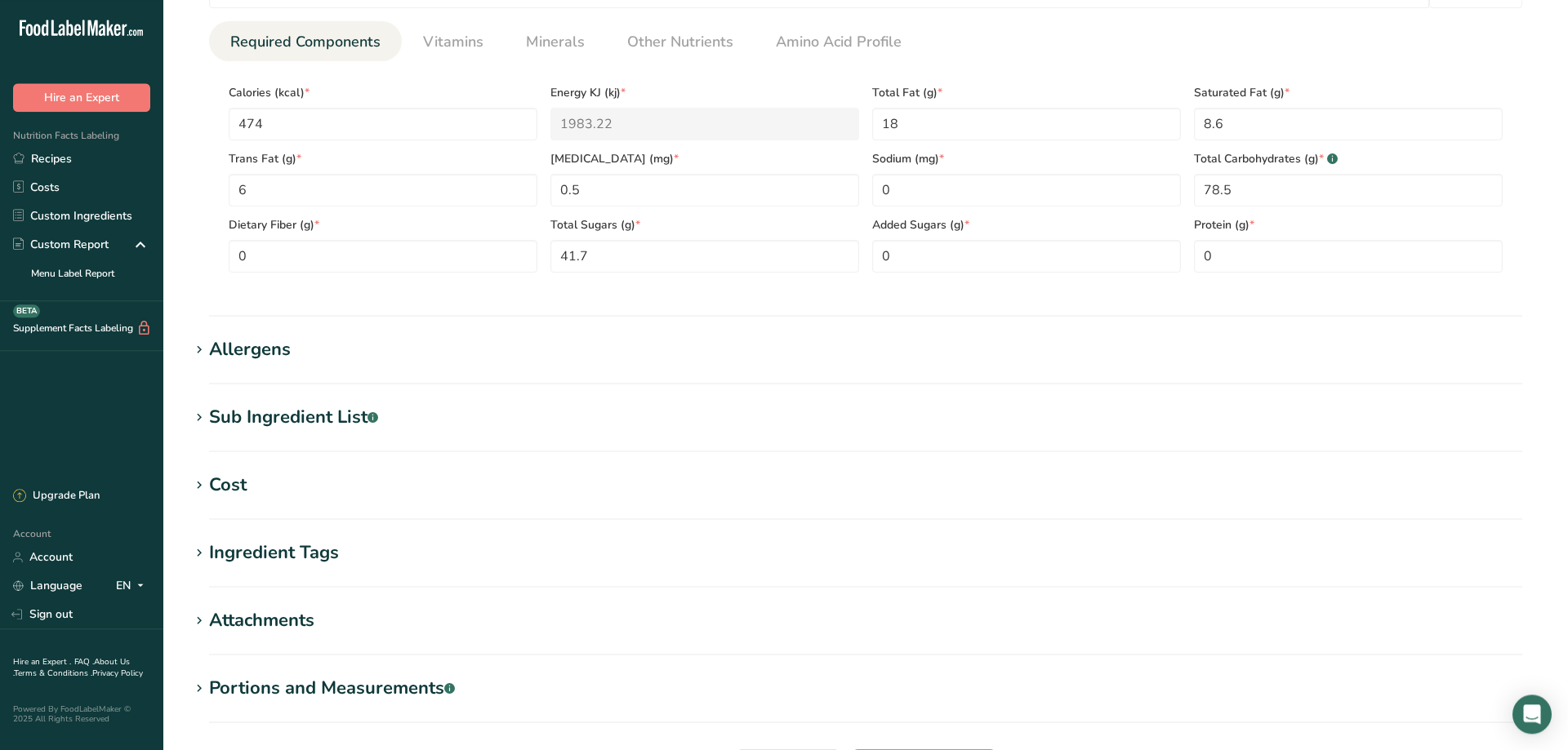
scroll to position [666, 0]
click at [205, 350] on icon at bounding box center [199, 348] width 15 height 23
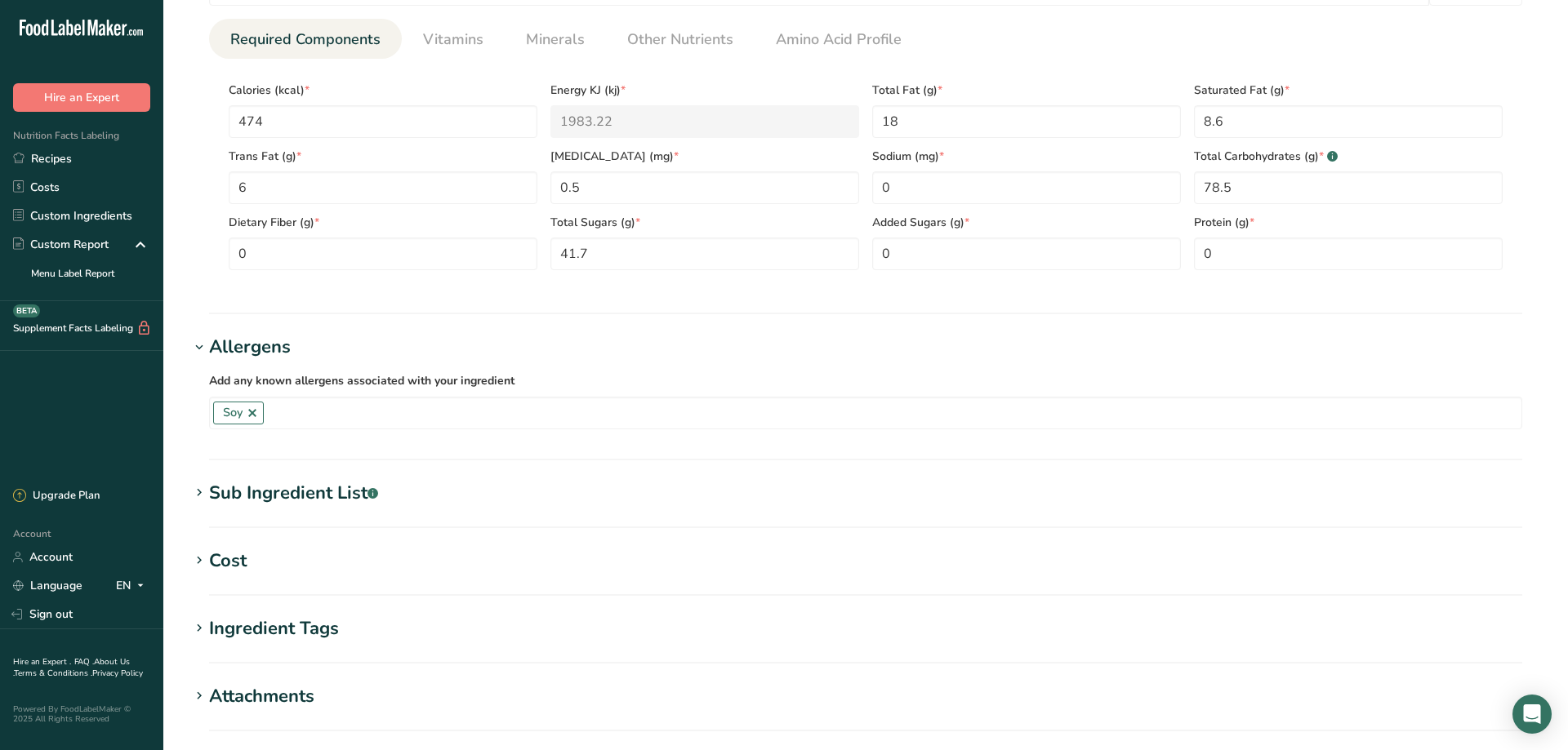
click at [226, 493] on div "Sub Ingredient List .a-a{fill:#347362;}.b-a{fill:#fff;}" at bounding box center [293, 493] width 169 height 27
click at [255, 555] on textarea at bounding box center [866, 575] width 1314 height 79
paste textarea "SUGAR, CORN STARCH, VEGETABLE OIL (PALM KERNEL AND/OR PALM OIL), SOY [MEDICAL_D…"
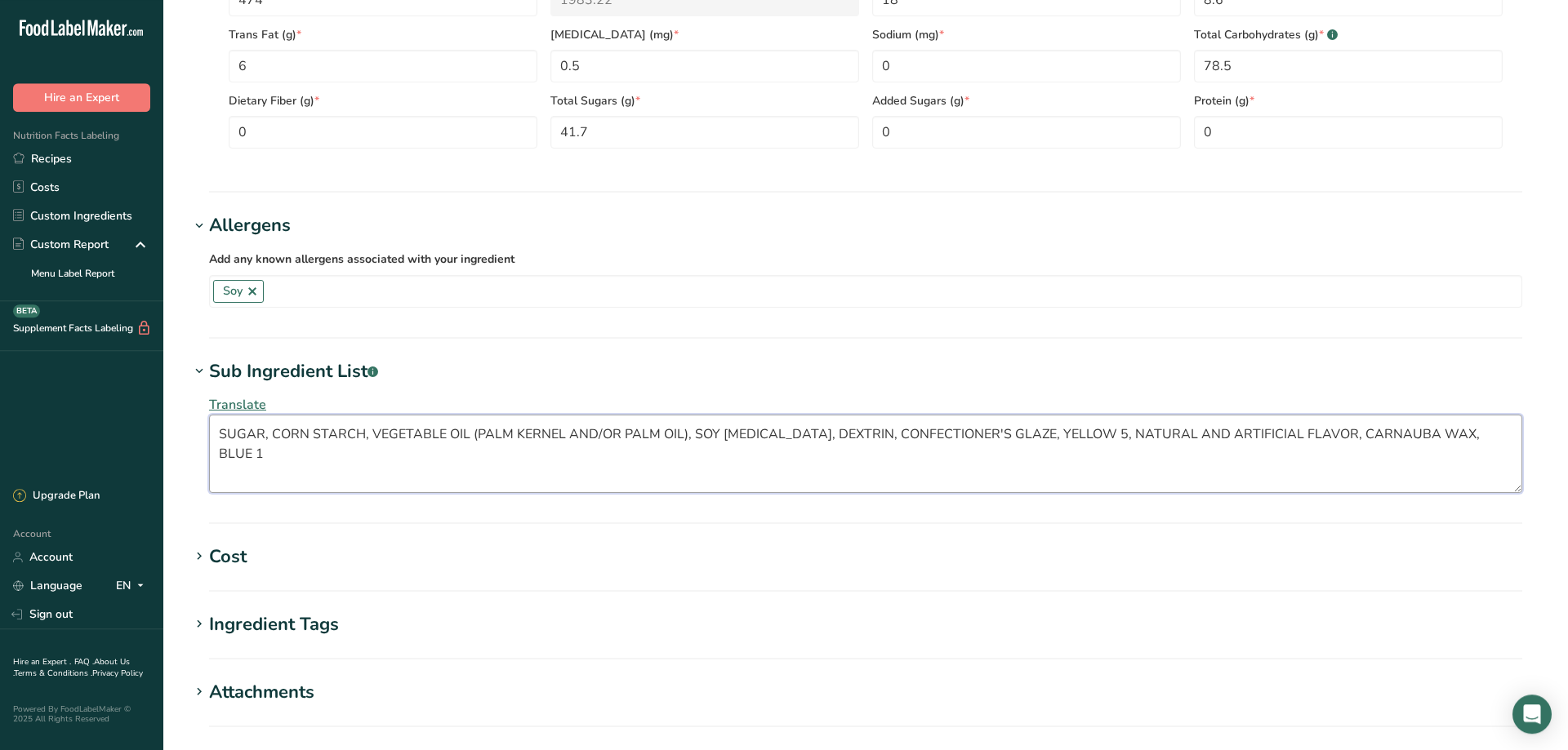
scroll to position [1030, 0]
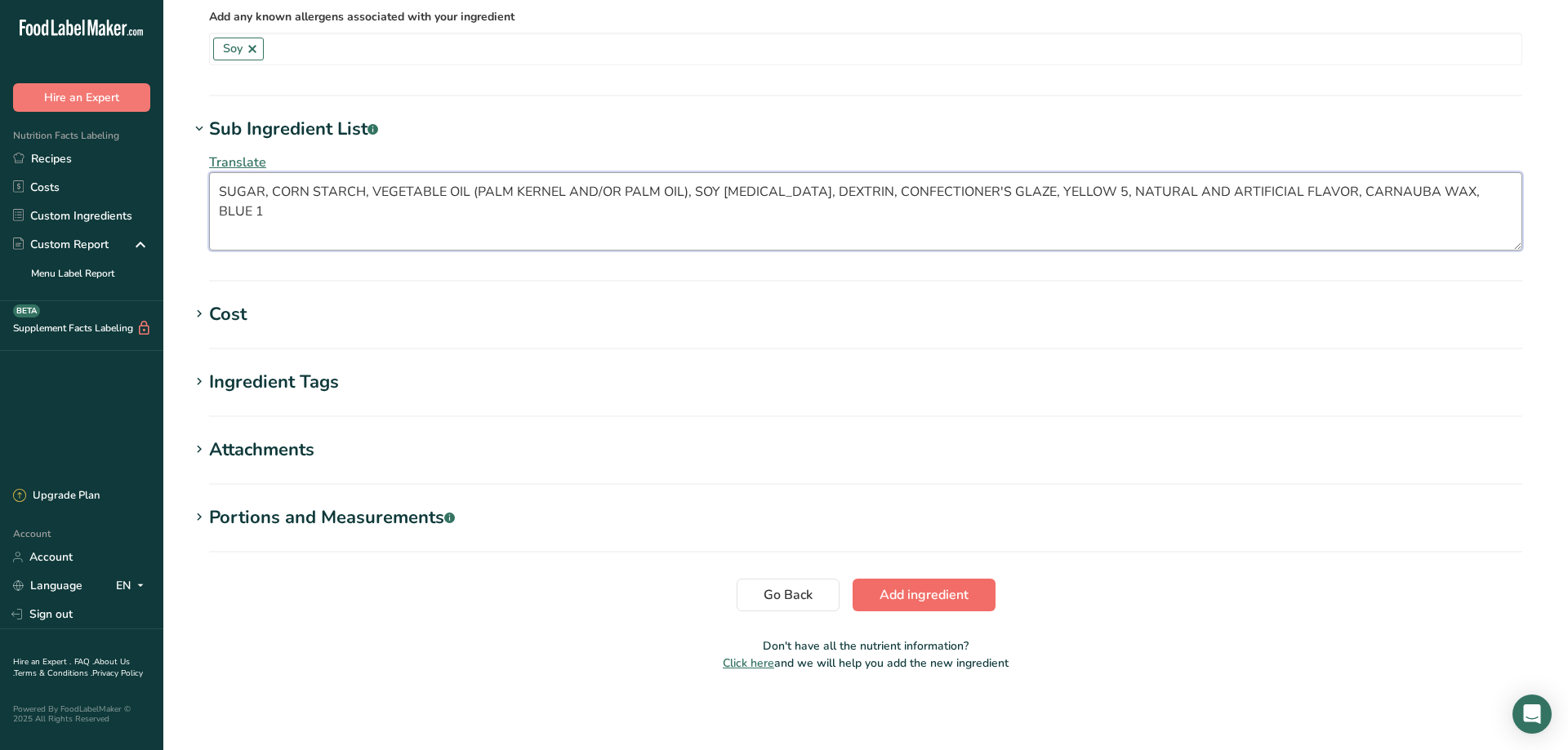
type textarea "SUGAR, CORN STARCH, VEGETABLE OIL (PALM KERNEL AND/OR PALM OIL), SOY [MEDICAL_D…"
click at [925, 600] on span "Add ingredient" at bounding box center [924, 595] width 89 height 19
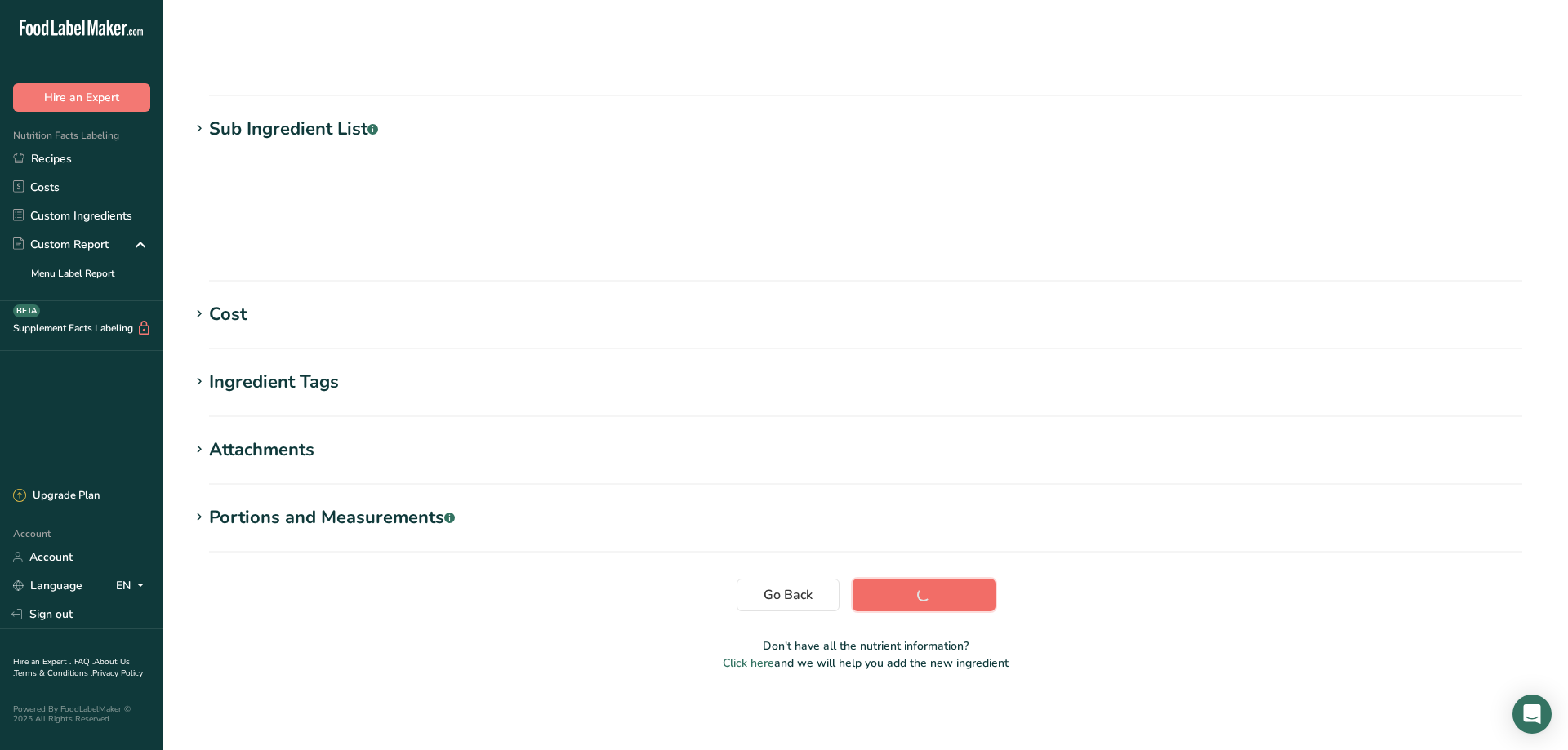
scroll to position [114, 0]
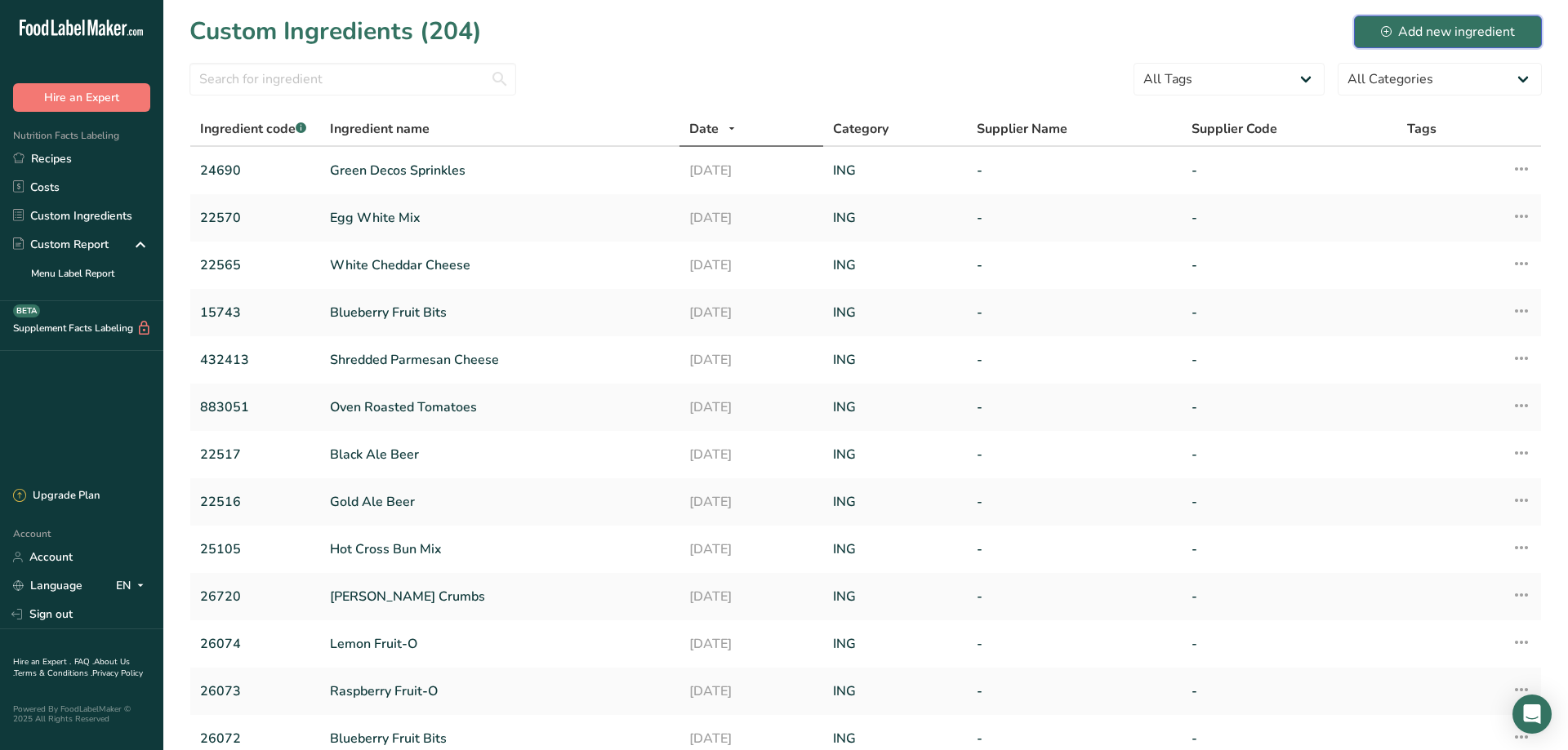
click at [1426, 26] on div "Add new ingredient" at bounding box center [1448, 31] width 134 height 19
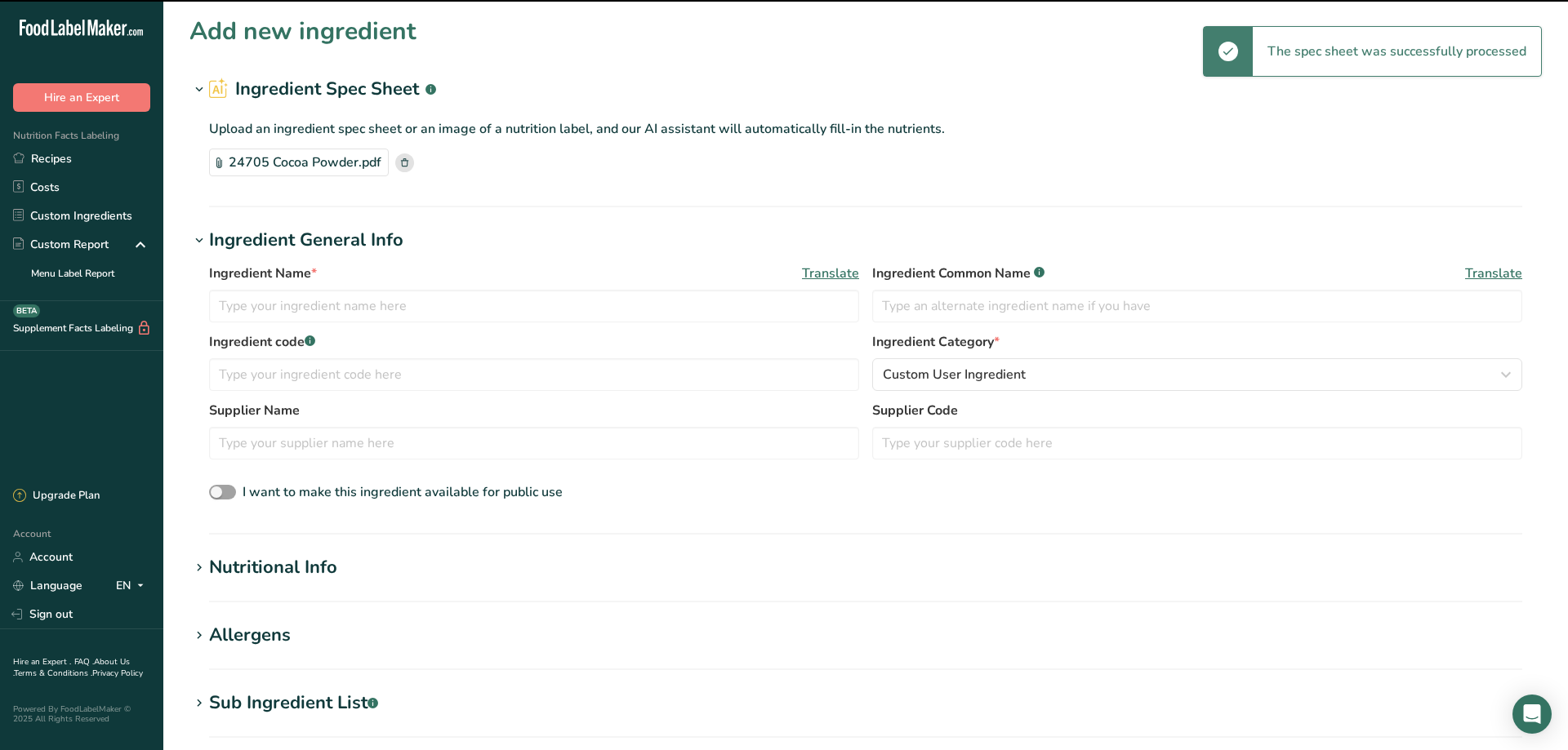
type input "Cocoa Powder"
type input "ING 24705 10-12 Cocoa Powder 121123"
type input "[PERSON_NAME] via [PERSON_NAME]"
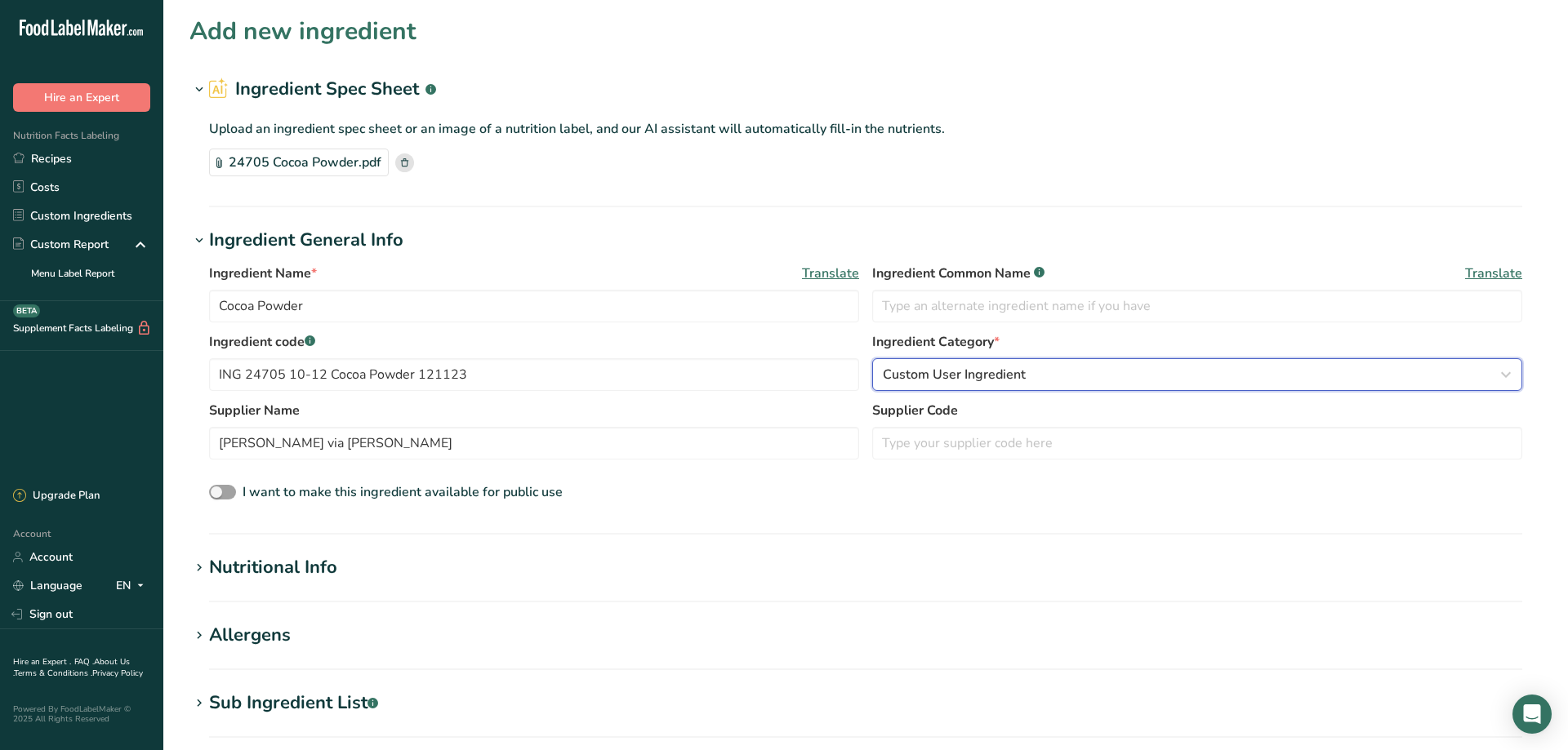
click at [997, 375] on span "Custom User Ingredient" at bounding box center [954, 375] width 143 height 19
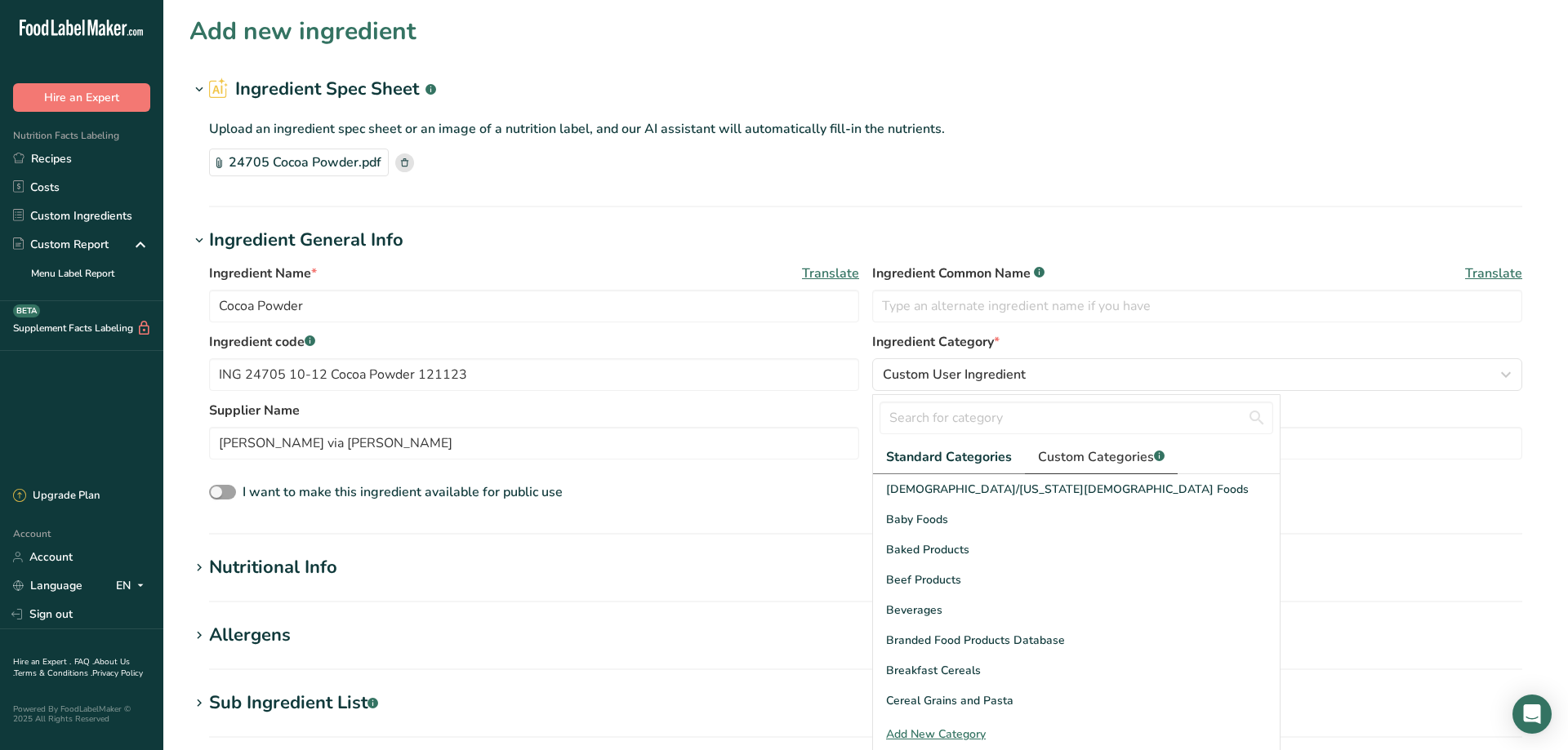
click at [1114, 457] on span "Custom Categories .a-a{fill:#347362;}.b-a{fill:#fff;}" at bounding box center [1101, 457] width 127 height 19
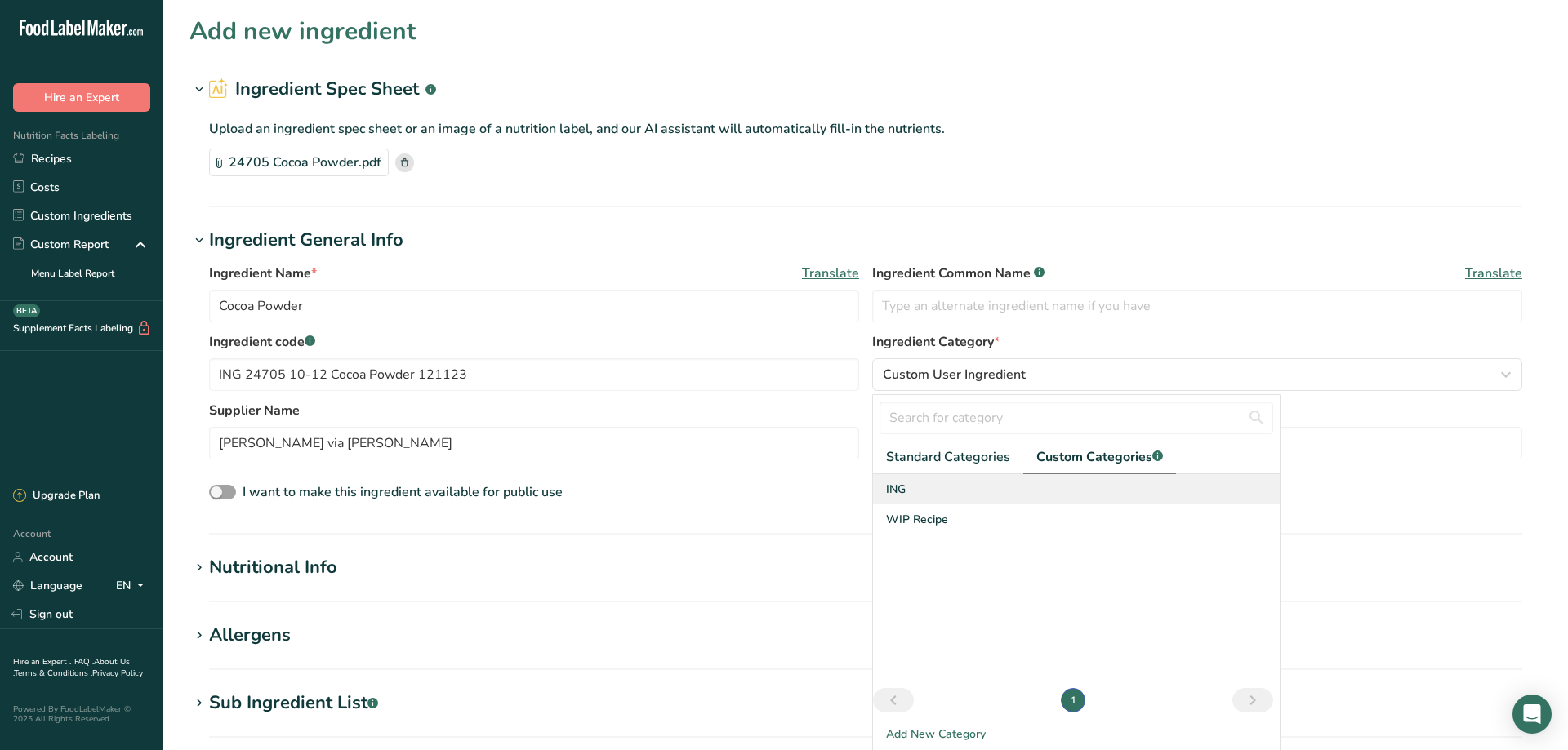
click at [912, 488] on div "ING" at bounding box center [1077, 489] width 407 height 31
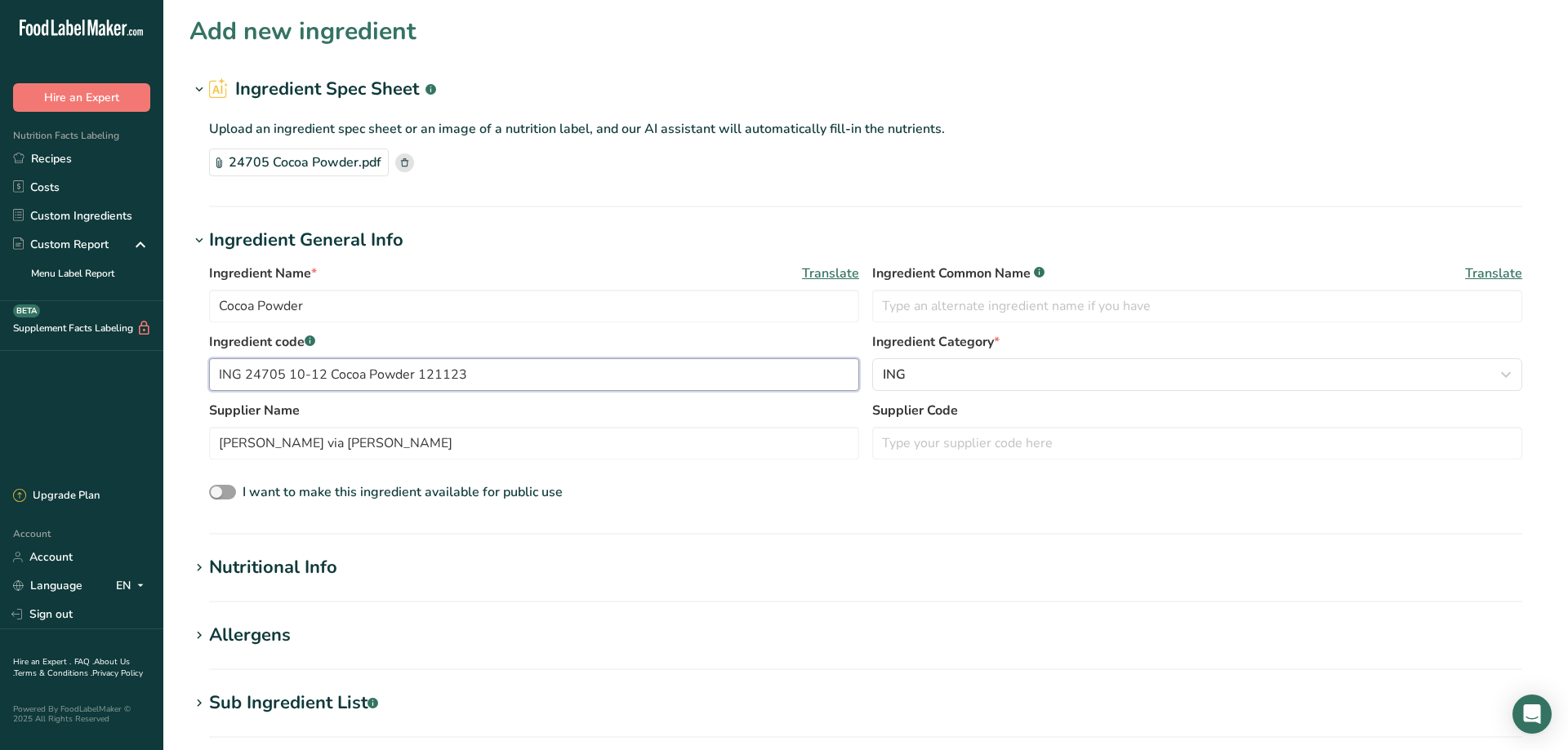
click at [331, 373] on input "ING 24705 10-12 Cocoa Powder 121123" at bounding box center [534, 375] width 650 height 32
click at [378, 373] on input "Cocoa Powder 121123" at bounding box center [534, 375] width 650 height 32
type input "C"
type input "24705"
drag, startPoint x: 347, startPoint y: 451, endPoint x: 53, endPoint y: 428, distance: 294.9
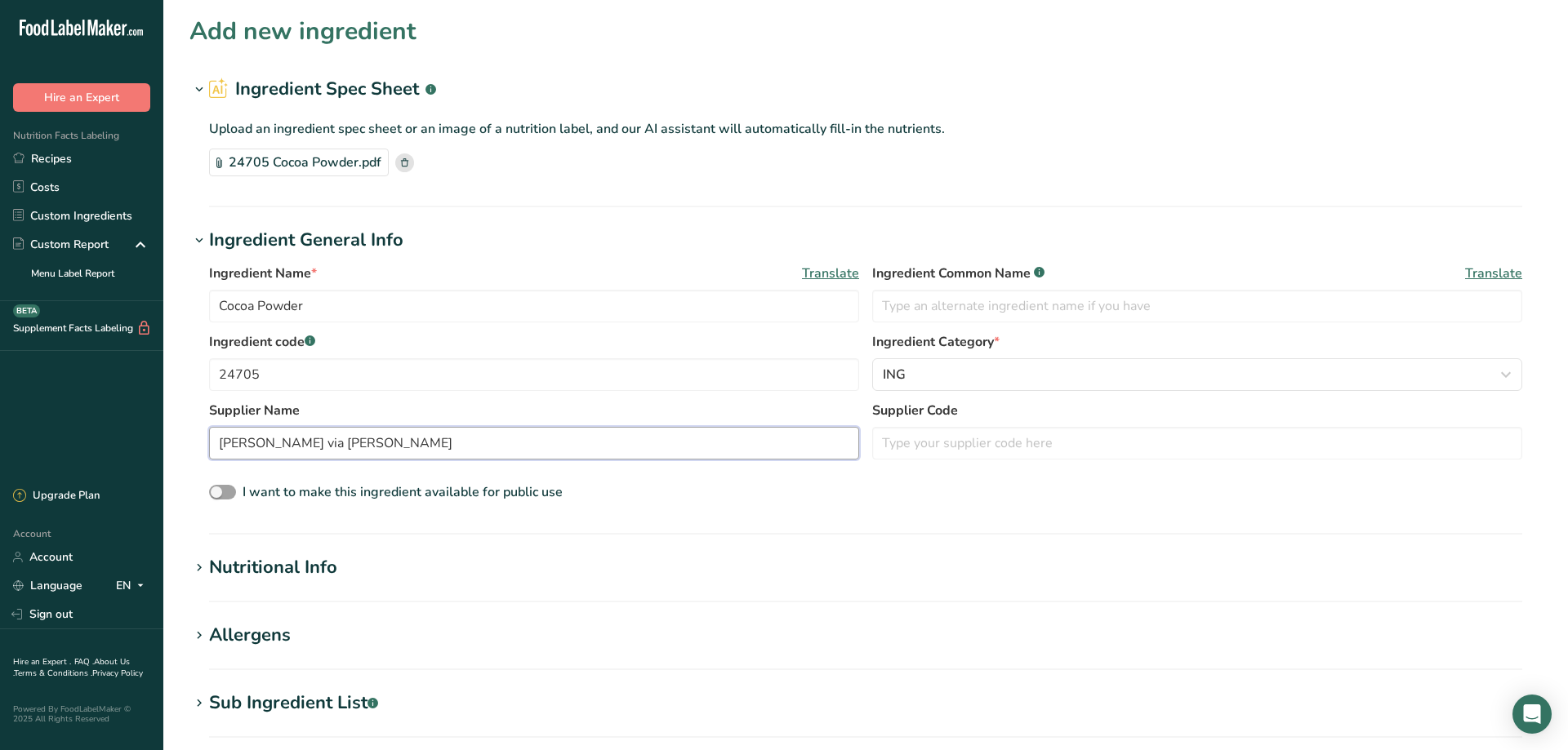
click at [209, 429] on input "[PERSON_NAME] via [PERSON_NAME]" at bounding box center [534, 443] width 650 height 32
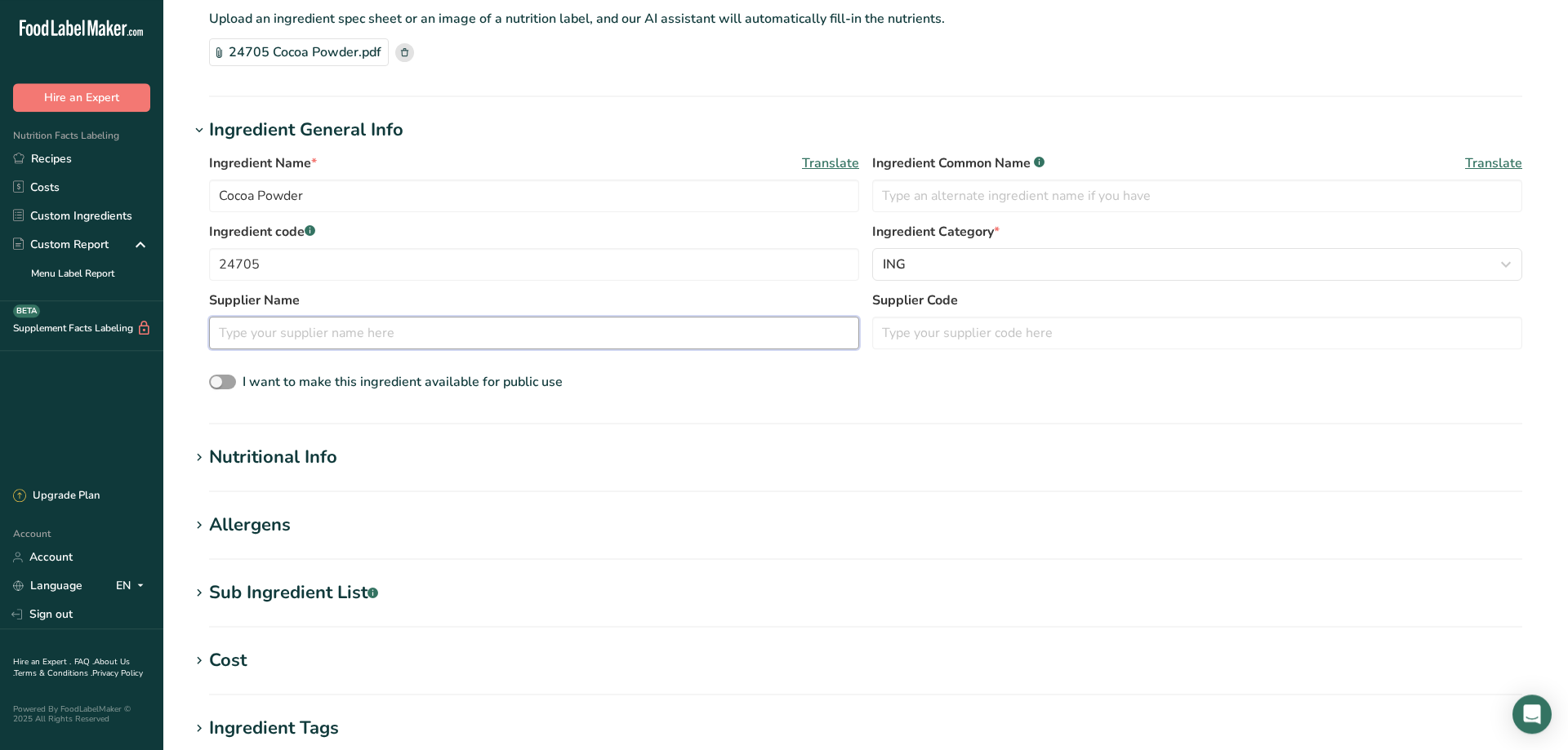
scroll to position [111, 0]
click at [197, 457] on icon at bounding box center [199, 457] width 15 height 23
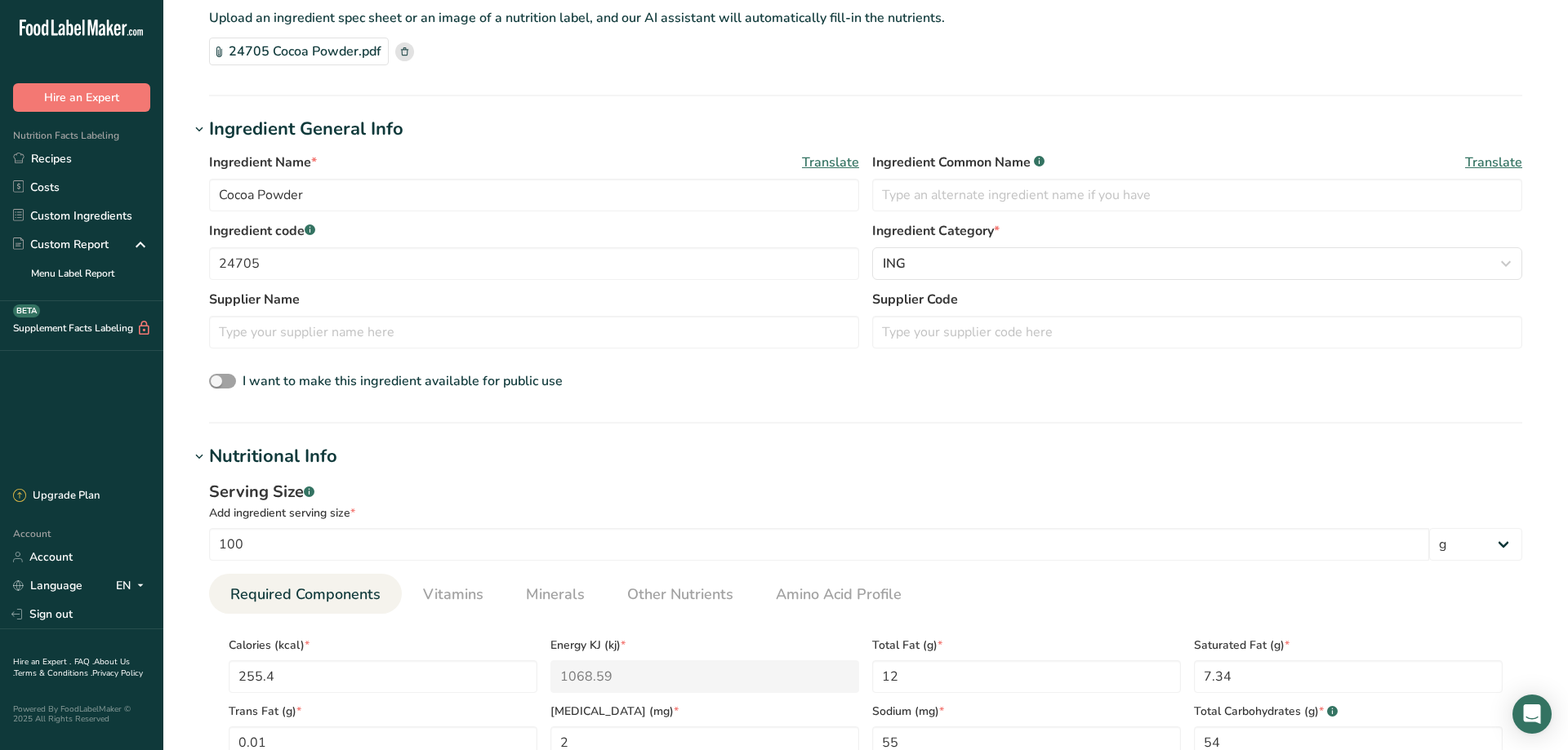
click at [197, 456] on icon at bounding box center [199, 457] width 15 height 23
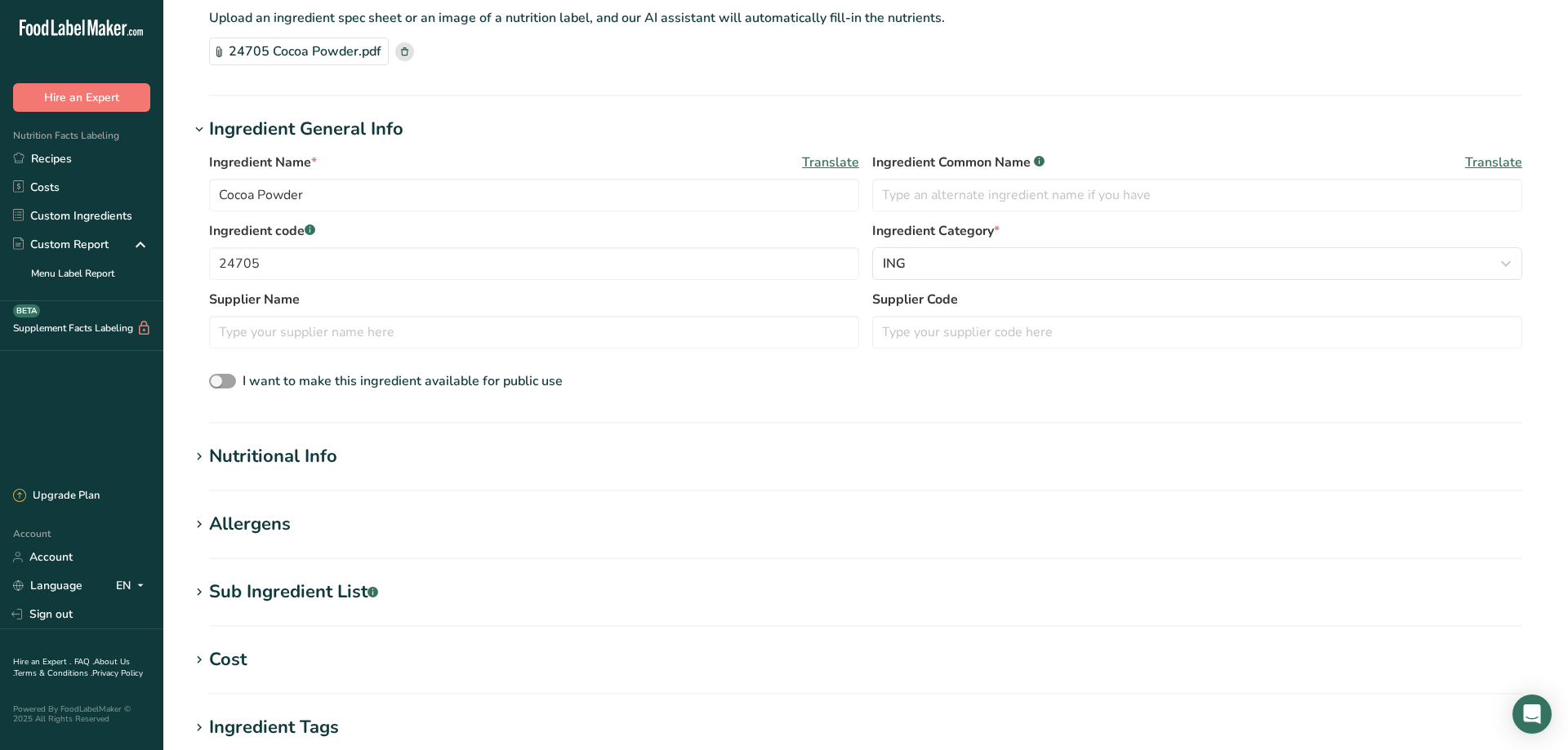
click at [199, 524] on icon at bounding box center [199, 524] width 15 height 23
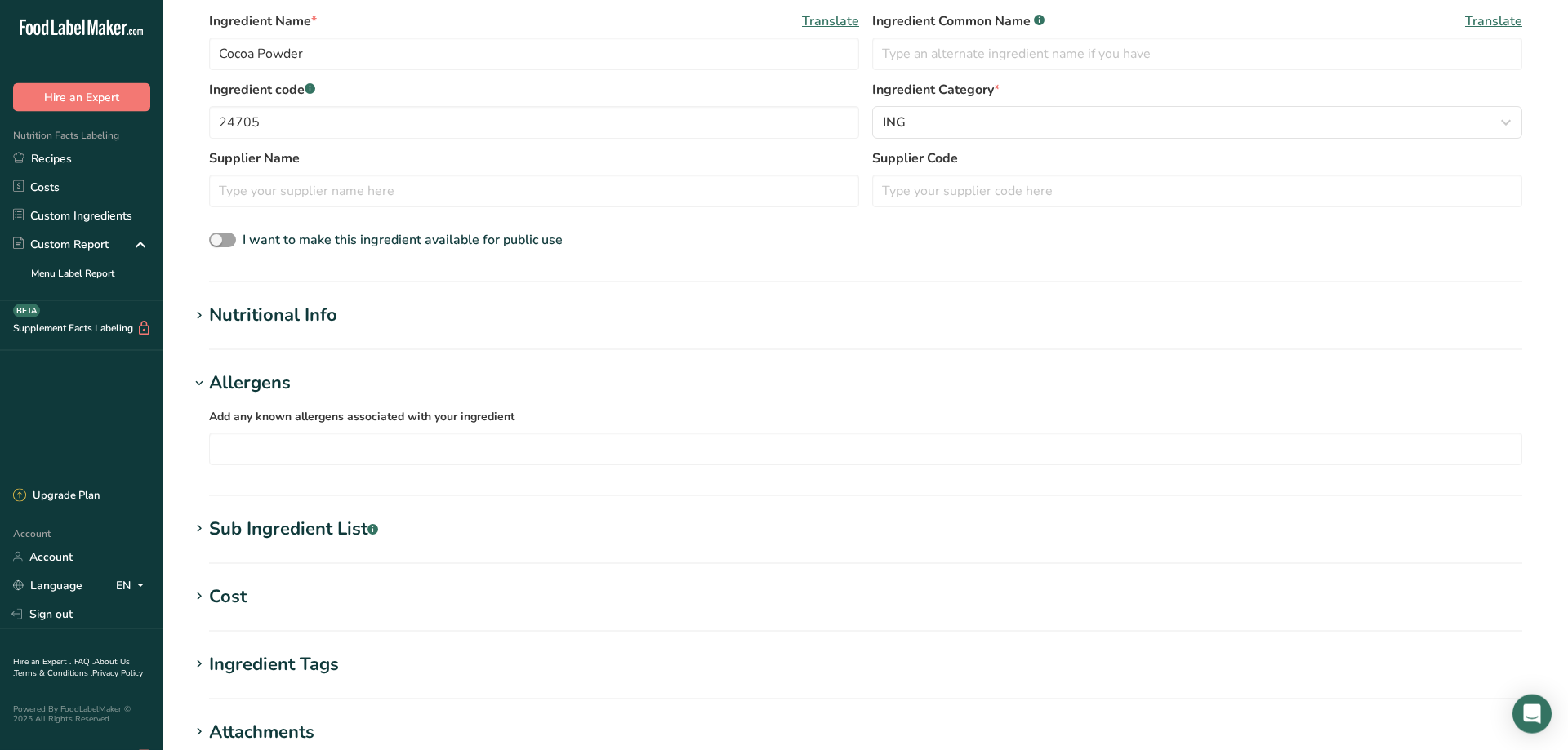
scroll to position [333, 0]
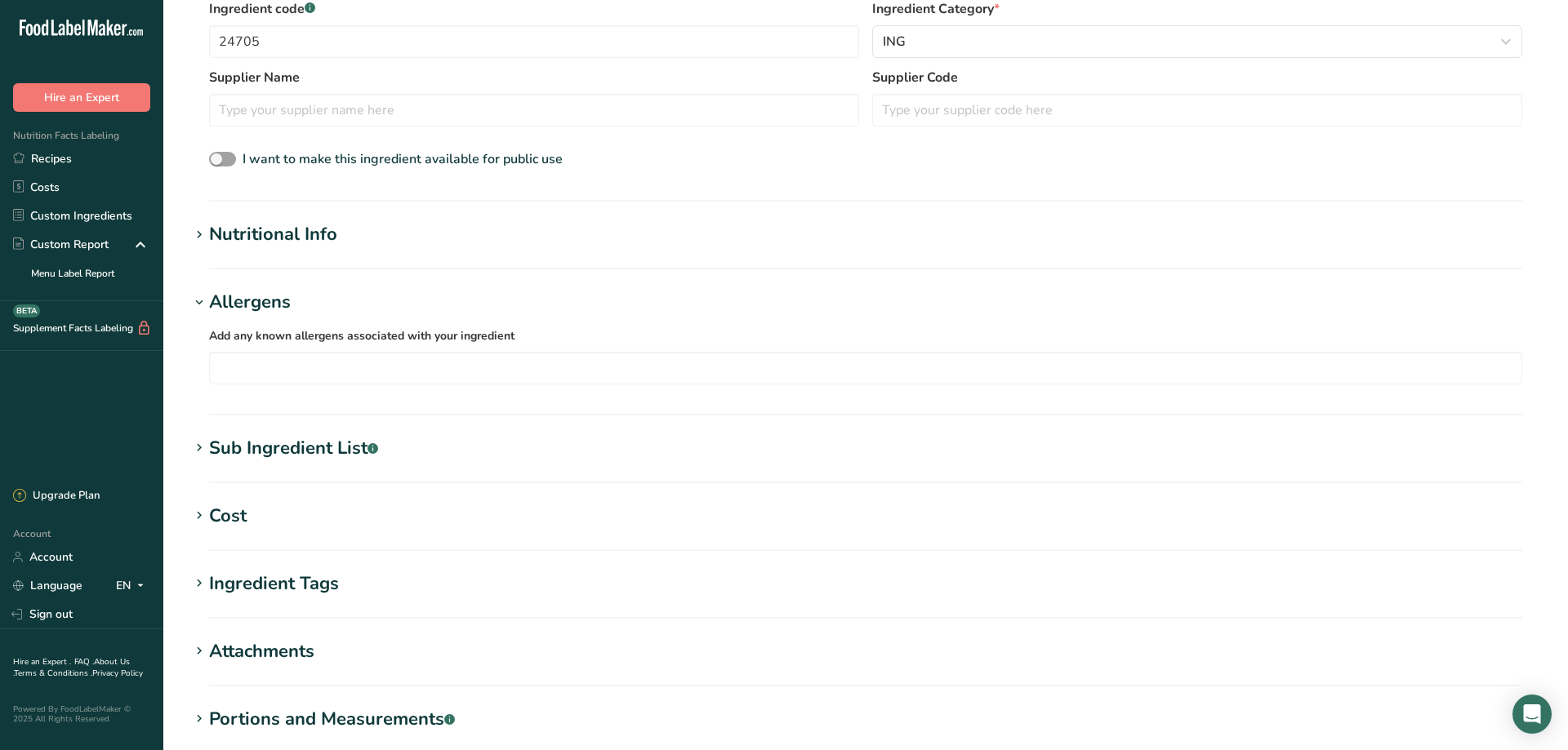
click at [195, 447] on icon at bounding box center [199, 448] width 15 height 23
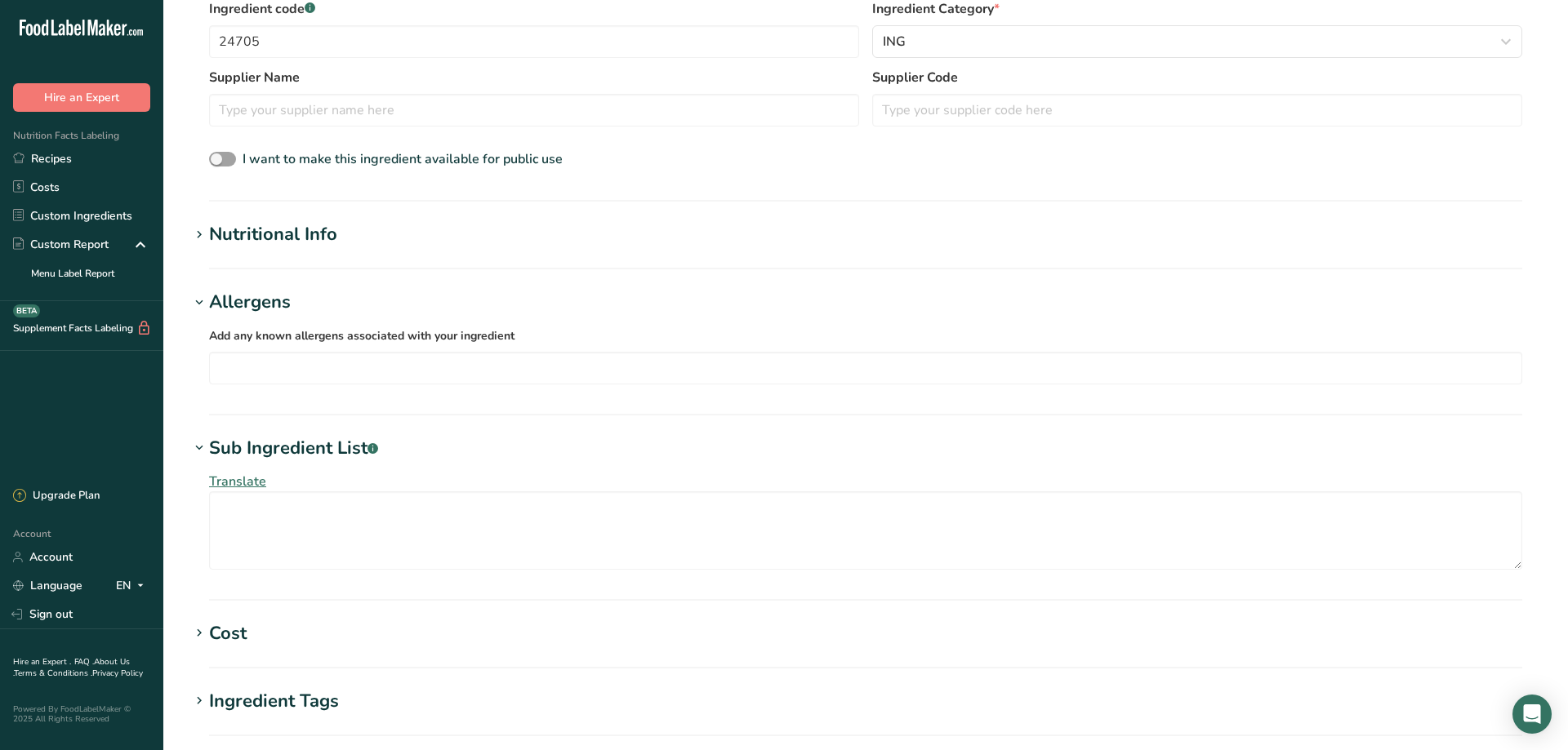
click at [195, 447] on icon at bounding box center [199, 448] width 15 height 23
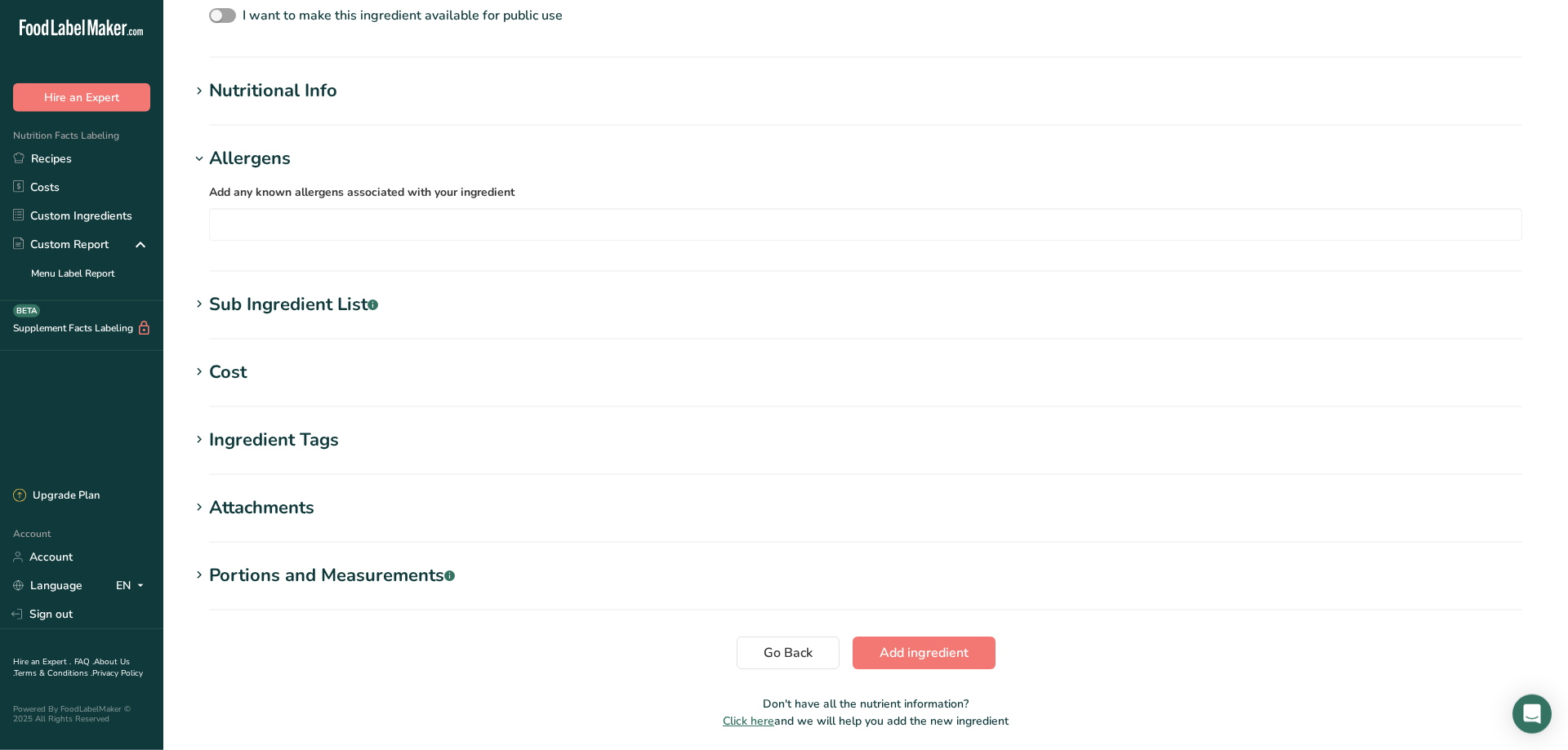
scroll to position [535, 0]
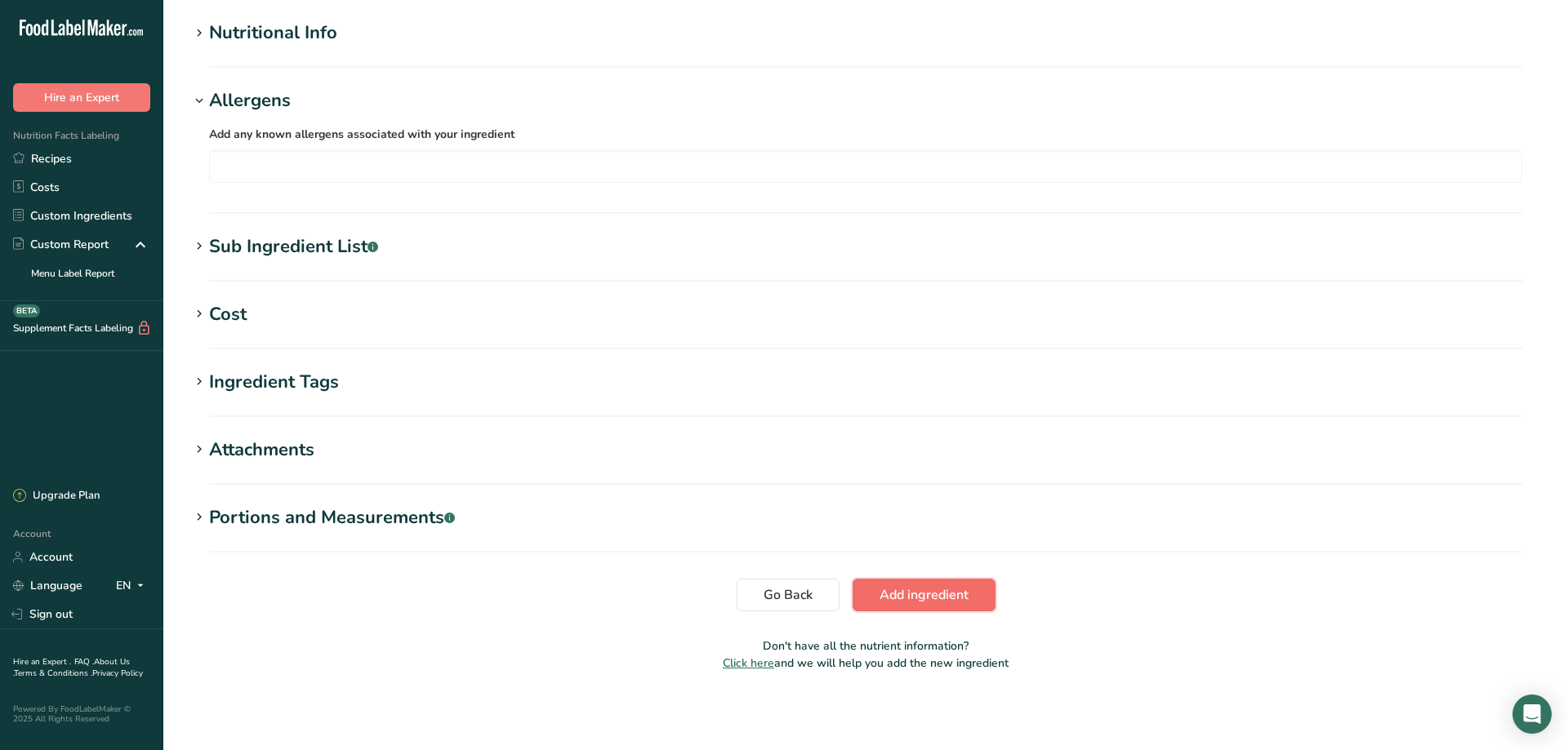
click at [945, 597] on span "Add ingredient" at bounding box center [924, 595] width 89 height 19
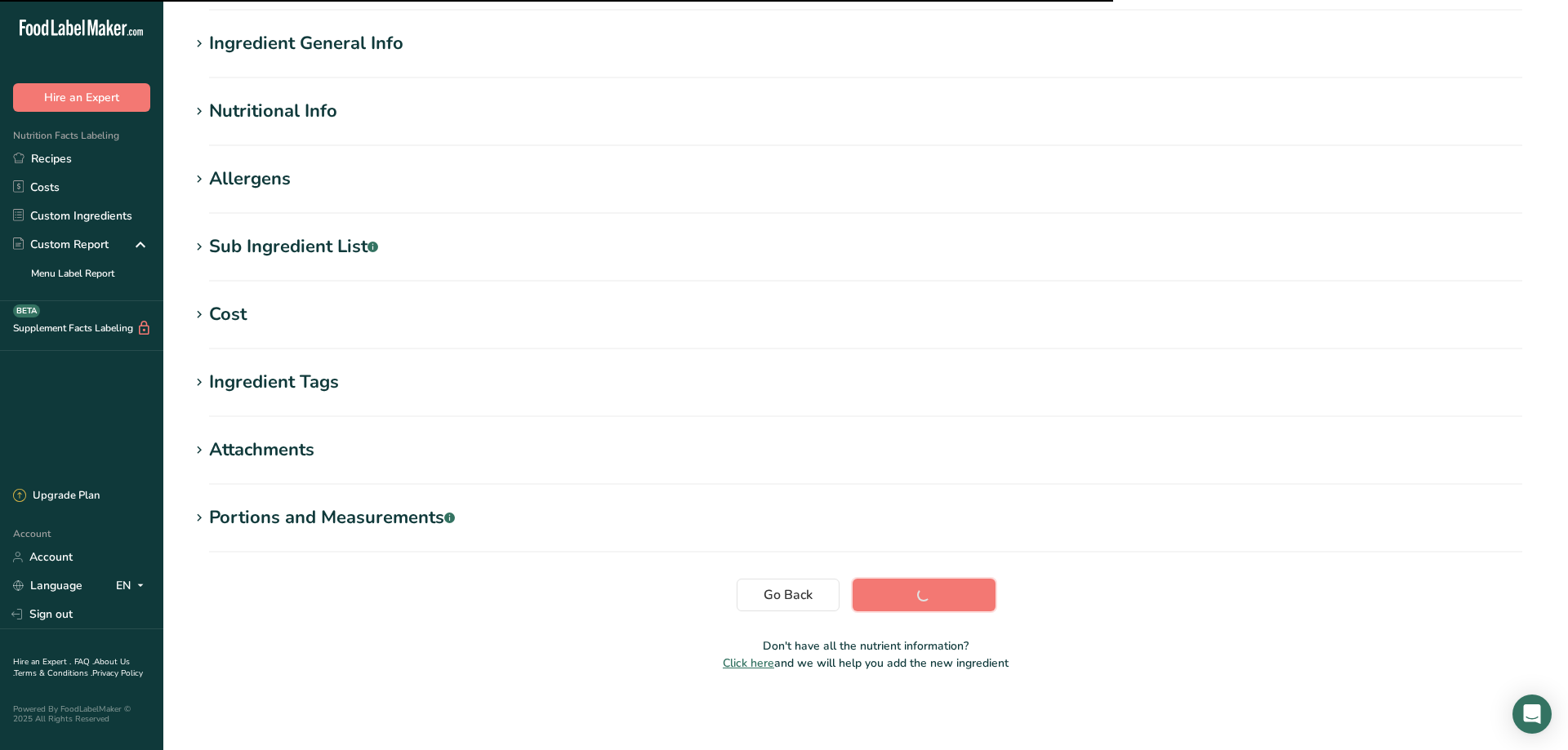
scroll to position [114, 0]
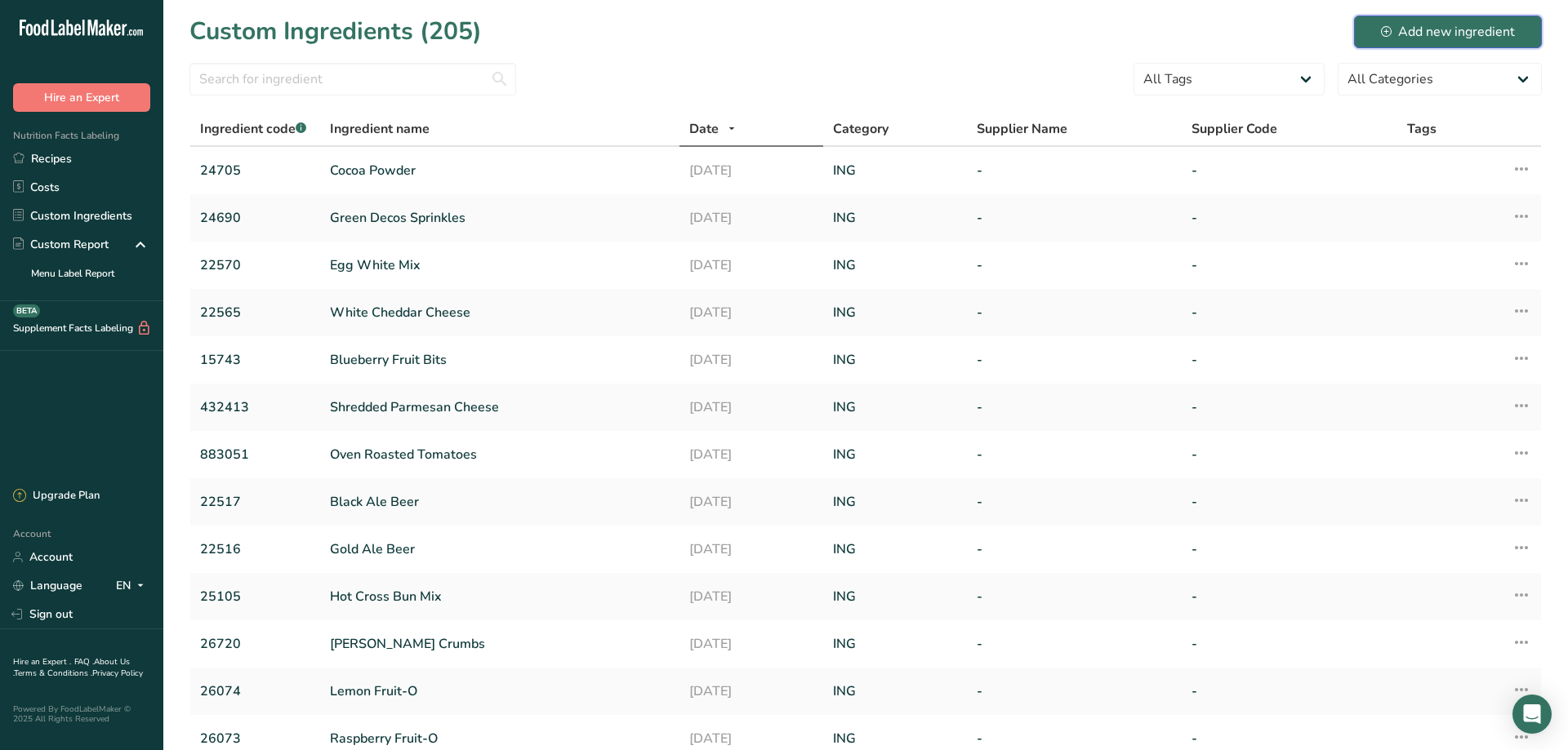
click at [1455, 32] on div "Add new ingredient" at bounding box center [1448, 31] width 134 height 19
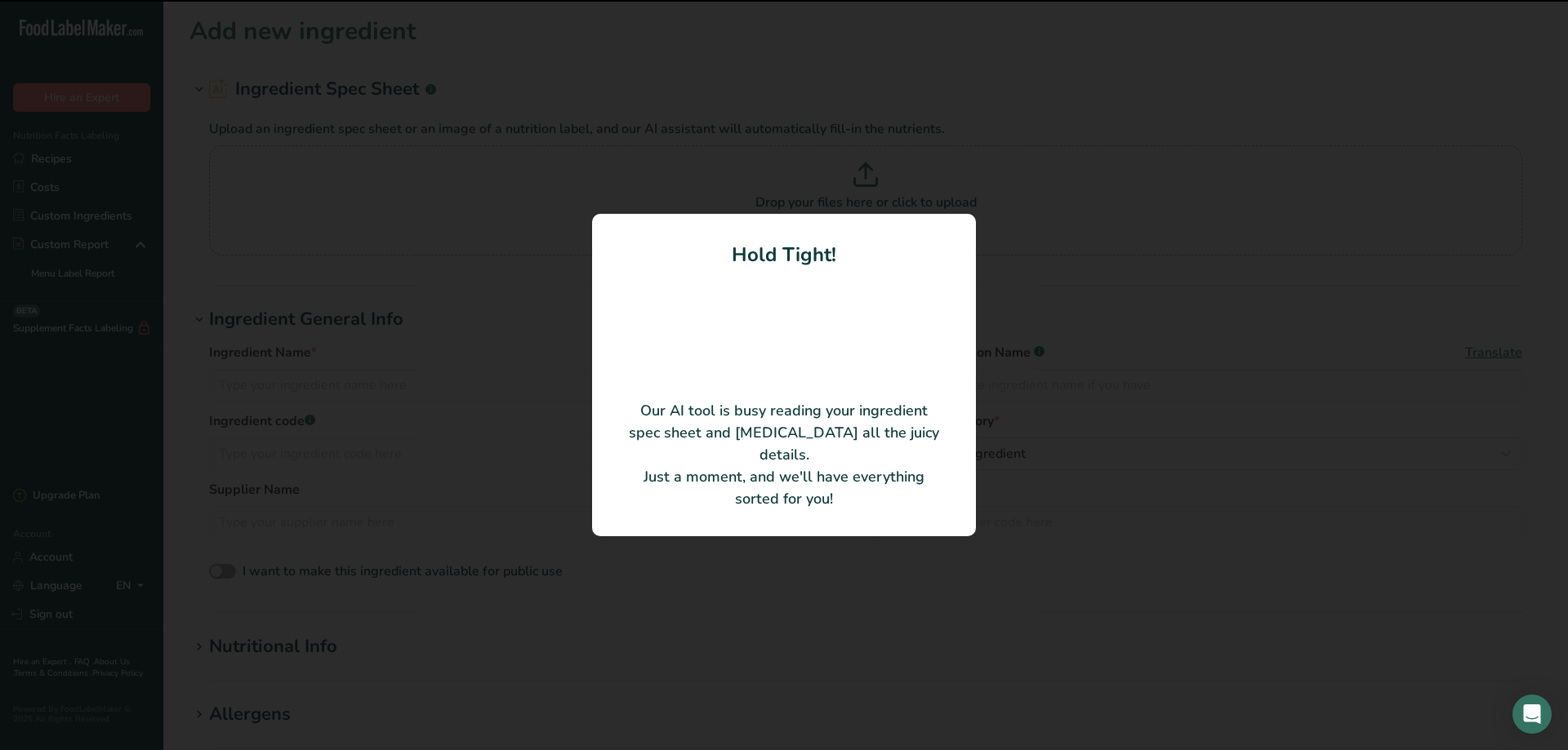
type input "Ground Cardamom"
type input "24795"
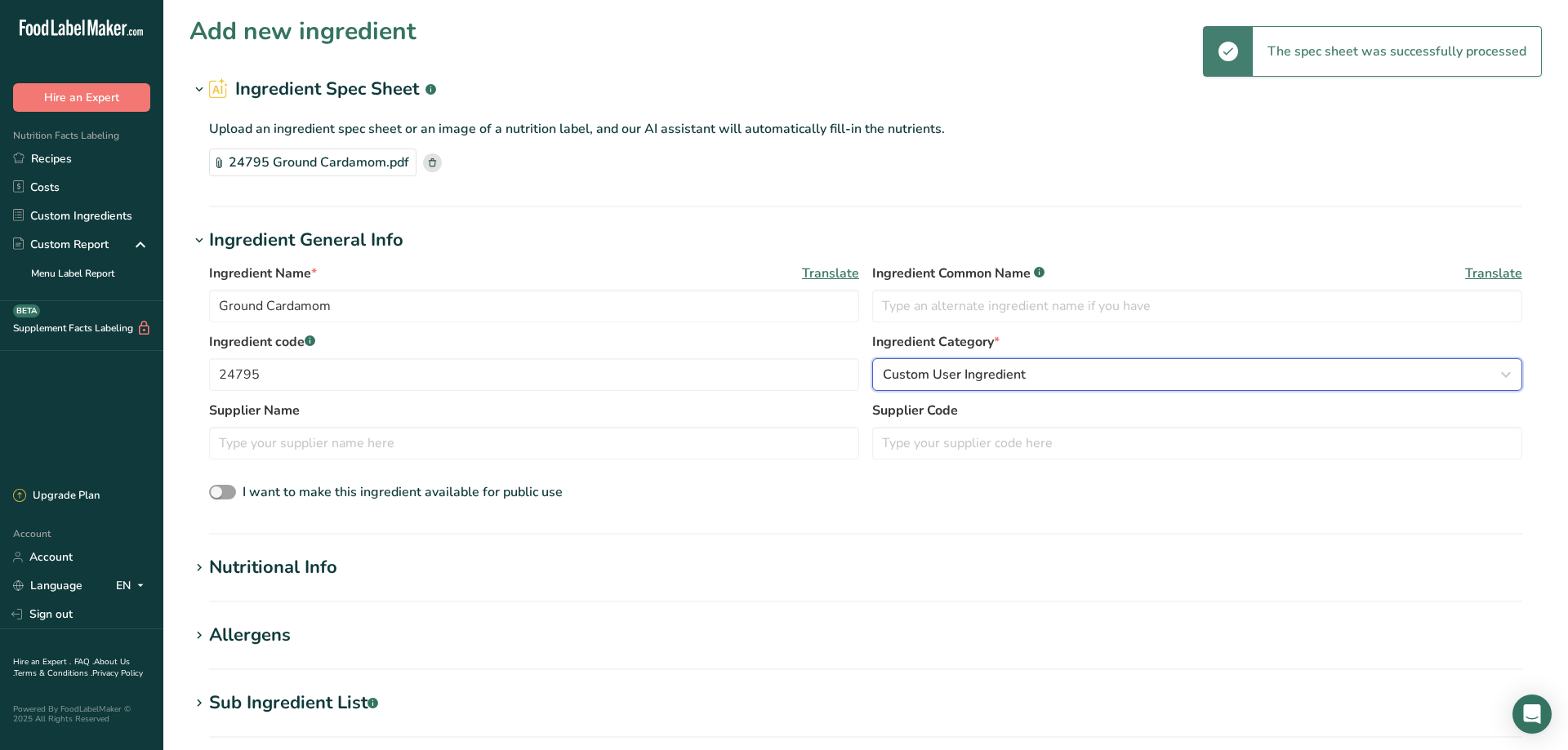
click at [990, 373] on span "Custom User Ingredient" at bounding box center [954, 375] width 143 height 19
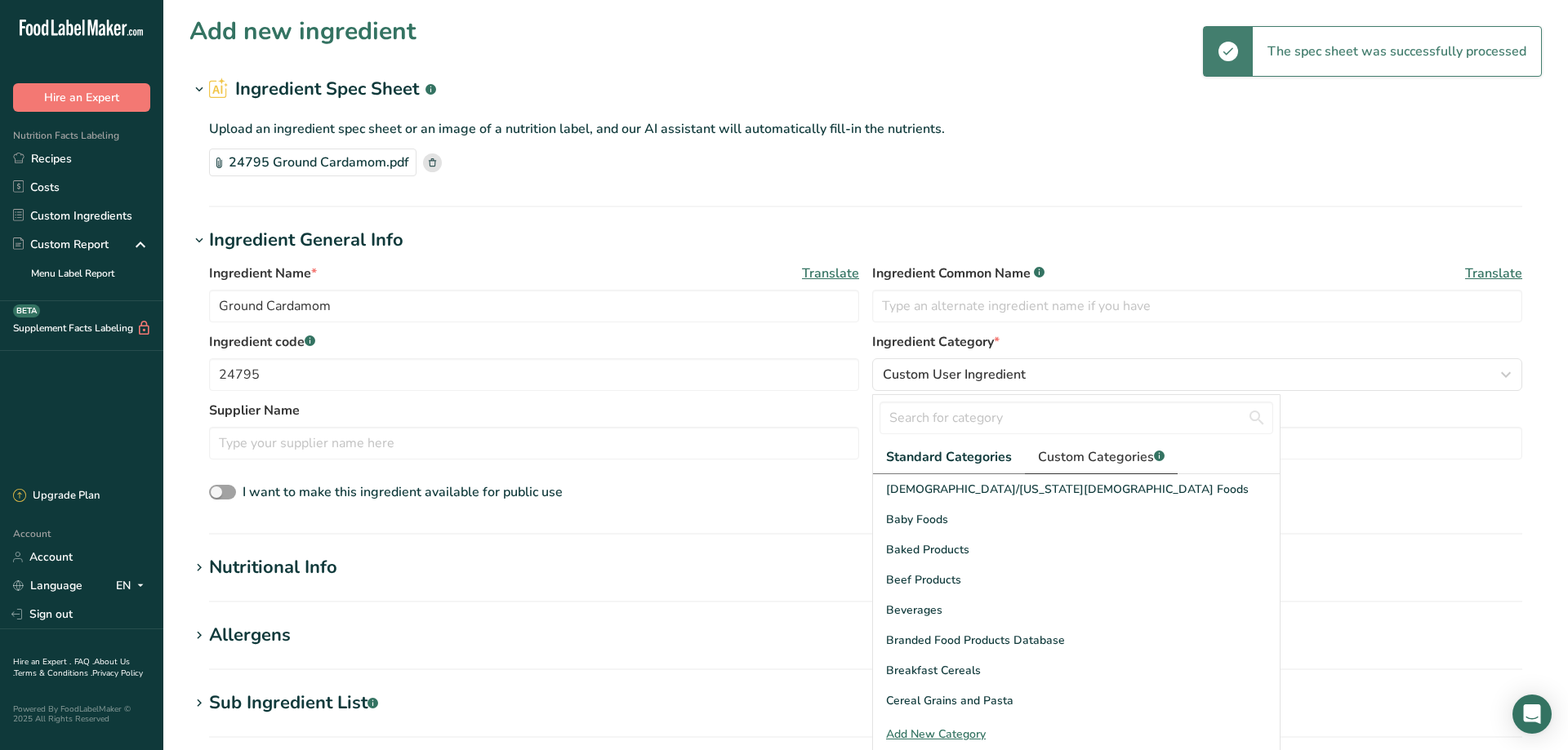
click at [1093, 457] on span "Custom Categories .a-a{fill:#347362;}.b-a{fill:#fff;}" at bounding box center [1101, 457] width 127 height 19
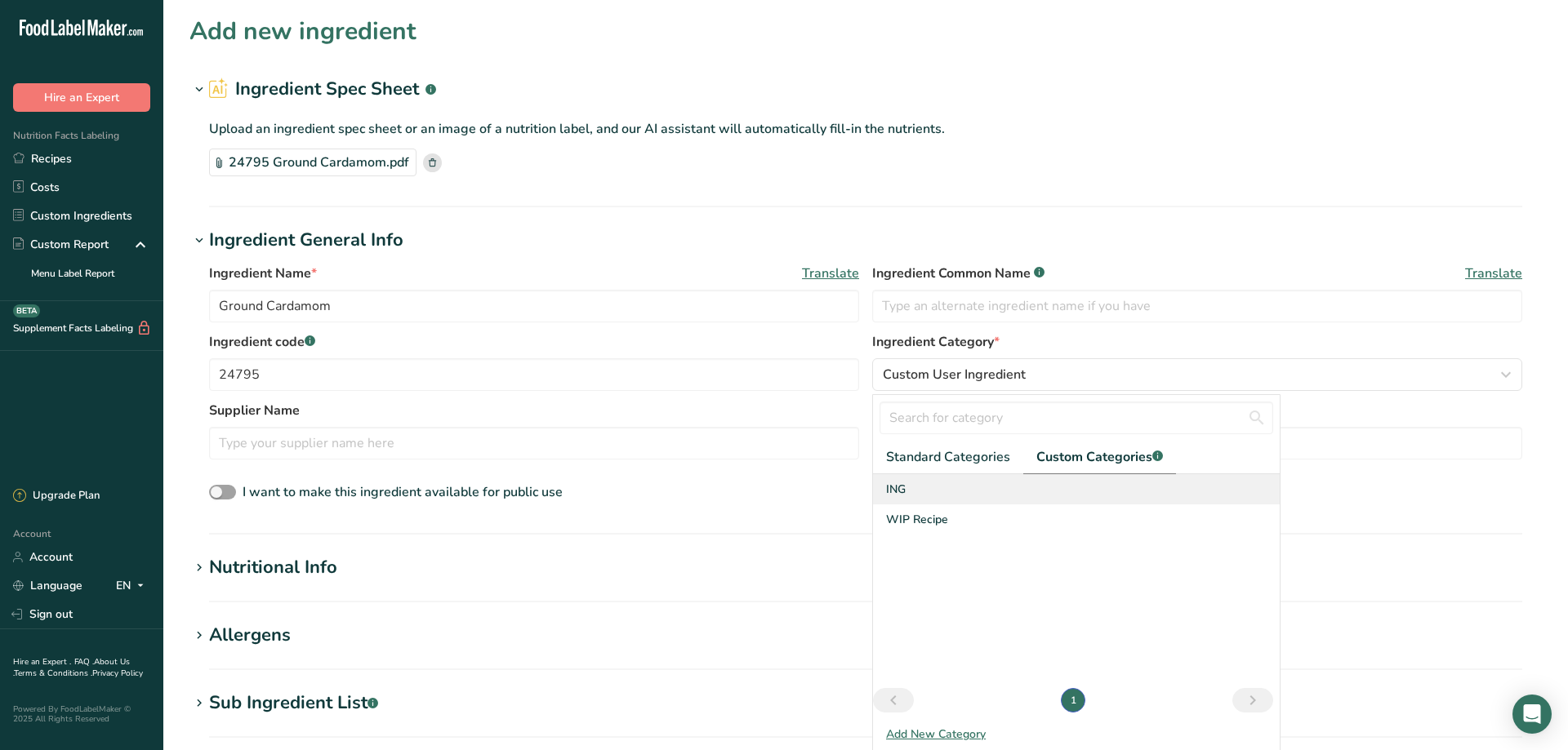
click at [904, 490] on span "ING" at bounding box center [895, 489] width 19 height 18
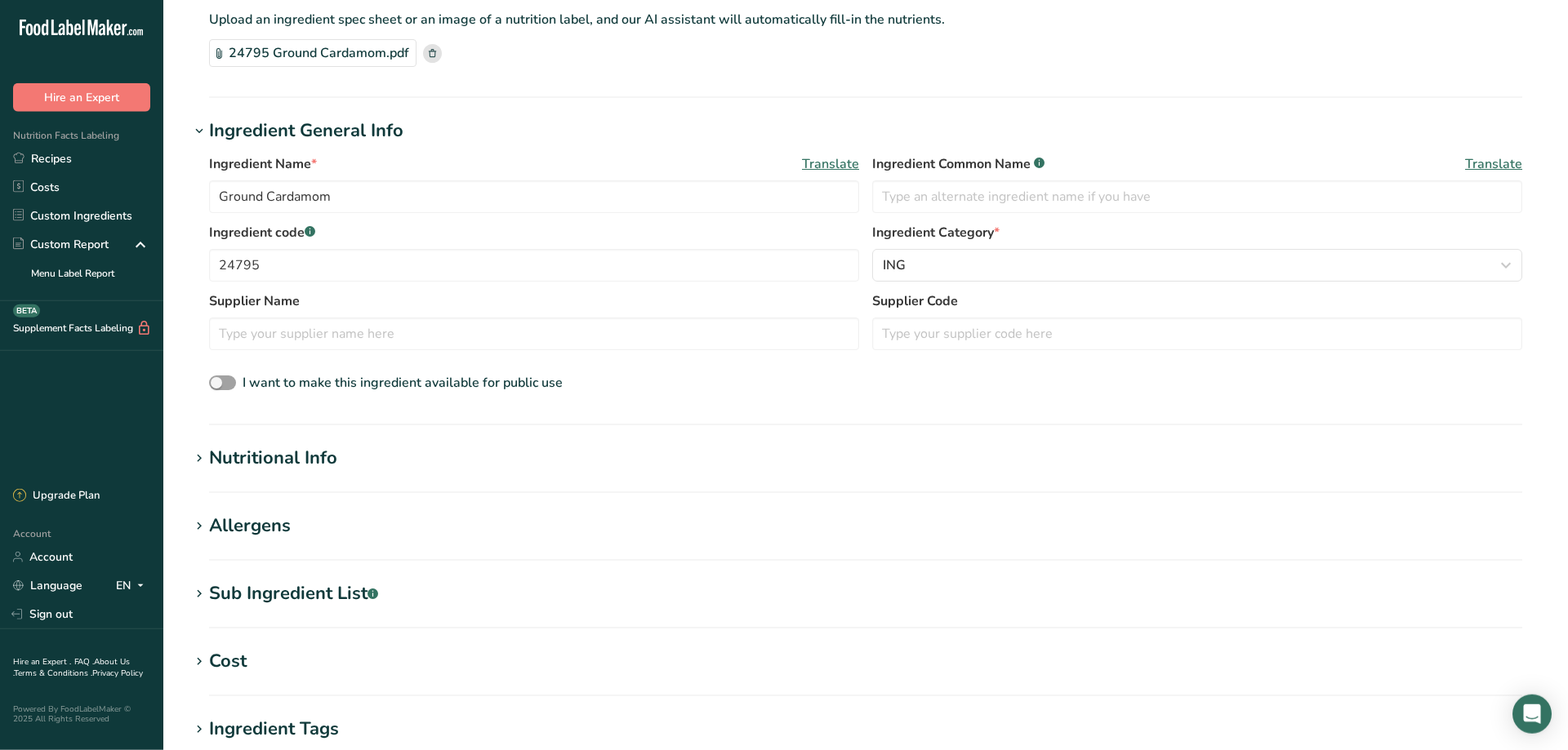
scroll to position [111, 0]
click at [219, 456] on div "Nutritional Info" at bounding box center [273, 456] width 129 height 27
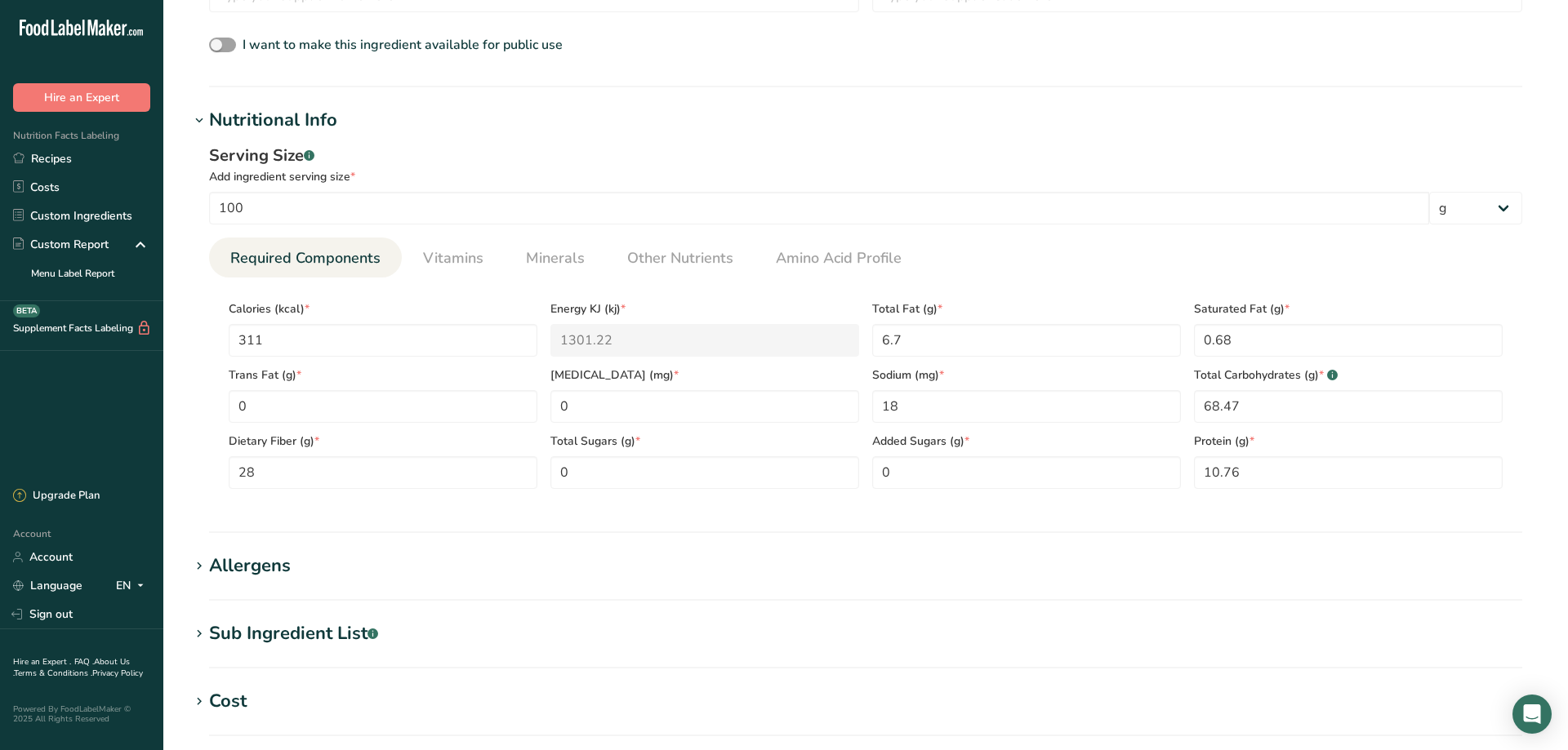
scroll to position [555, 0]
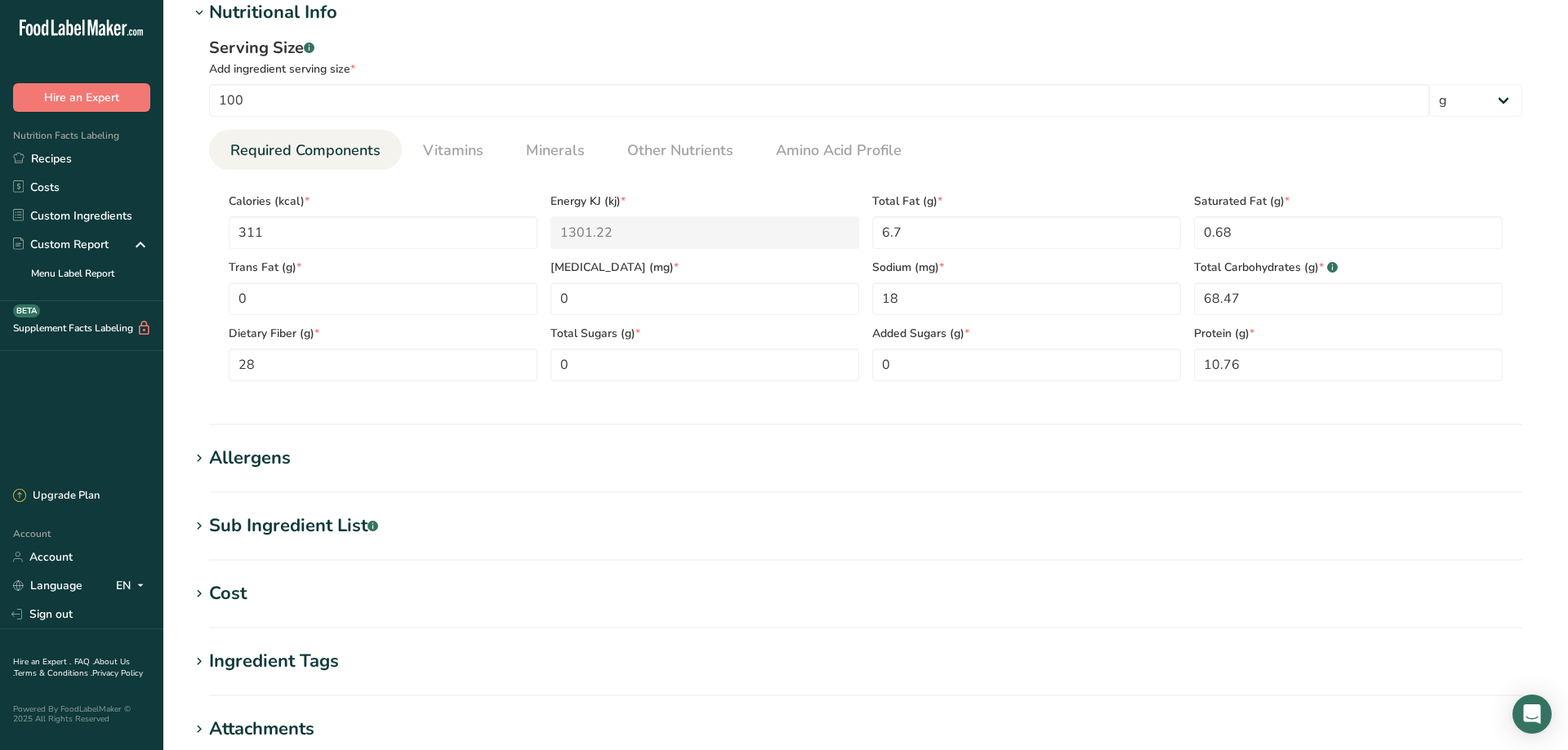
click at [217, 456] on div "Allergens" at bounding box center [250, 458] width 81 height 27
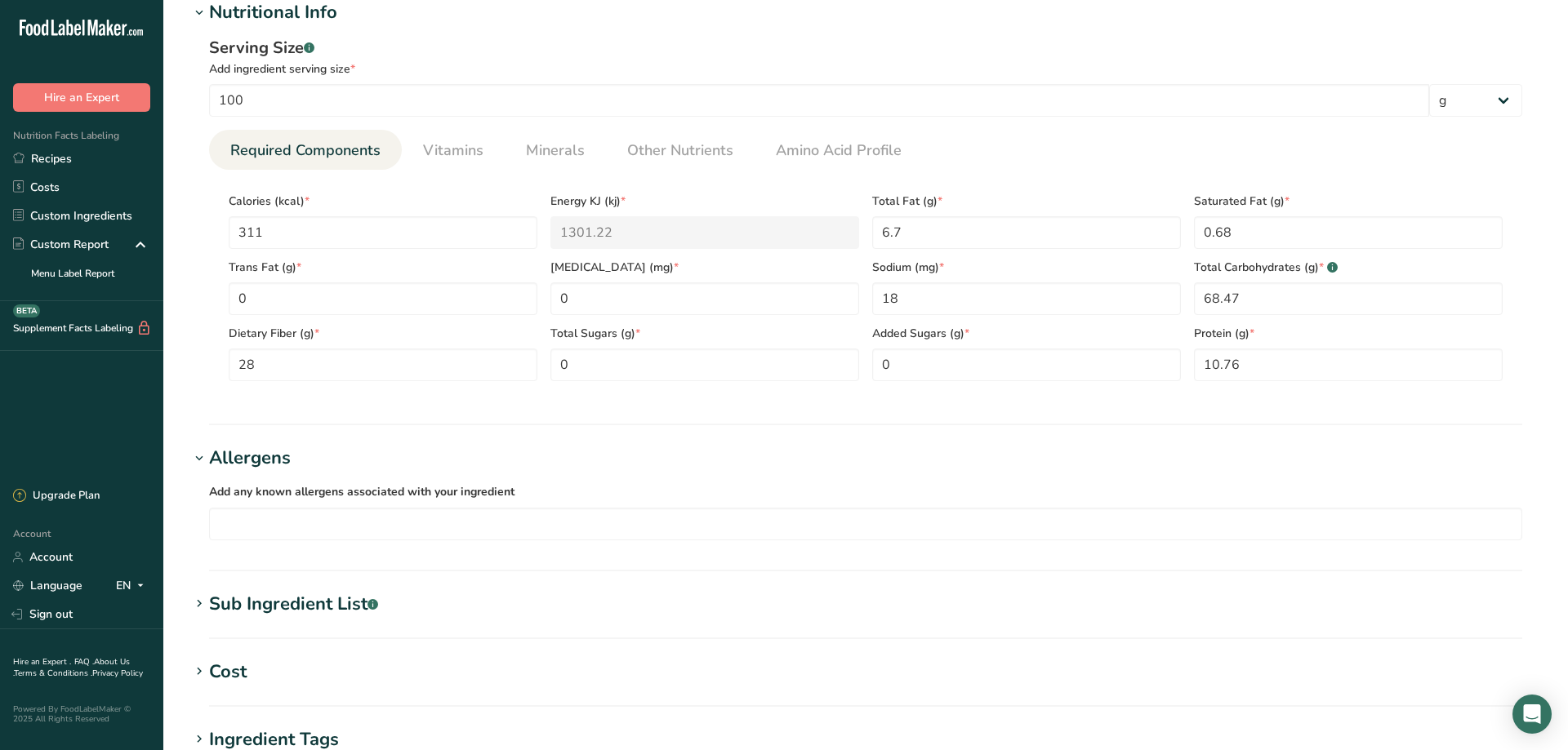
click at [231, 603] on div "Sub Ingredient List .a-a{fill:#347362;}.b-a{fill:#fff;}" at bounding box center [293, 604] width 169 height 27
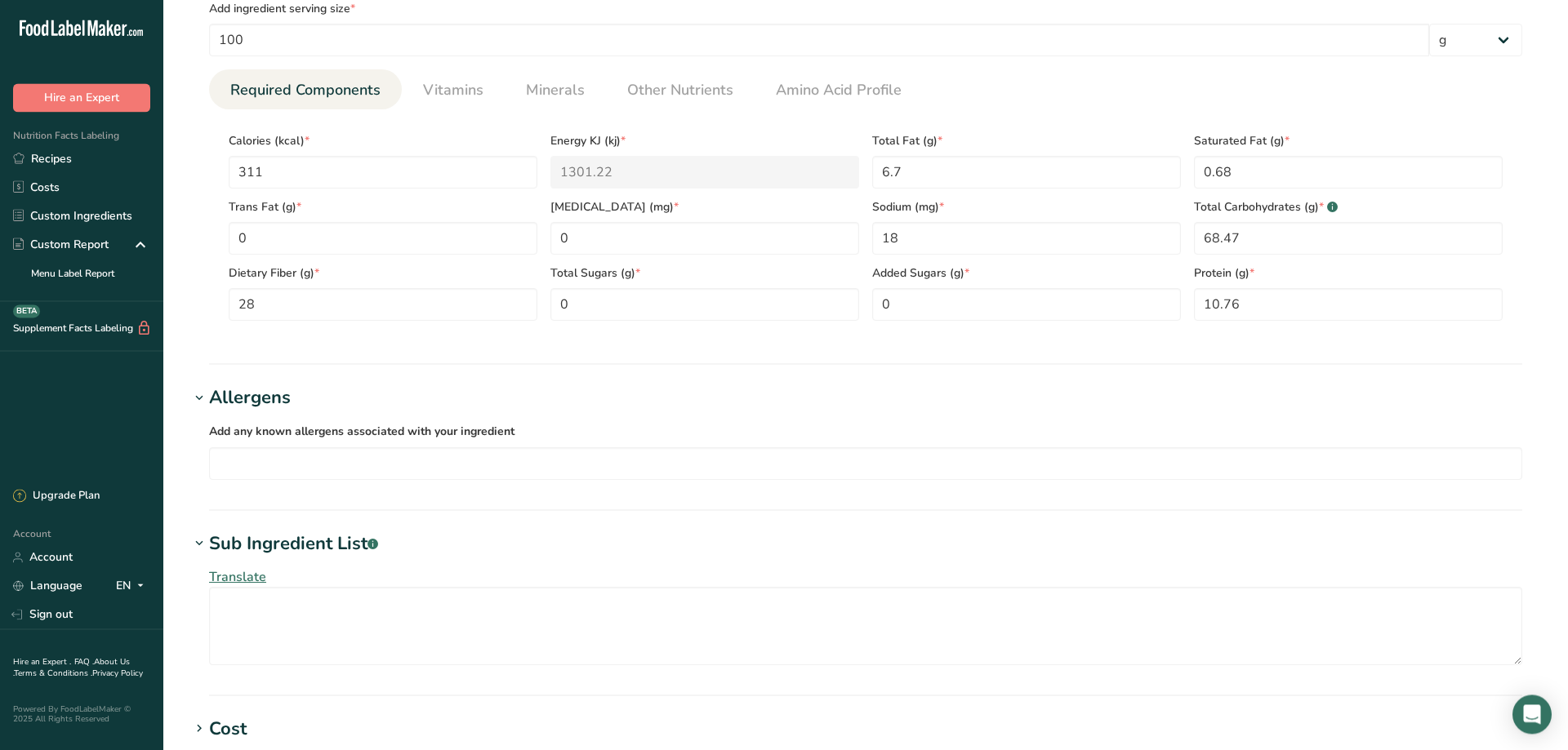
scroll to position [889, 0]
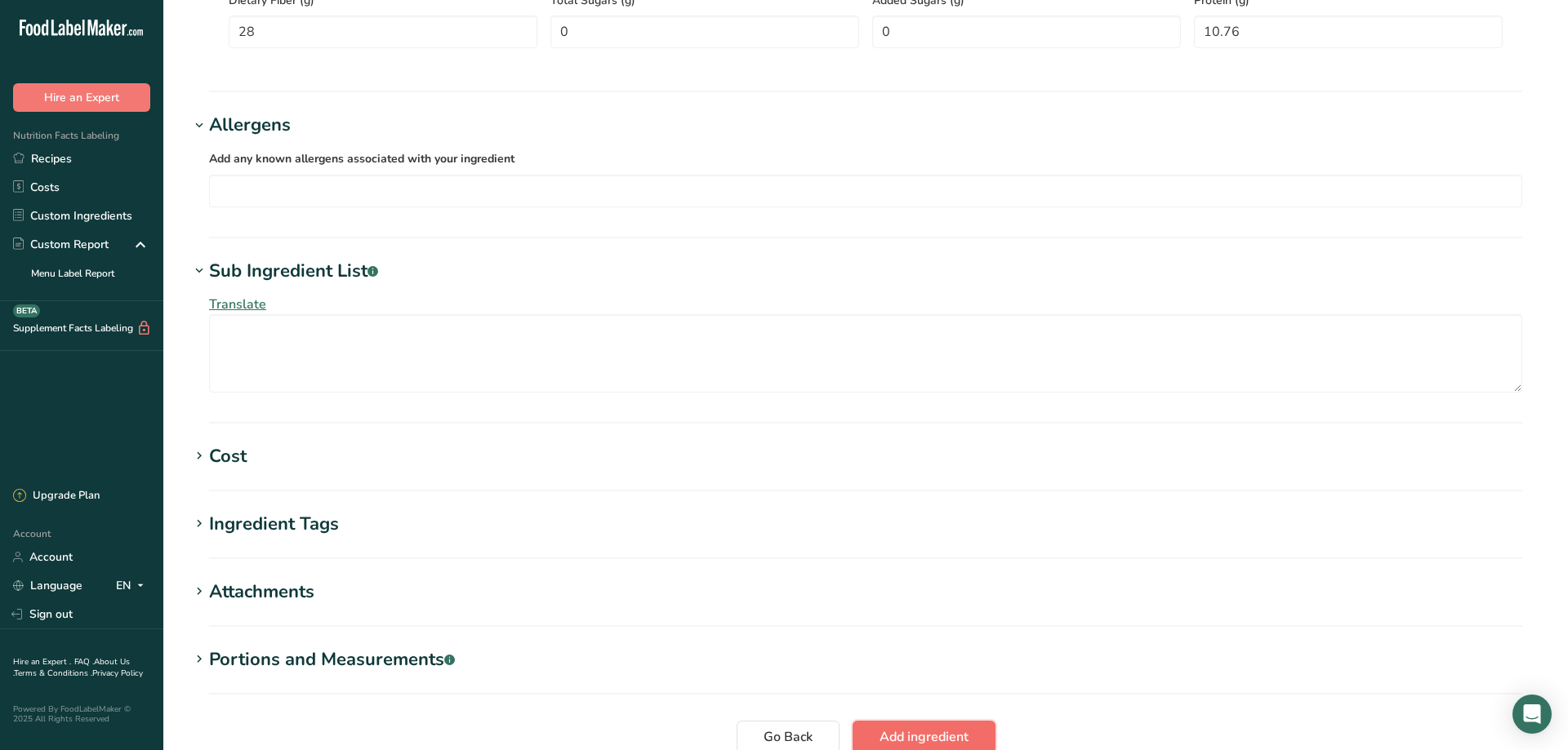
click at [920, 732] on span "Add ingredient" at bounding box center [924, 737] width 89 height 19
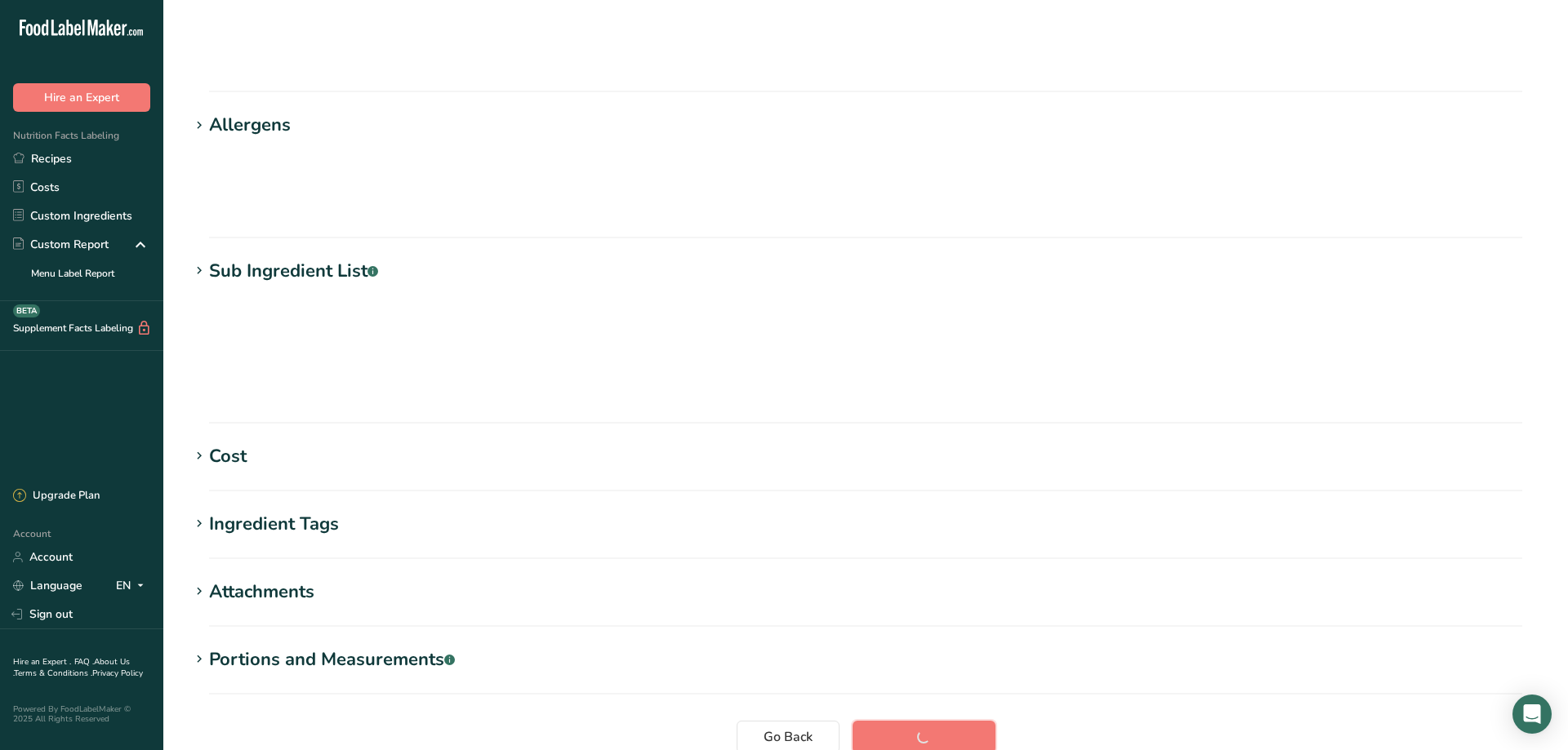
scroll to position [114, 0]
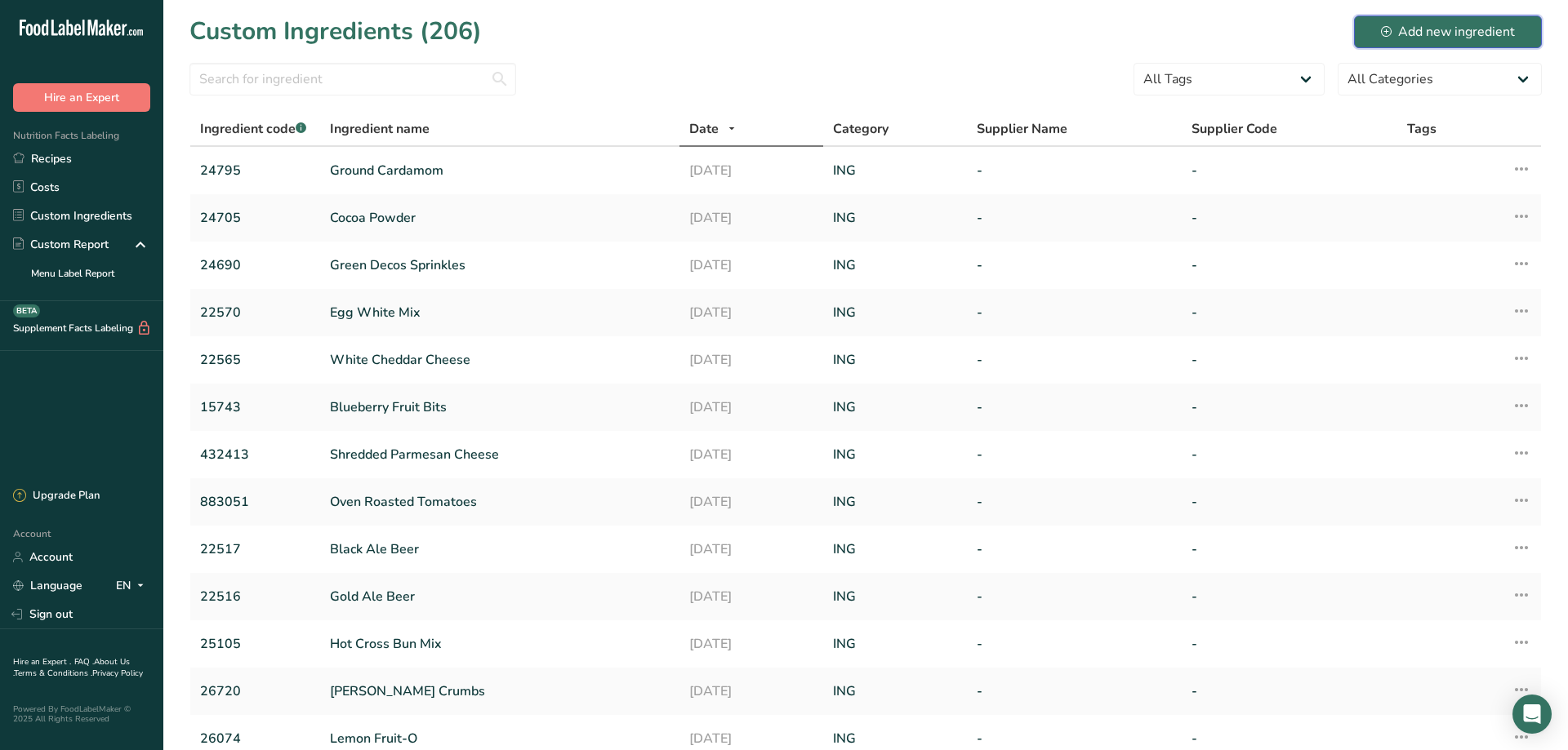
click at [1428, 31] on div "Add new ingredient" at bounding box center [1448, 31] width 134 height 19
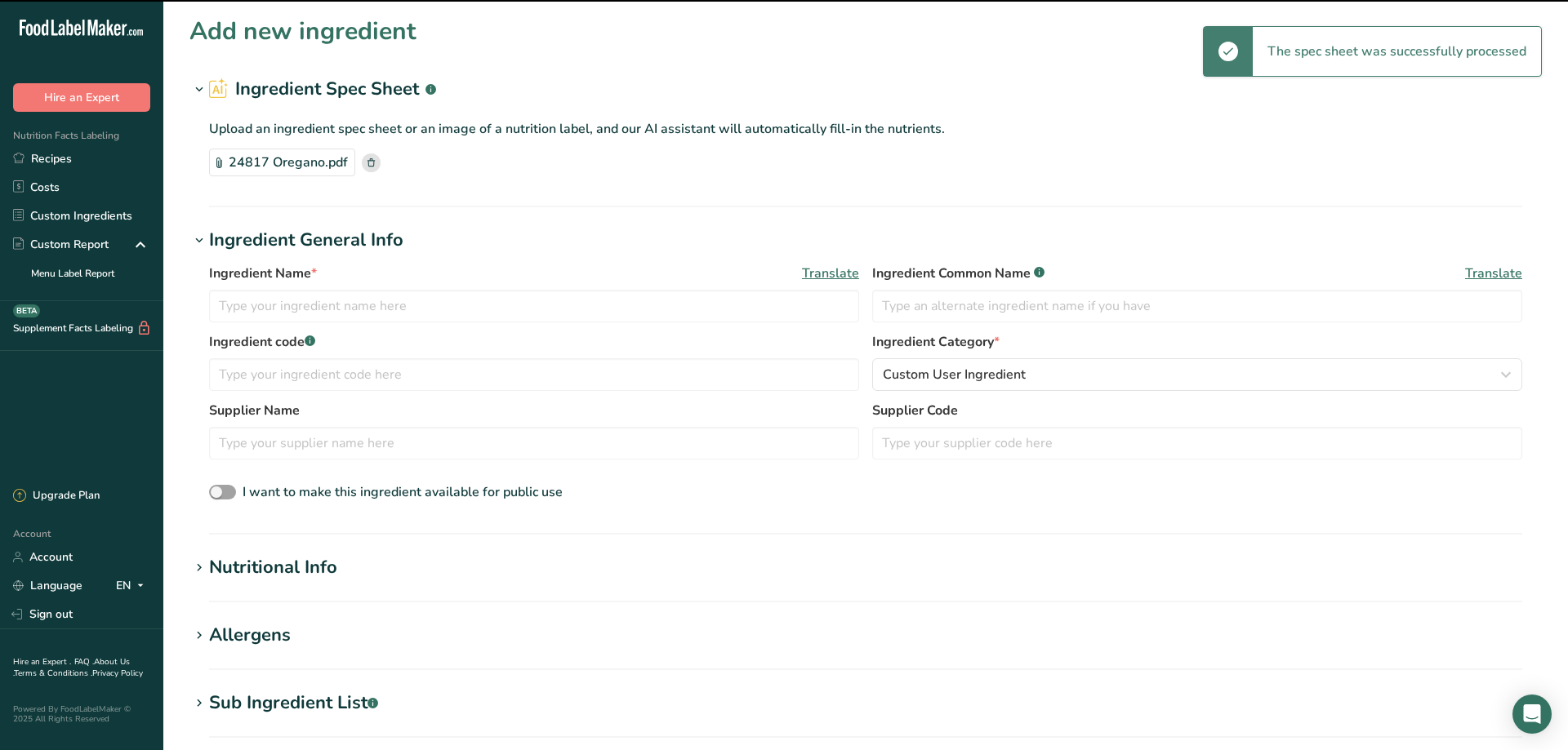
type input "Oregano"
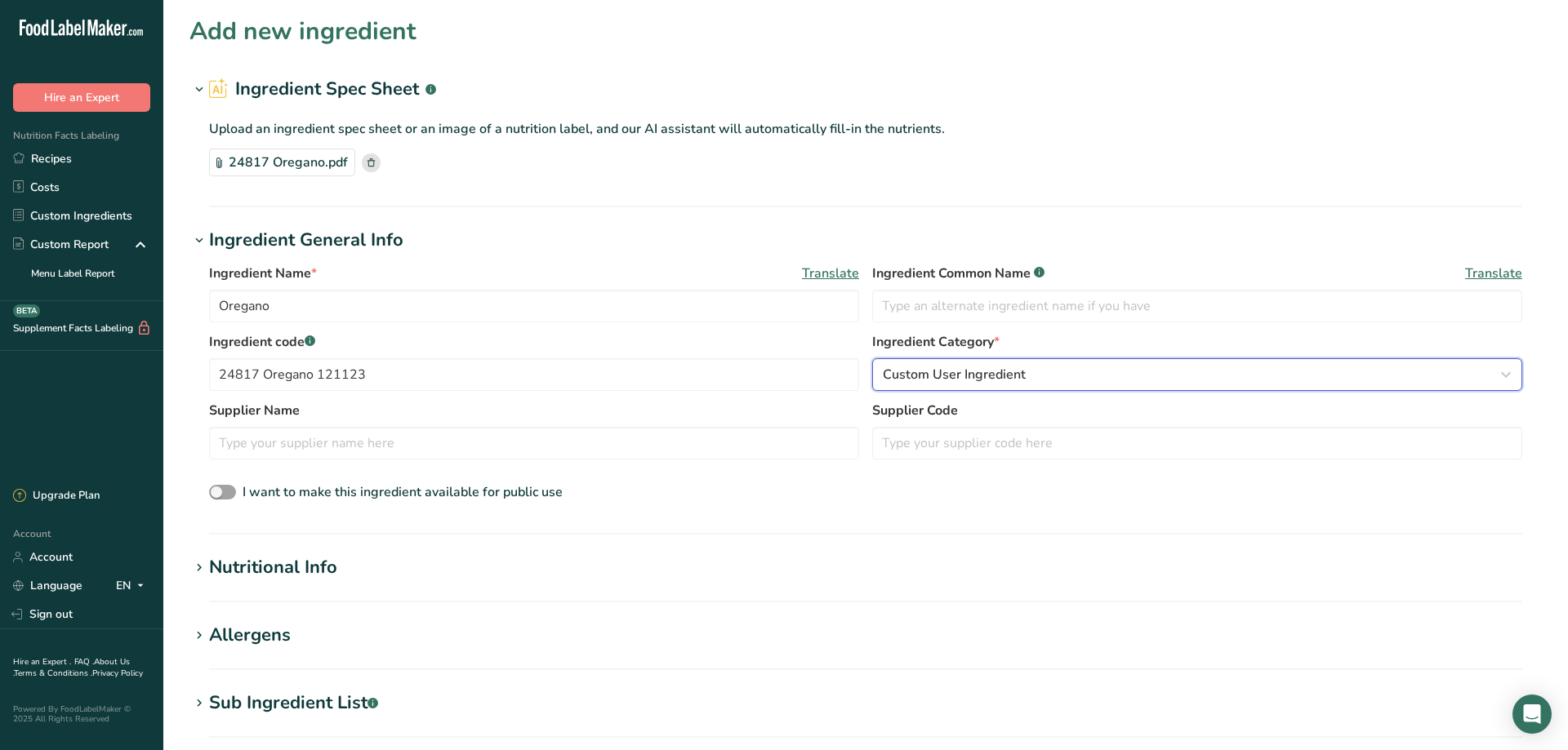
click at [987, 373] on span "Custom User Ingredient" at bounding box center [954, 375] width 143 height 19
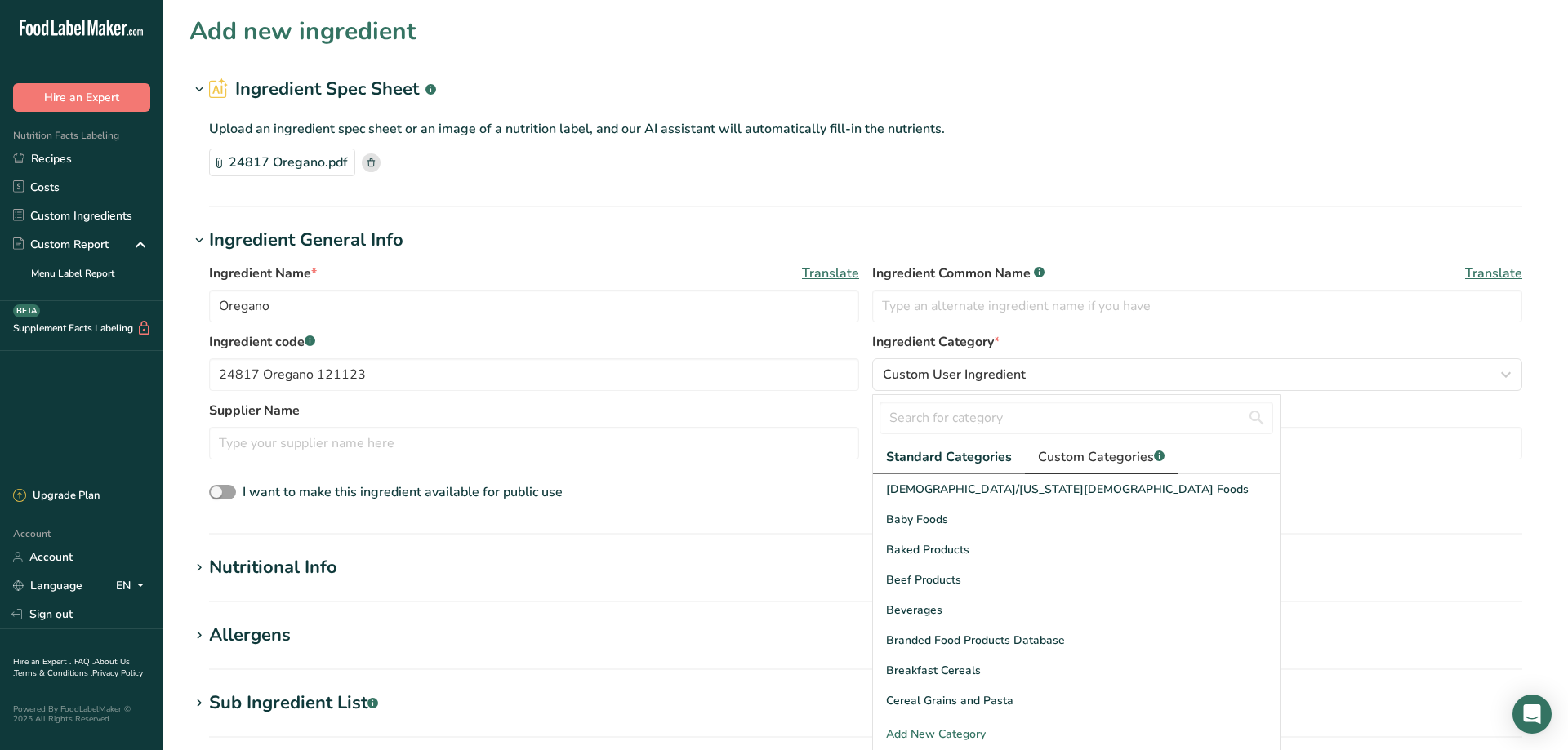
click at [1117, 460] on span "Custom Categories .a-a{fill:#347362;}.b-a{fill:#fff;}" at bounding box center [1101, 457] width 127 height 19
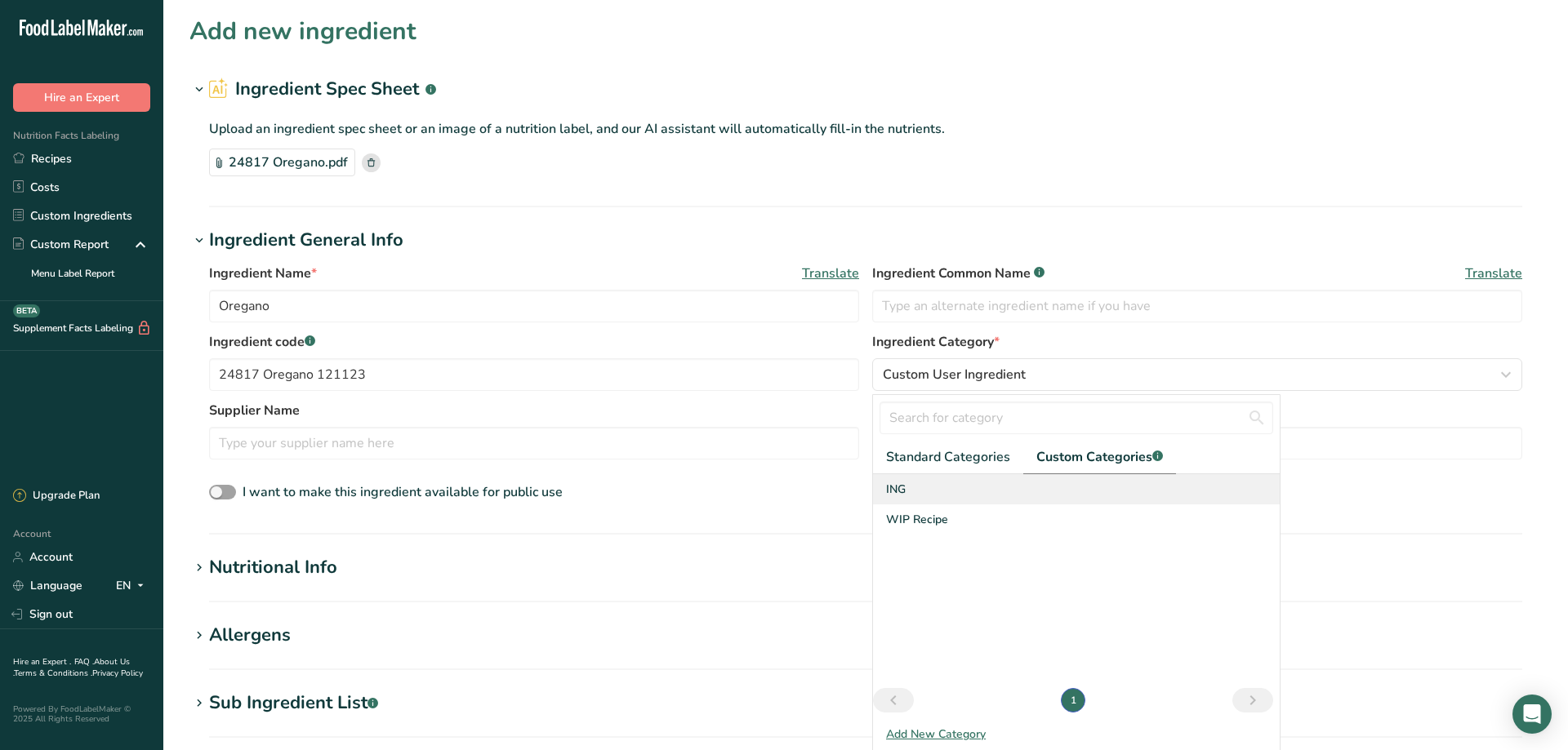
click at [898, 485] on span "ING" at bounding box center [895, 489] width 19 height 18
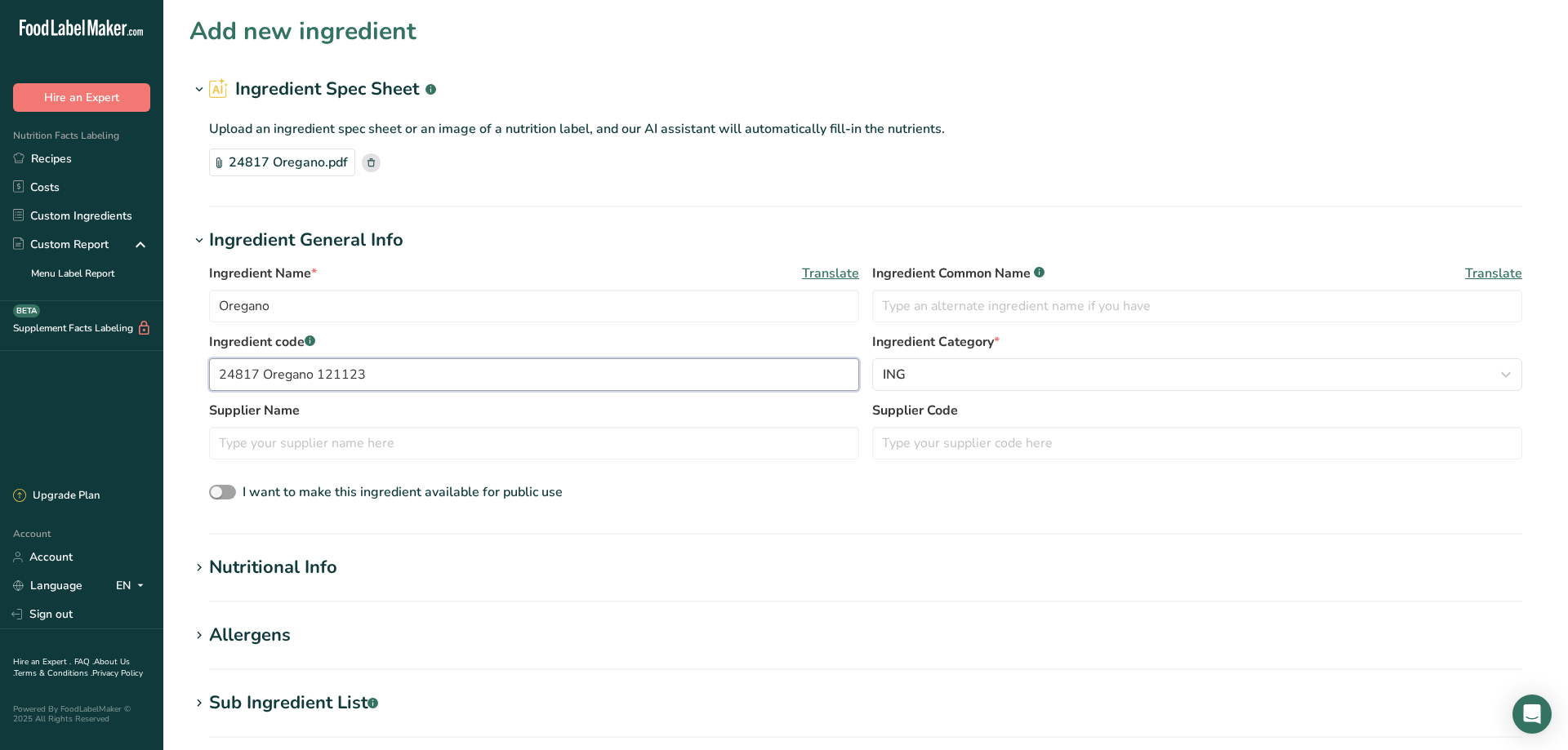
drag, startPoint x: 378, startPoint y: 373, endPoint x: 259, endPoint y: 373, distance: 119.0
click at [258, 375] on input "24817 Oregano 121123" at bounding box center [534, 375] width 650 height 32
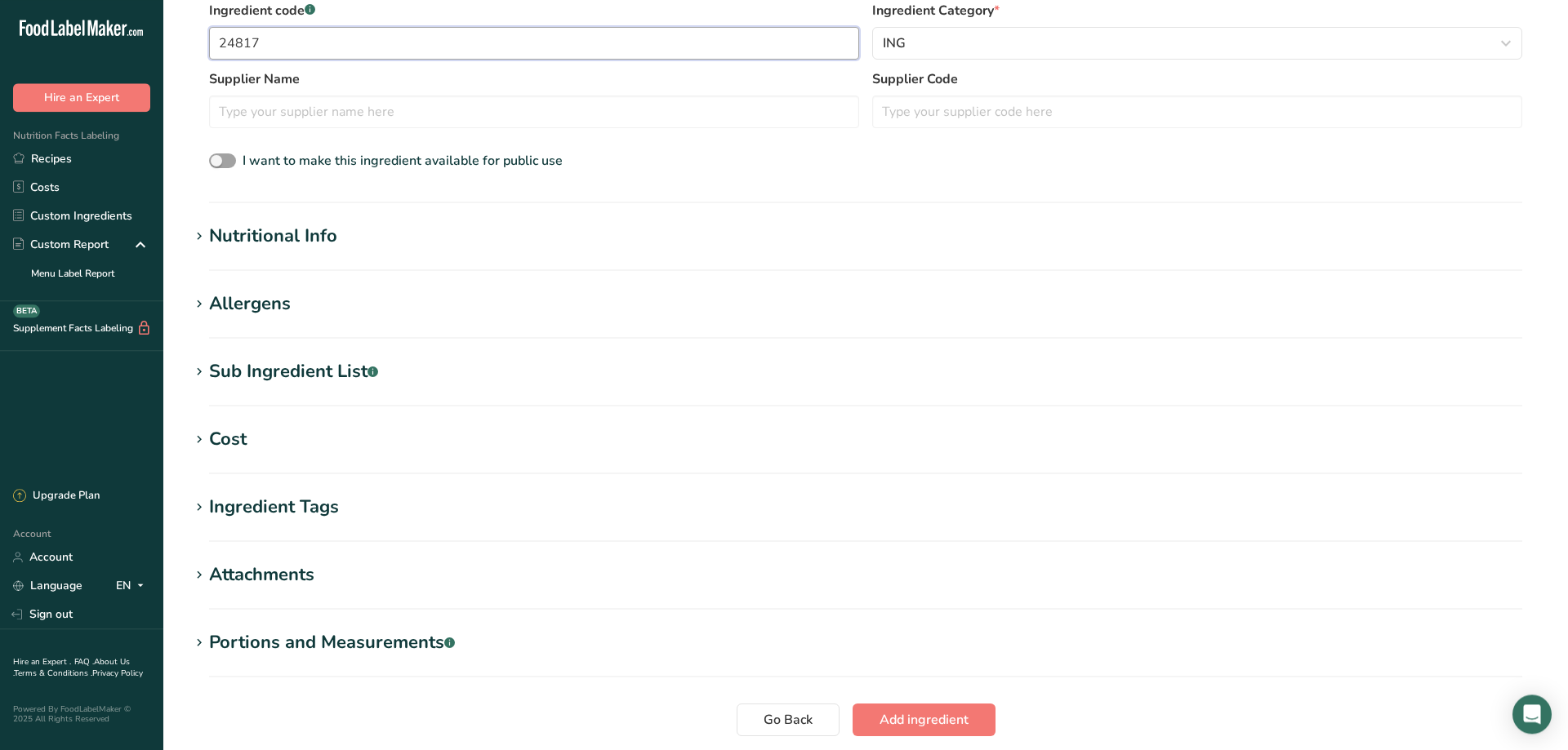
scroll to position [333, 0]
type input "24817"
click at [247, 235] on div "Nutritional Info" at bounding box center [273, 234] width 129 height 27
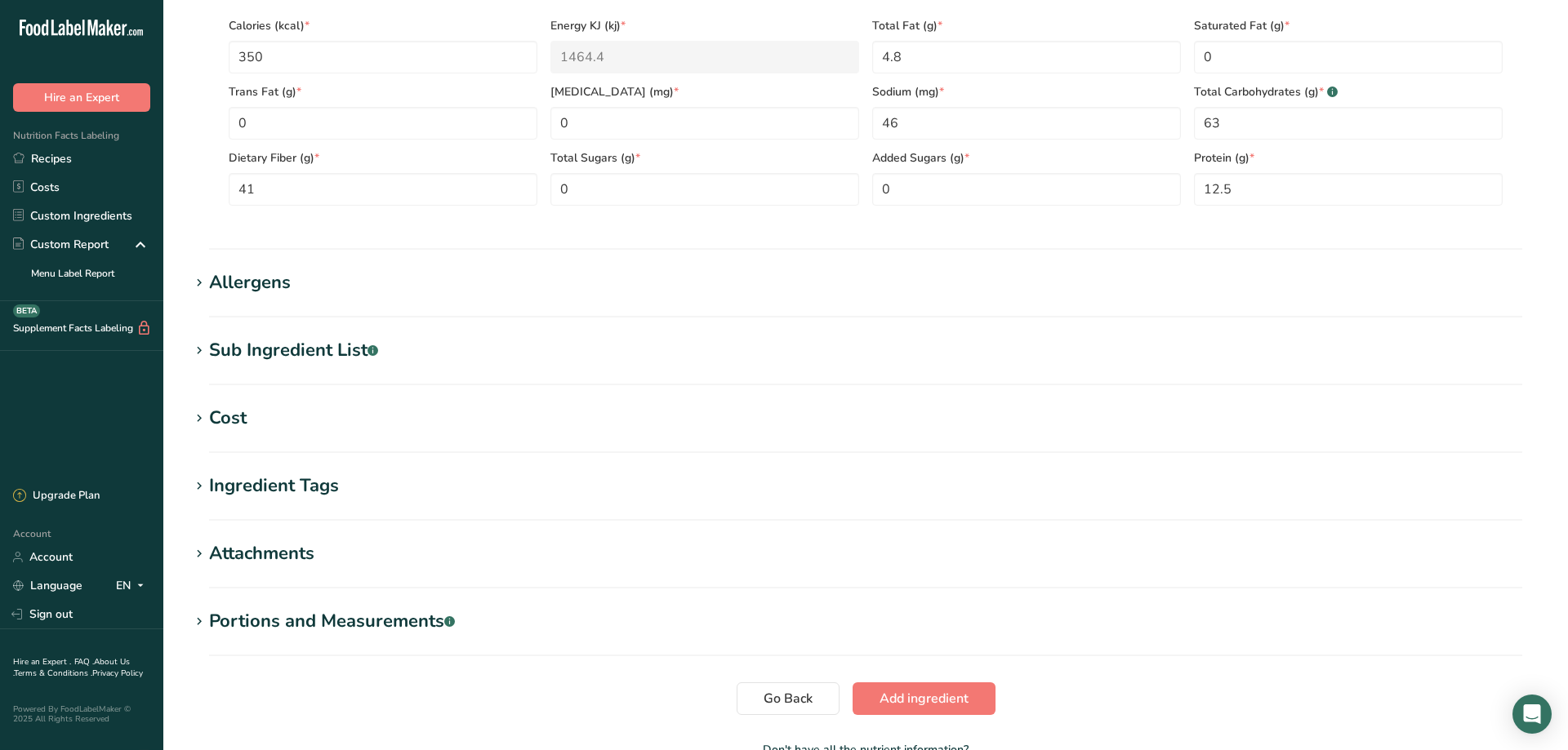
scroll to position [777, 0]
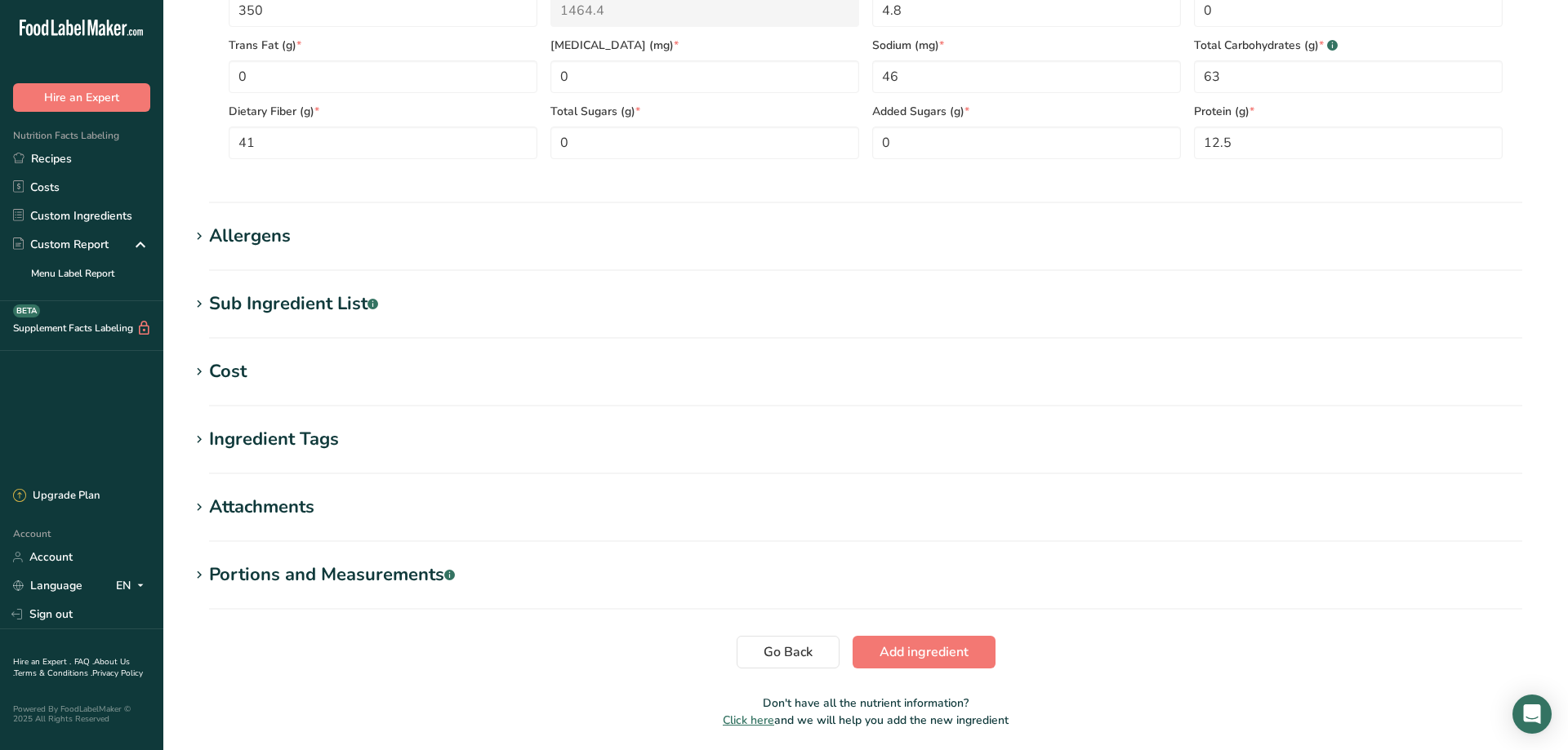
click at [231, 301] on div "Sub Ingredient List .a-a{fill:#347362;}.b-a{fill:#fff;}" at bounding box center [293, 303] width 169 height 27
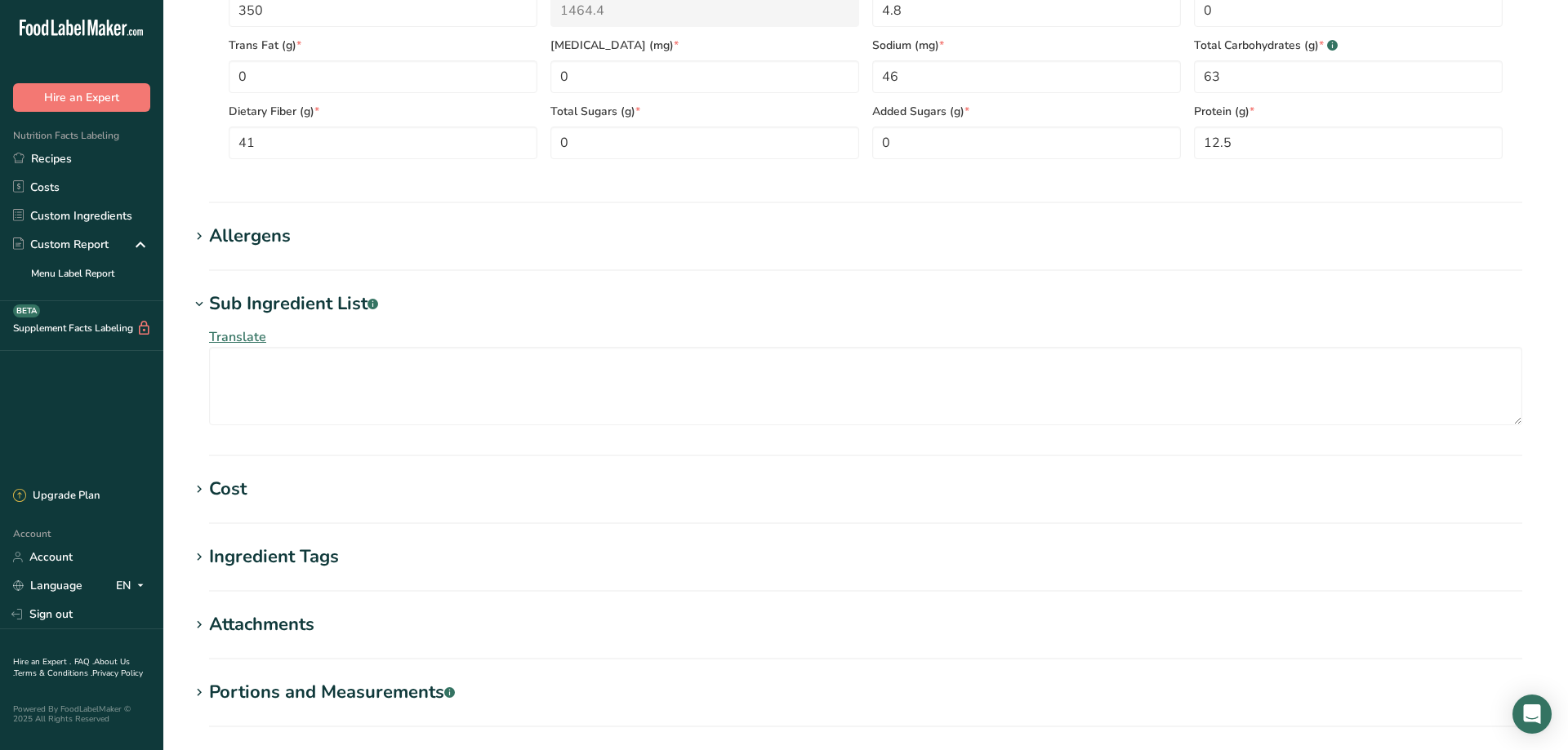
click at [238, 237] on div "Allergens" at bounding box center [250, 236] width 81 height 27
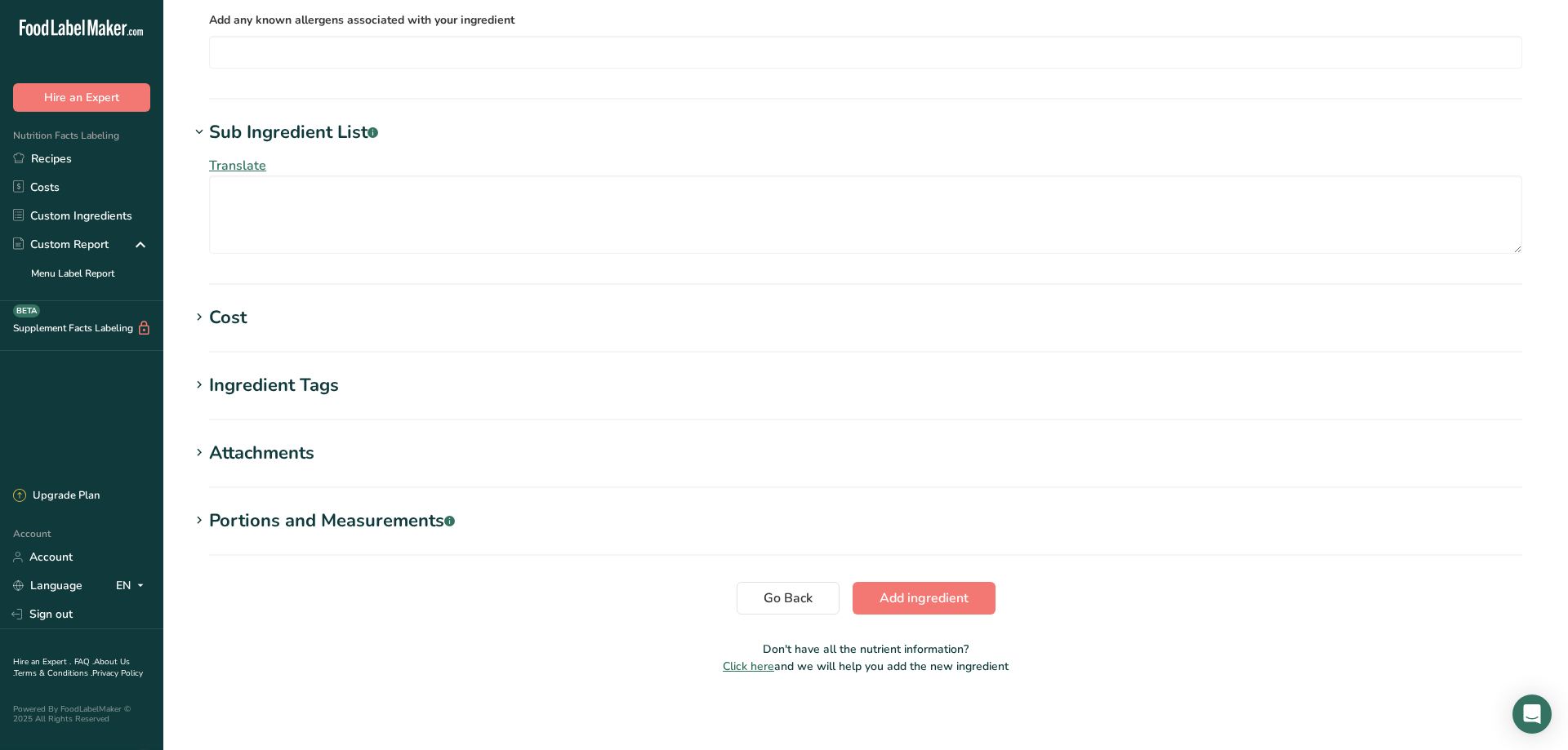
scroll to position [1030, 0]
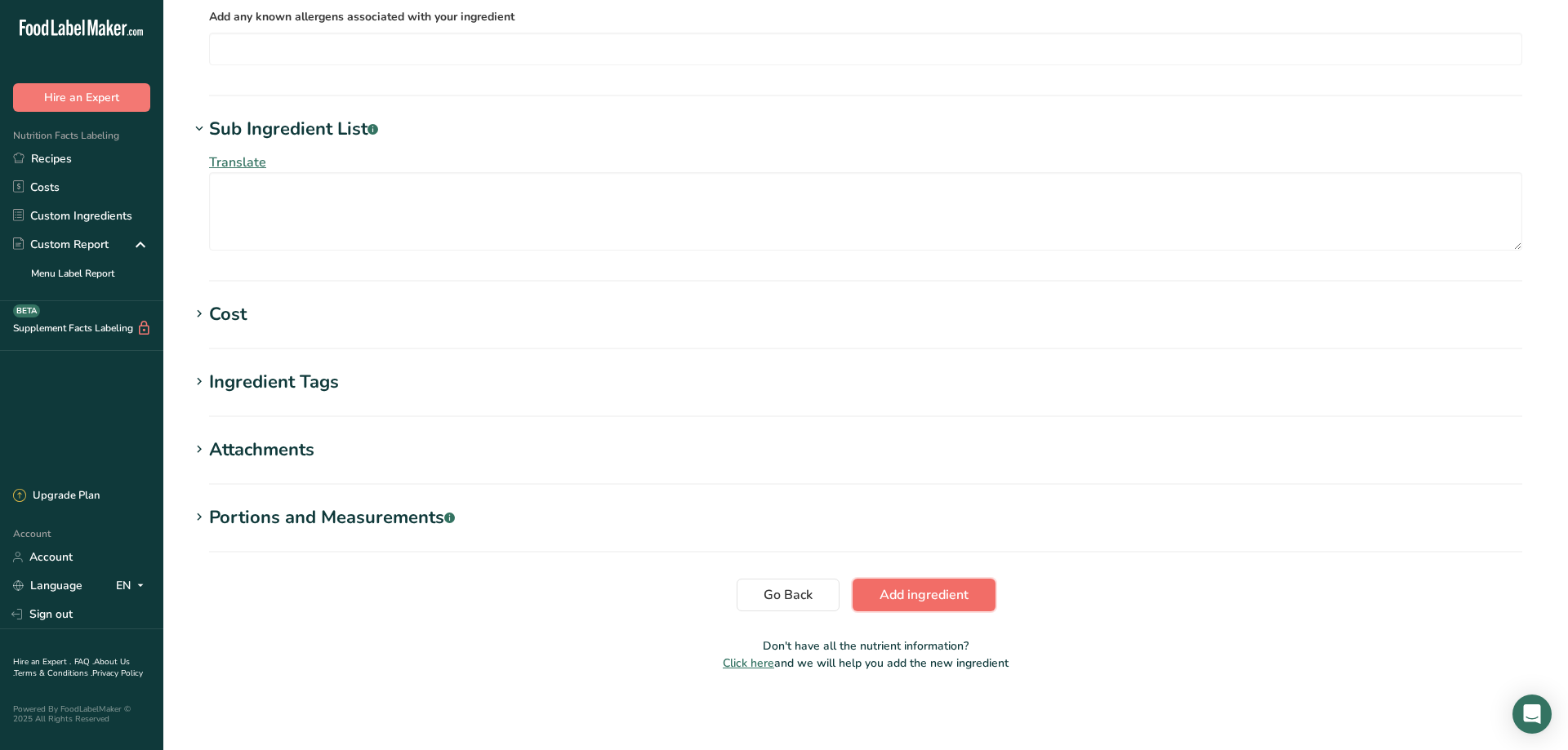
click at [938, 600] on span "Add ingredient" at bounding box center [924, 595] width 89 height 19
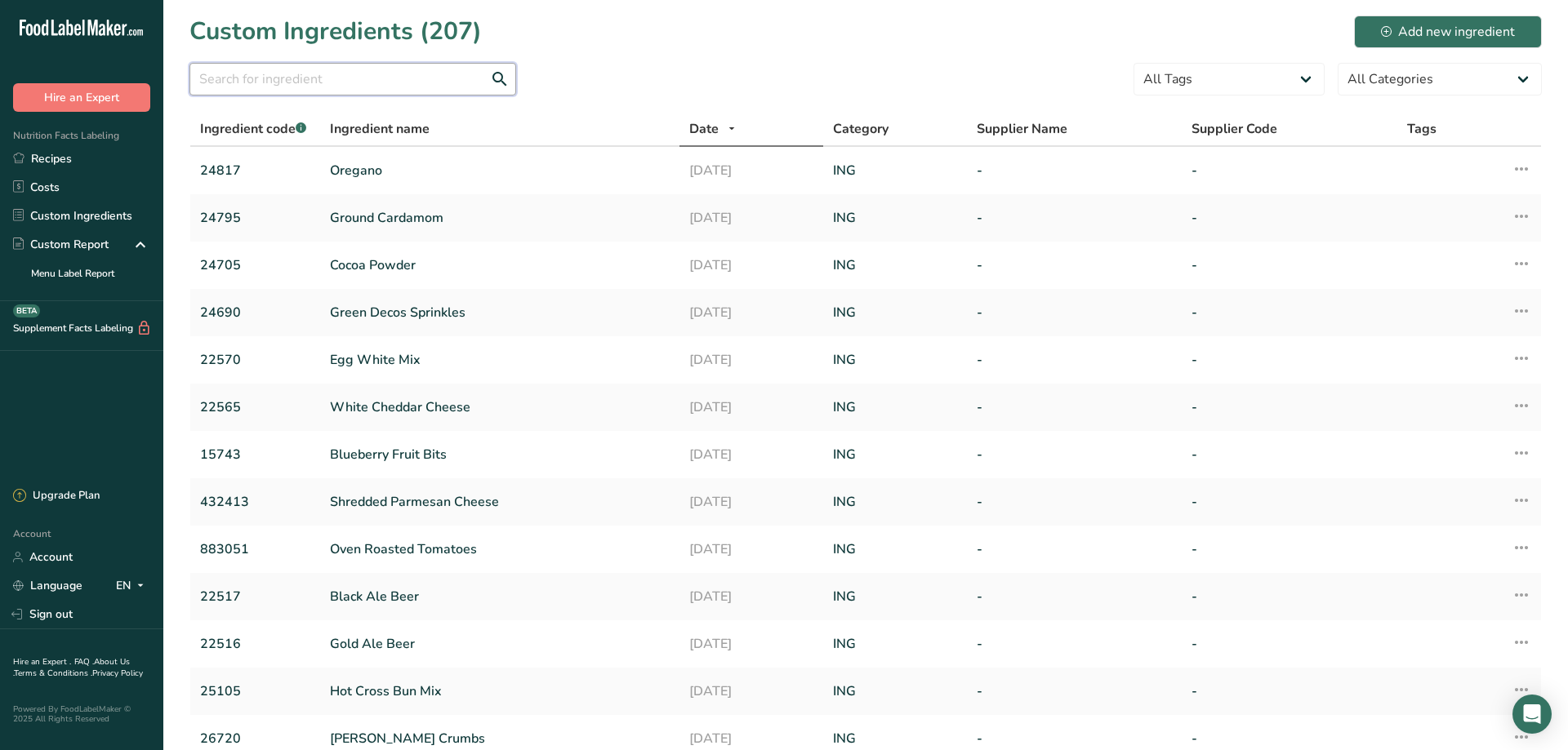
click at [267, 70] on input "text" at bounding box center [352, 79] width 327 height 32
type input "25105"
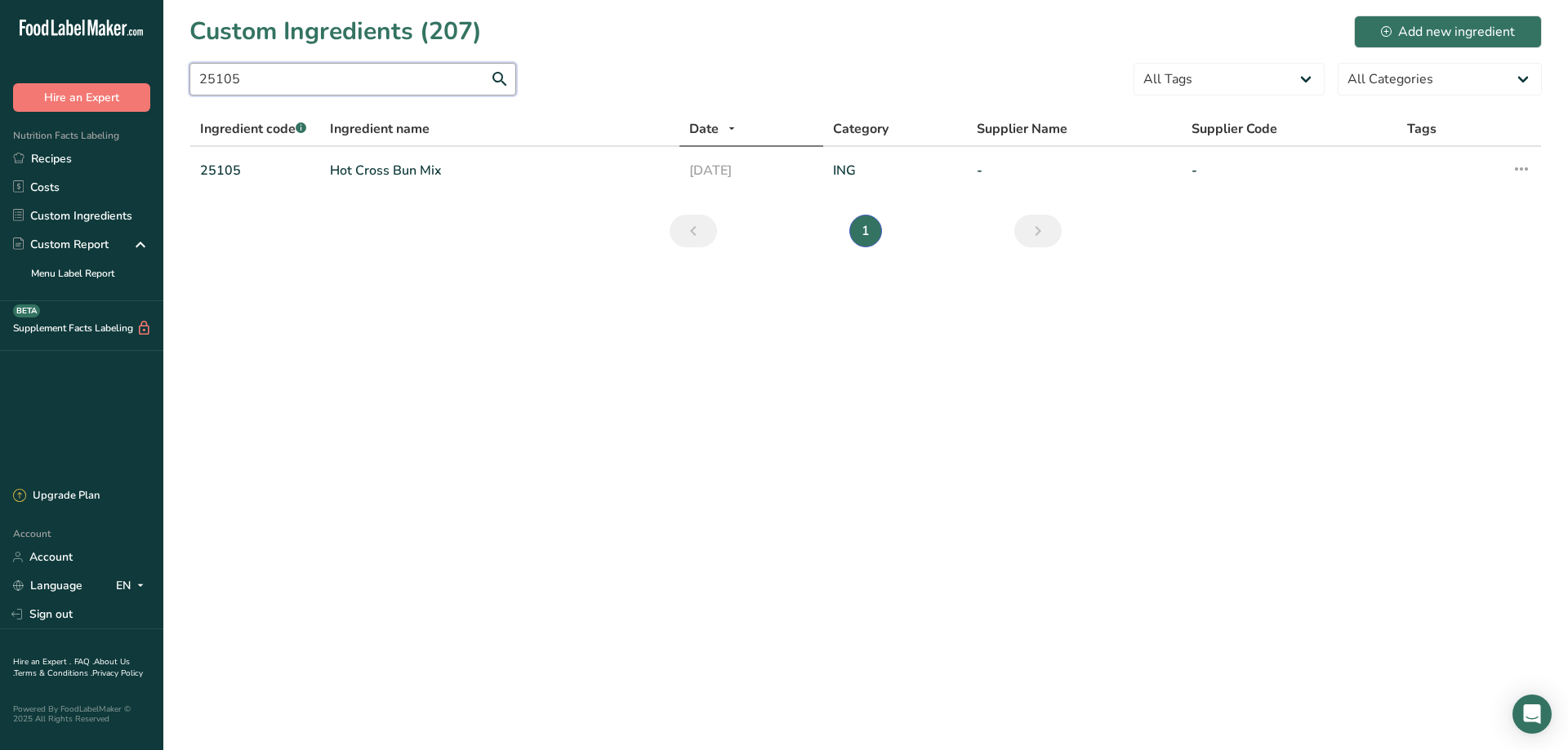
drag, startPoint x: 265, startPoint y: 76, endPoint x: 159, endPoint y: 78, distance: 106.0
click at [190, 76] on input "25105" at bounding box center [352, 79] width 327 height 32
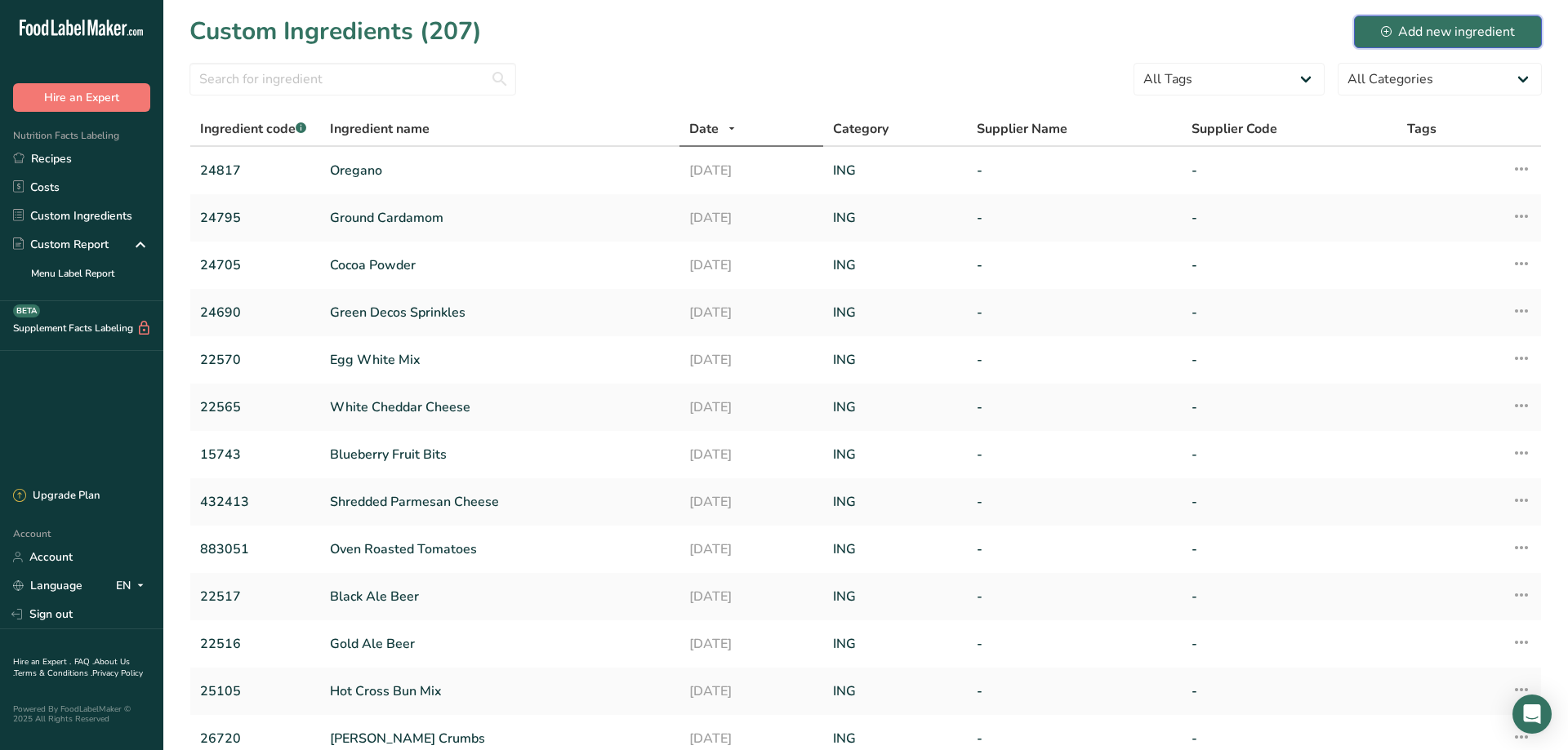
click at [1437, 37] on div "Add new ingredient" at bounding box center [1448, 31] width 134 height 19
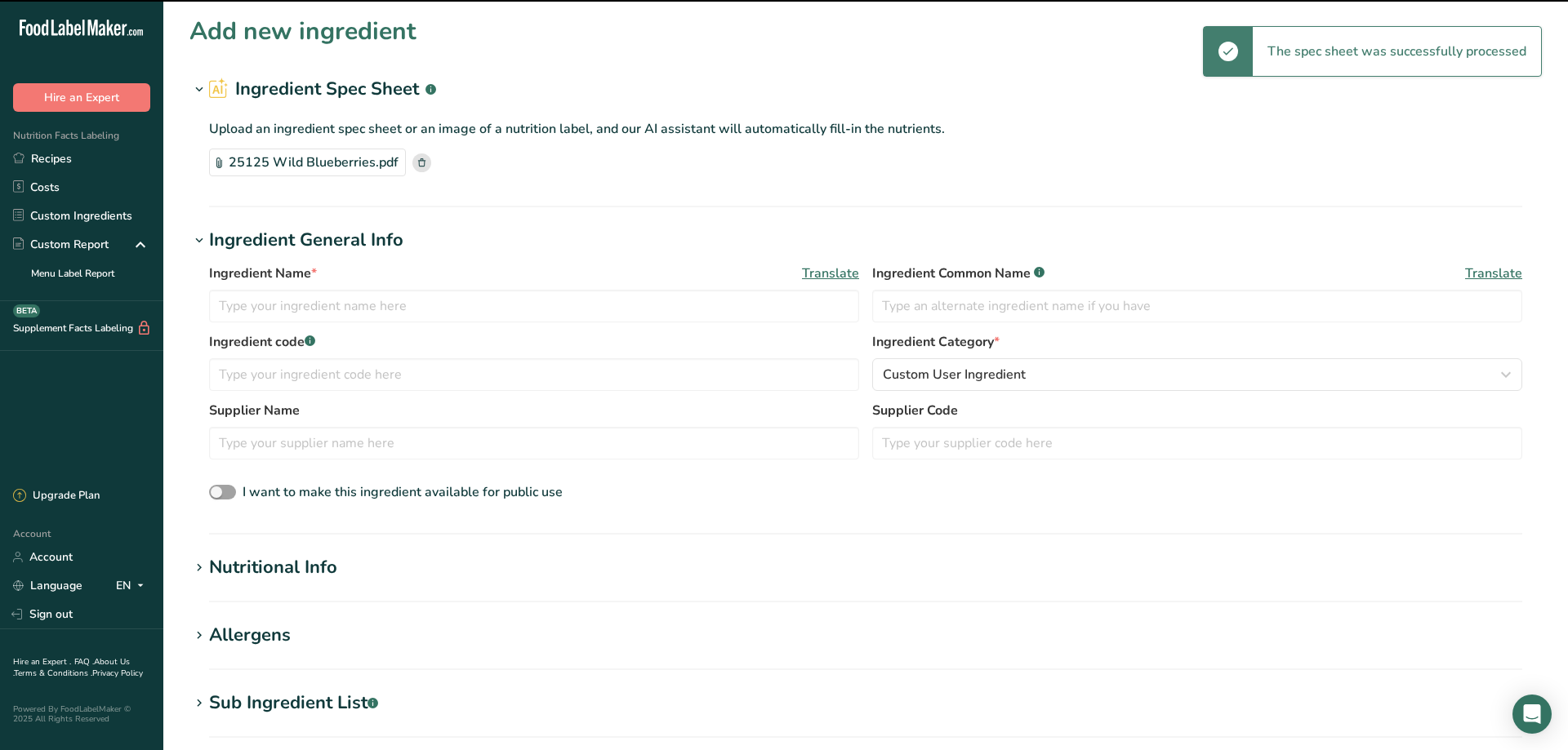
type input "Wild Blueberries"
type input "25125"
type input "JSO Associates"
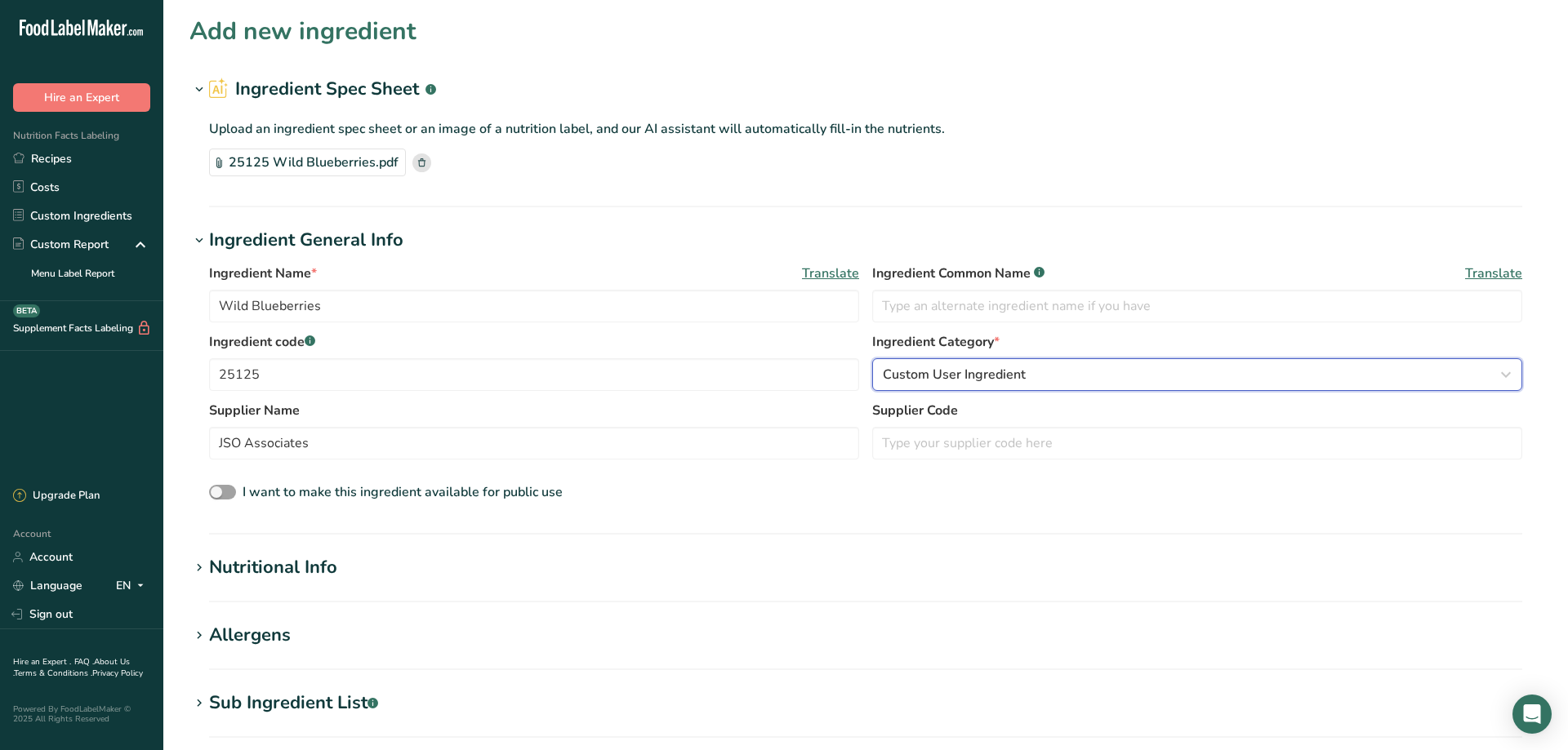
click at [997, 376] on span "Custom User Ingredient" at bounding box center [954, 375] width 143 height 19
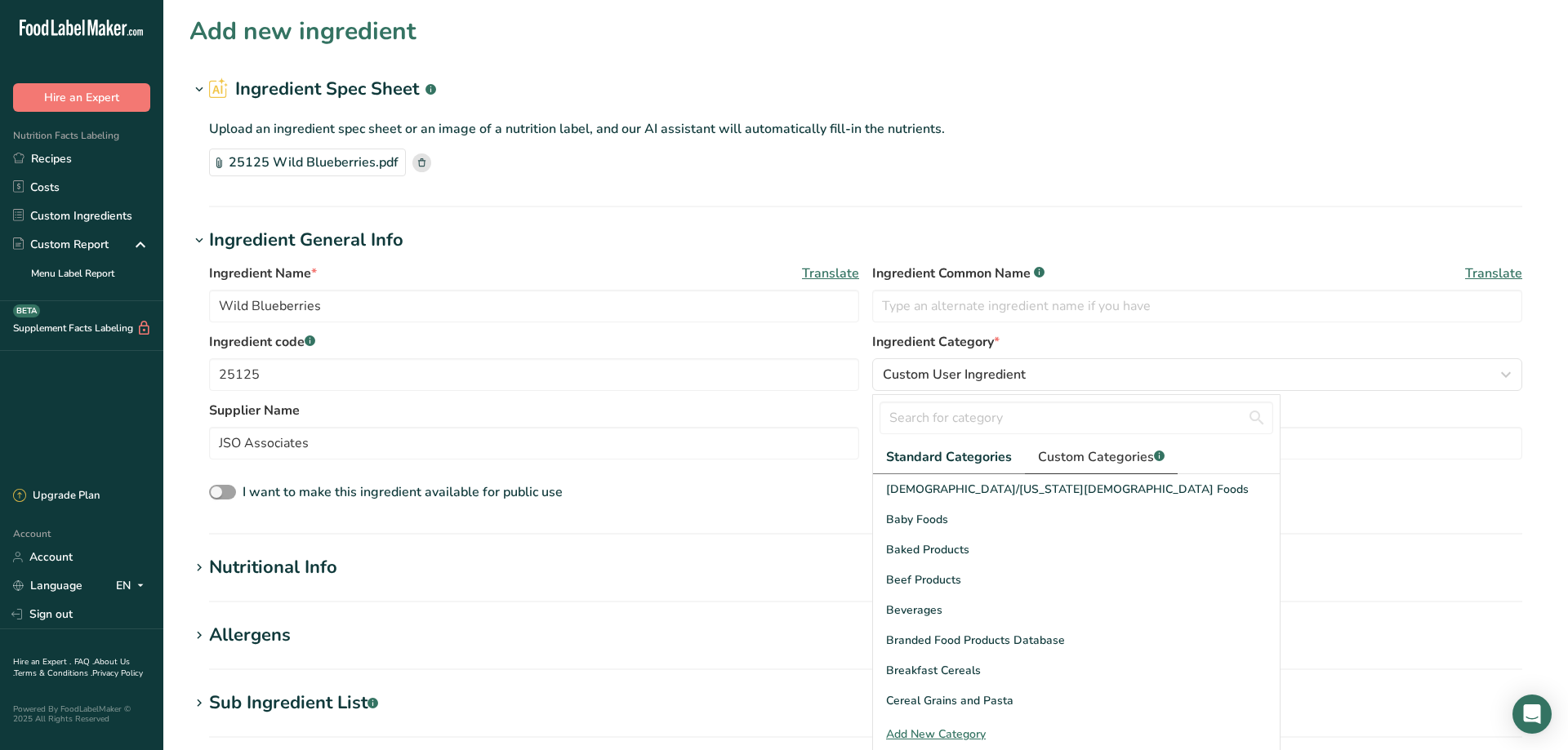
click at [1082, 459] on span "Custom Categories .a-a{fill:#347362;}.b-a{fill:#fff;}" at bounding box center [1101, 457] width 127 height 19
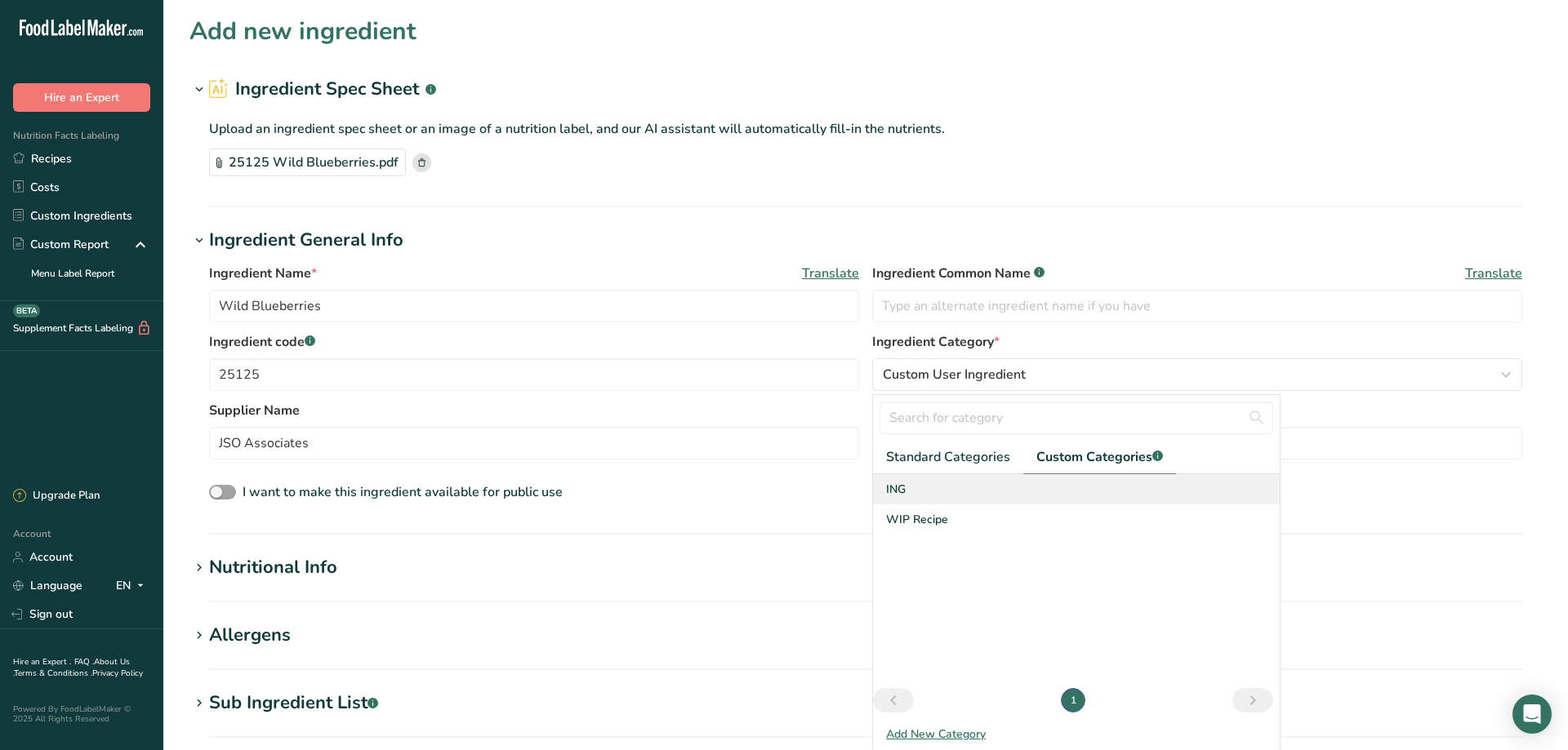
click at [924, 488] on div "ING" at bounding box center [1077, 489] width 407 height 31
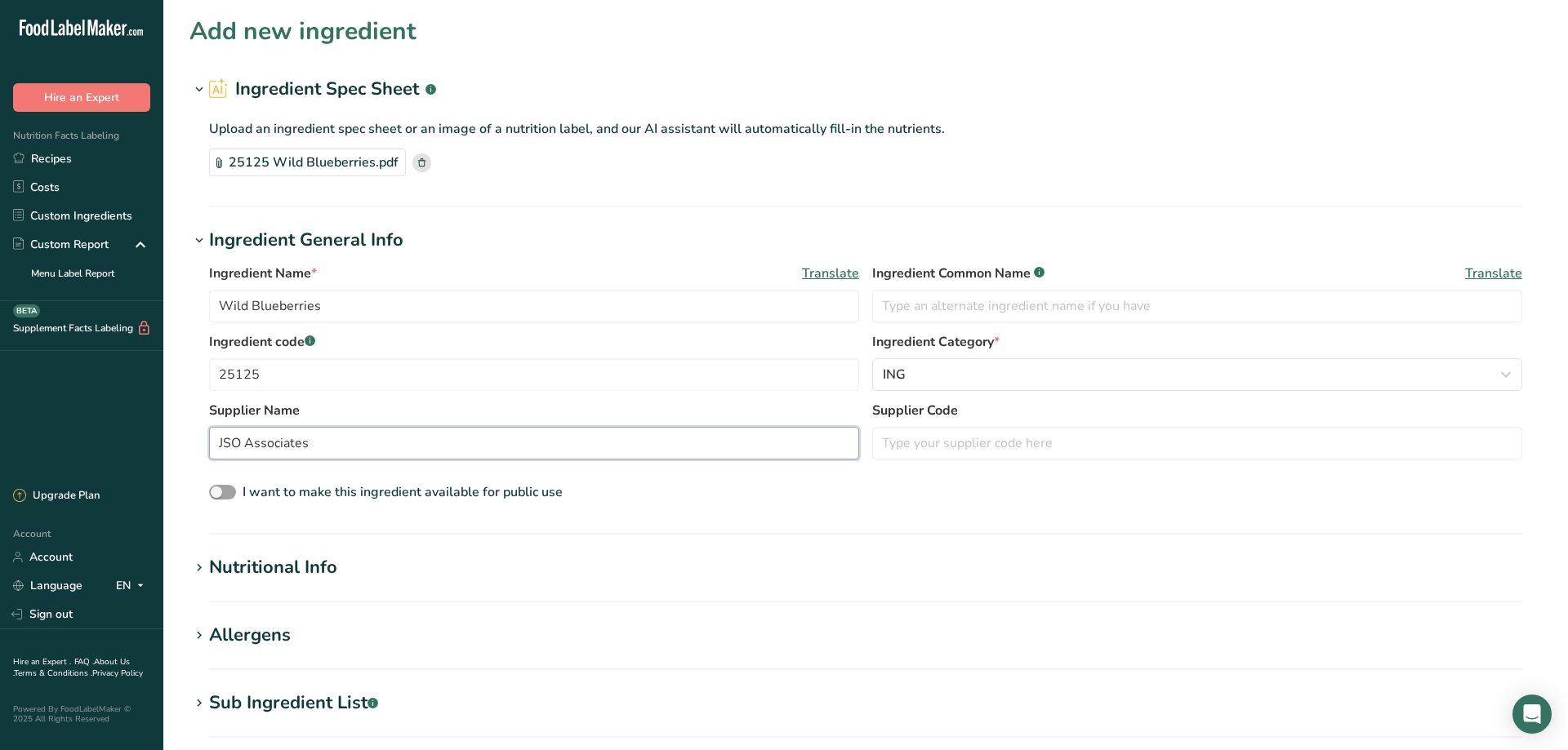
drag, startPoint x: 282, startPoint y: 443, endPoint x: 106, endPoint y: 430, distance: 176.5
click at [209, 430] on input "JSO Associates" at bounding box center [534, 443] width 650 height 32
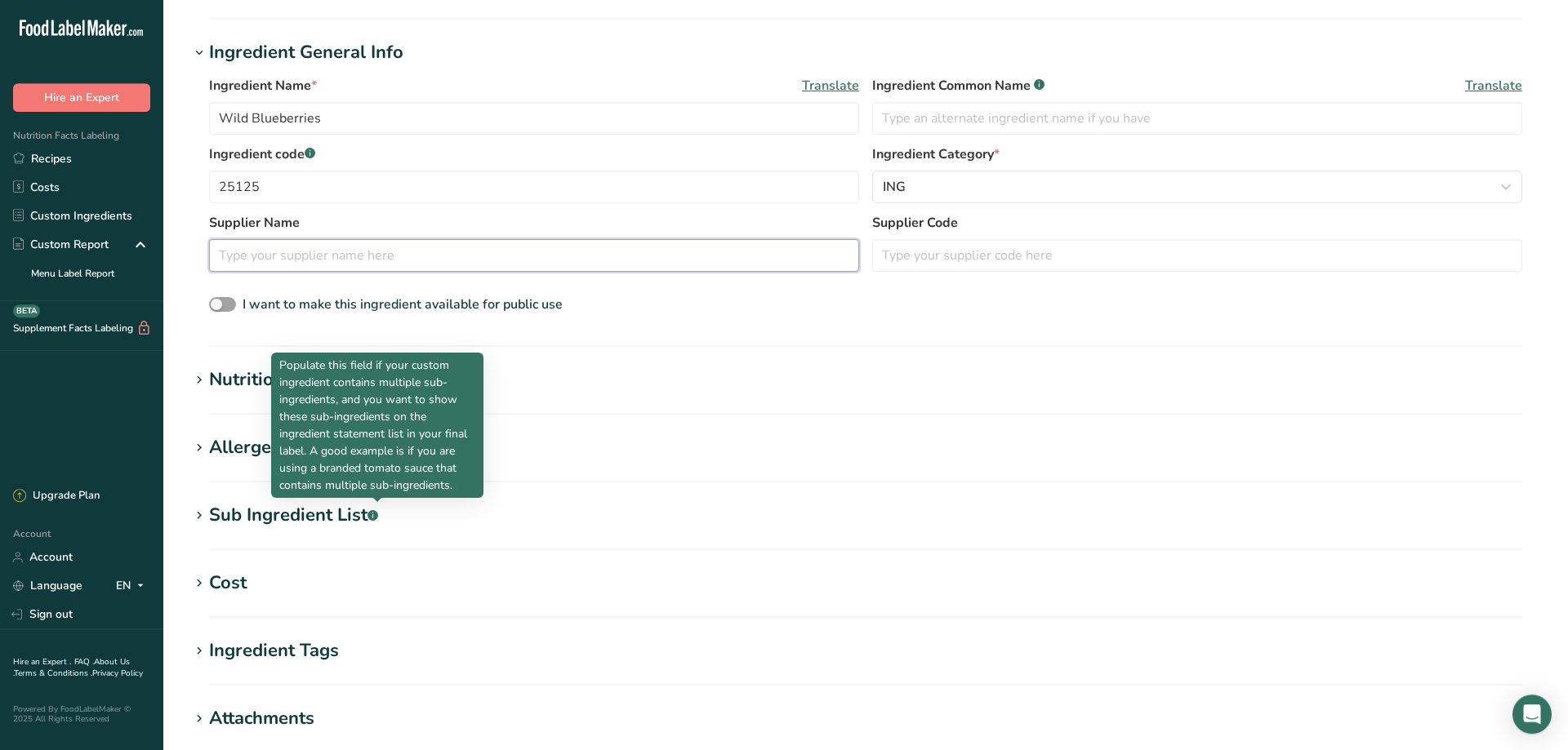
scroll to position [222, 0]
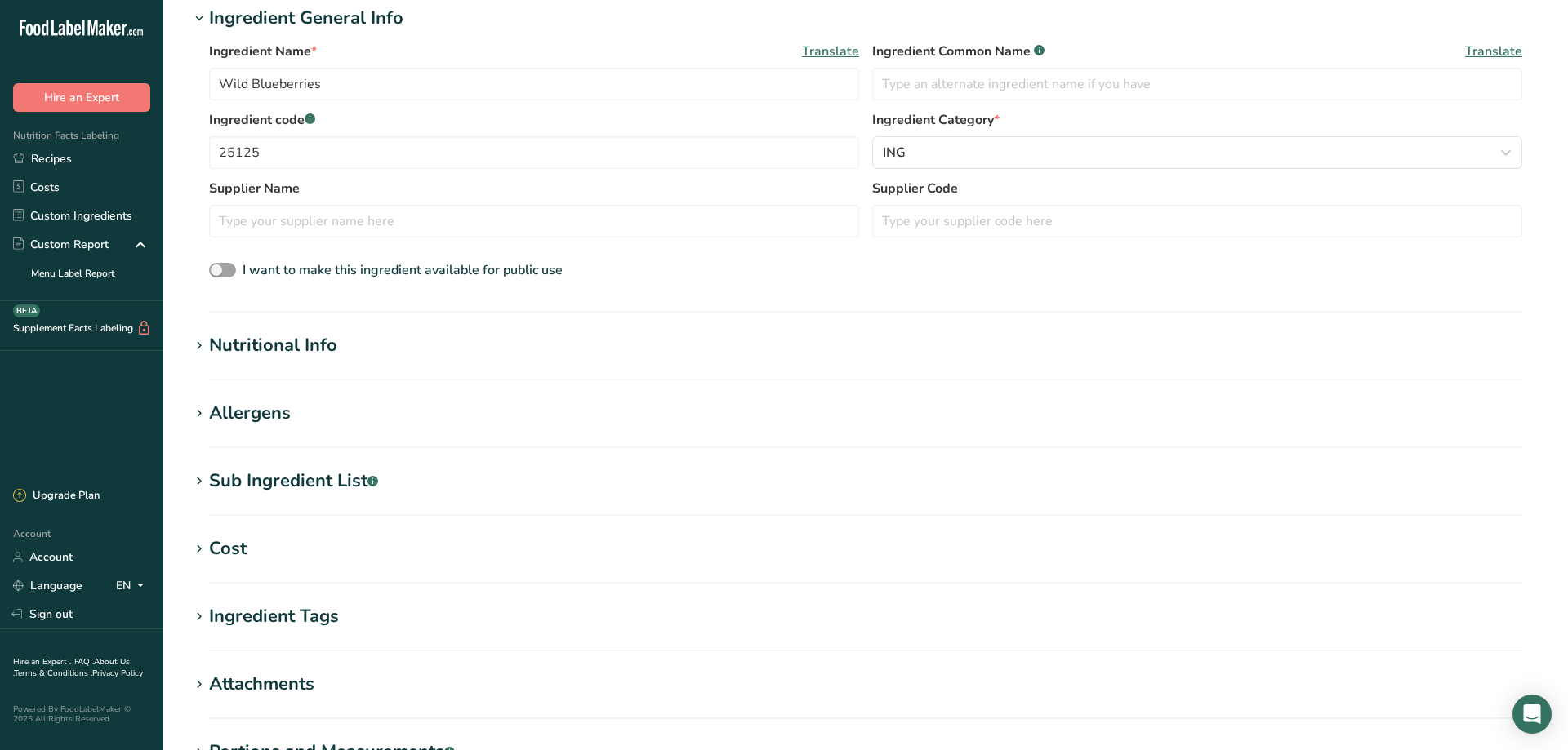
click at [201, 346] on icon at bounding box center [199, 346] width 15 height 23
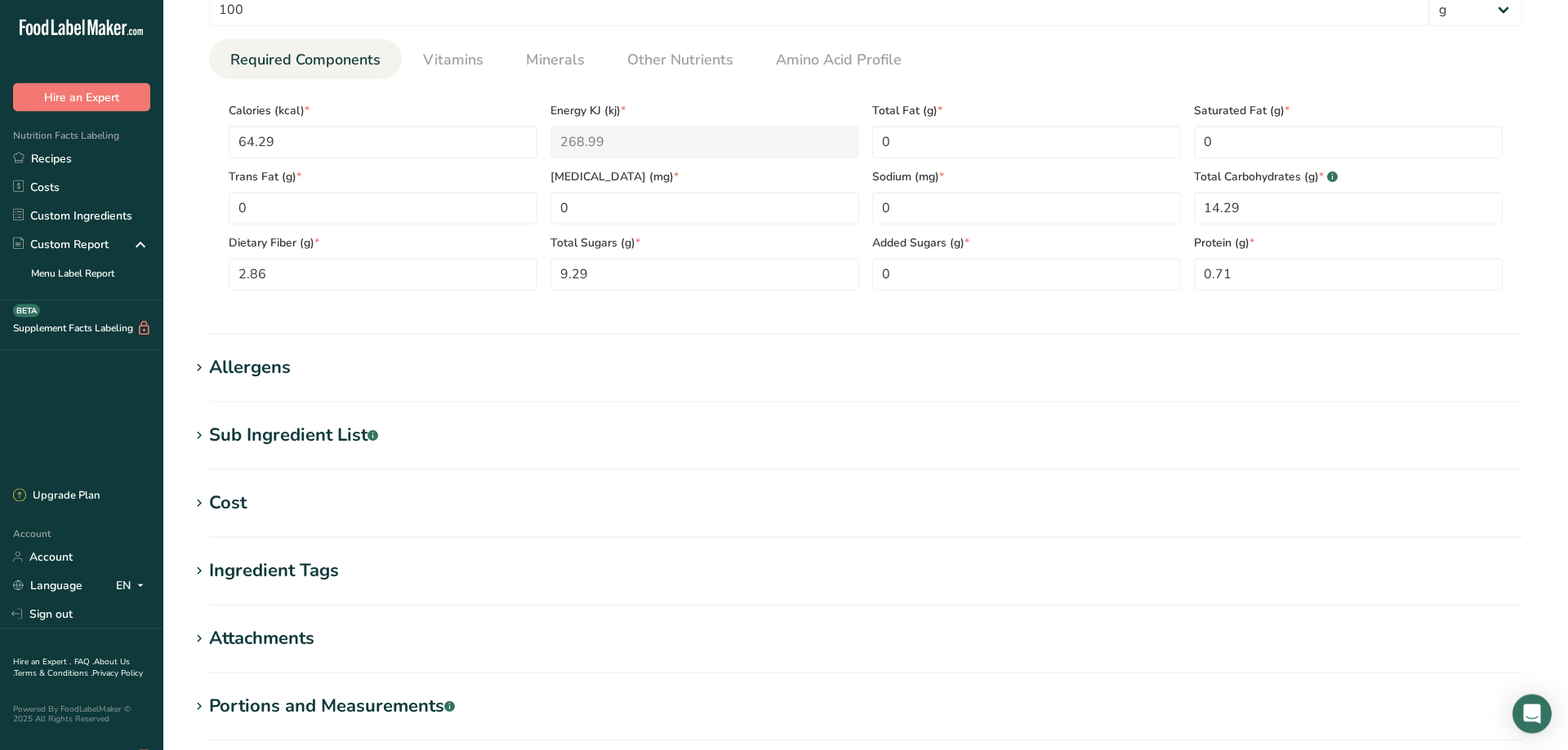
scroll to position [666, 0]
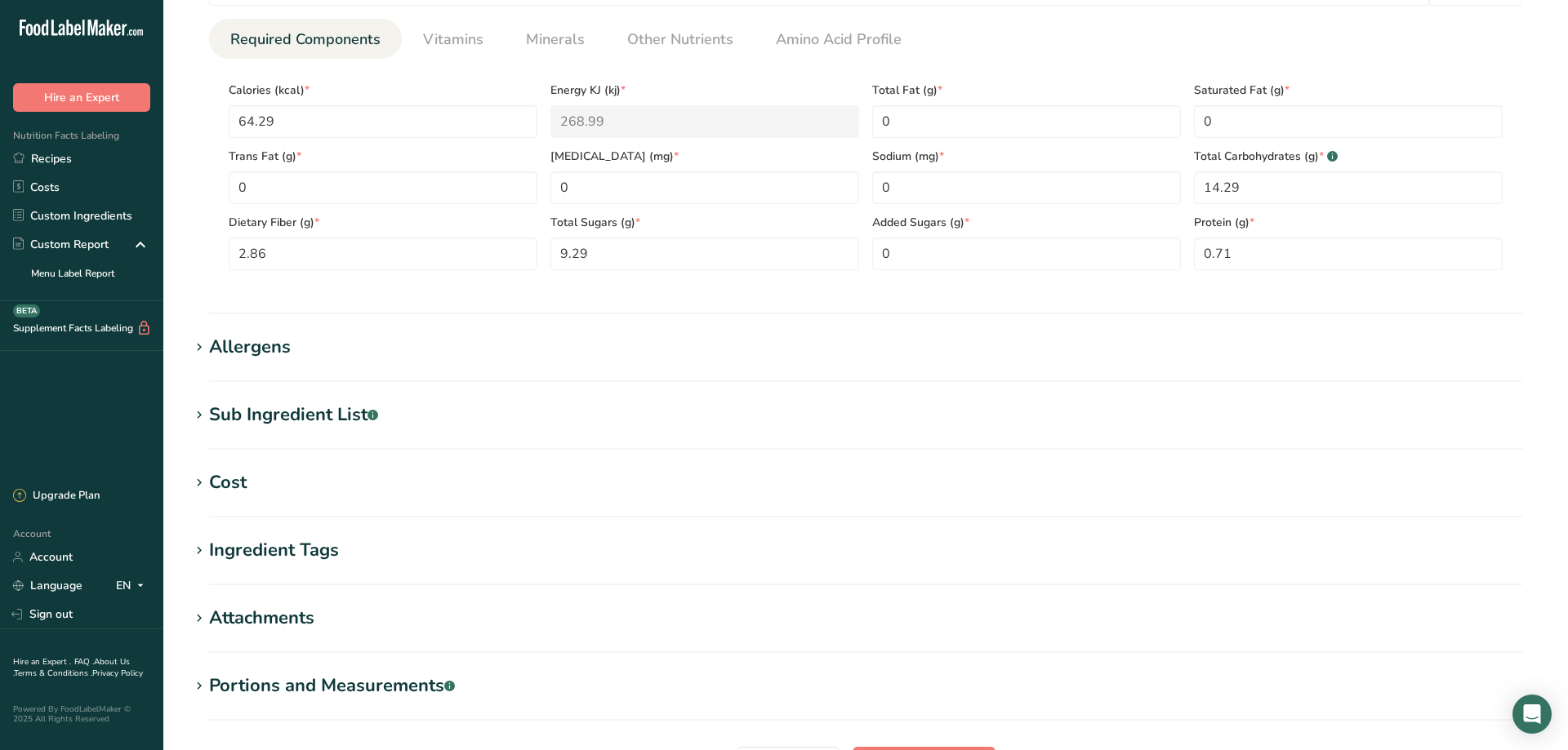
click at [197, 346] on icon at bounding box center [199, 348] width 15 height 23
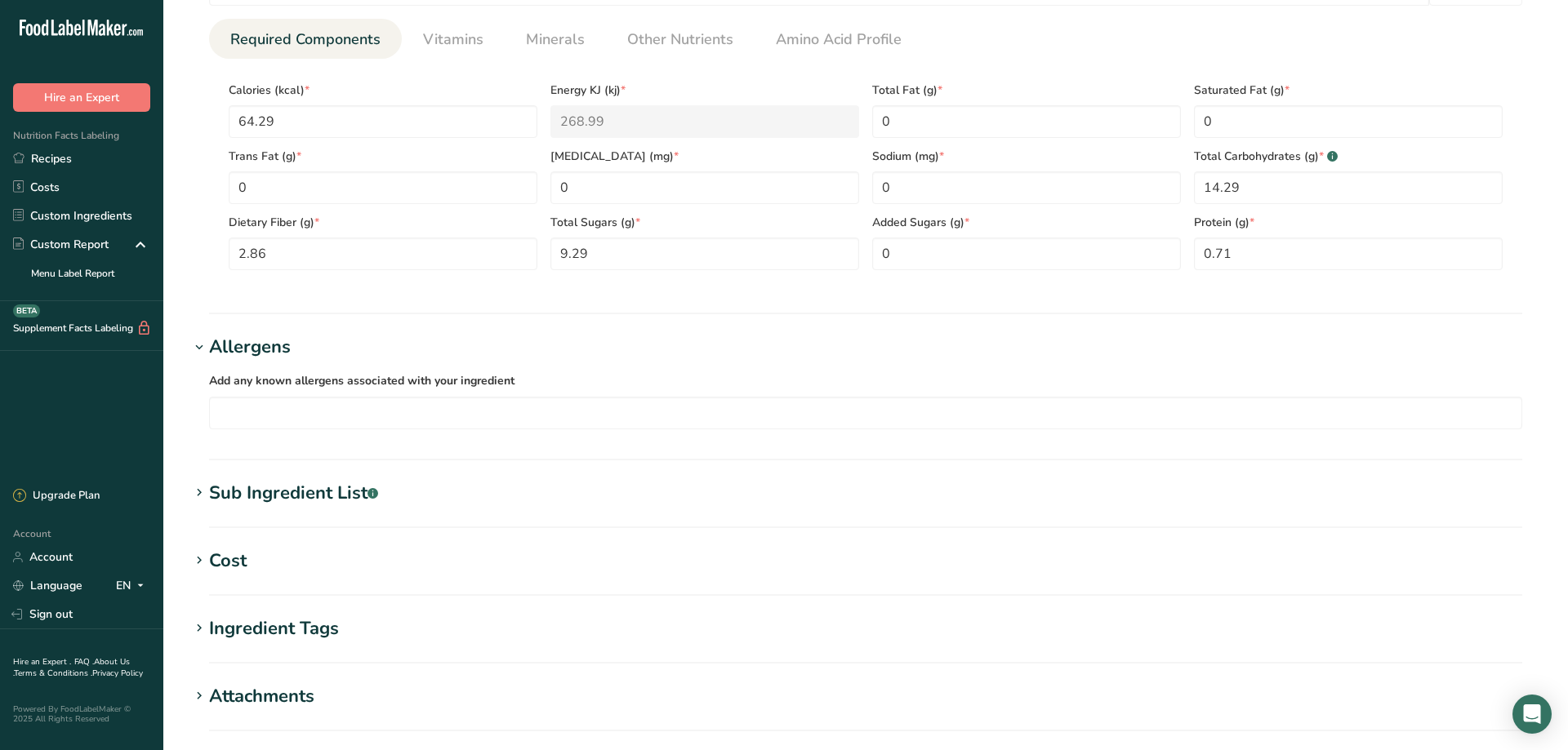
drag, startPoint x: 199, startPoint y: 495, endPoint x: 237, endPoint y: 483, distance: 39.8
click at [199, 493] on icon at bounding box center [199, 493] width 15 height 23
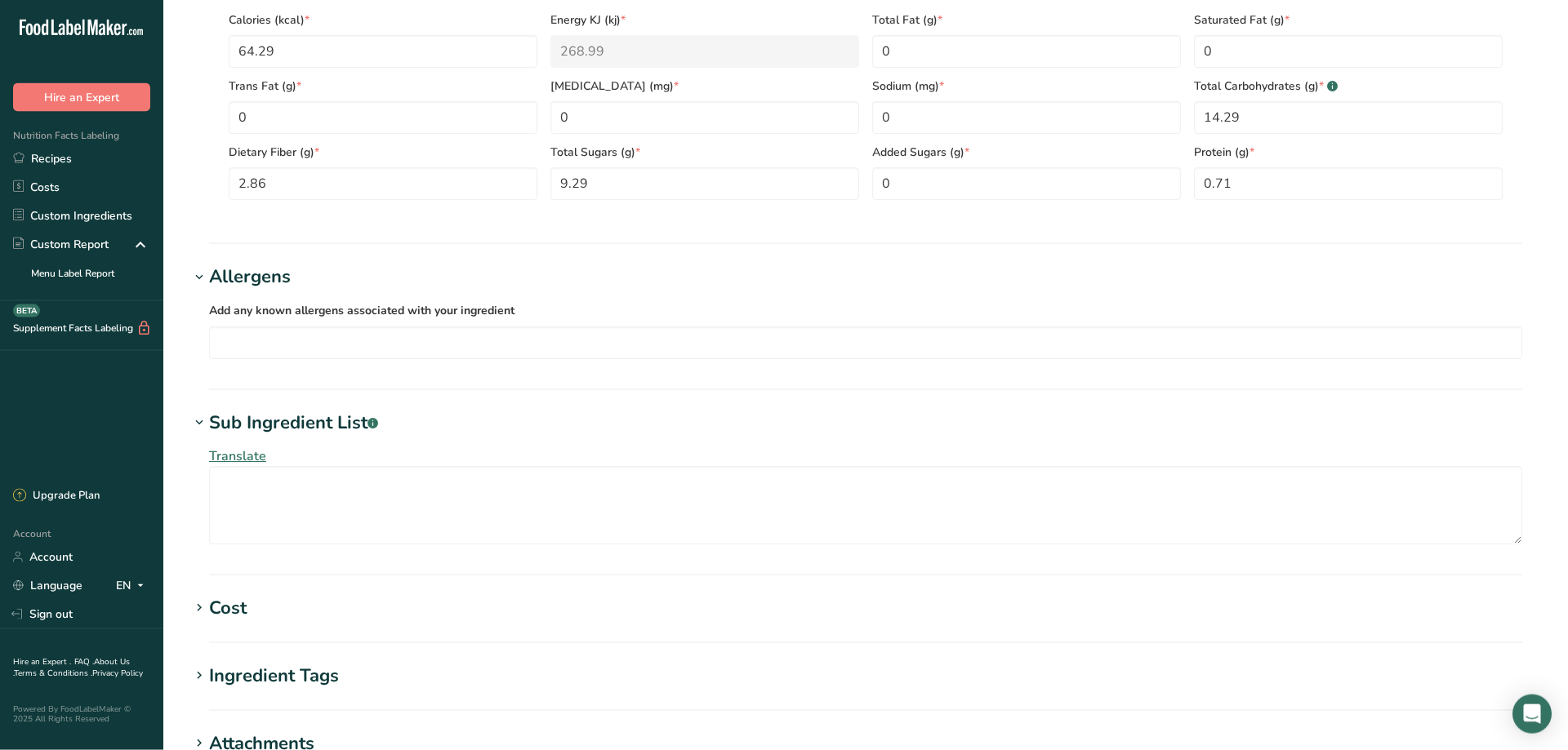
scroll to position [1030, 0]
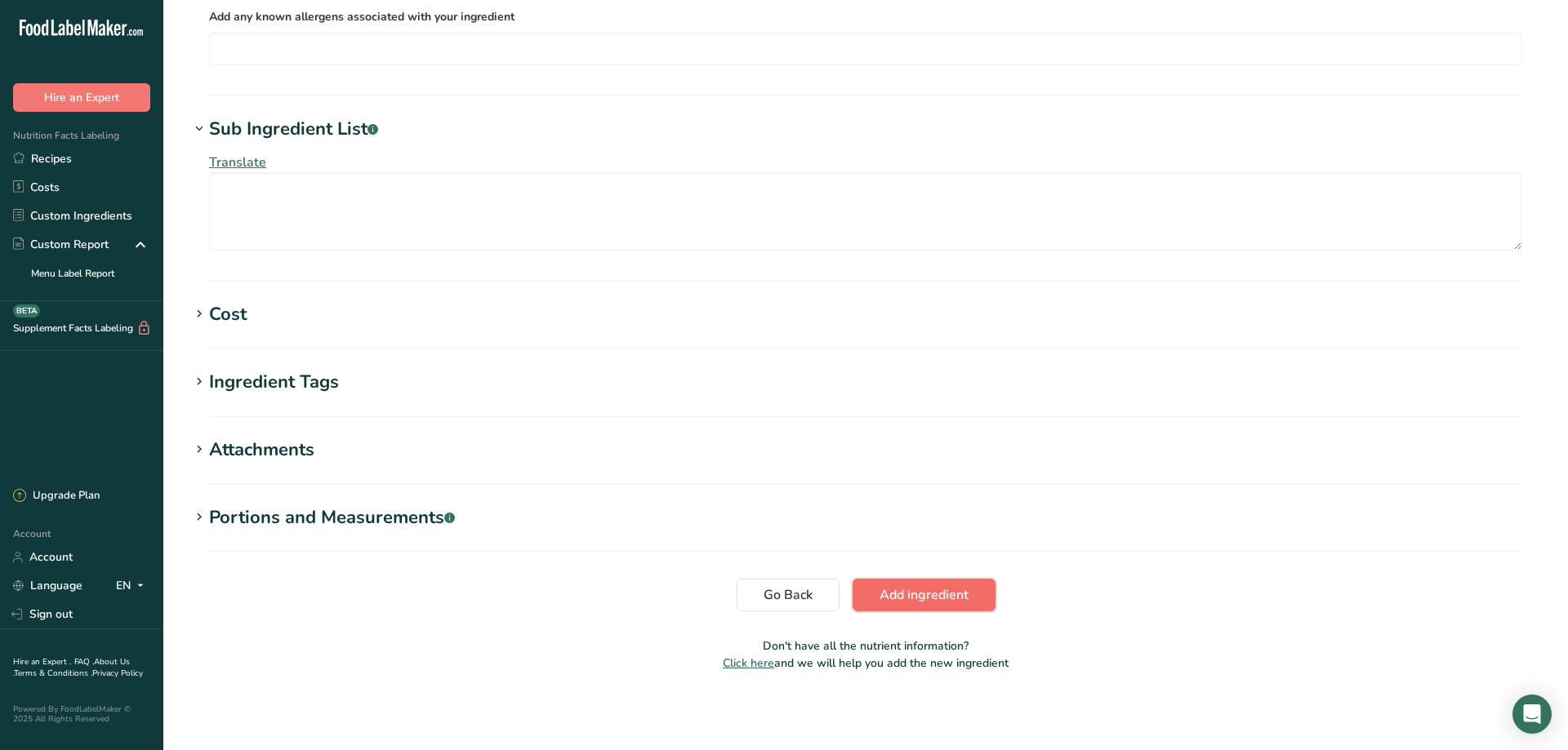
click at [925, 596] on span "Add ingredient" at bounding box center [924, 595] width 89 height 19
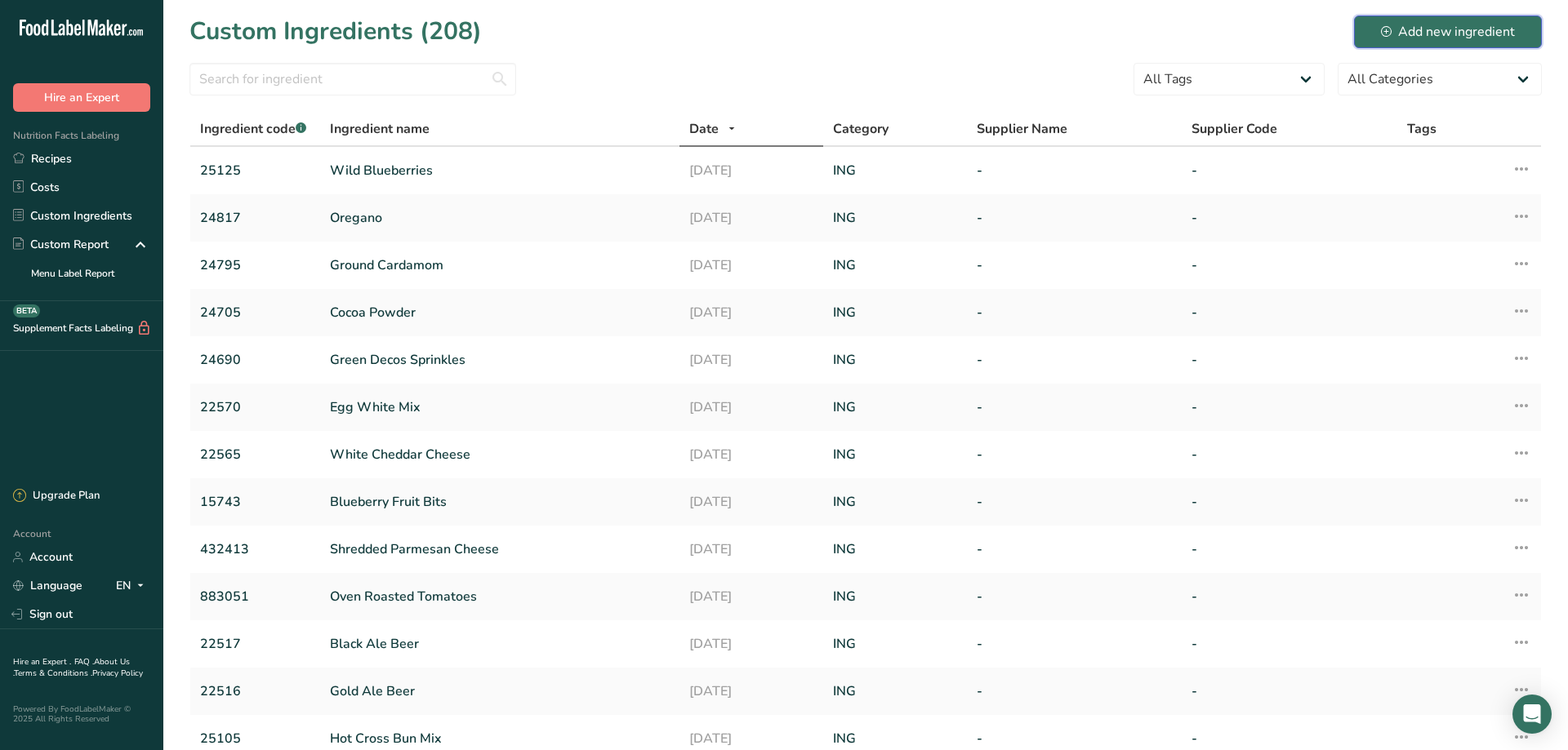
click at [1465, 38] on div "Add new ingredient" at bounding box center [1448, 31] width 134 height 19
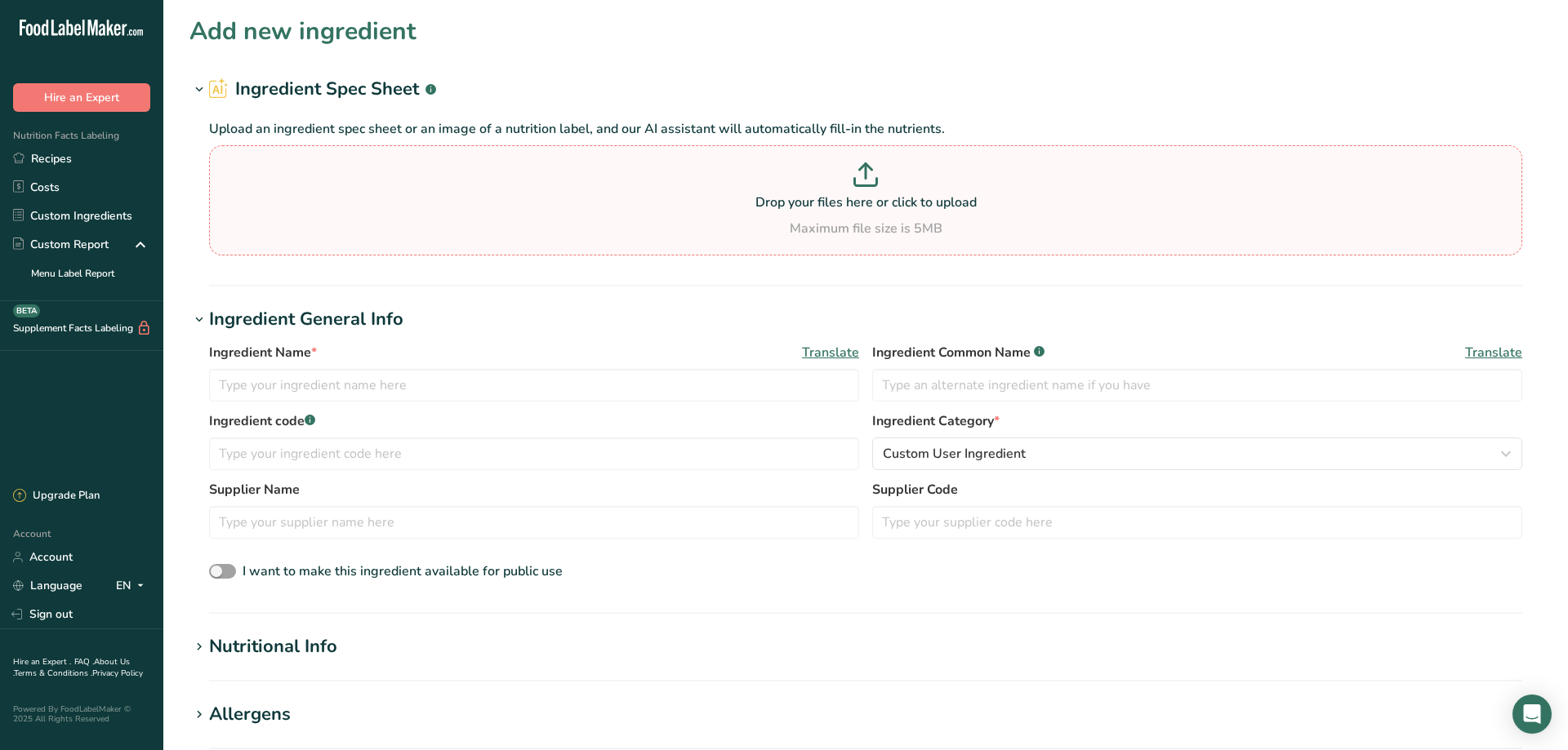
click at [787, 223] on div "Maximum file size is 5MB" at bounding box center [865, 228] width 1305 height 19
click at [787, 223] on input "Drop your files here or click to upload Maximum file size is 5MB" at bounding box center [866, 200] width 1314 height 110
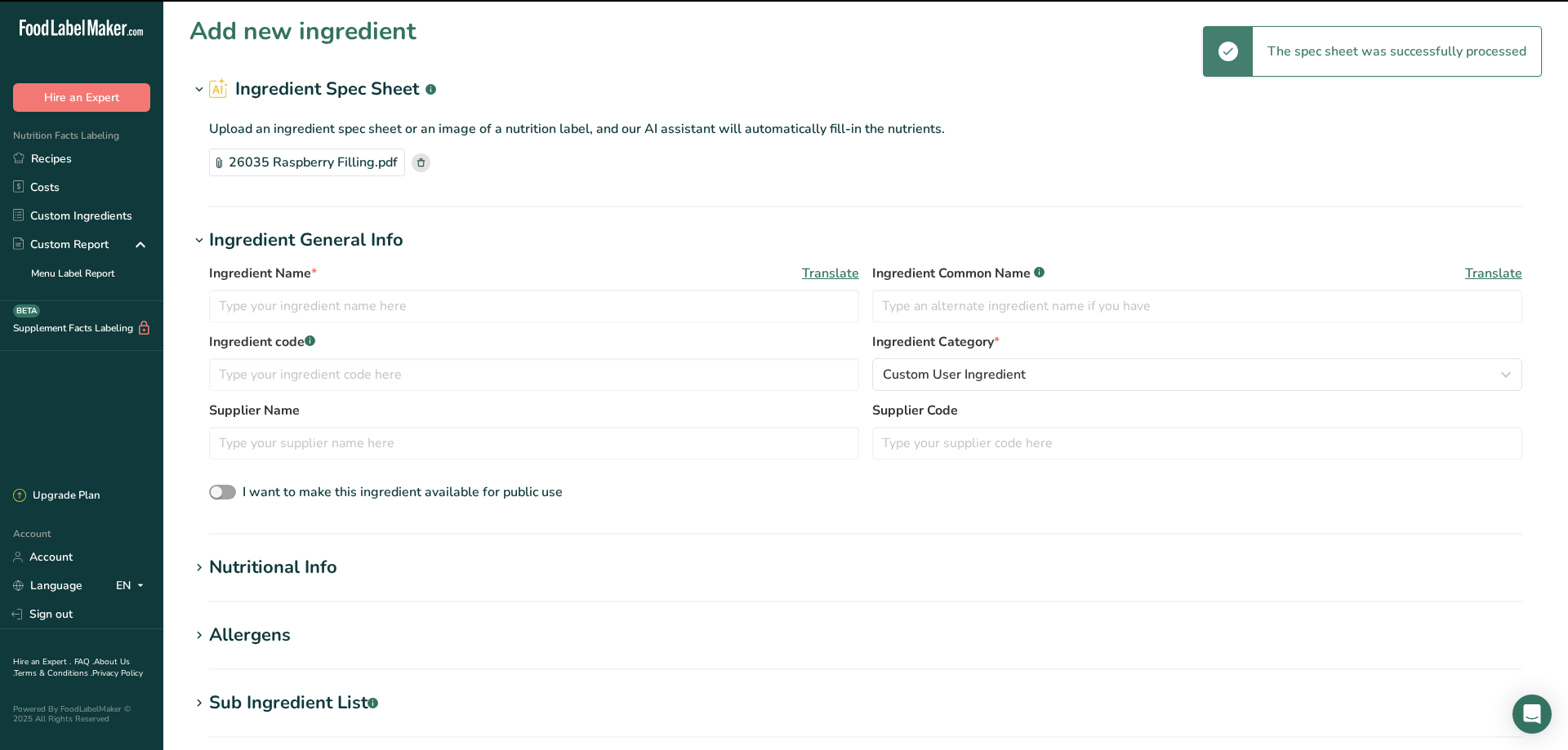
type input "Raspberry Filling"
type input "26035"
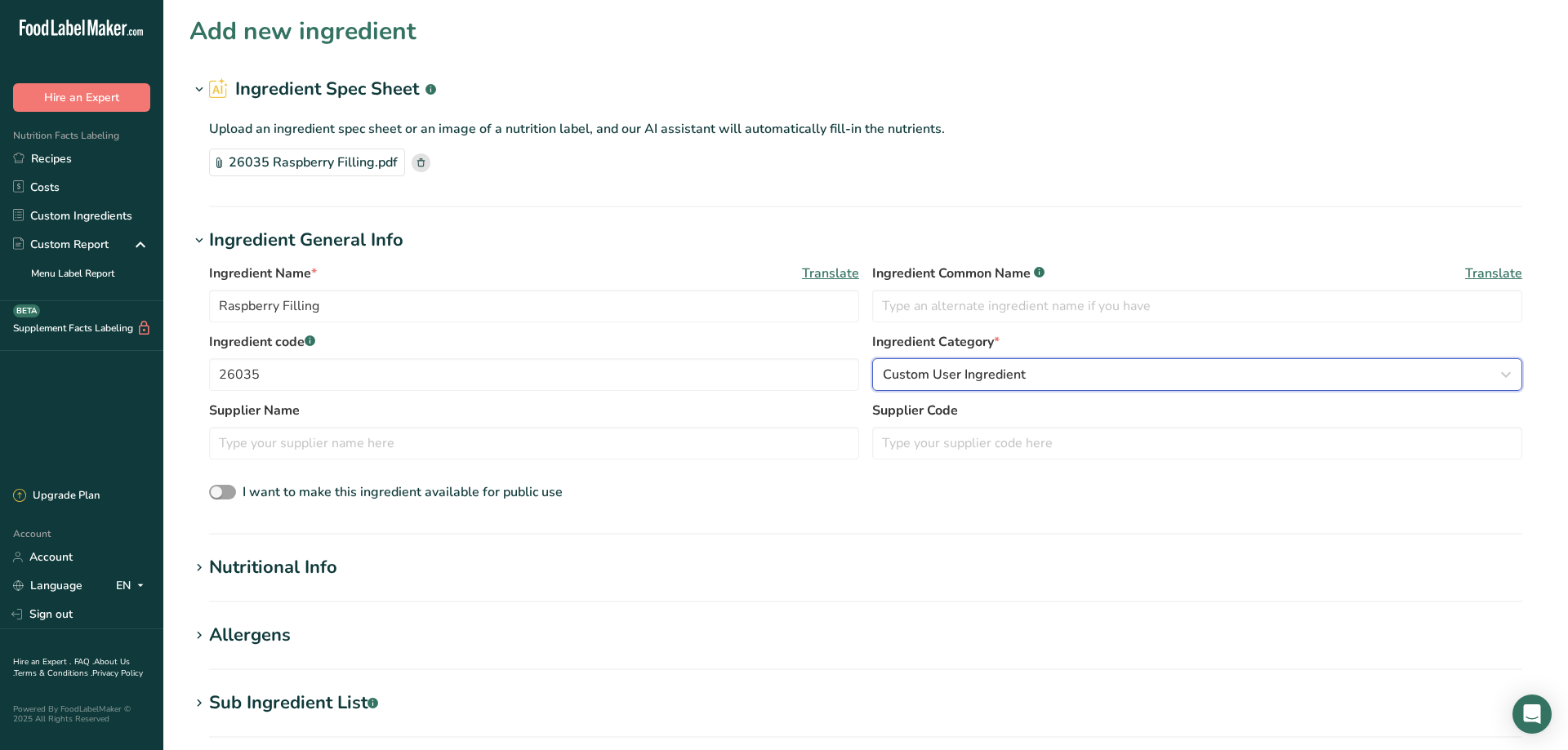
click at [973, 380] on span "Custom User Ingredient" at bounding box center [954, 375] width 143 height 19
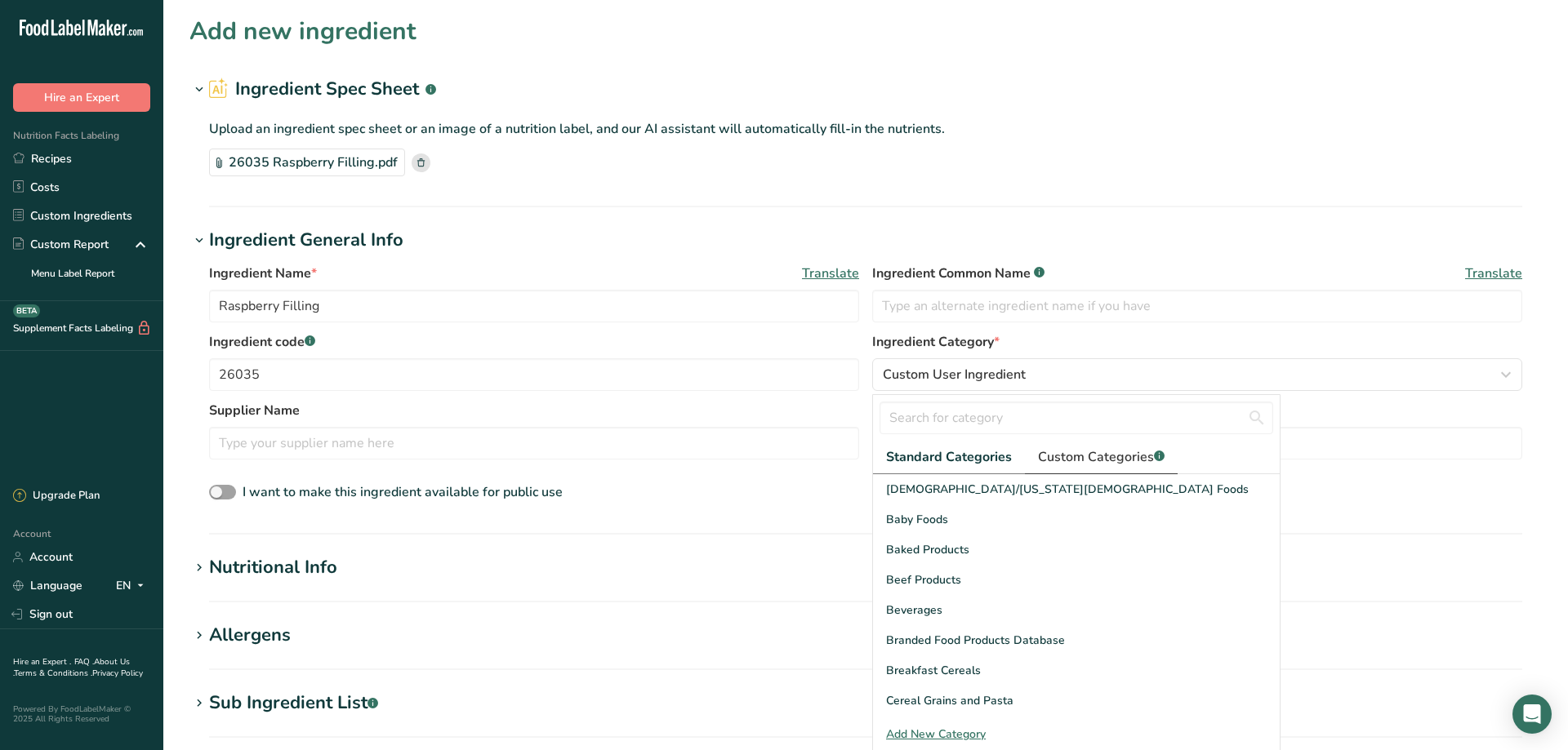
click at [1130, 462] on span "Custom Categories .a-a{fill:#347362;}.b-a{fill:#fff;}" at bounding box center [1101, 457] width 127 height 19
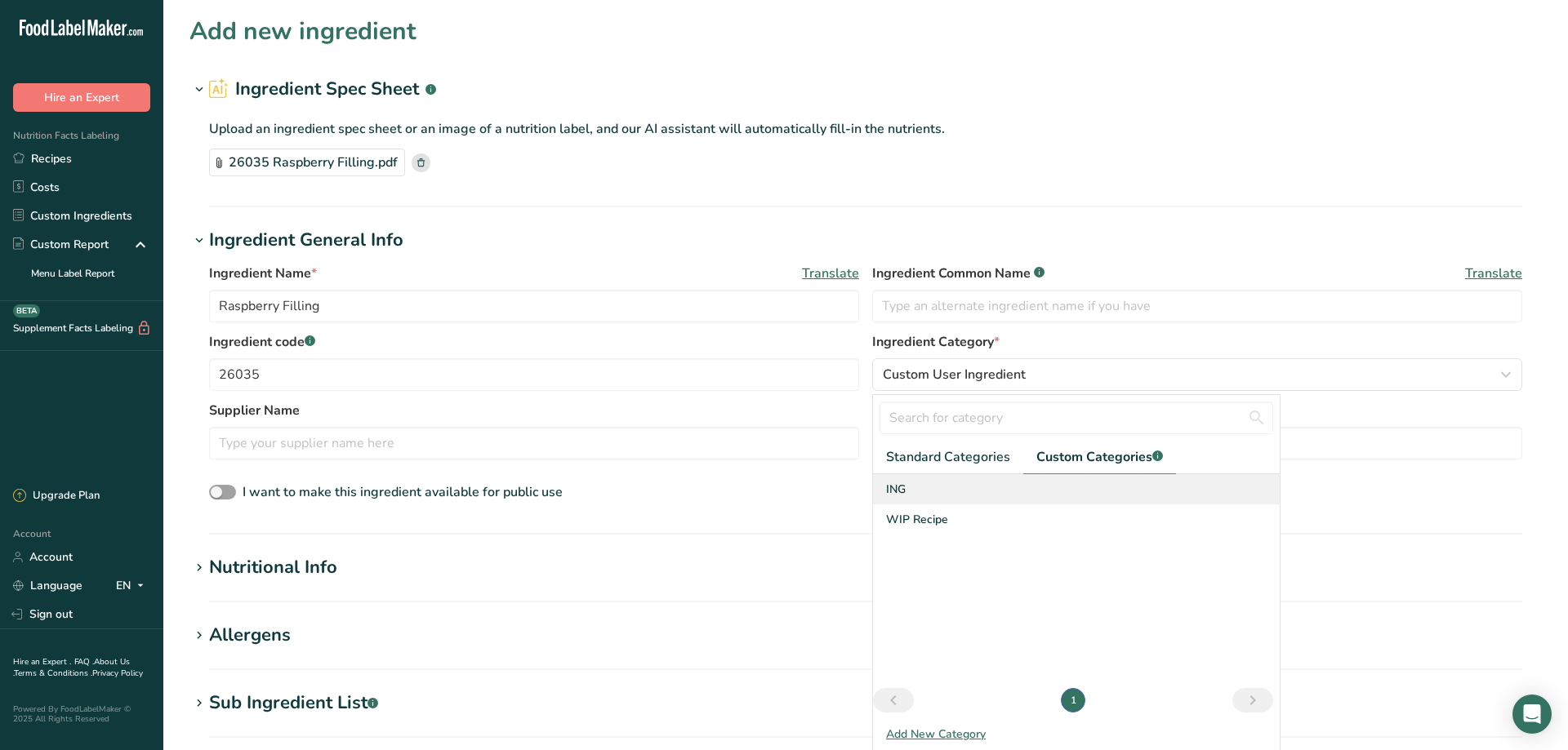
drag, startPoint x: 929, startPoint y: 491, endPoint x: 953, endPoint y: 492, distance: 24.0
click at [930, 491] on div "ING" at bounding box center [1077, 489] width 407 height 31
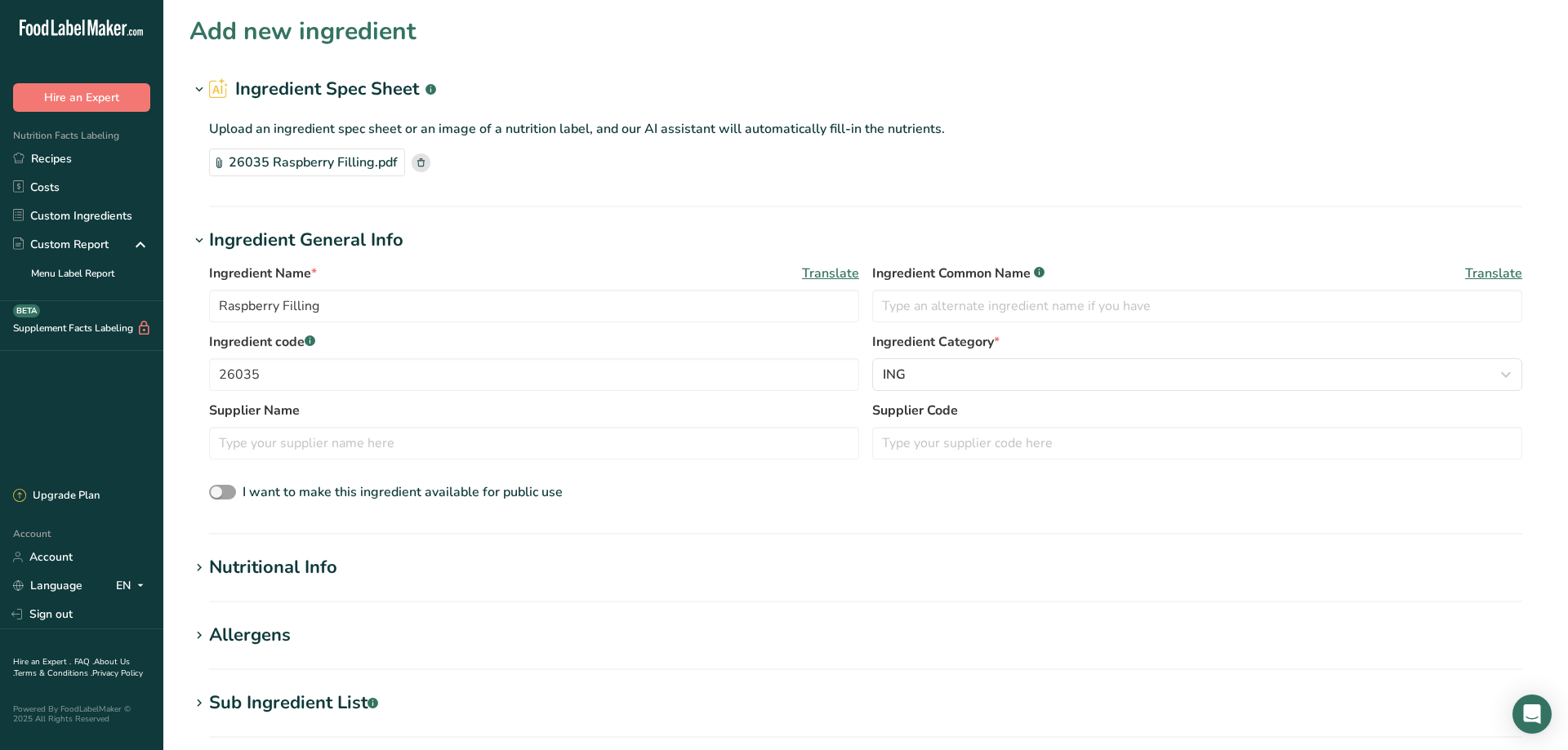
click at [196, 571] on icon at bounding box center [199, 568] width 15 height 23
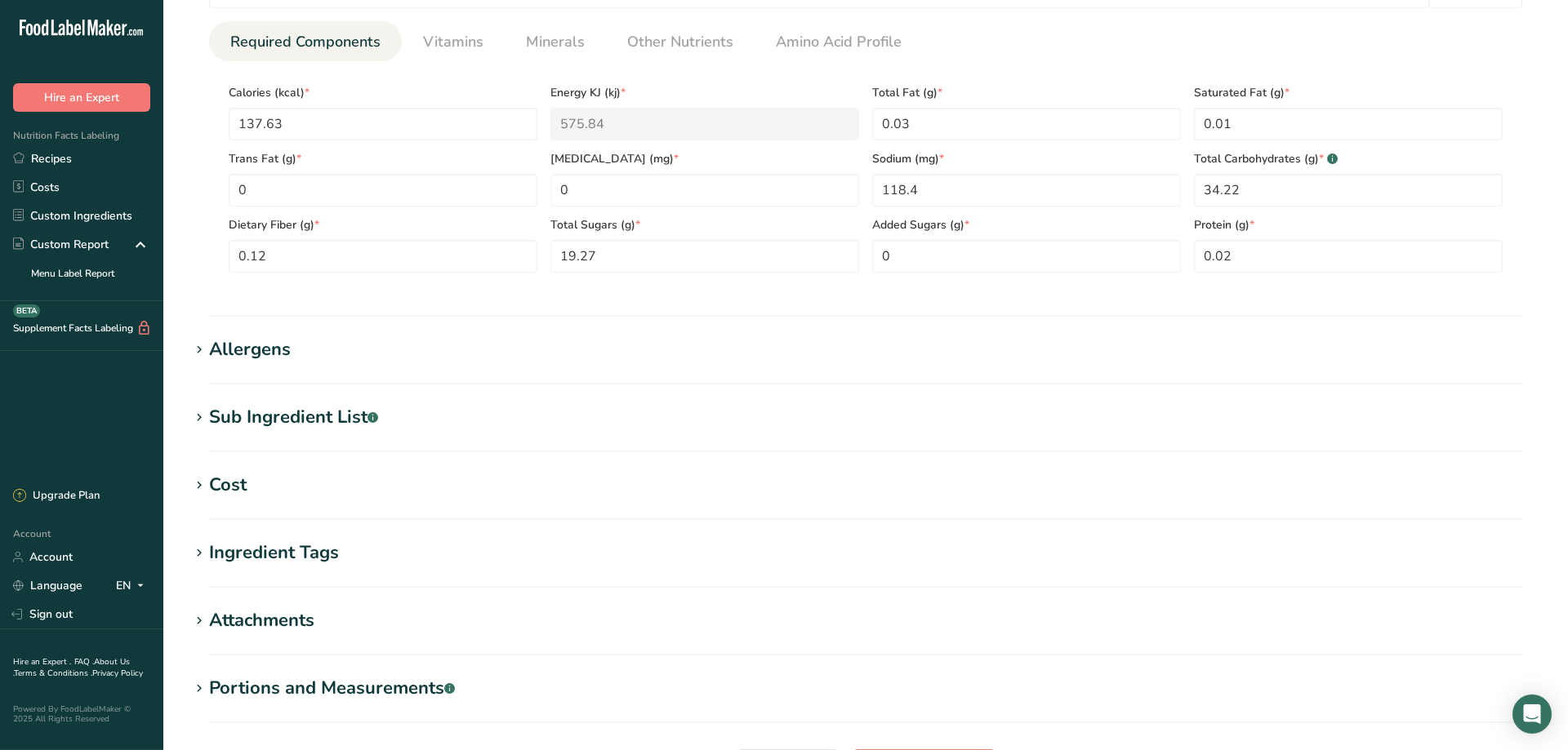
scroll to position [666, 0]
click at [197, 349] on icon at bounding box center [199, 348] width 15 height 23
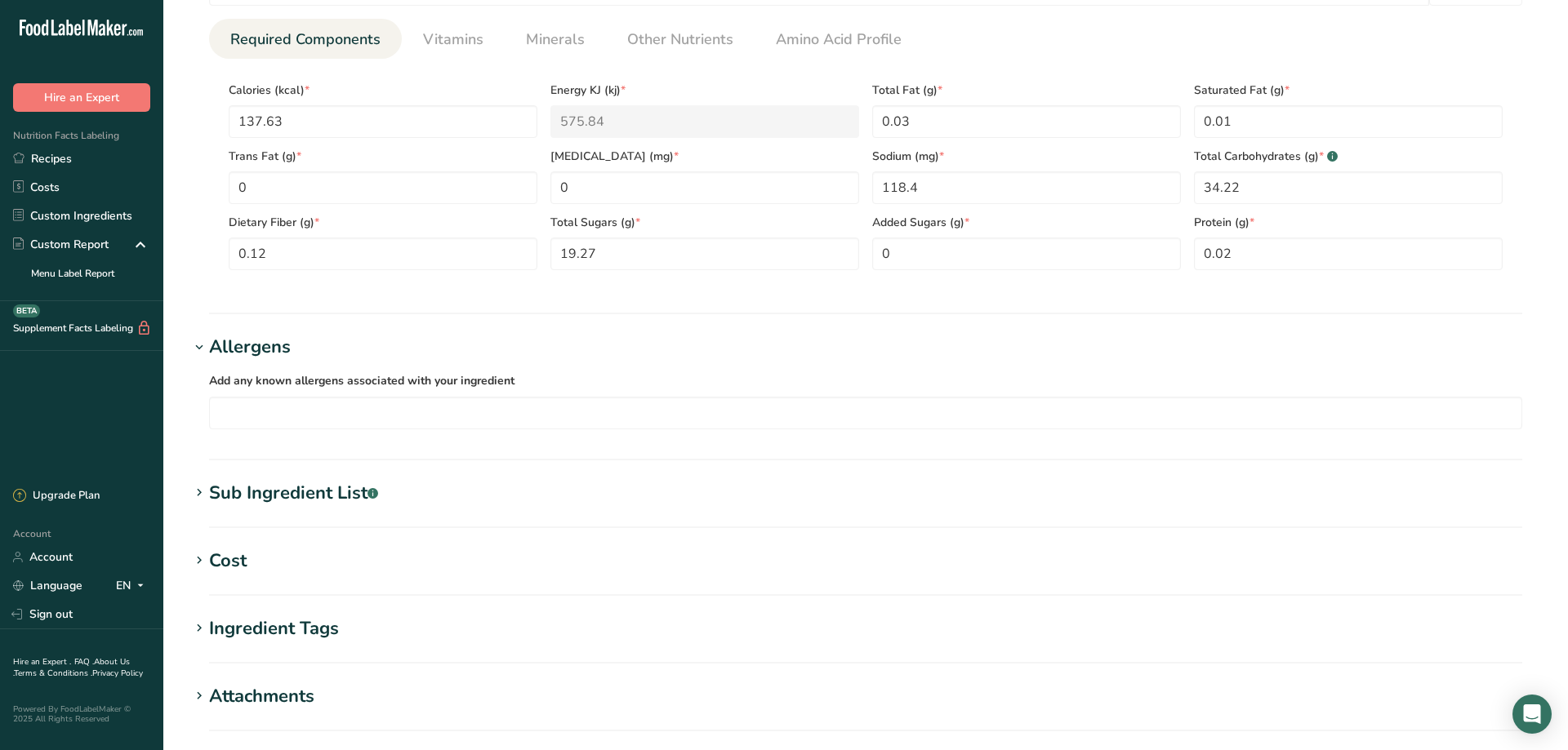
click at [199, 491] on icon at bounding box center [199, 493] width 15 height 23
click at [262, 559] on textarea at bounding box center [866, 575] width 1314 height 79
paste textarea "HIGH FRUCTOSE CORN SYRUP, WATER, RASPBERRIES, MODIFIED FOOD STARCH, [MEDICAL_DA…"
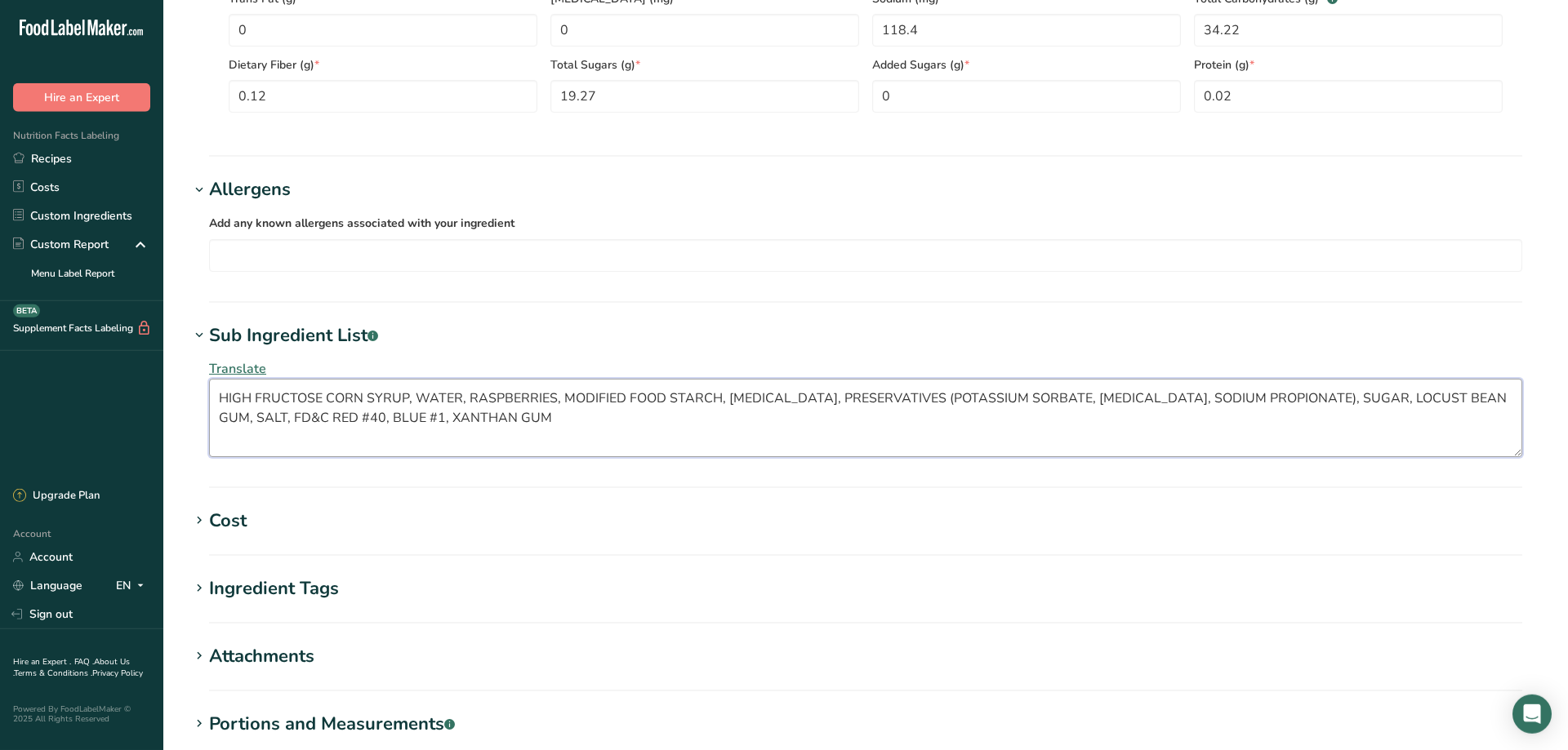
scroll to position [889, 0]
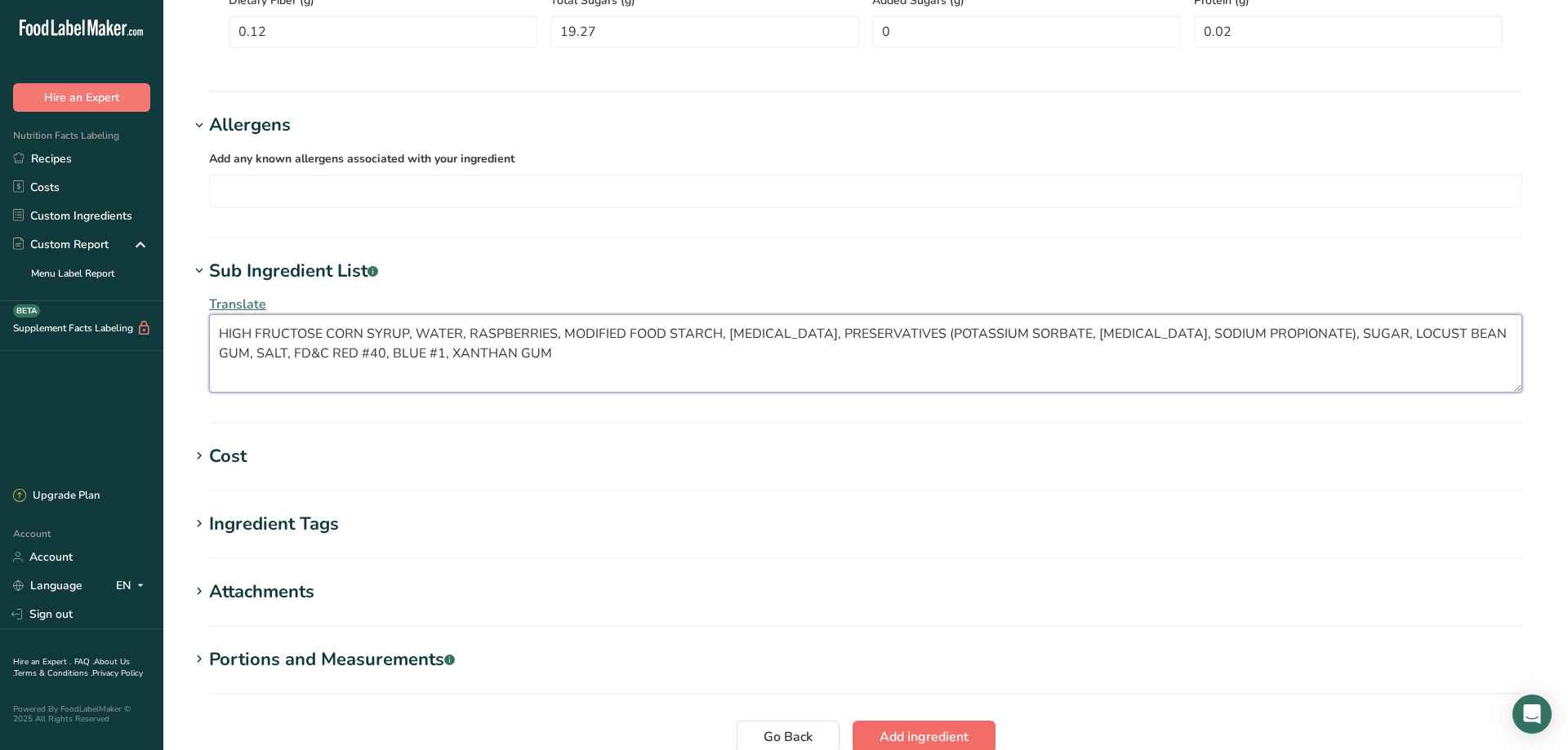
type textarea "HIGH FRUCTOSE CORN SYRUP, WATER, RASPBERRIES, MODIFIED FOOD STARCH, [MEDICAL_DA…"
click at [955, 735] on span "Add ingredient" at bounding box center [924, 737] width 89 height 19
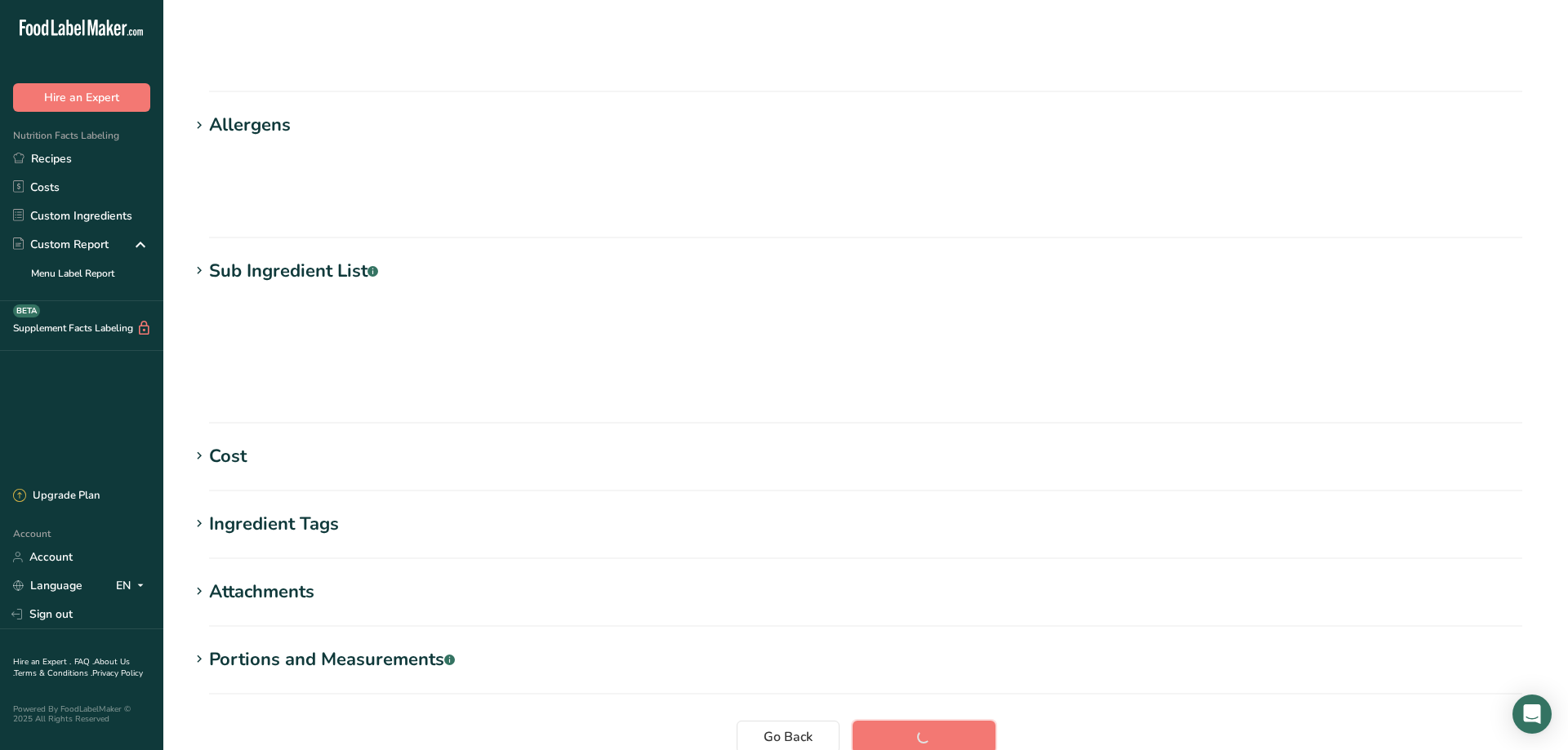
scroll to position [114, 0]
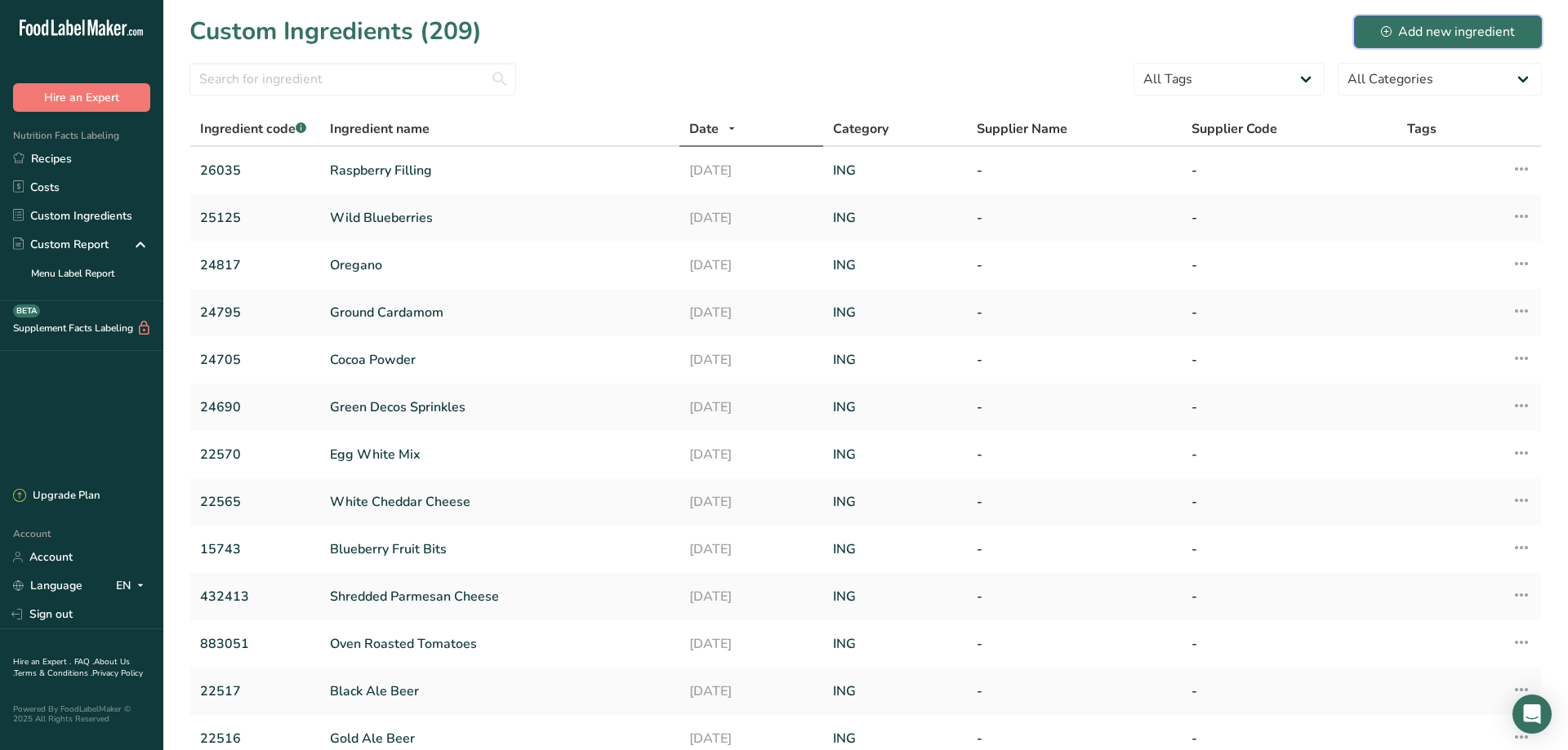
click at [1444, 32] on div "Add new ingredient" at bounding box center [1448, 31] width 134 height 19
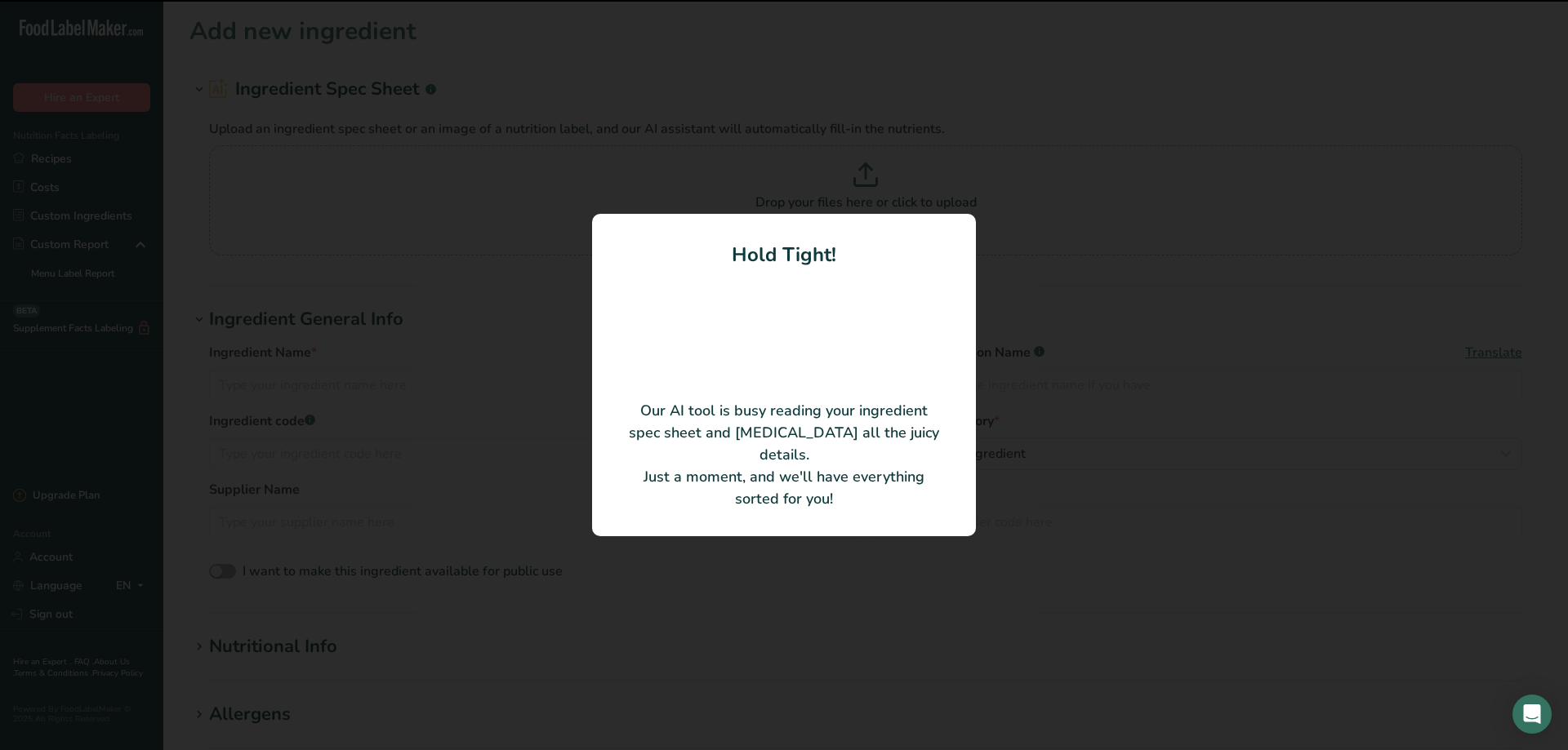
type input "Chefway Rice"
type input "27090"
type input "Riceland (GFS supplier)"
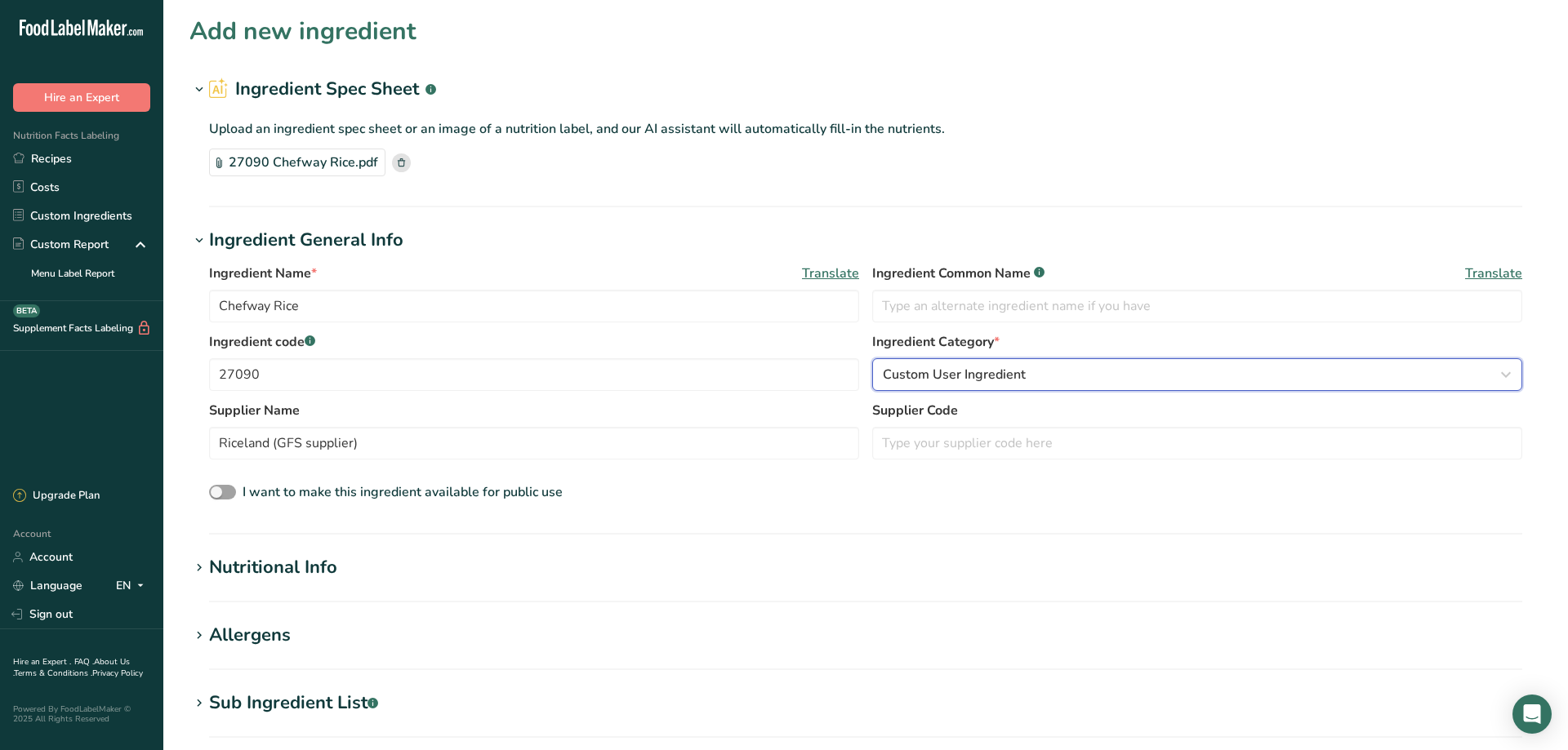
click at [943, 373] on span "Custom User Ingredient" at bounding box center [954, 375] width 143 height 19
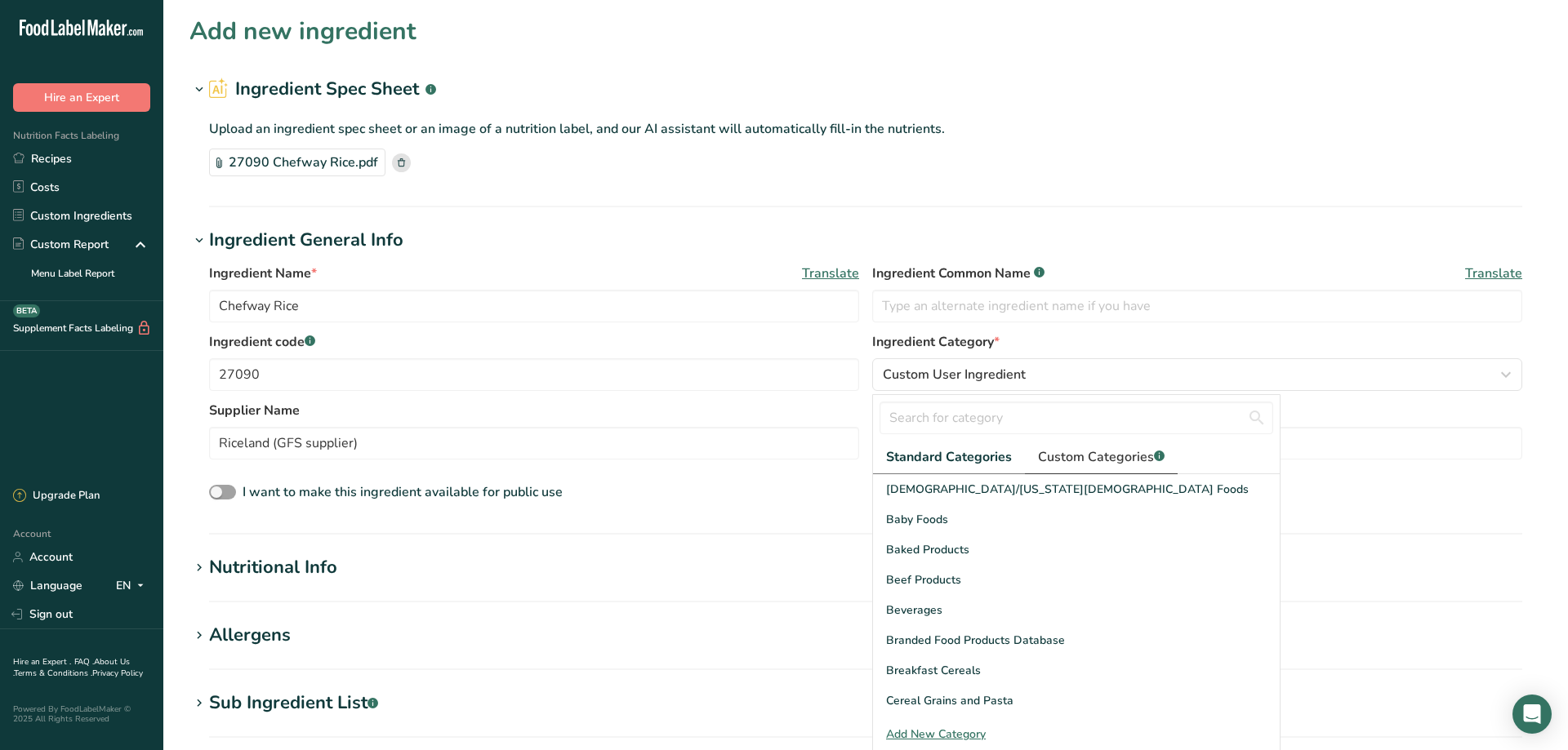
click at [1125, 458] on span "Custom Categories .a-a{fill:#347362;}.b-a{fill:#fff;}" at bounding box center [1101, 457] width 127 height 19
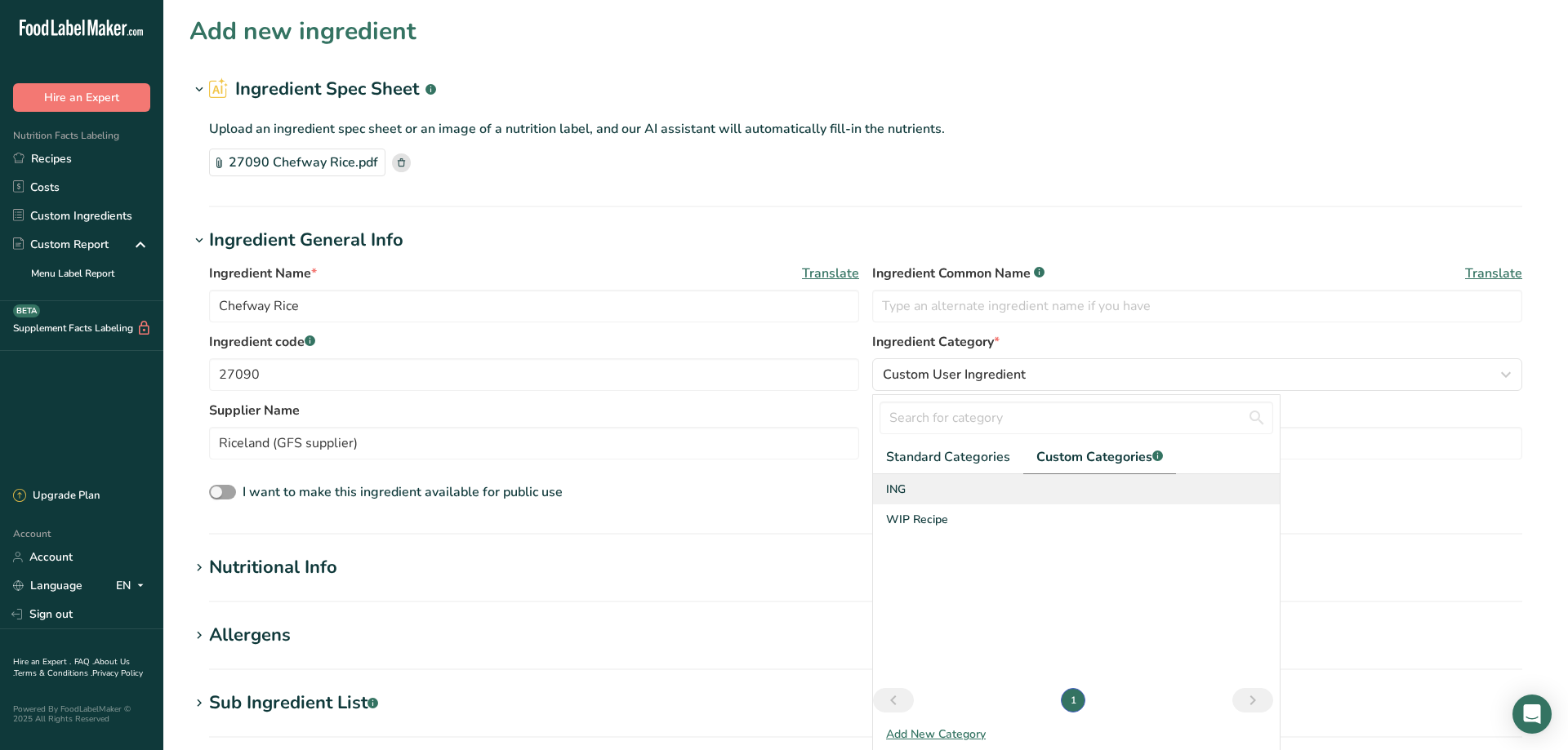
click at [903, 487] on span "ING" at bounding box center [895, 489] width 19 height 18
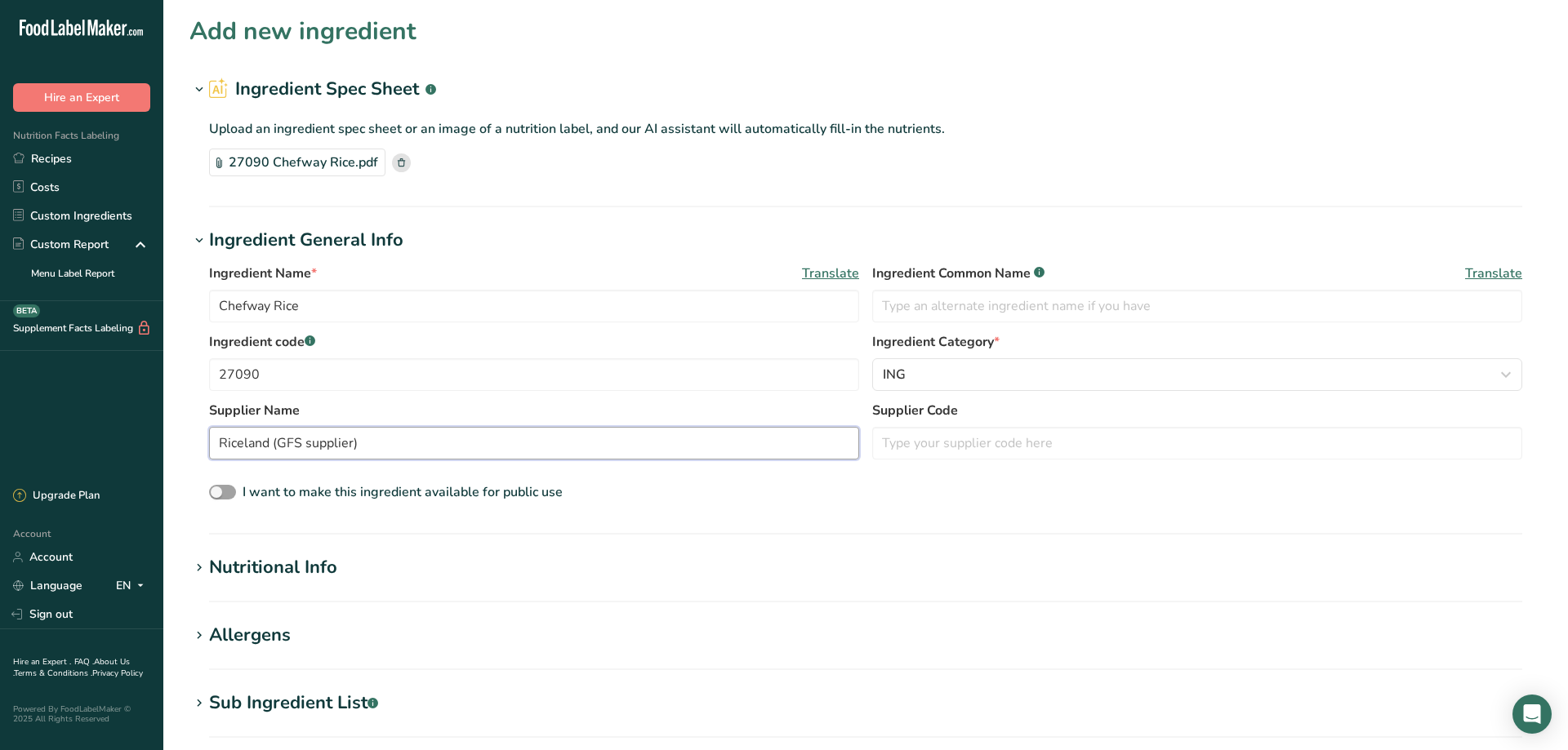
drag, startPoint x: 386, startPoint y: 449, endPoint x: 132, endPoint y: 464, distance: 254.4
click at [209, 460] on input "Riceland (GFS supplier)" at bounding box center [534, 443] width 650 height 32
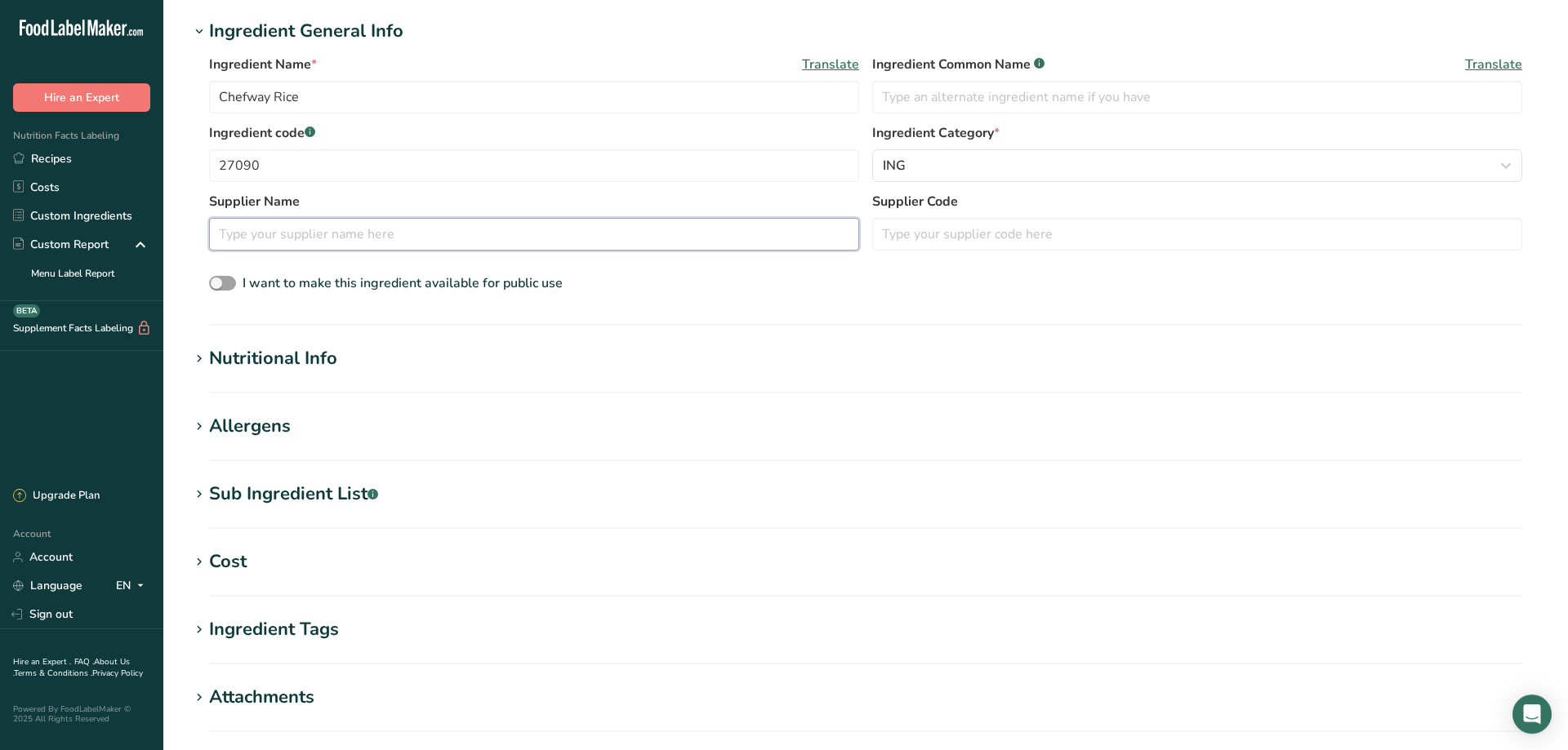
scroll to position [222, 0]
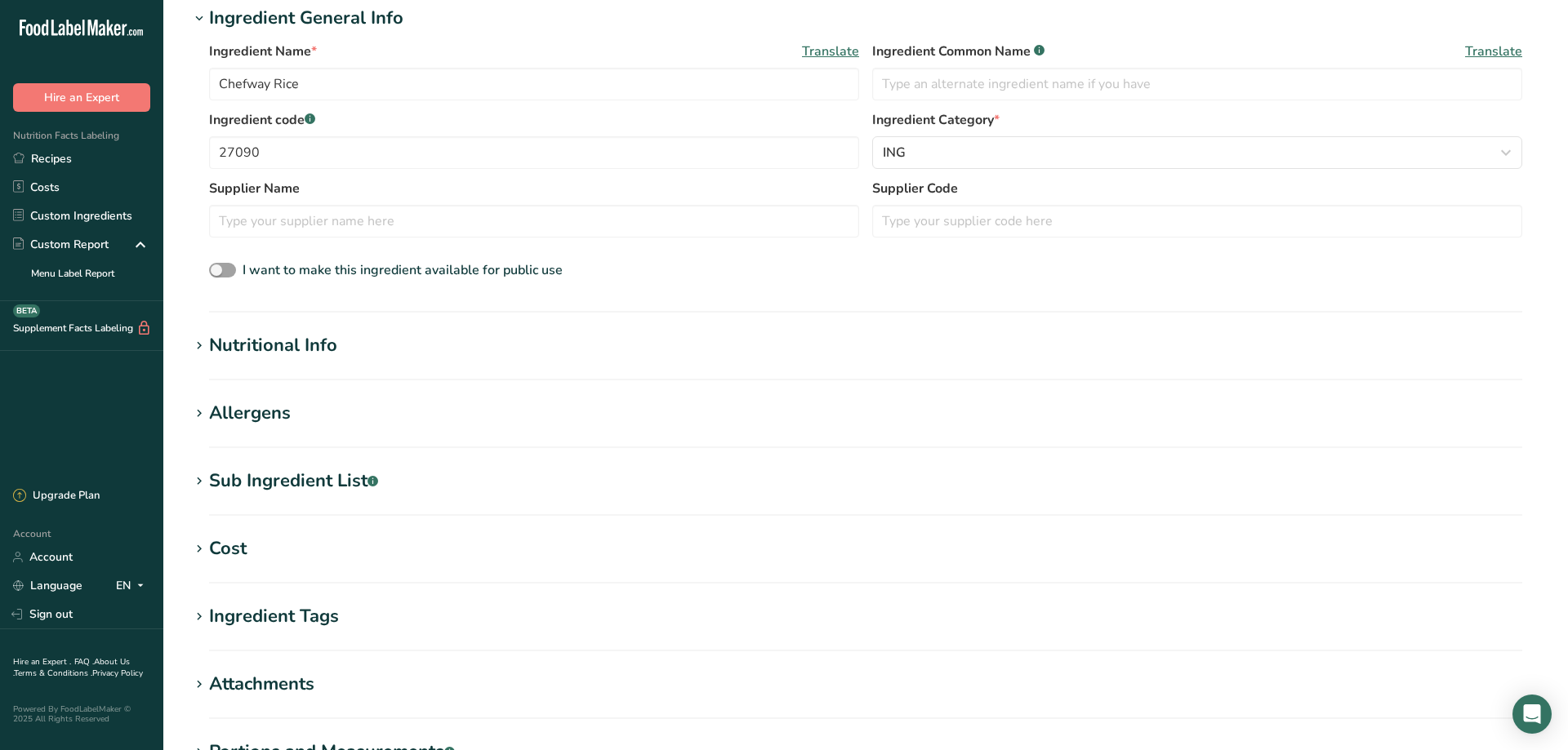
click at [199, 345] on icon at bounding box center [199, 346] width 15 height 23
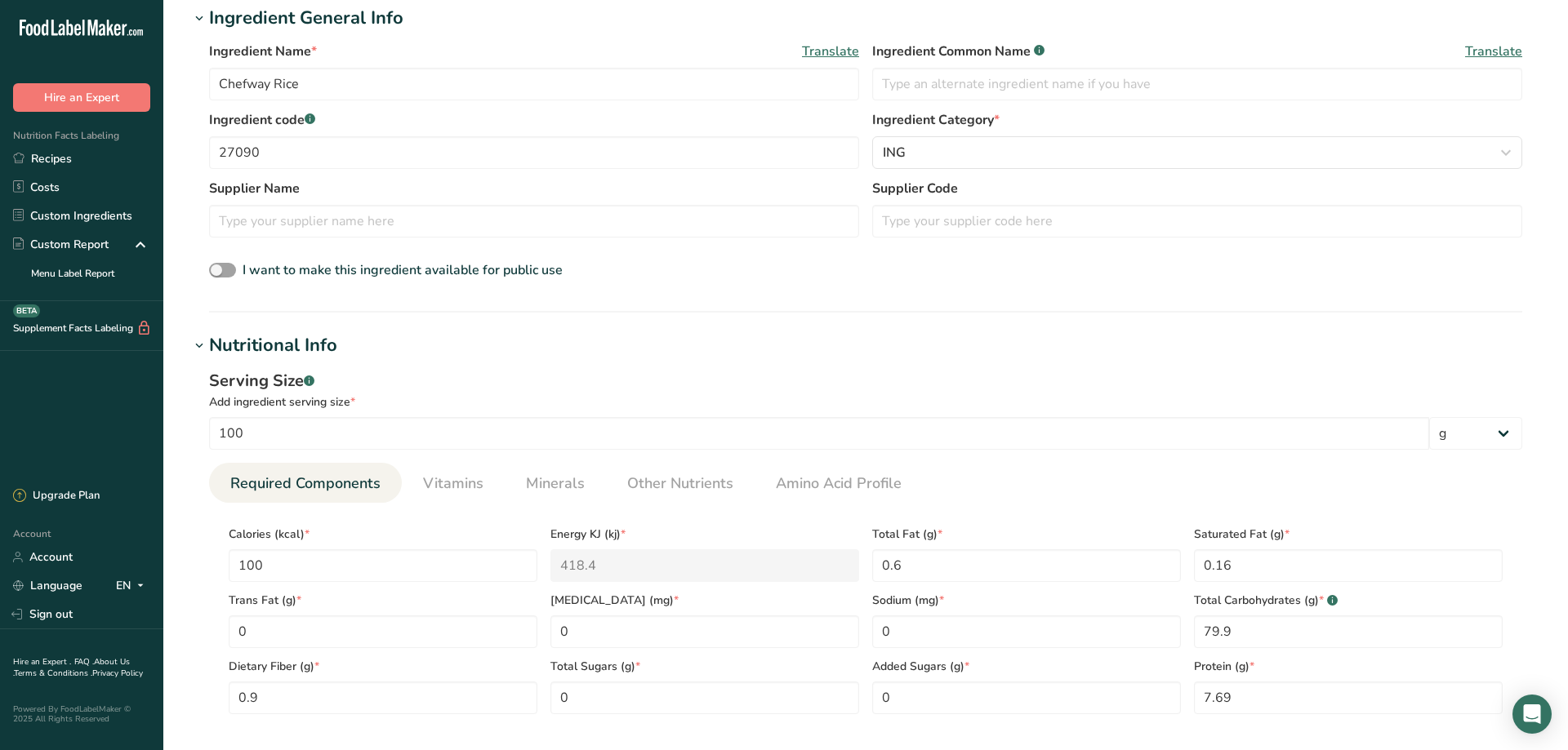
click at [199, 345] on icon at bounding box center [199, 346] width 15 height 23
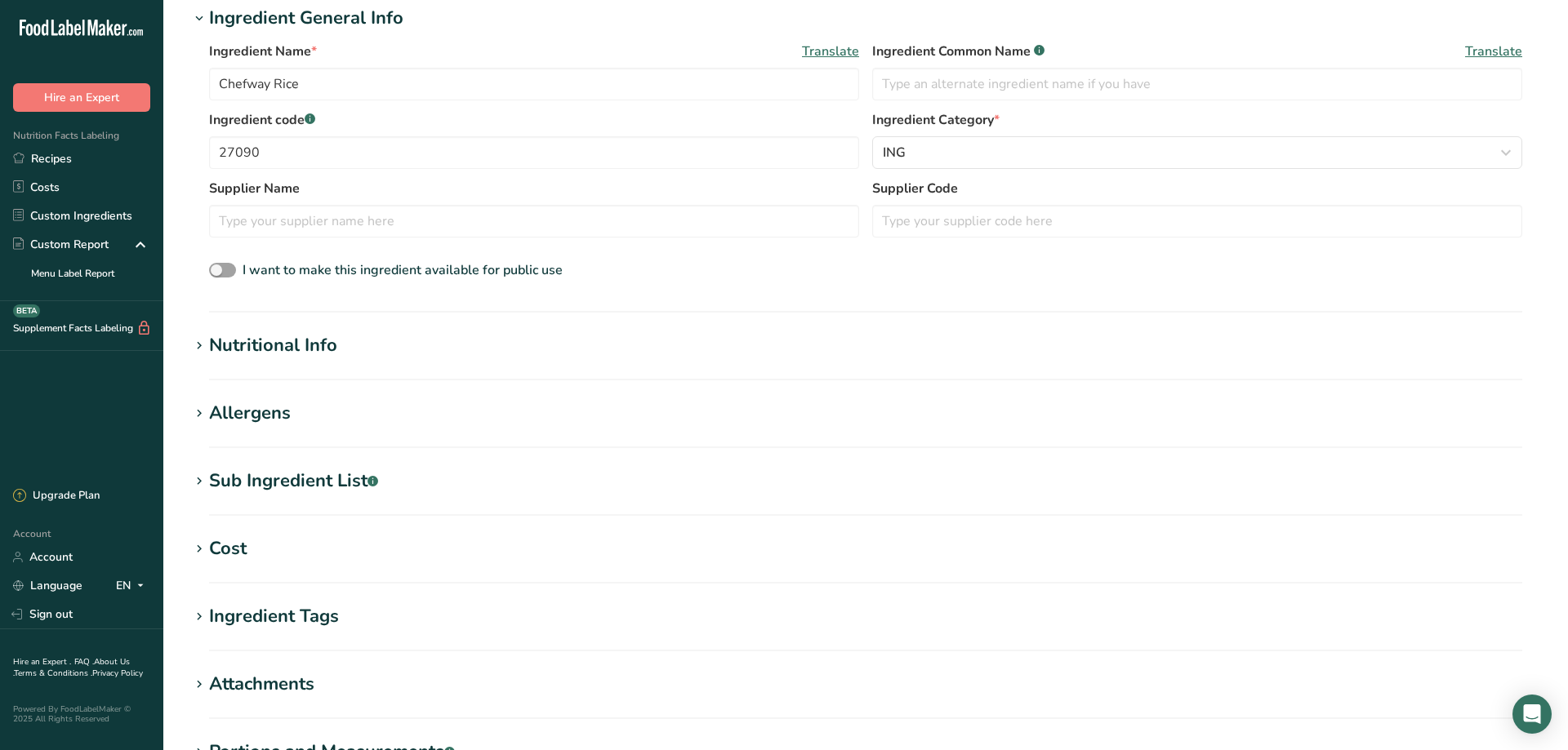
click at [198, 416] on icon at bounding box center [199, 413] width 15 height 23
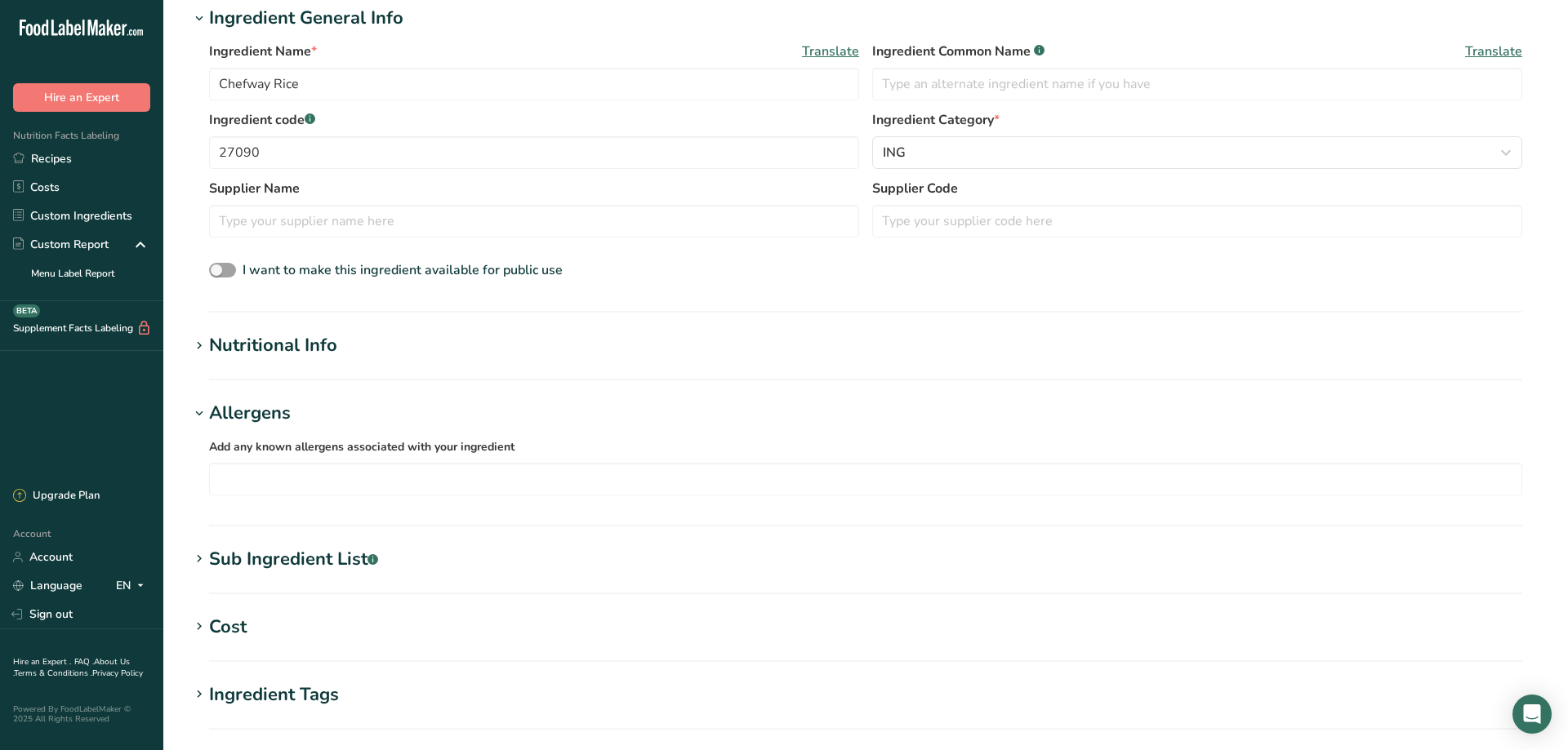
click at [198, 416] on icon at bounding box center [199, 413] width 15 height 23
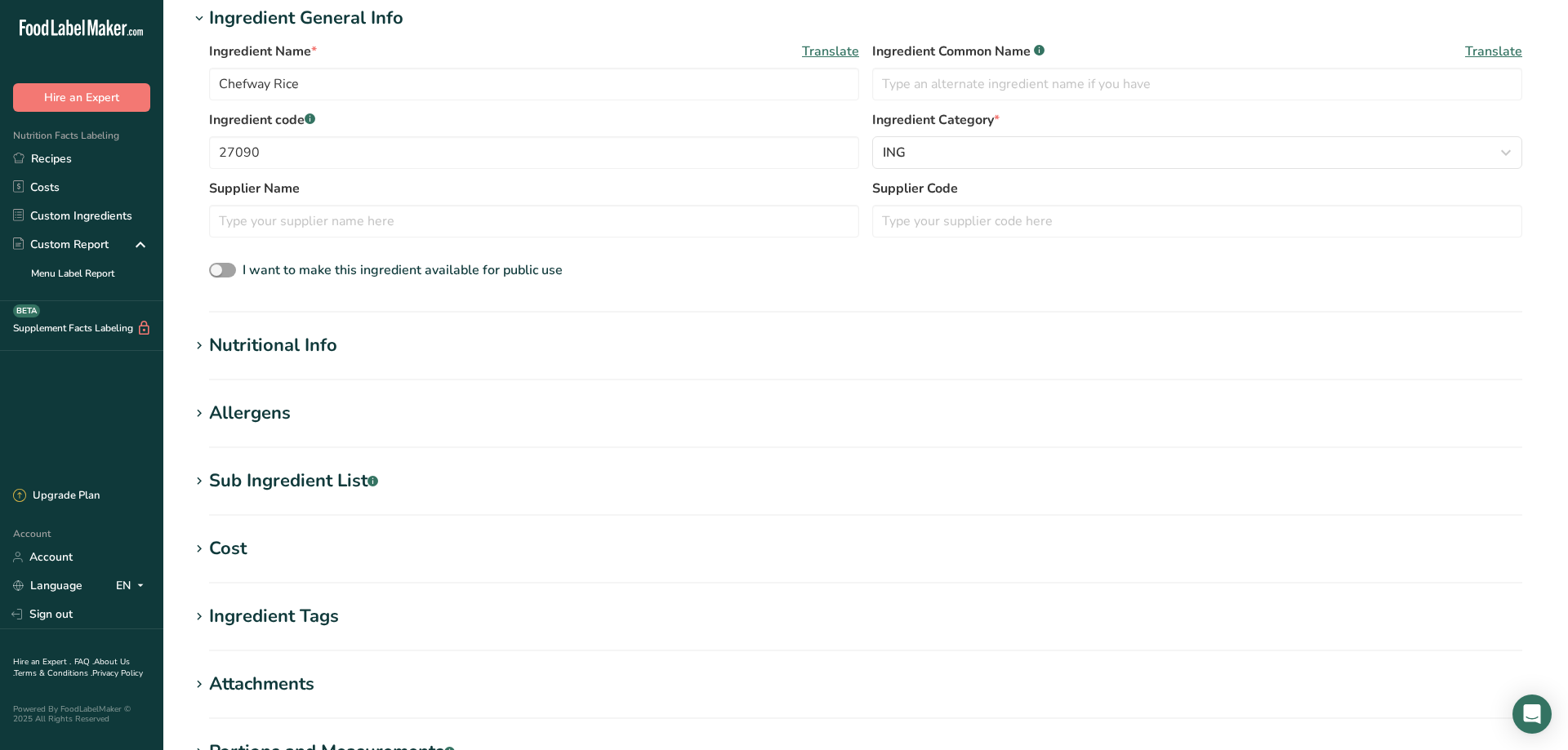
click at [197, 481] on icon at bounding box center [199, 482] width 15 height 23
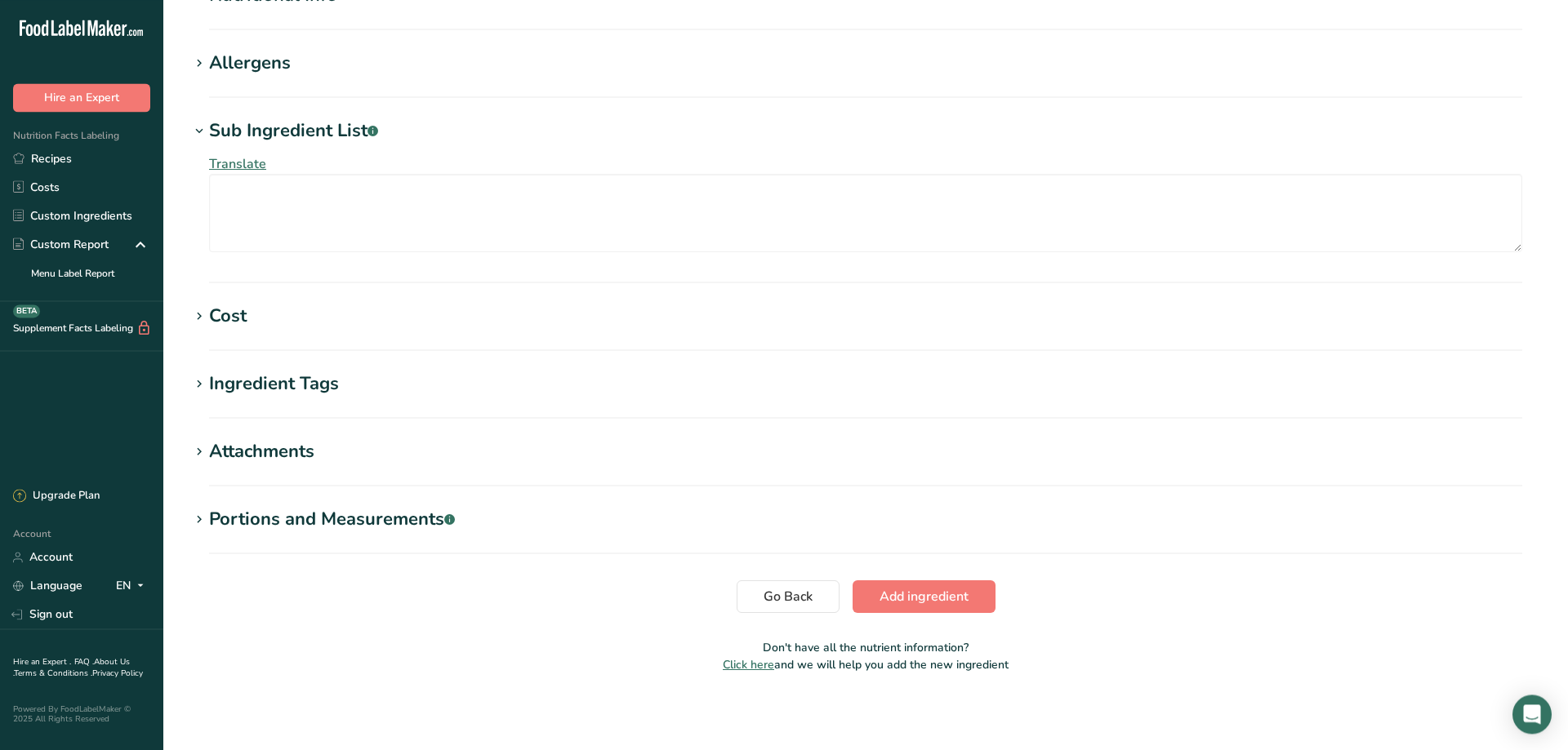
scroll to position [574, 0]
click at [932, 592] on span "Add ingredient" at bounding box center [924, 595] width 89 height 19
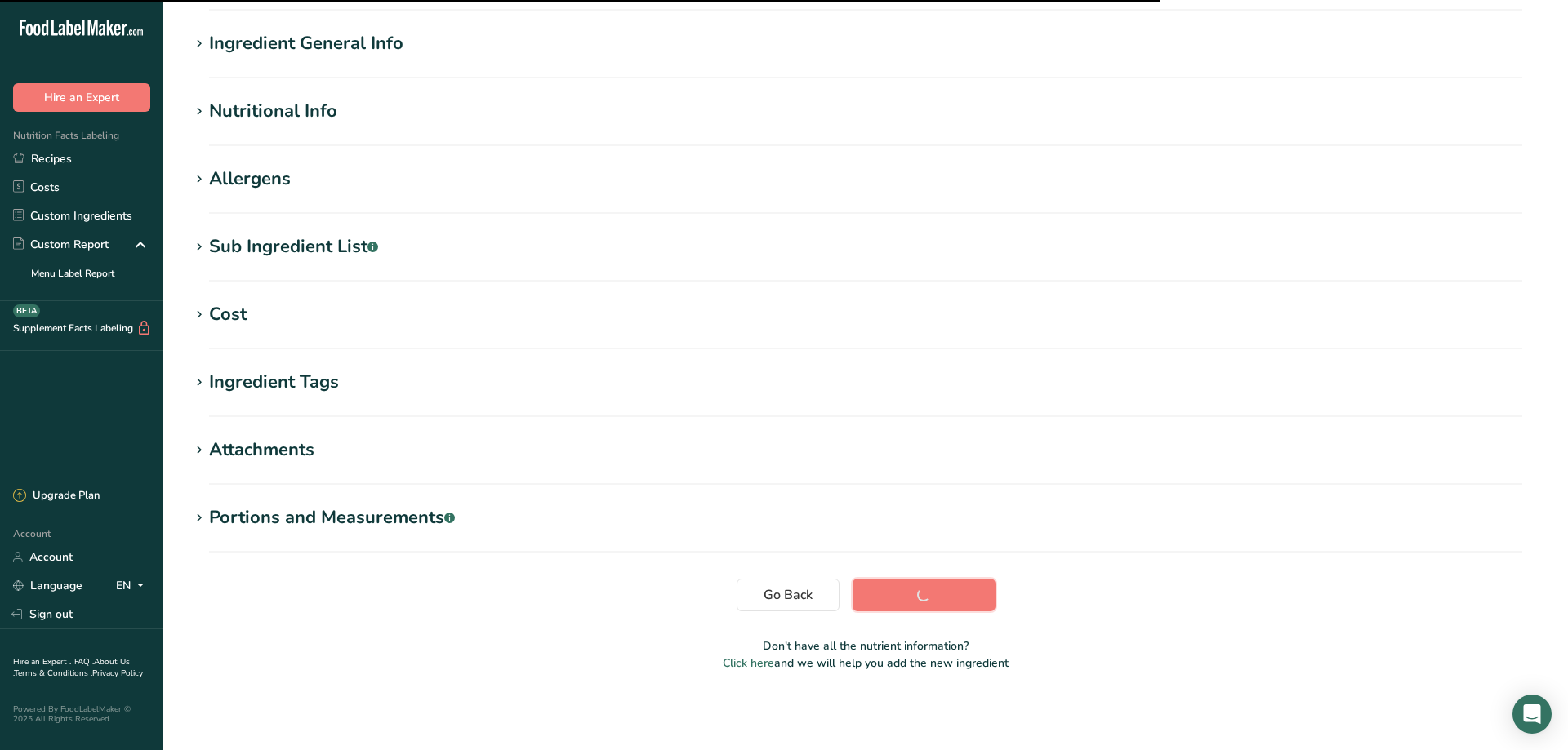
scroll to position [114, 0]
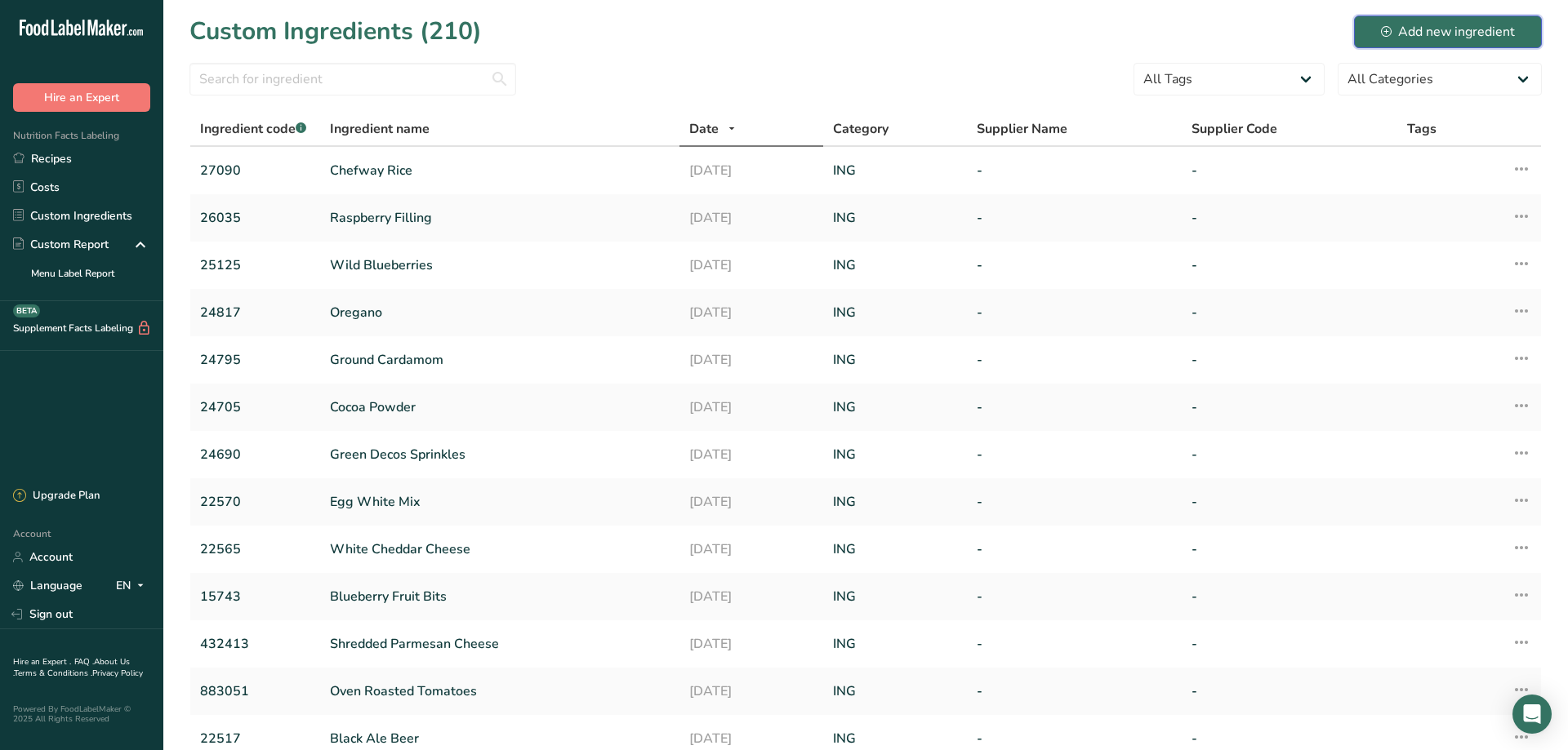
click at [1454, 34] on div "Add new ingredient" at bounding box center [1448, 31] width 134 height 19
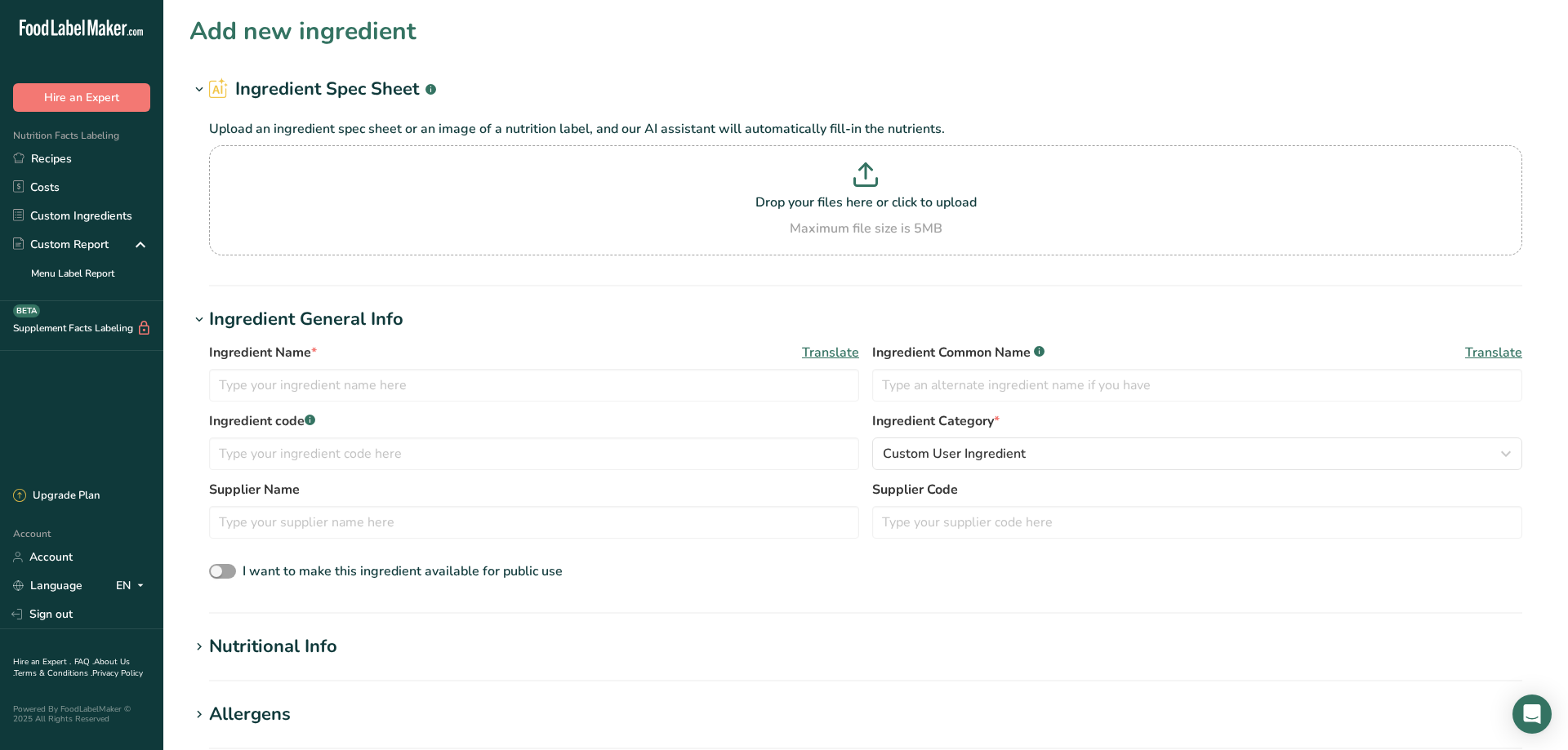
click at [1159, 42] on div "Add new ingredient" at bounding box center [866, 31] width 1352 height 37
click at [49, 157] on link "Recipes" at bounding box center [81, 158] width 164 height 29
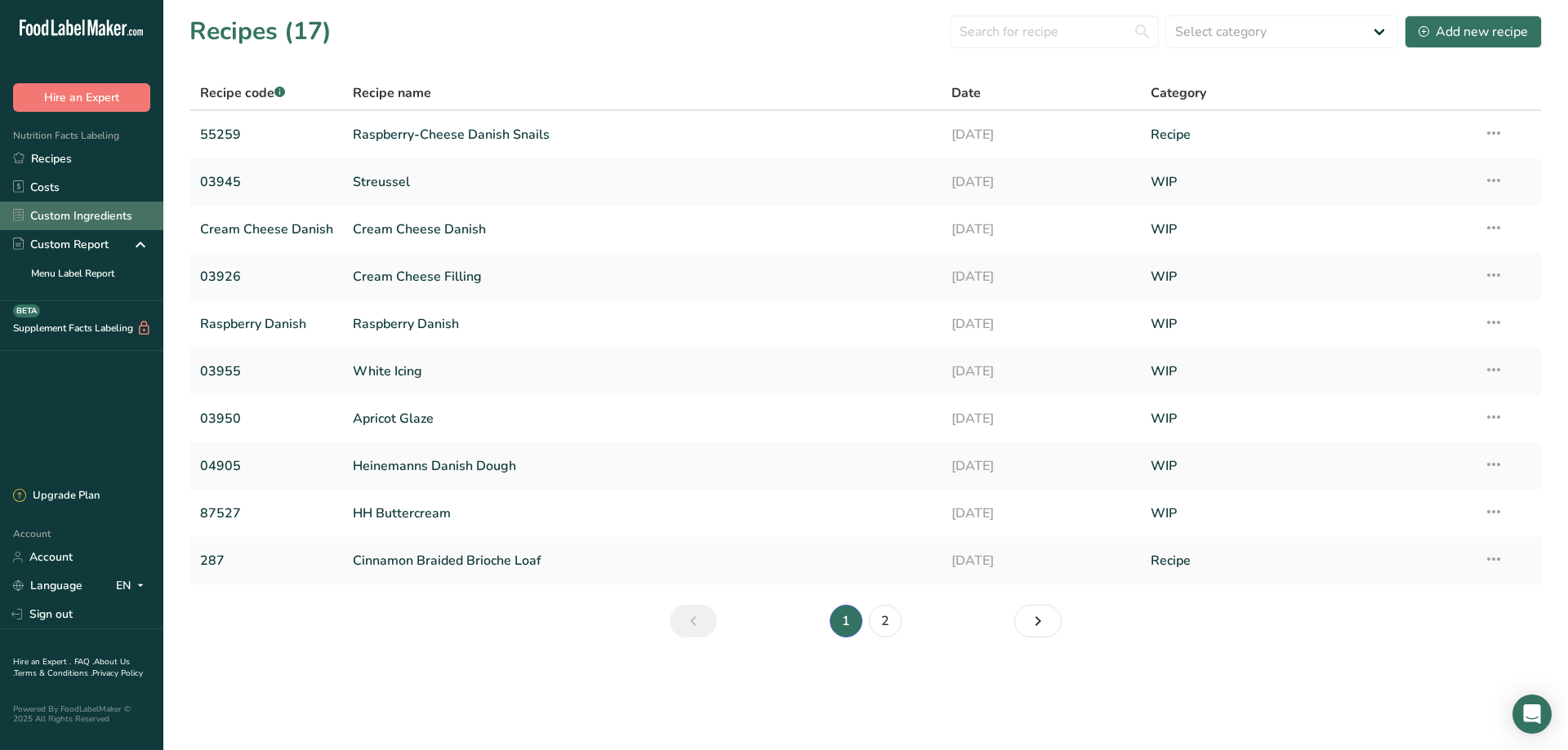
click at [61, 213] on link "Custom Ingredients" at bounding box center [81, 215] width 164 height 29
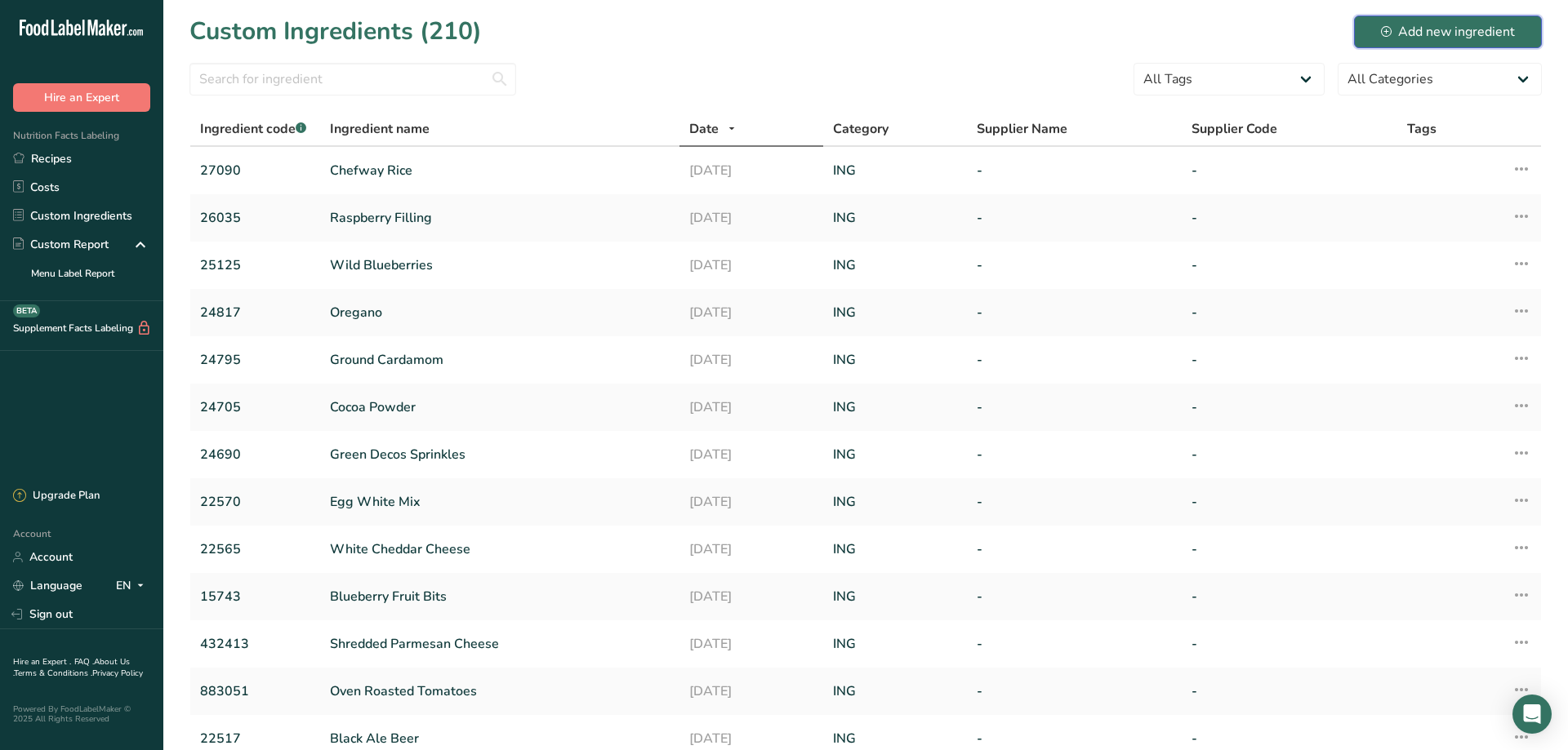
click at [1441, 35] on div "Add new ingredient" at bounding box center [1448, 31] width 134 height 19
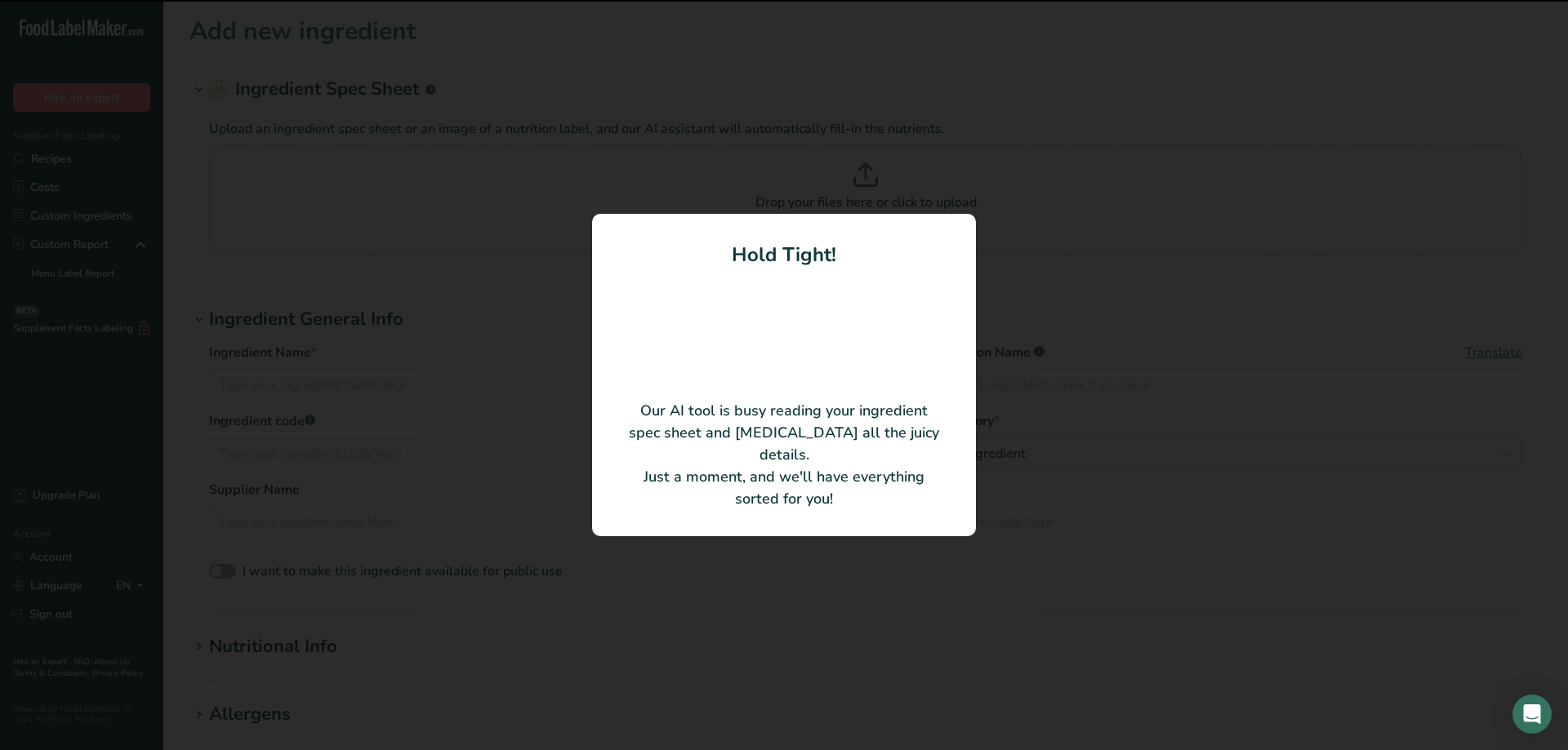
type input "Pea Protein"
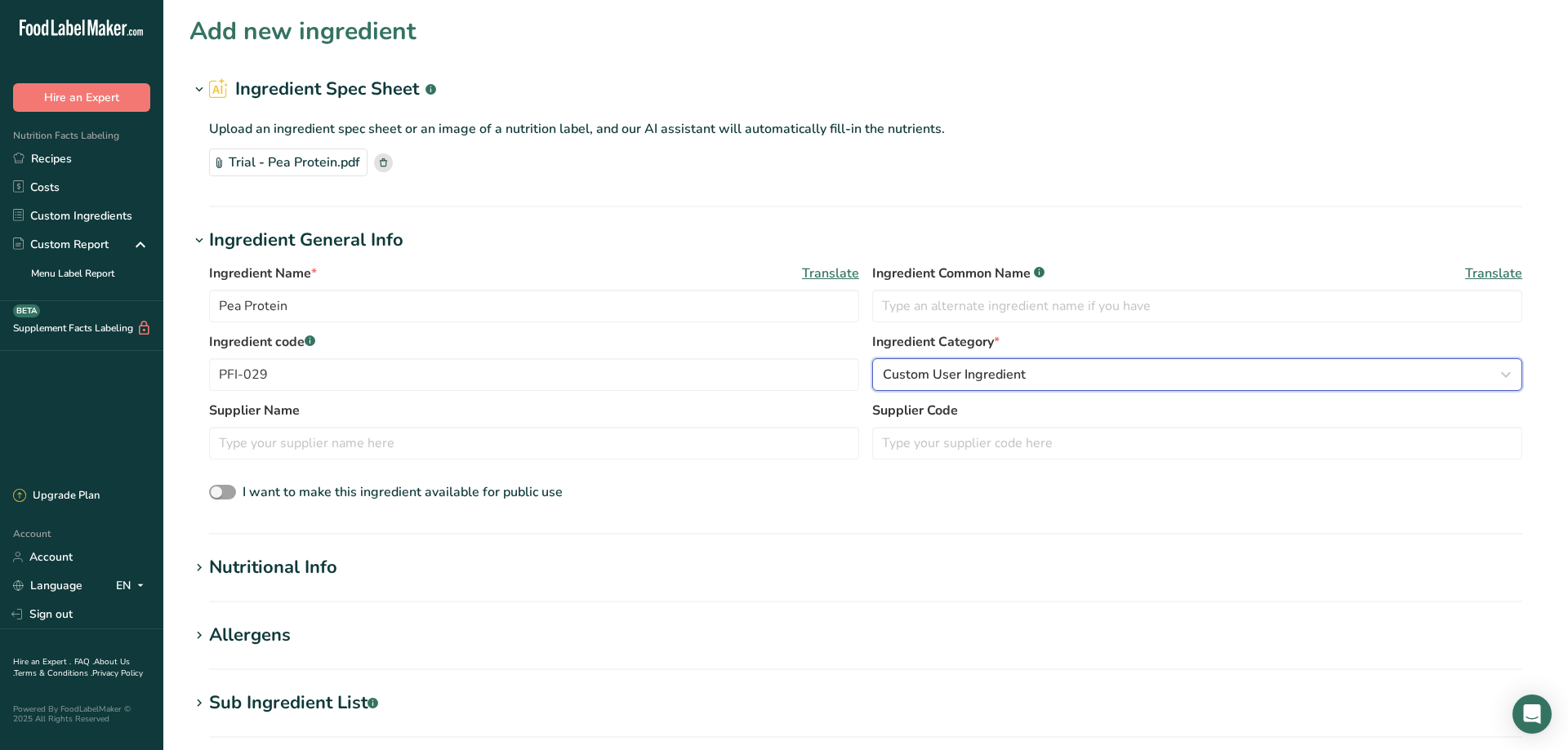
click at [992, 375] on span "Custom User Ingredient" at bounding box center [954, 375] width 143 height 19
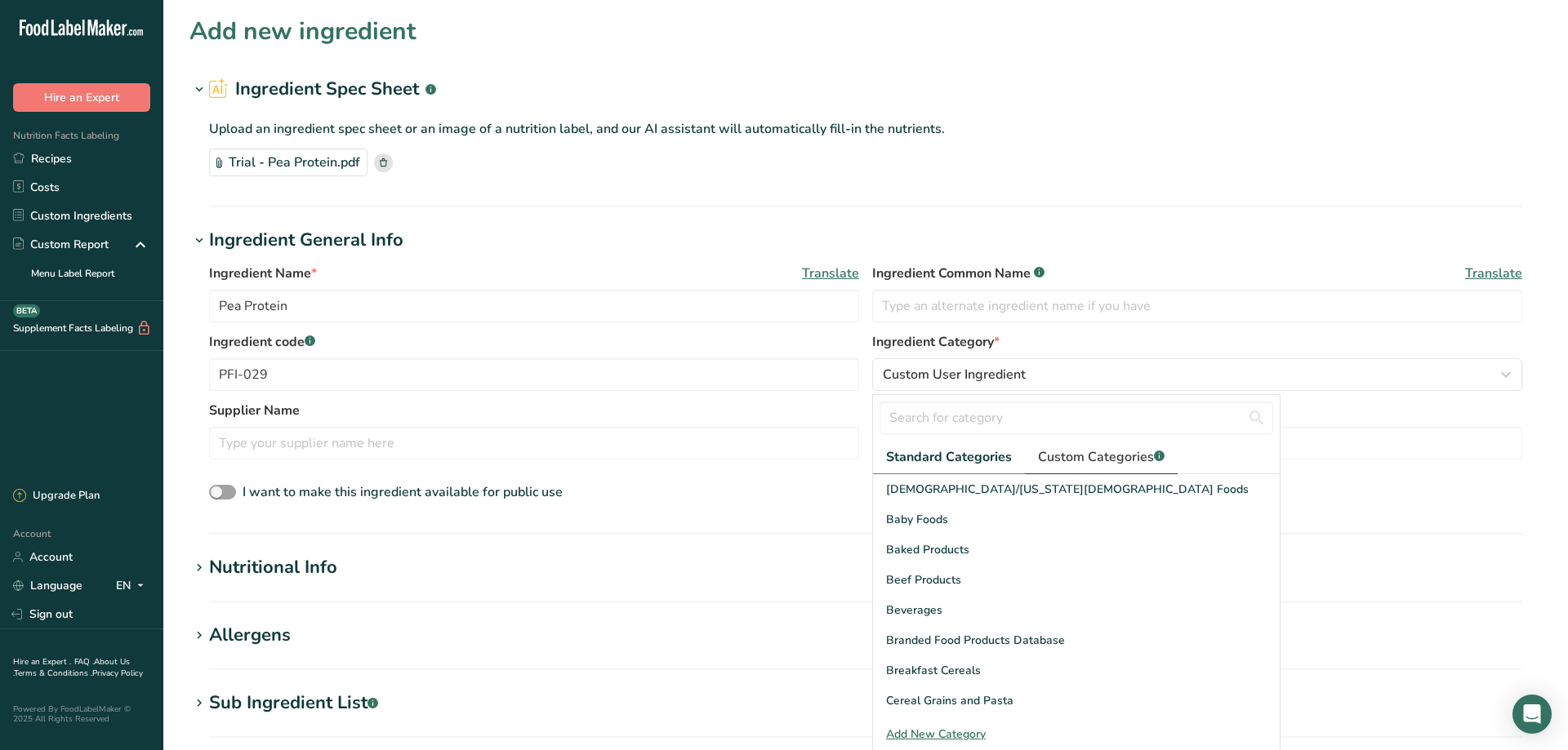
click at [1097, 453] on span "Custom Categories .a-a{fill:#347362;}.b-a{fill:#fff;}" at bounding box center [1101, 457] width 127 height 19
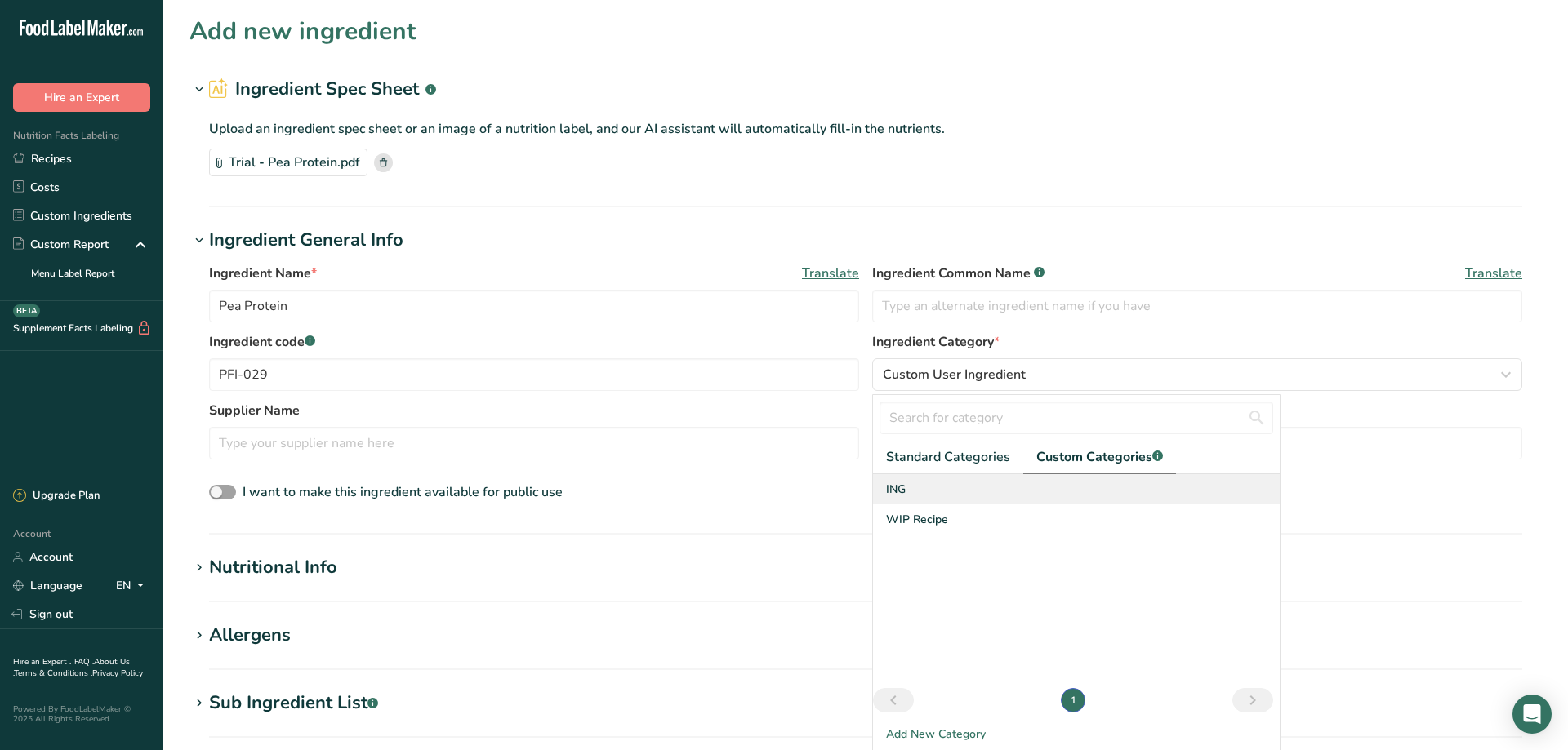
click at [909, 491] on div "ING" at bounding box center [1077, 489] width 407 height 31
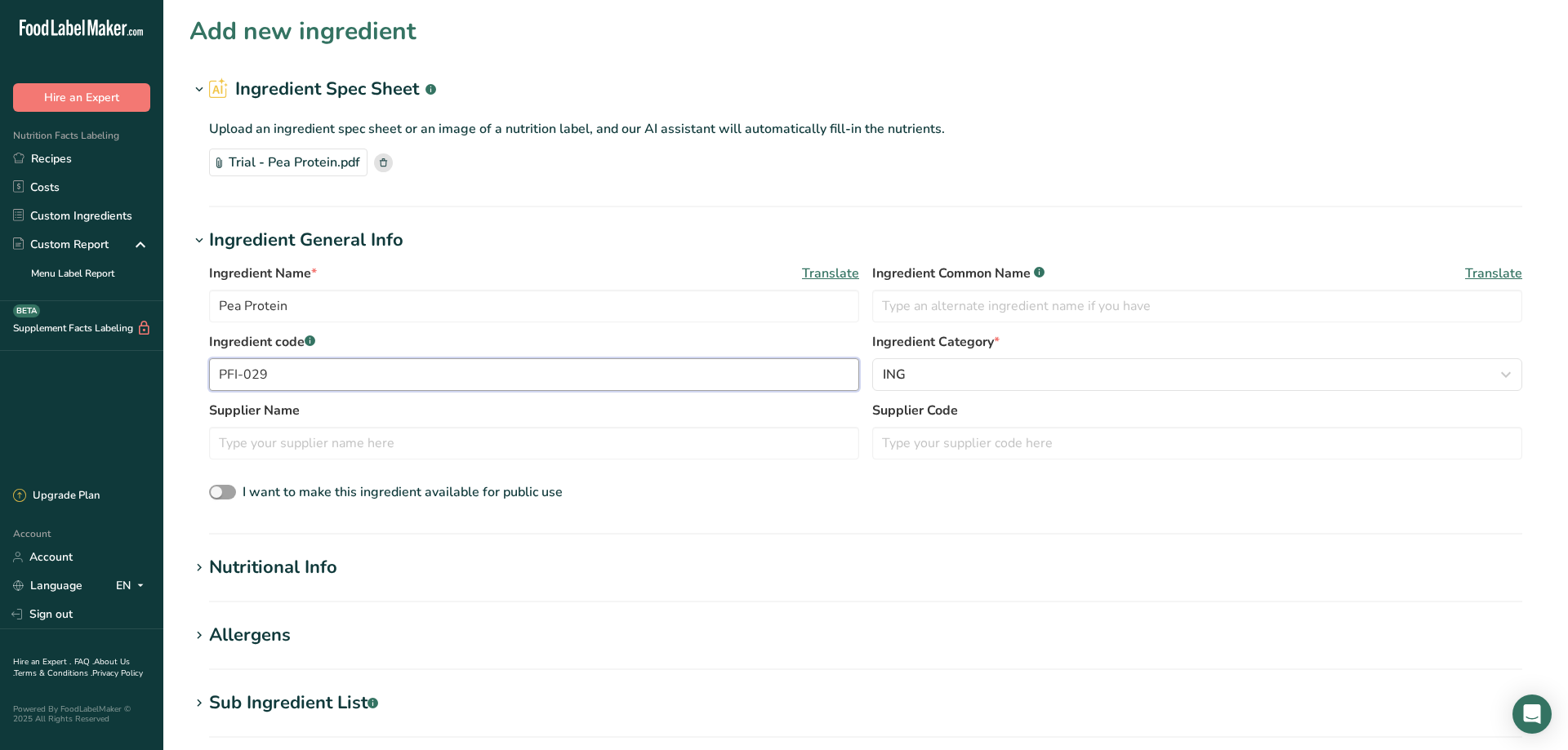
click at [277, 376] on input "PFI-029" at bounding box center [534, 375] width 650 height 32
drag, startPoint x: 243, startPoint y: 376, endPoint x: 167, endPoint y: 376, distance: 76.0
click at [209, 376] on input "PFI-029" at bounding box center [534, 375] width 650 height 32
type input "Trial"
click at [198, 571] on icon at bounding box center [199, 568] width 15 height 23
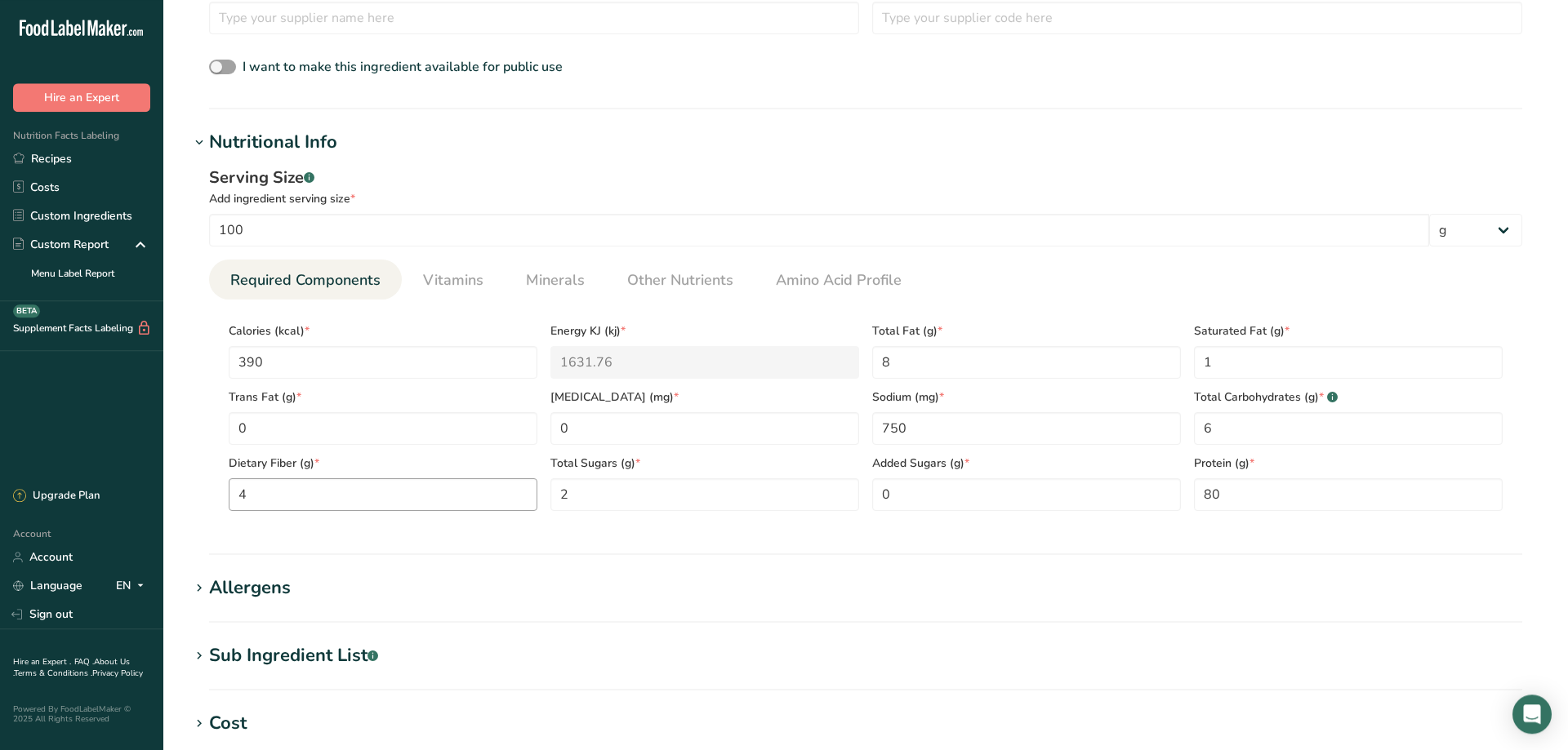
scroll to position [555, 0]
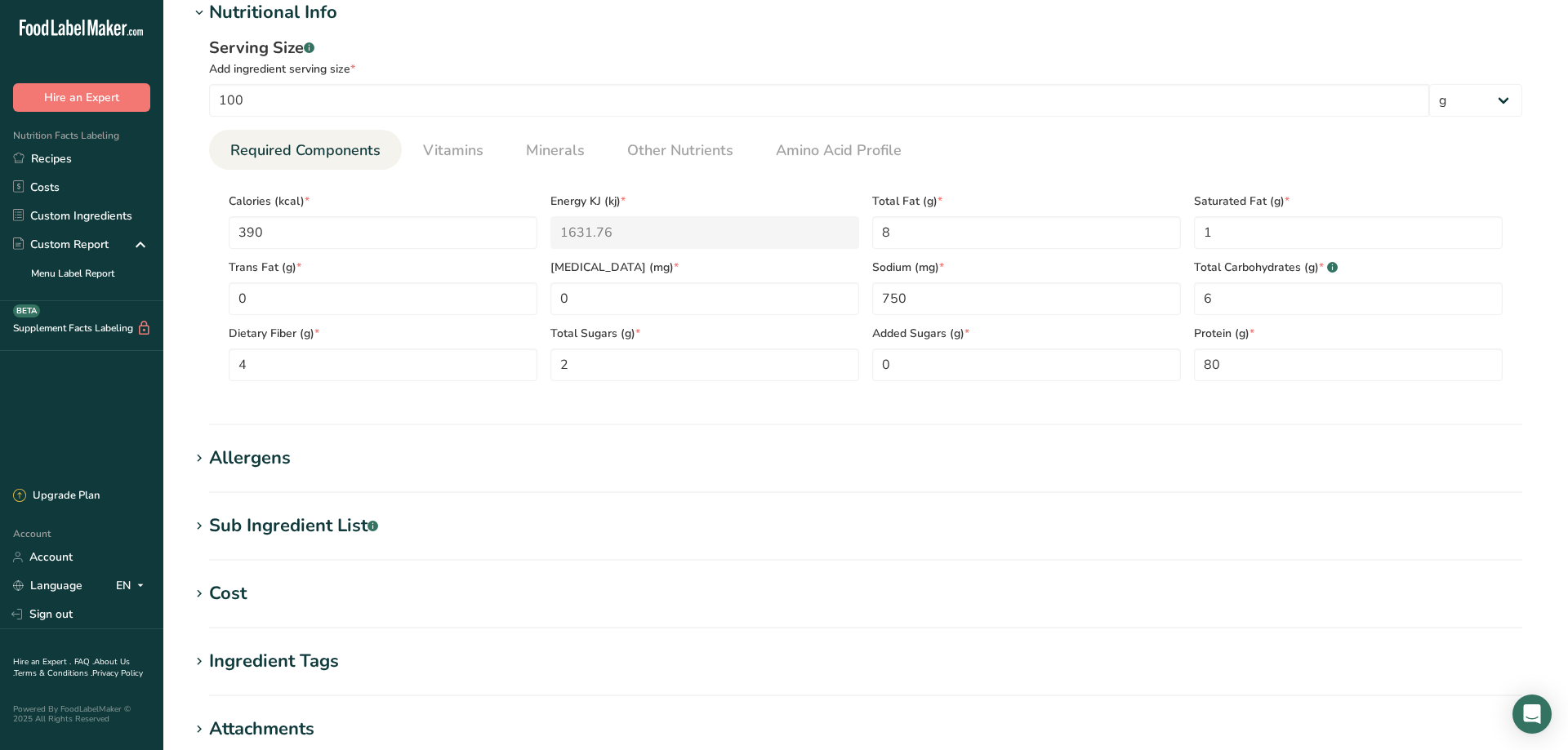
click at [199, 463] on icon at bounding box center [199, 459] width 15 height 23
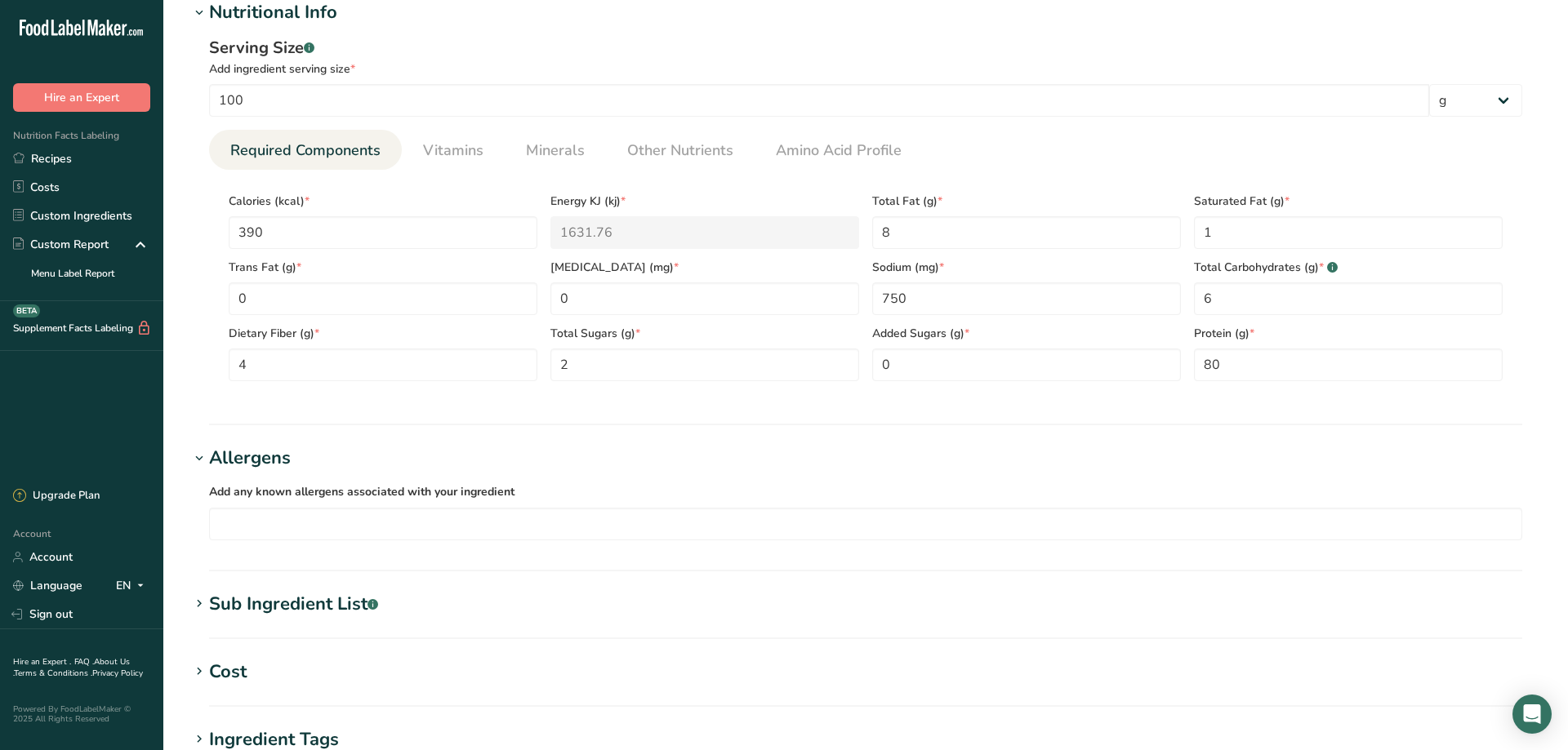
click at [199, 609] on icon at bounding box center [199, 604] width 15 height 23
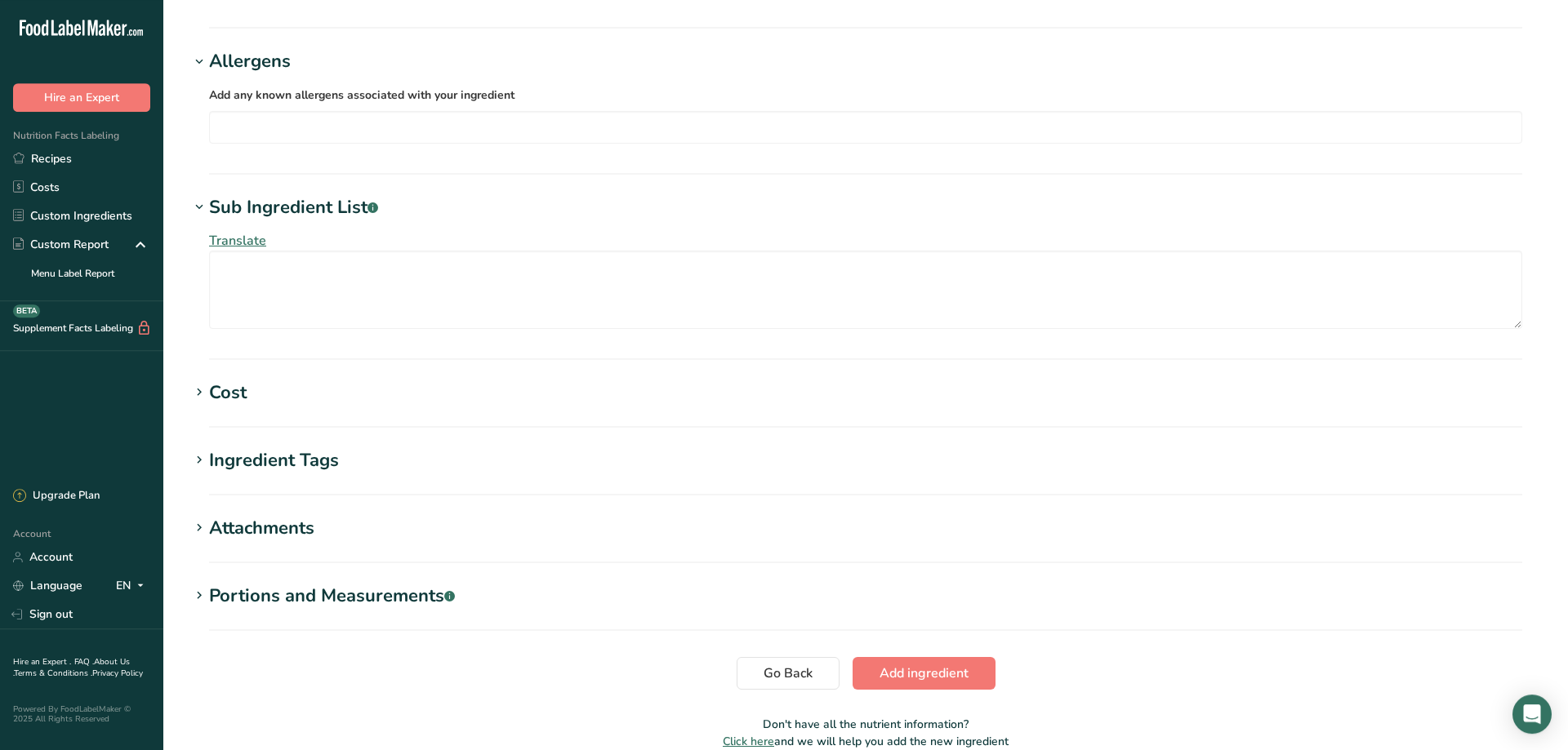
scroll to position [1030, 0]
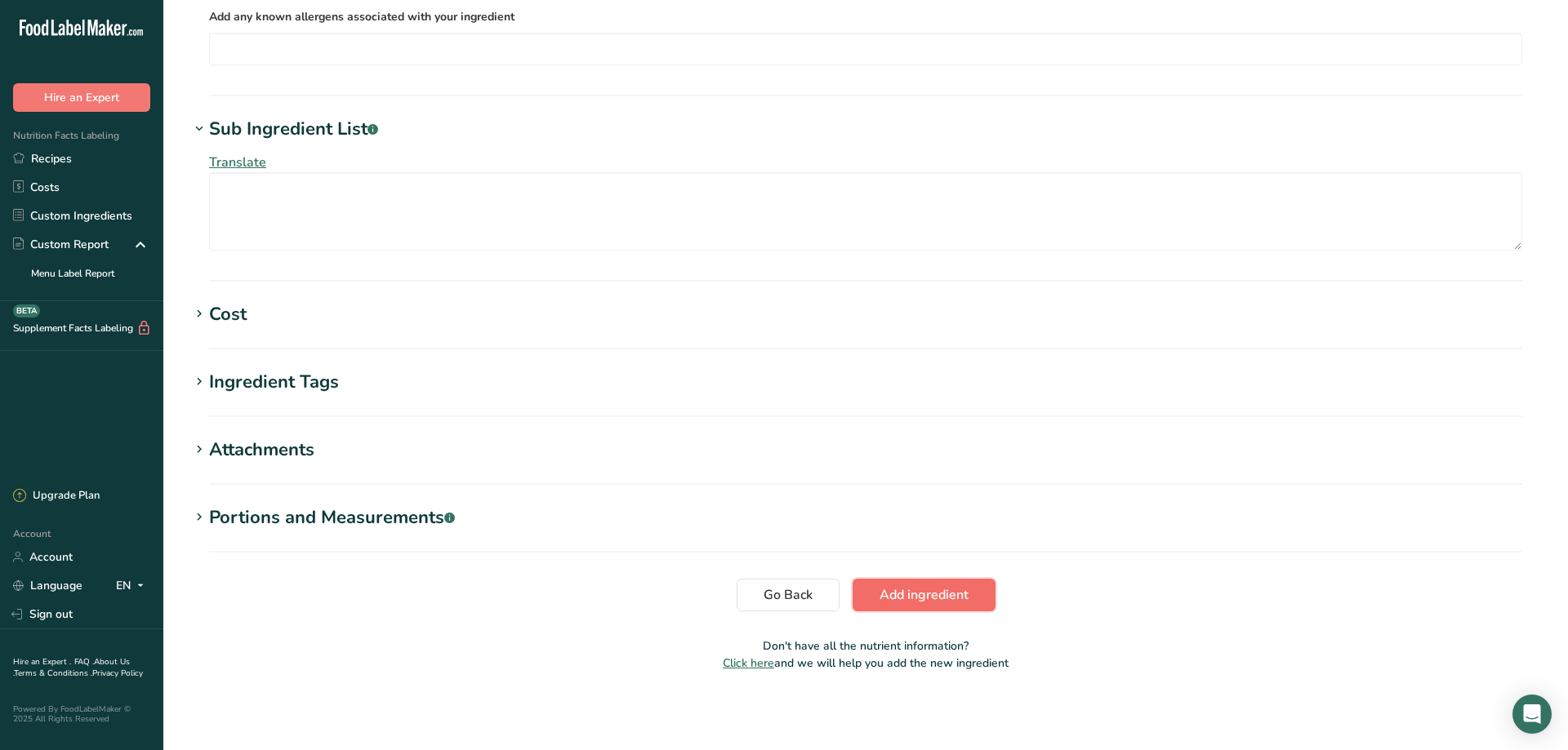
click at [921, 598] on span "Add ingredient" at bounding box center [924, 595] width 89 height 19
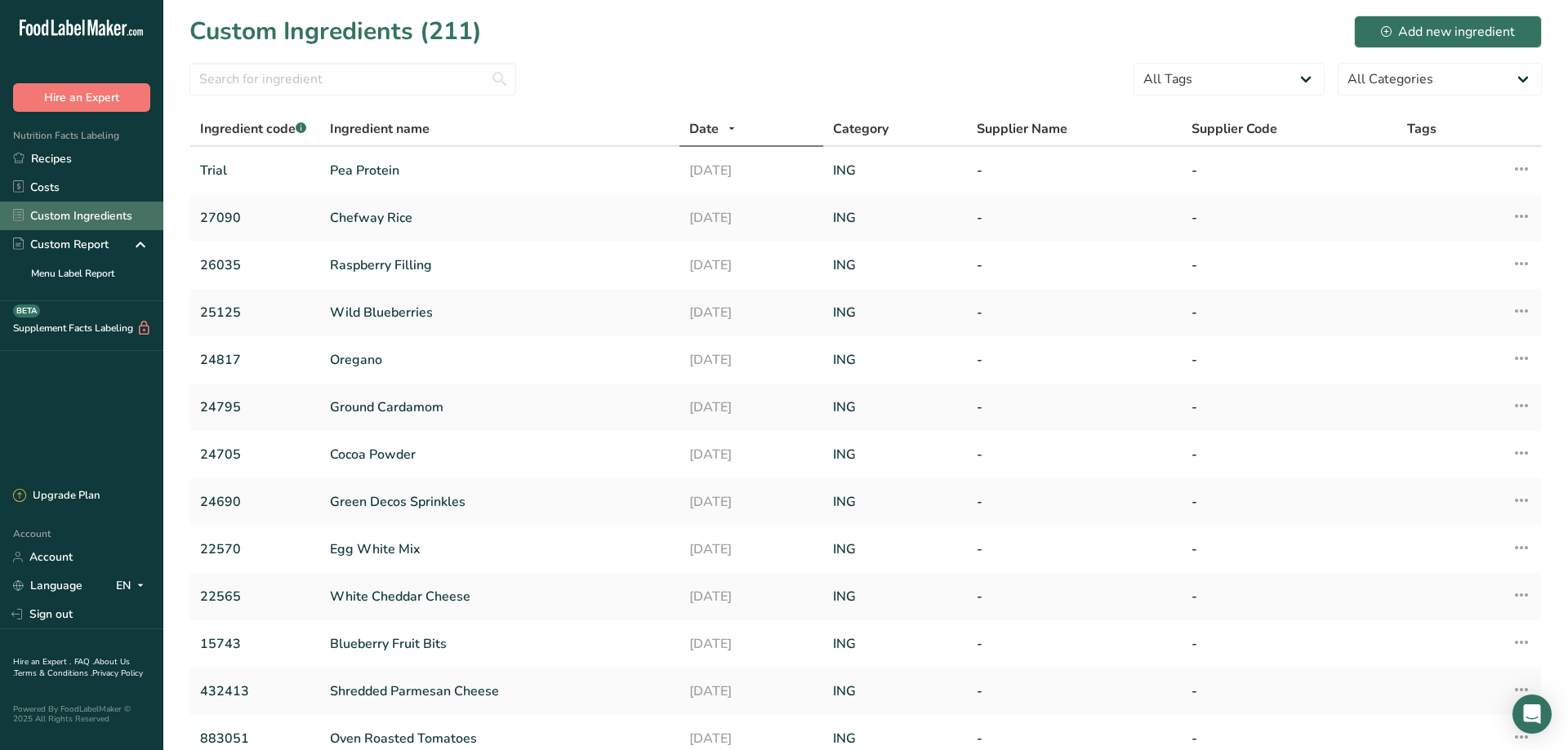
click at [47, 219] on link "Custom Ingredients" at bounding box center [81, 215] width 164 height 29
click at [55, 165] on link "Recipes" at bounding box center [81, 158] width 164 height 29
